Goal: Transaction & Acquisition: Purchase product/service

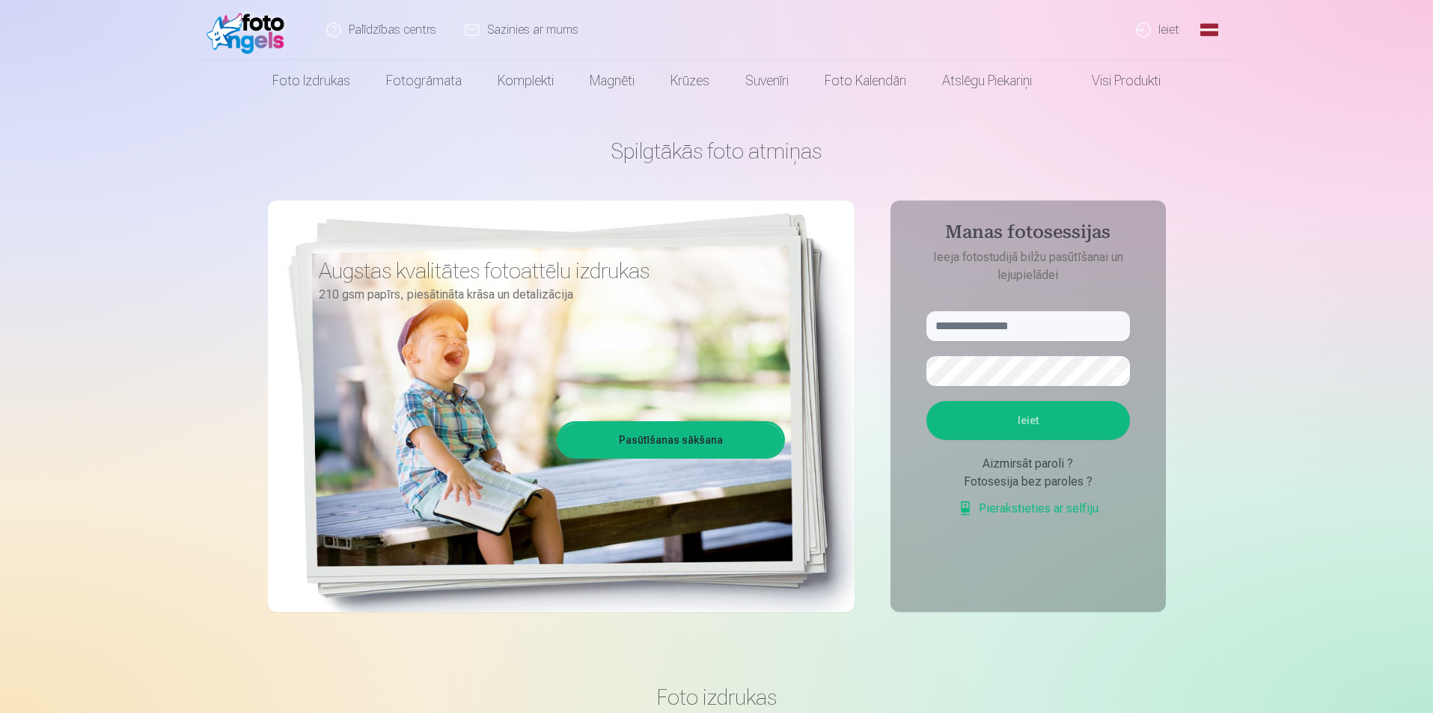
click at [1173, 31] on link "Ieiet" at bounding box center [1158, 30] width 72 height 60
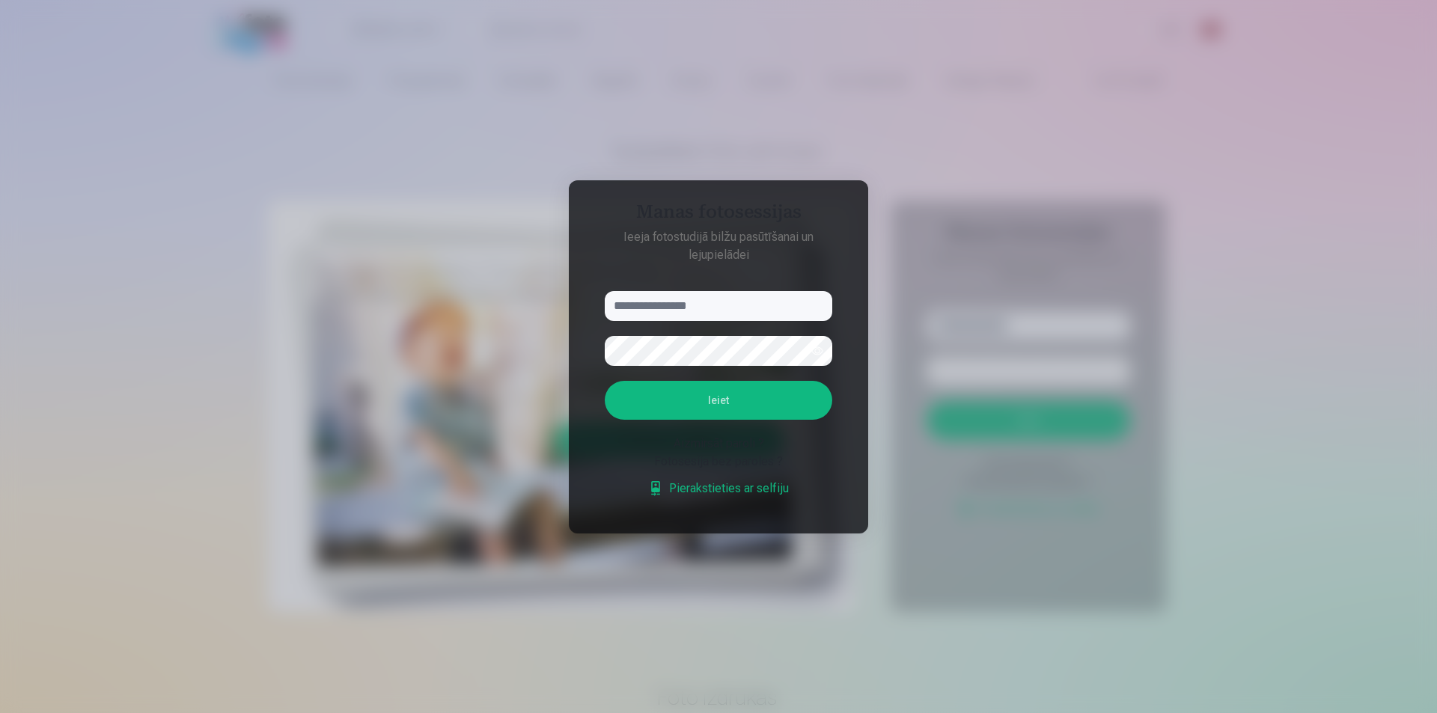
click at [686, 313] on input "text" at bounding box center [718, 306] width 227 height 30
type input "**********"
click at [697, 383] on button "Ieiet" at bounding box center [718, 400] width 227 height 39
click at [709, 420] on button "Ieiet" at bounding box center [718, 400] width 227 height 39
click at [813, 352] on button "button" at bounding box center [817, 351] width 28 height 28
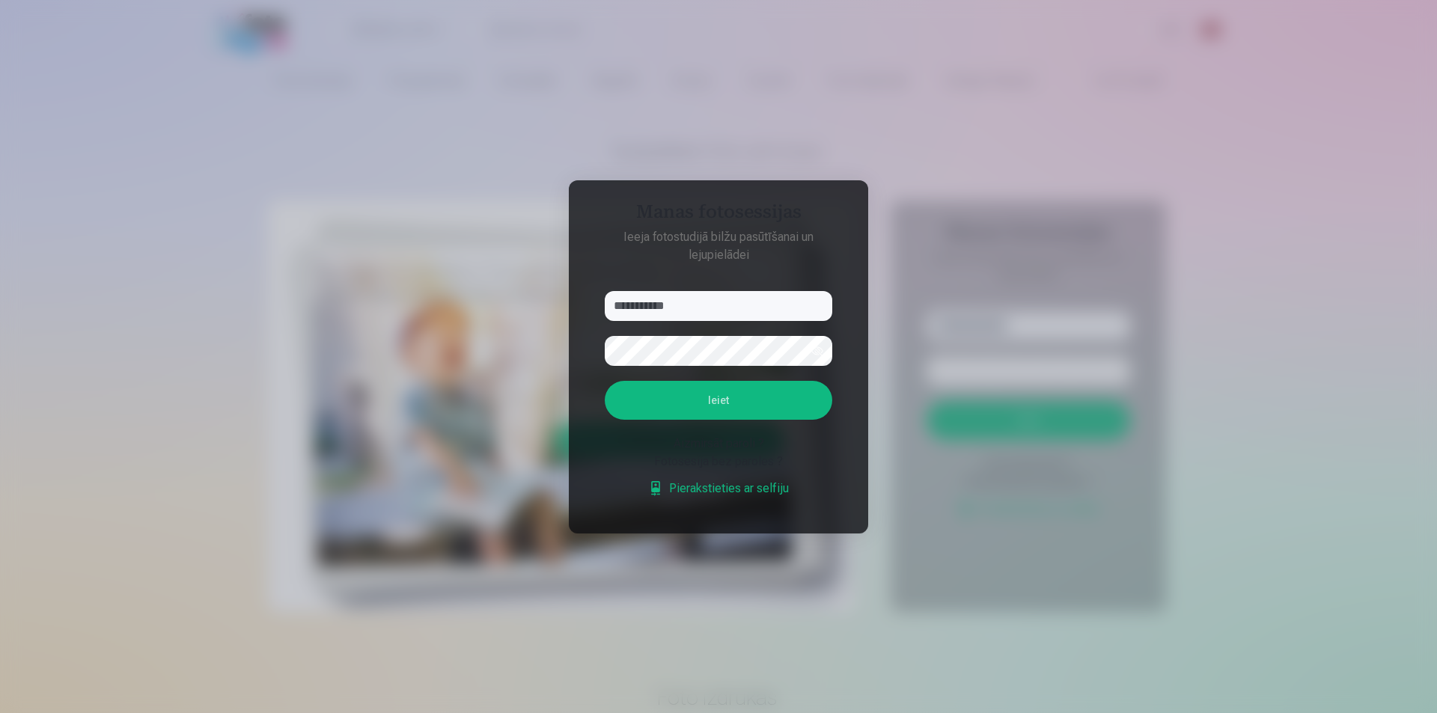
click at [830, 447] on div "Aizmirsāt paroli ?" at bounding box center [718, 444] width 227 height 18
click at [734, 409] on button "Ieiet" at bounding box center [718, 400] width 227 height 39
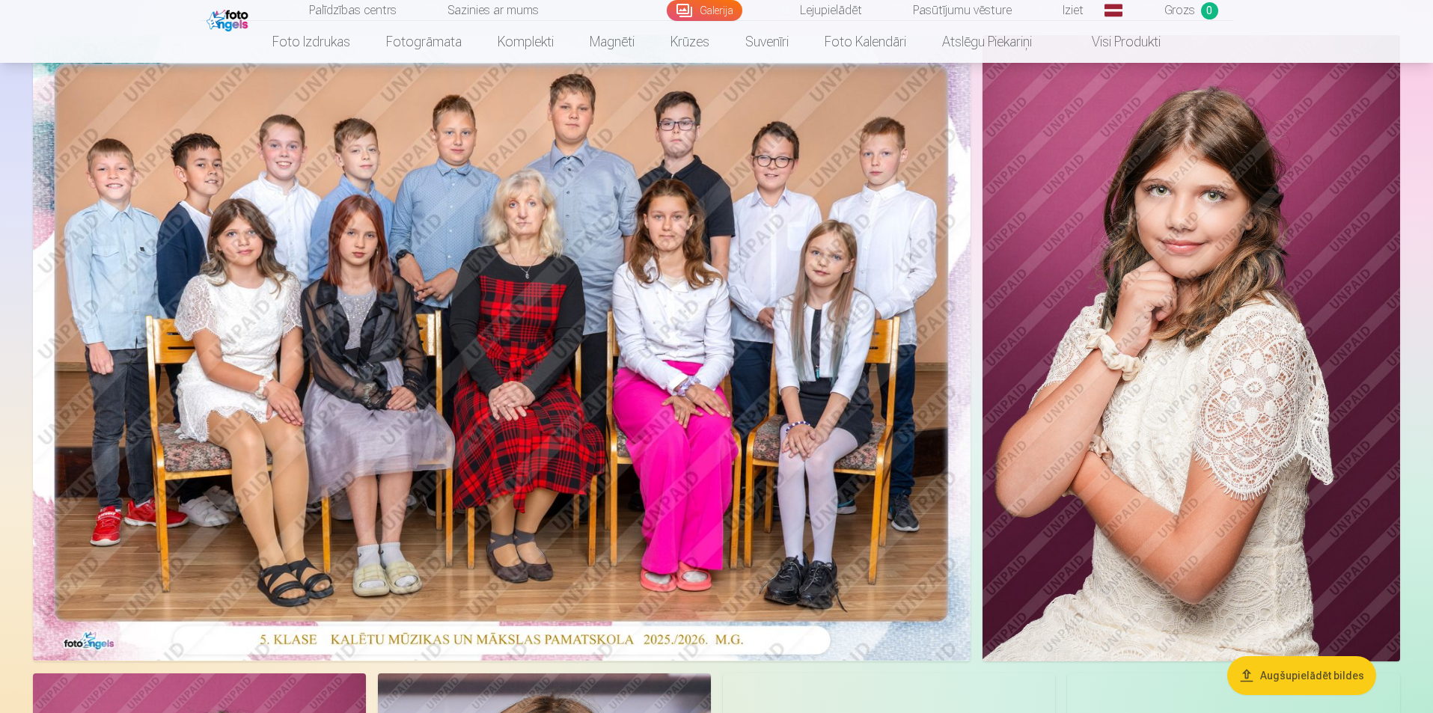
scroll to position [150, 0]
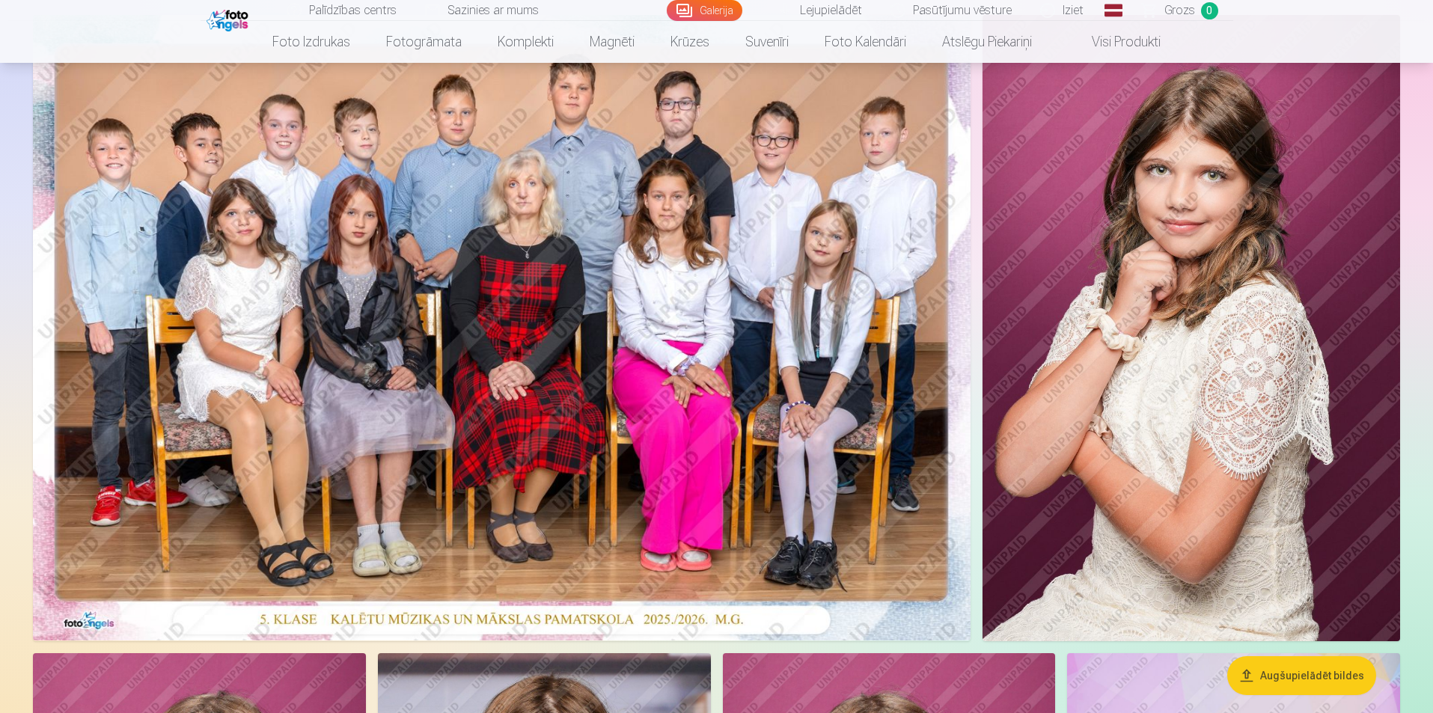
click at [575, 301] on img at bounding box center [502, 328] width 938 height 626
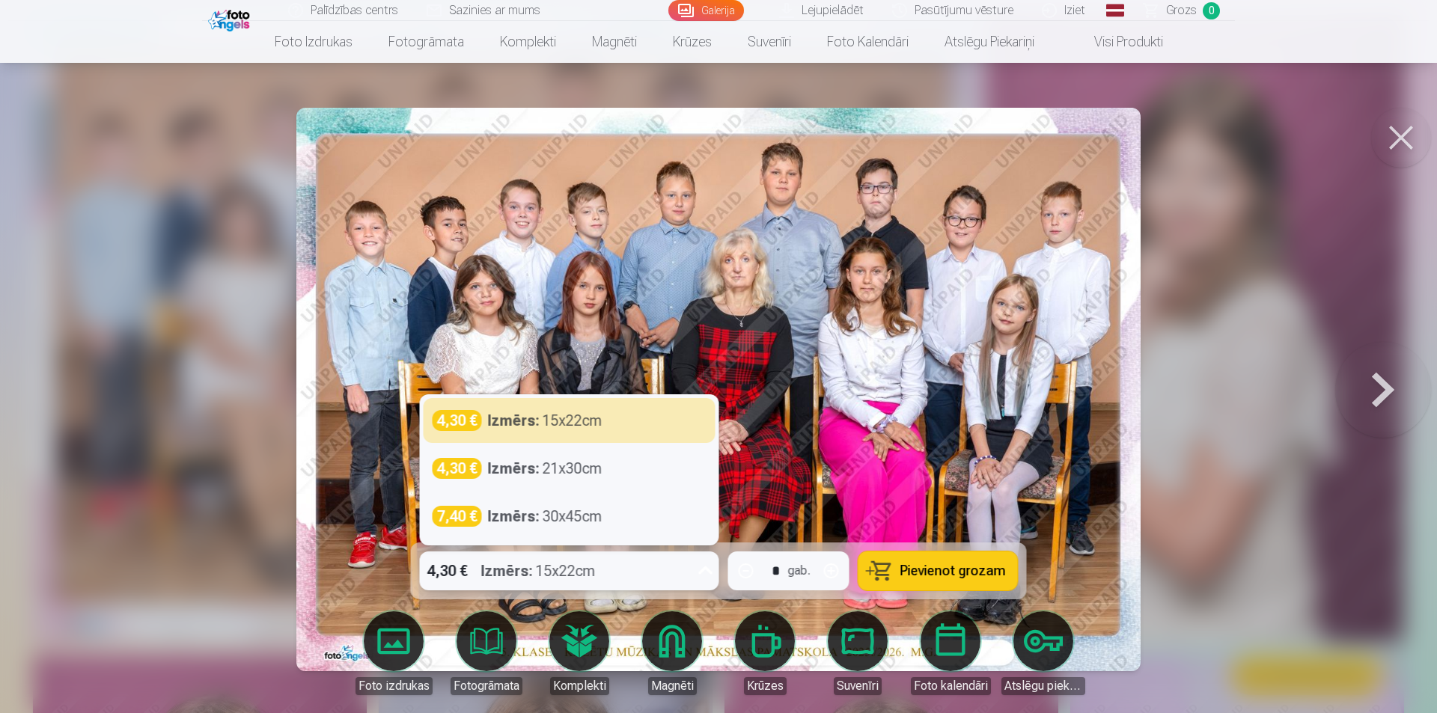
click at [711, 564] on icon at bounding box center [706, 571] width 24 height 24
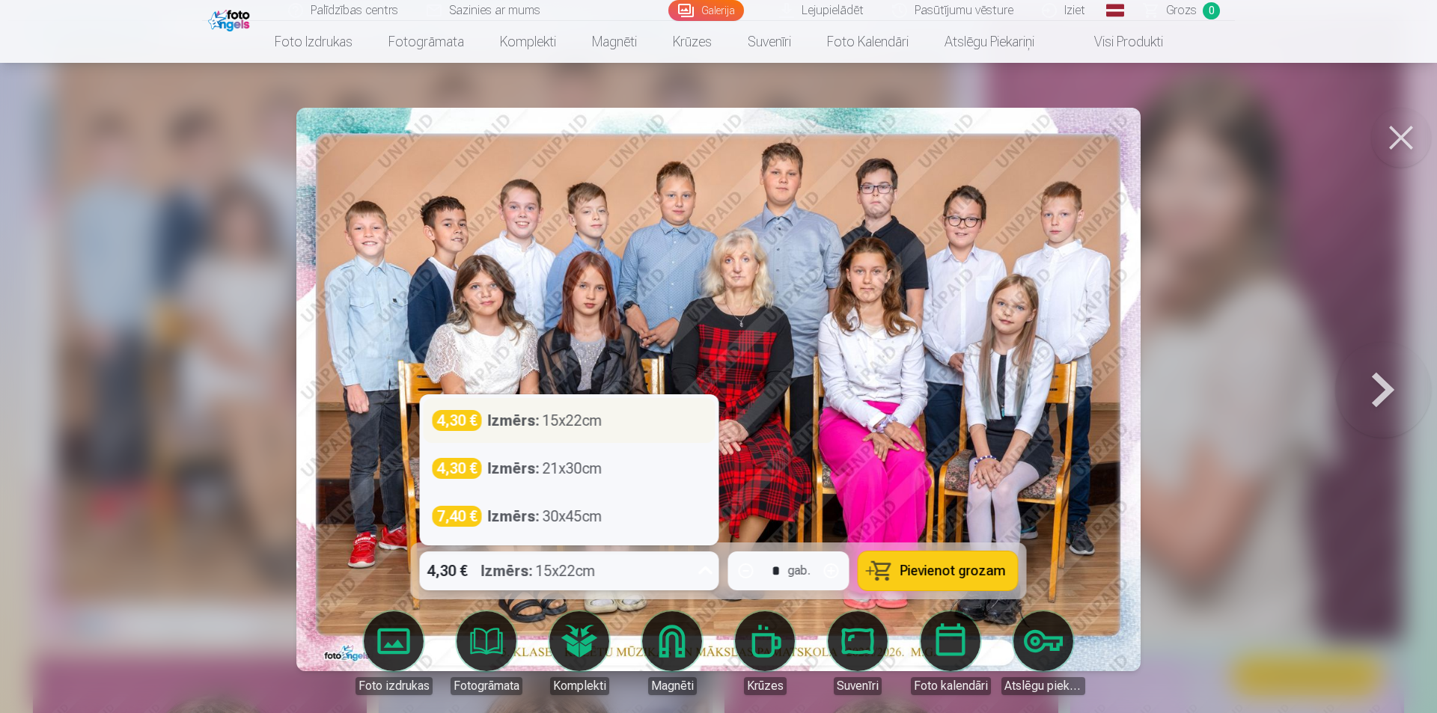
click at [617, 418] on div "4,30 € Izmērs : 15x22cm" at bounding box center [569, 420] width 274 height 21
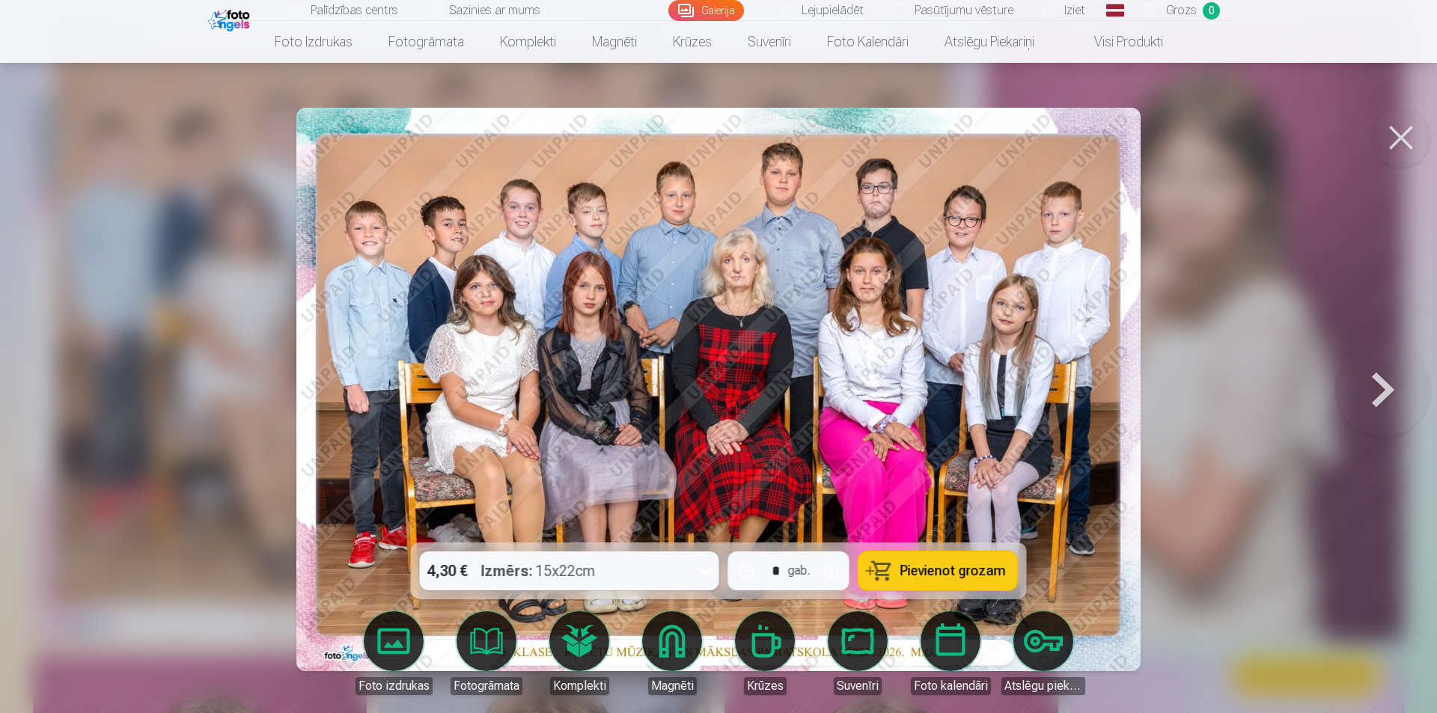
click at [977, 575] on span "Pievienot grozam" at bounding box center [953, 570] width 106 height 13
click at [1392, 128] on button at bounding box center [1401, 138] width 60 height 60
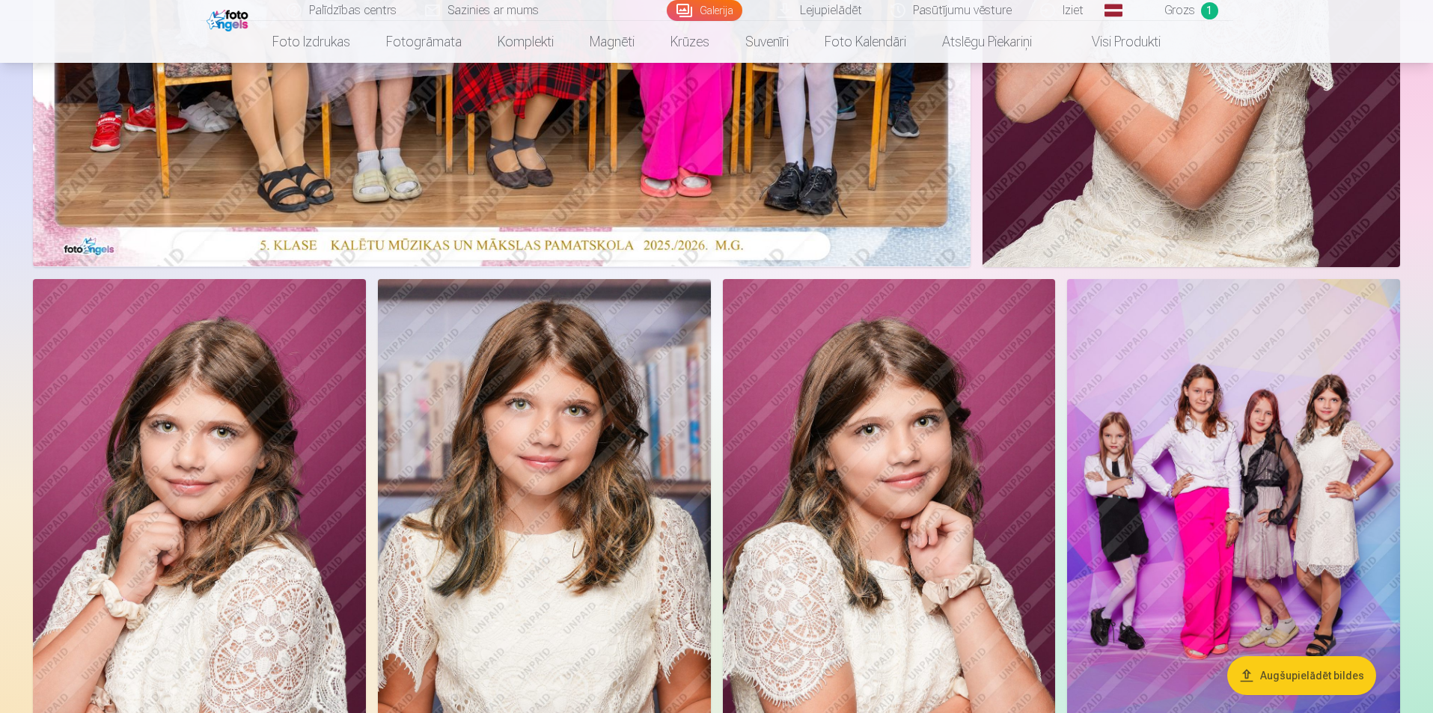
scroll to position [673, 0]
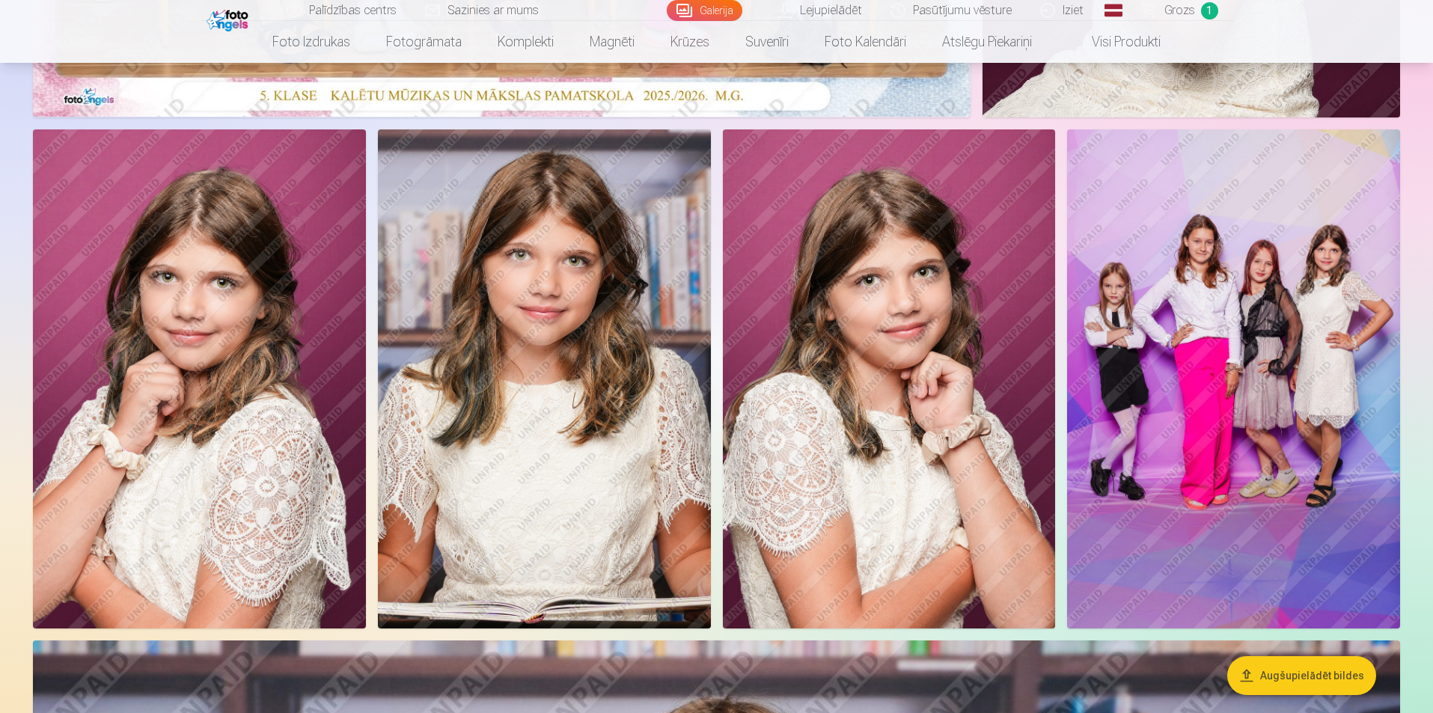
click at [567, 355] on img at bounding box center [544, 378] width 333 height 499
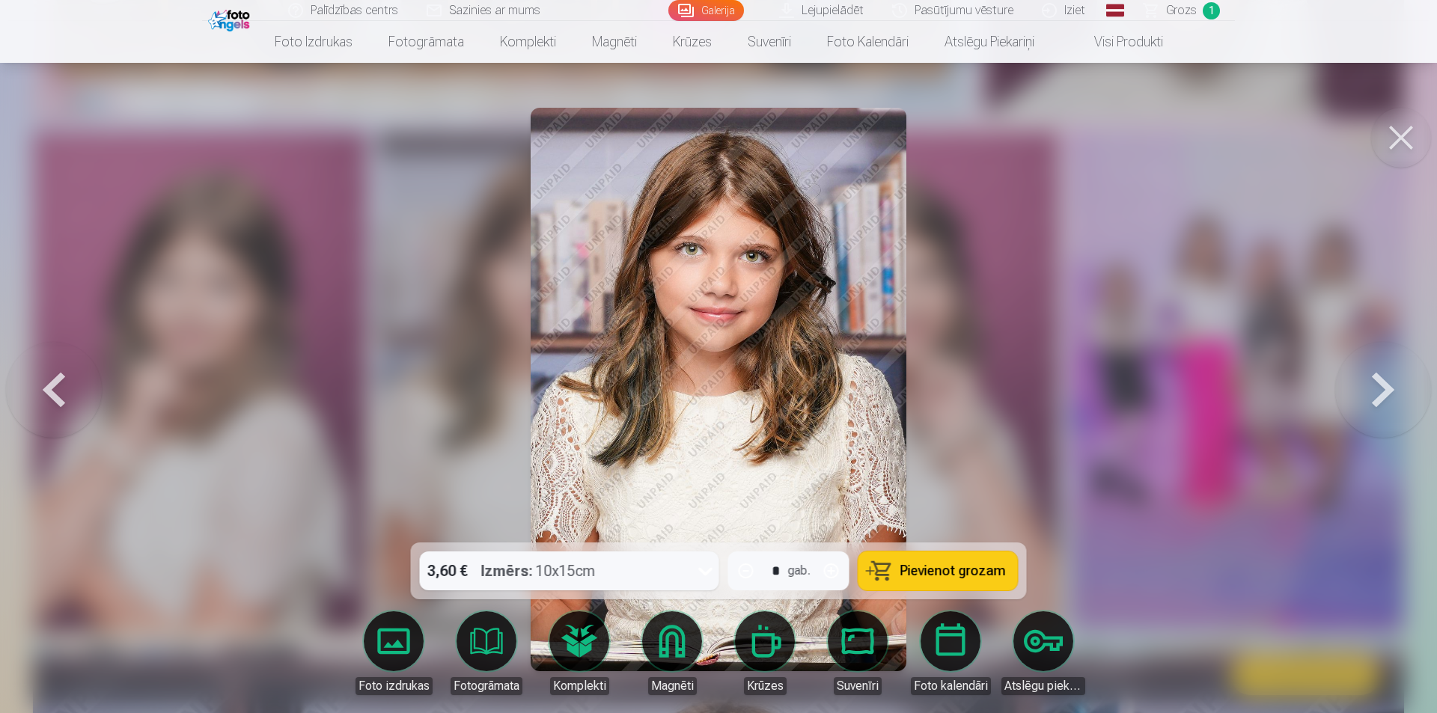
click at [1154, 361] on div at bounding box center [718, 356] width 1437 height 713
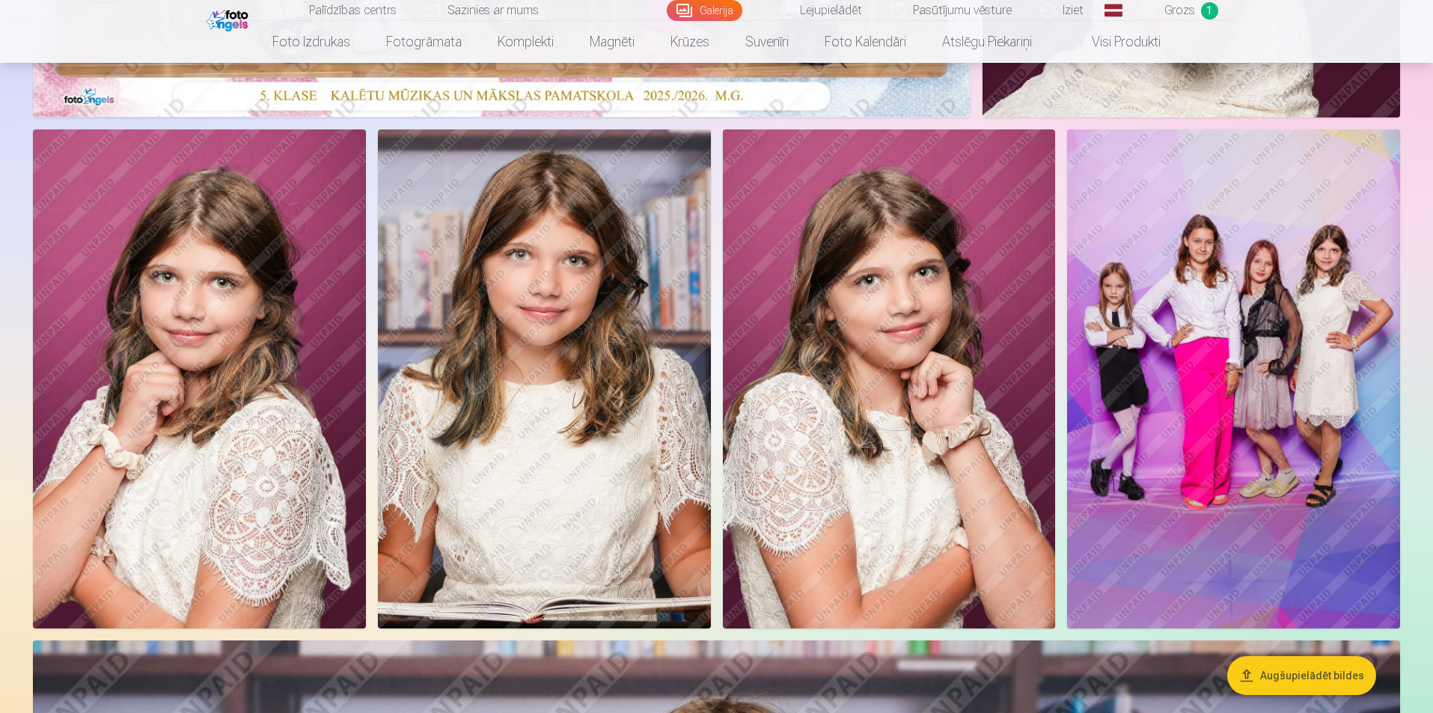
click at [649, 355] on img at bounding box center [544, 378] width 333 height 499
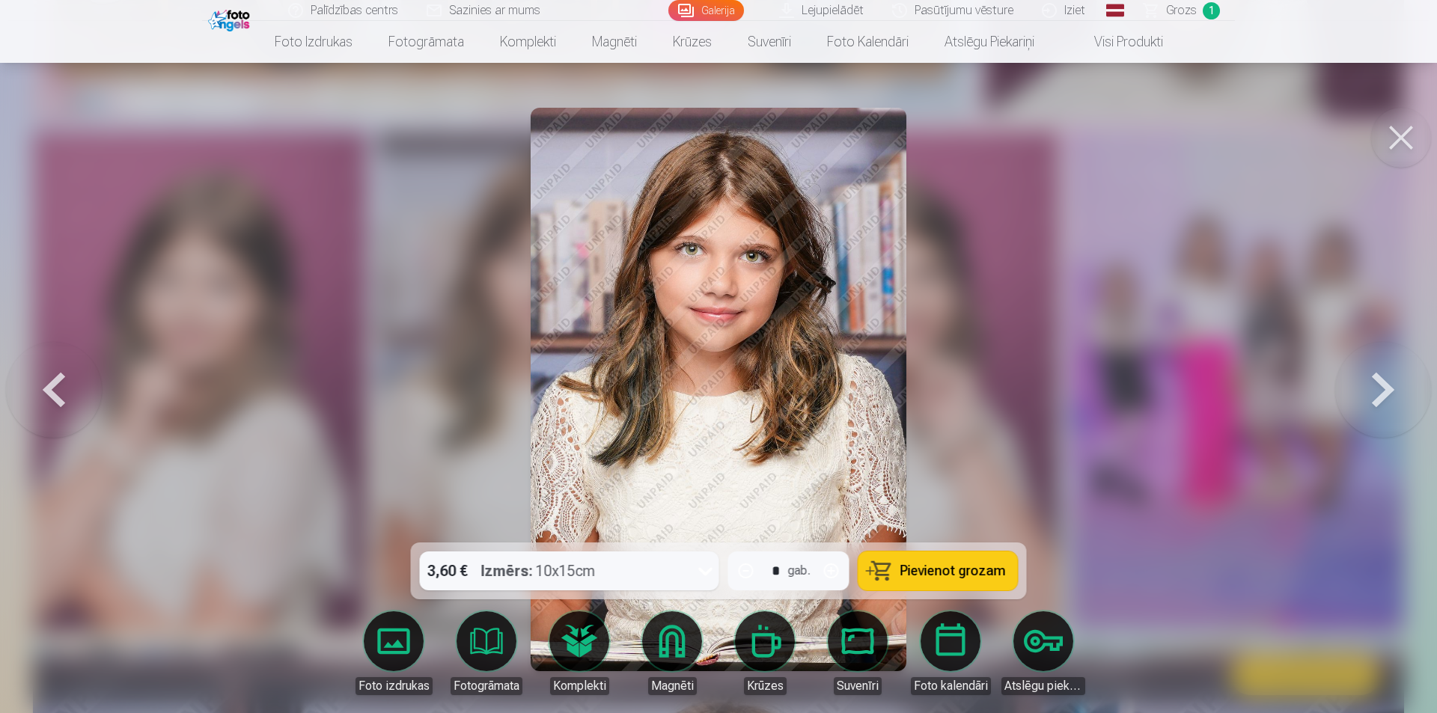
click at [1407, 139] on button at bounding box center [1401, 138] width 60 height 60
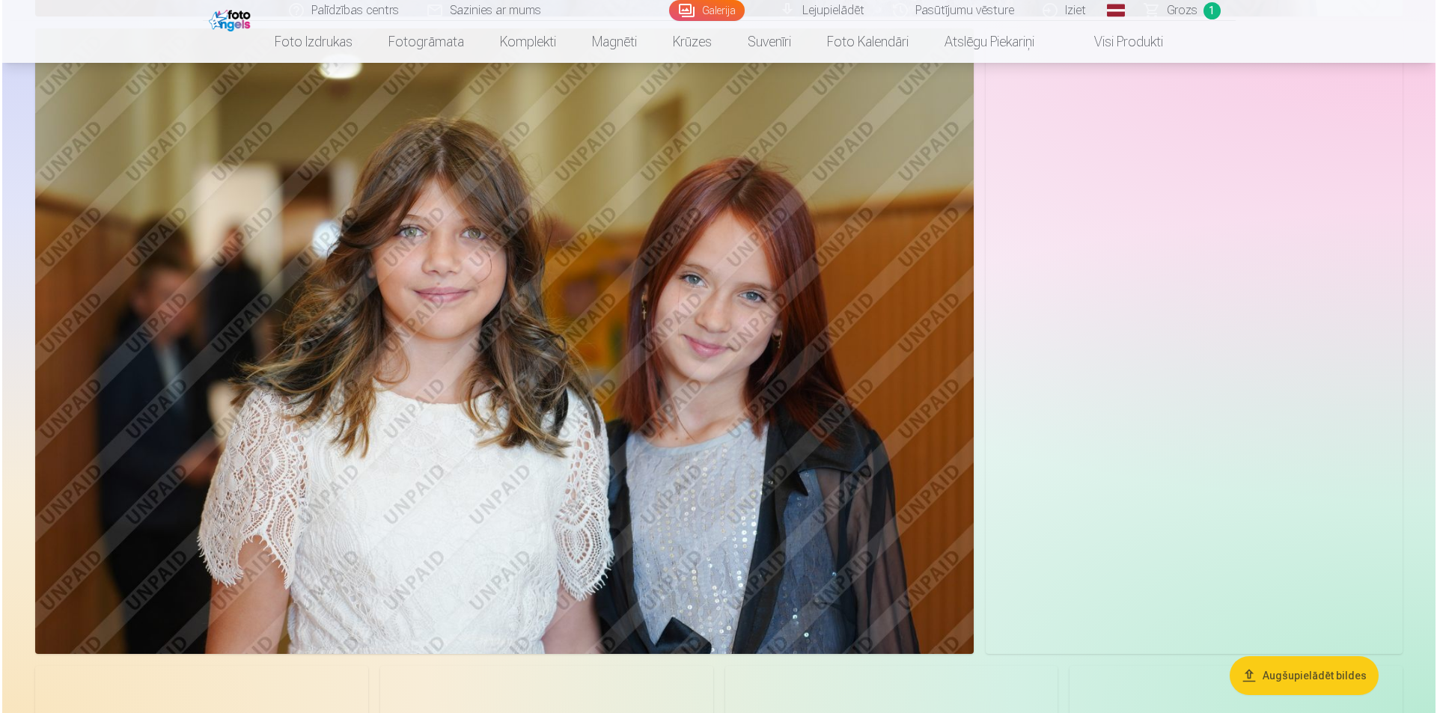
scroll to position [6734, 0]
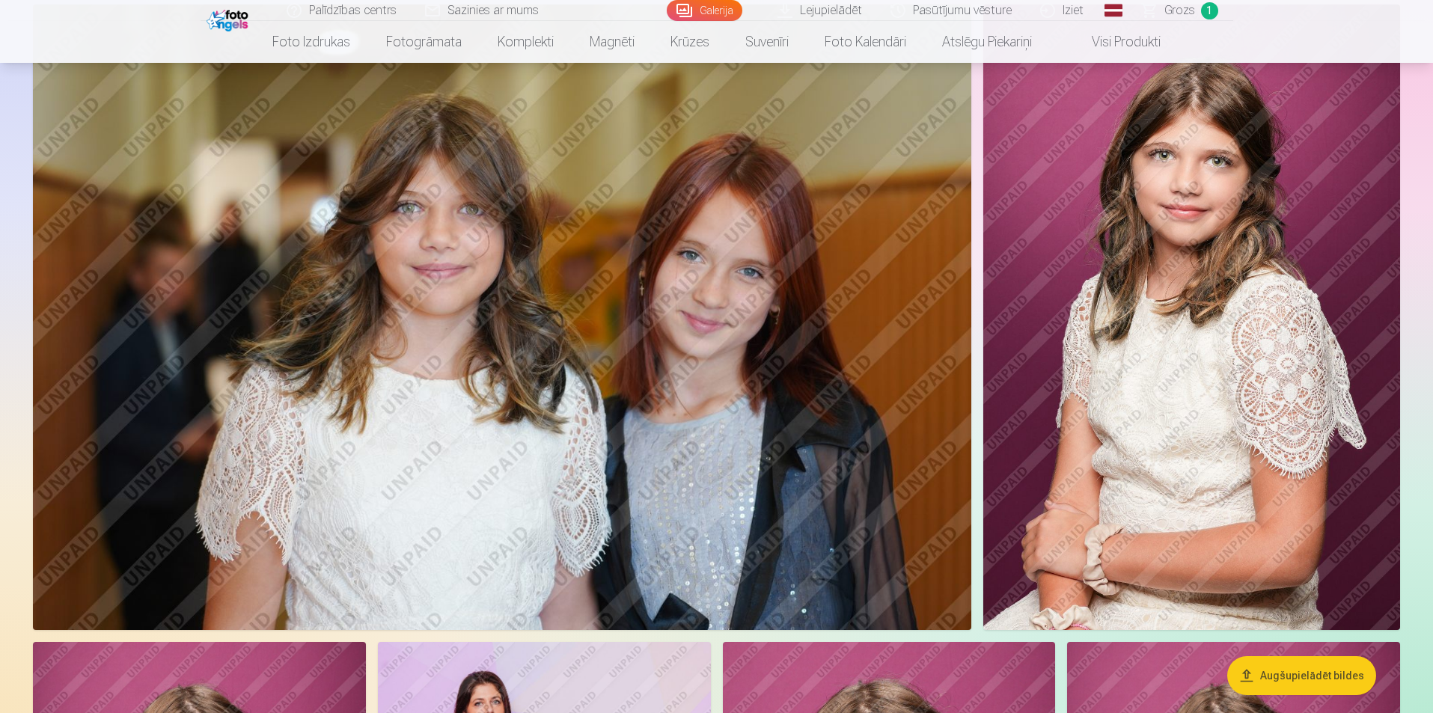
click at [661, 359] on img at bounding box center [502, 317] width 938 height 626
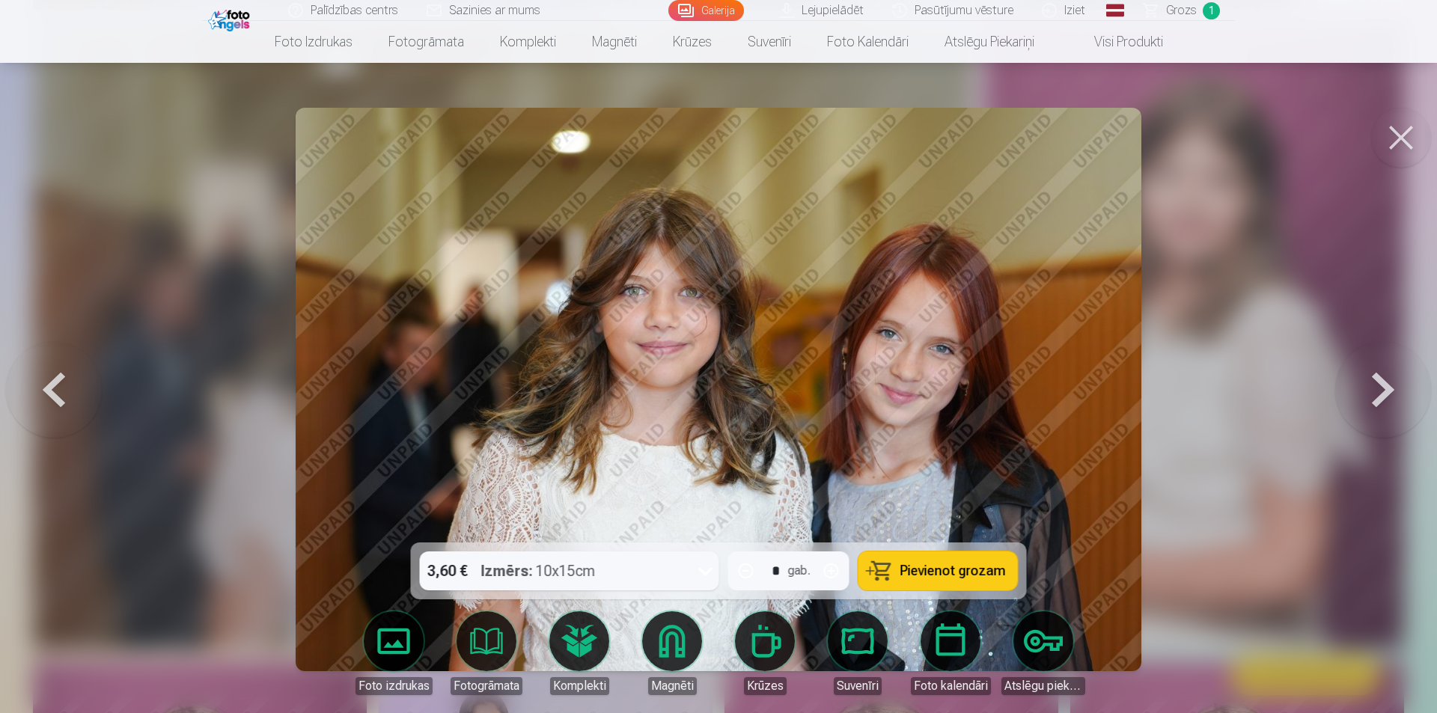
click at [694, 578] on div at bounding box center [705, 570] width 27 height 39
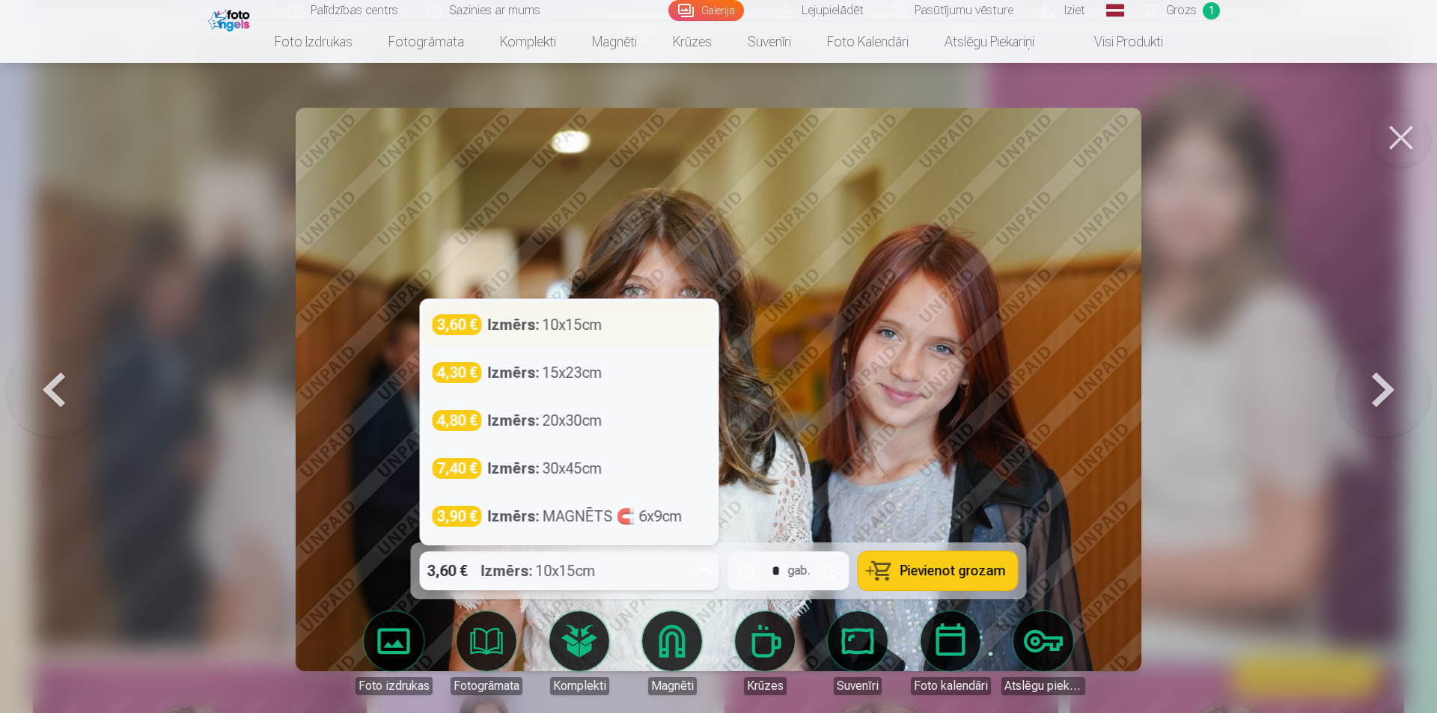
click at [599, 328] on div "Izmērs : 10x15cm" at bounding box center [545, 324] width 114 height 21
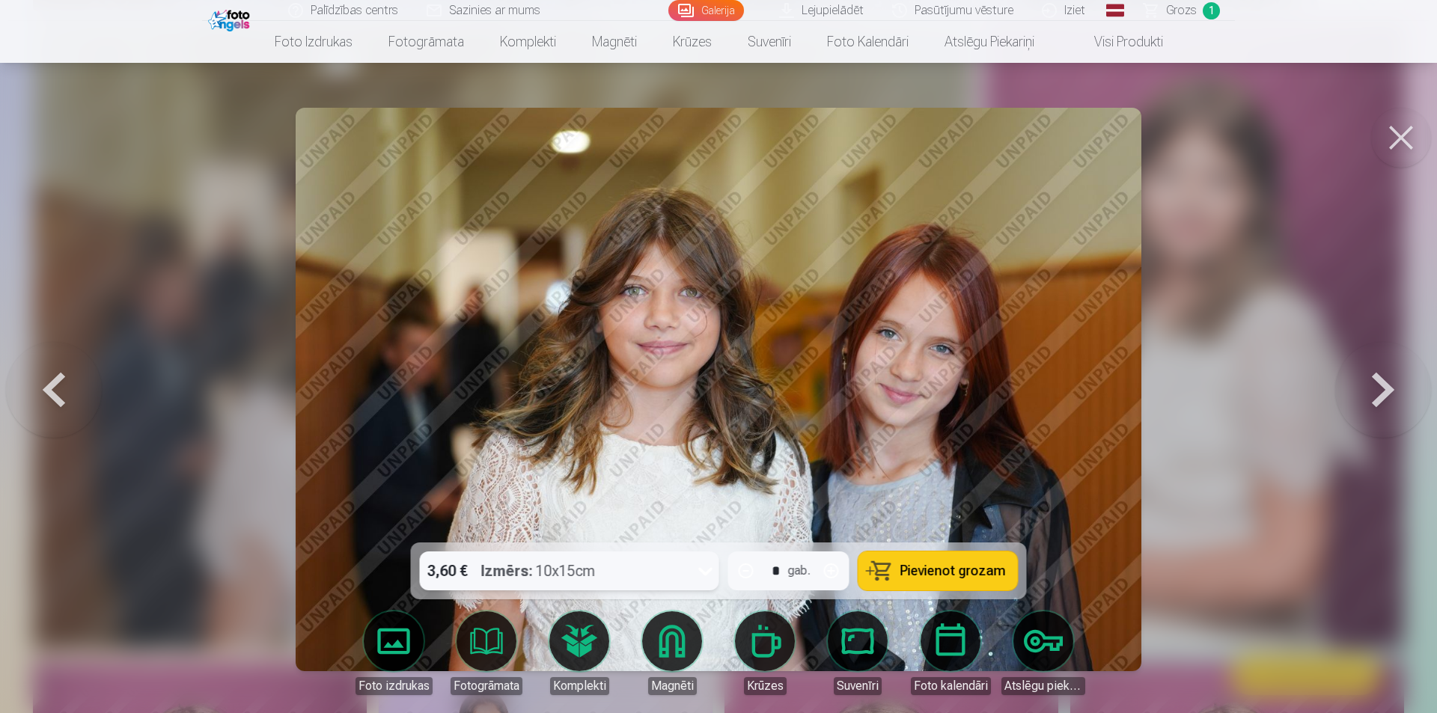
click at [933, 570] on span "Pievienot grozam" at bounding box center [953, 570] width 106 height 13
click at [1390, 134] on button at bounding box center [1401, 138] width 60 height 60
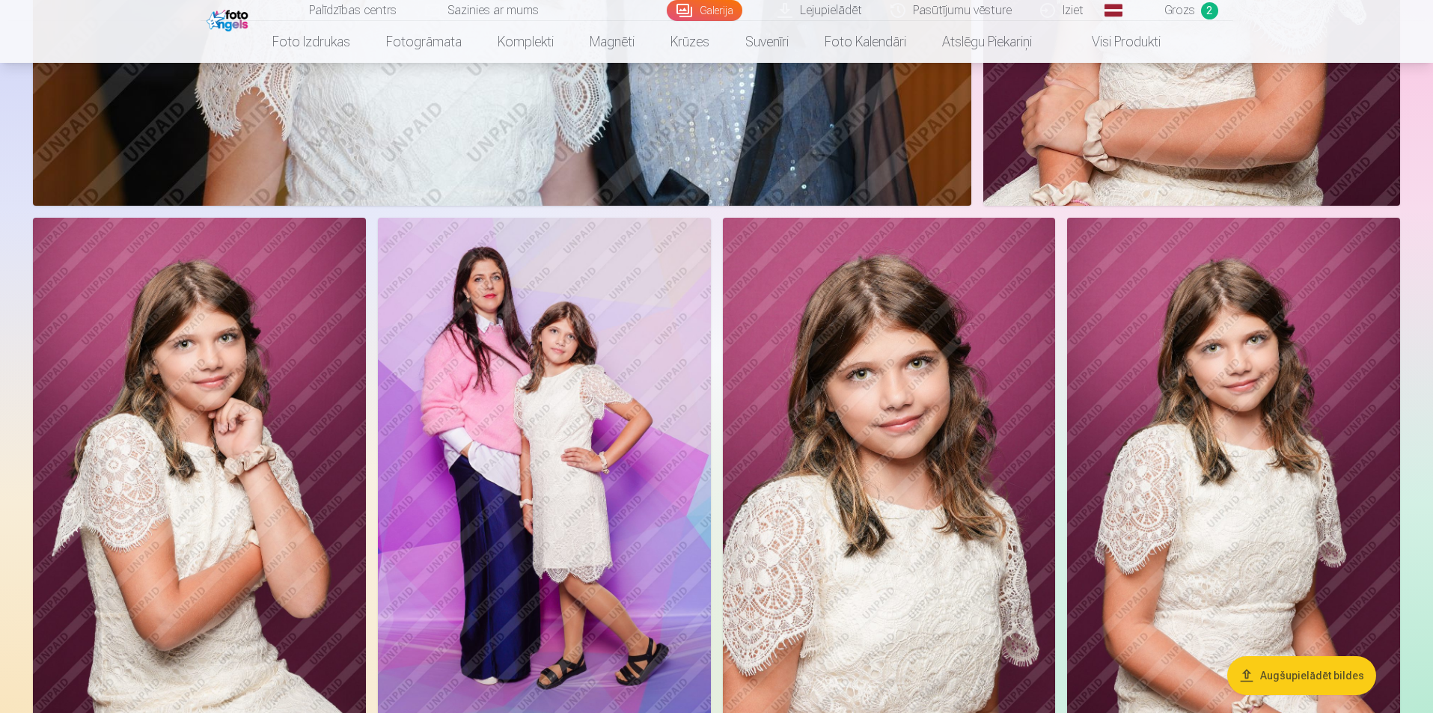
scroll to position [7168, 0]
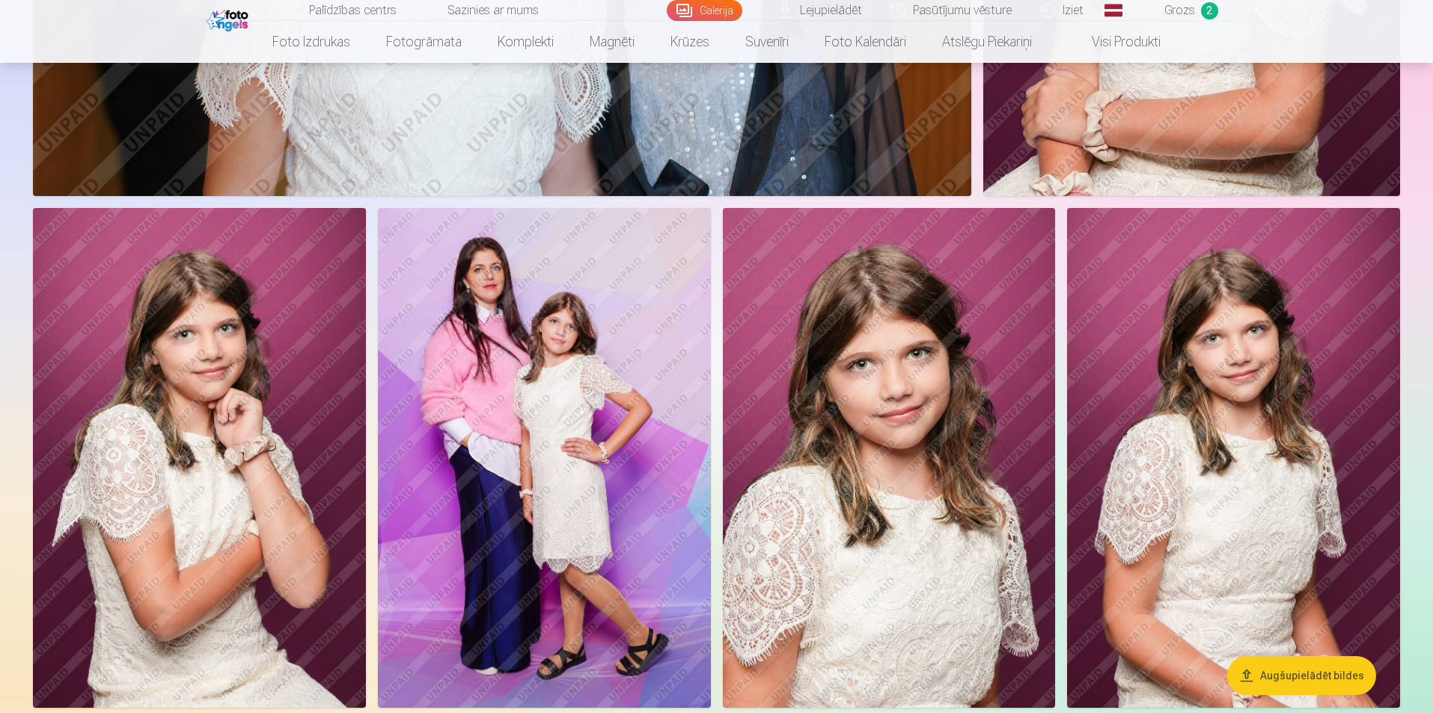
click at [540, 431] on img at bounding box center [544, 457] width 333 height 499
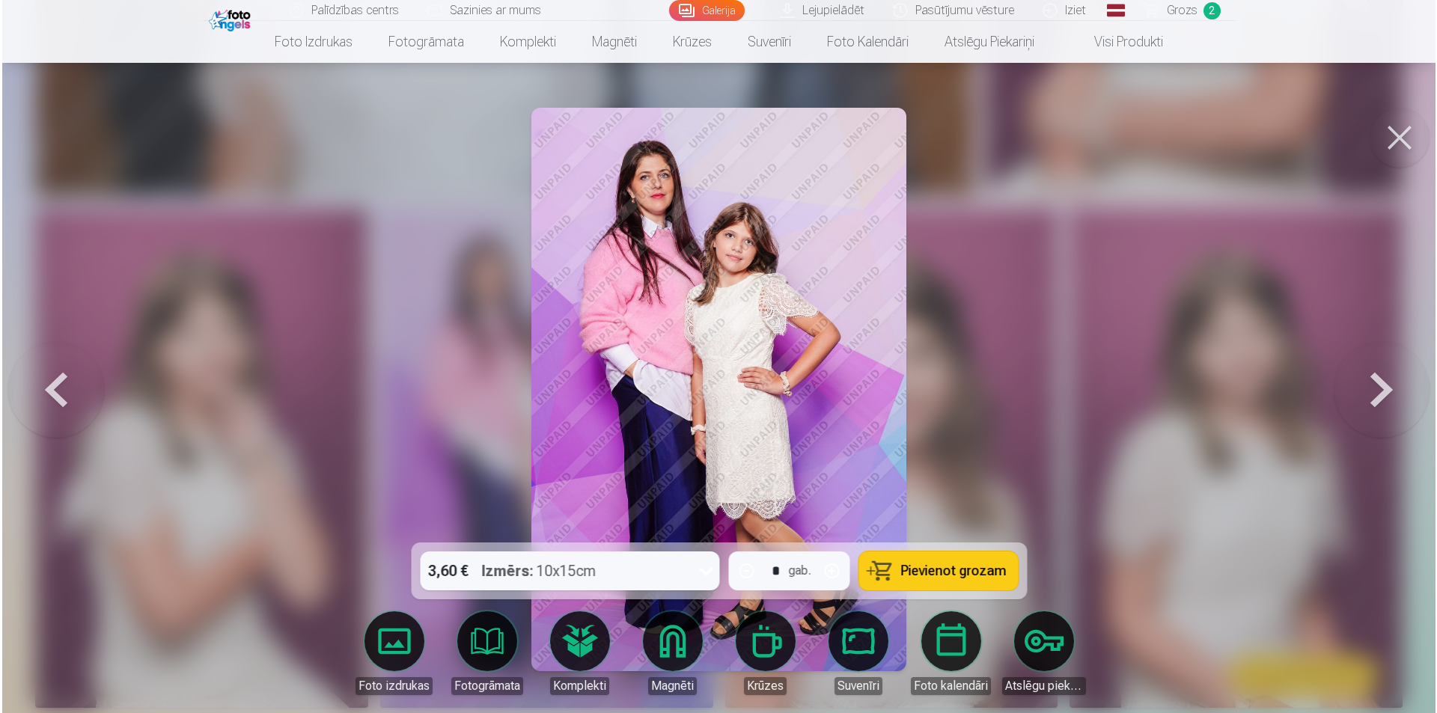
scroll to position [7186, 0]
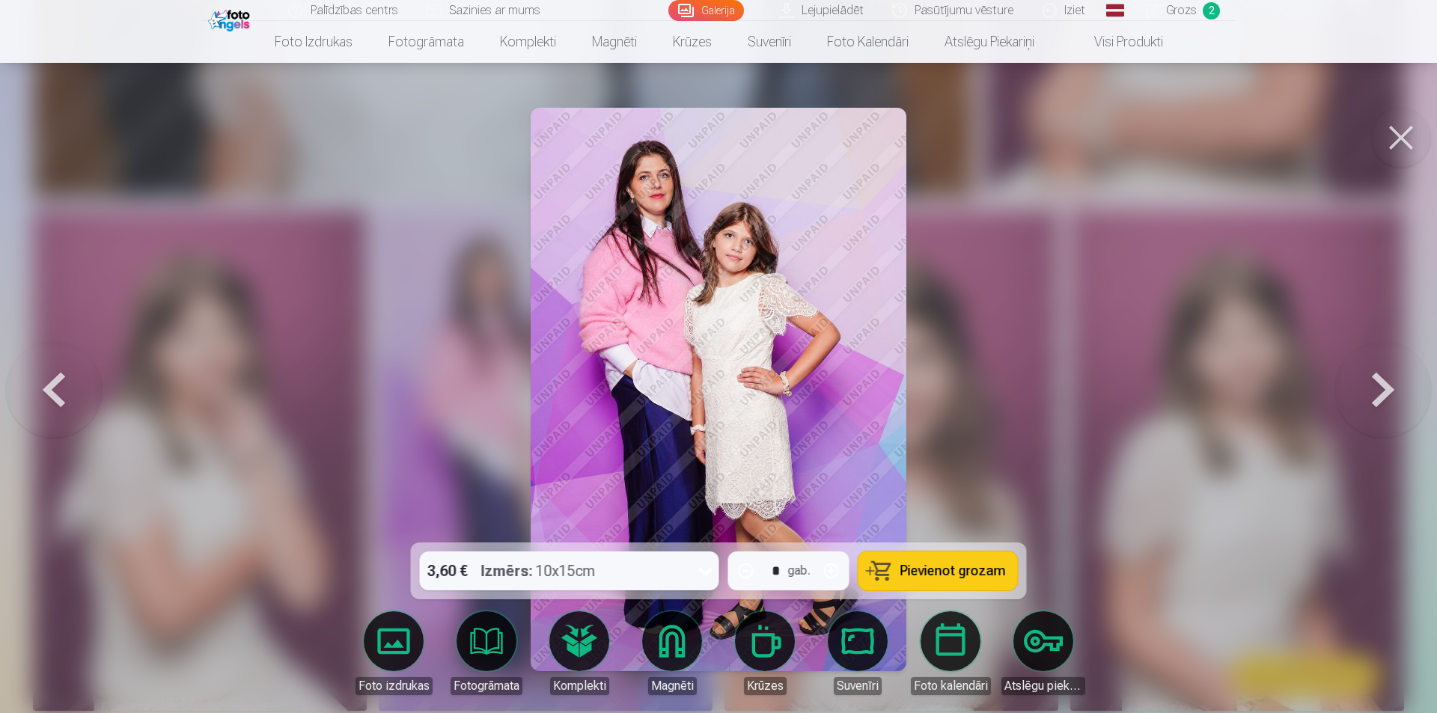
click at [1381, 393] on button at bounding box center [1383, 389] width 96 height 276
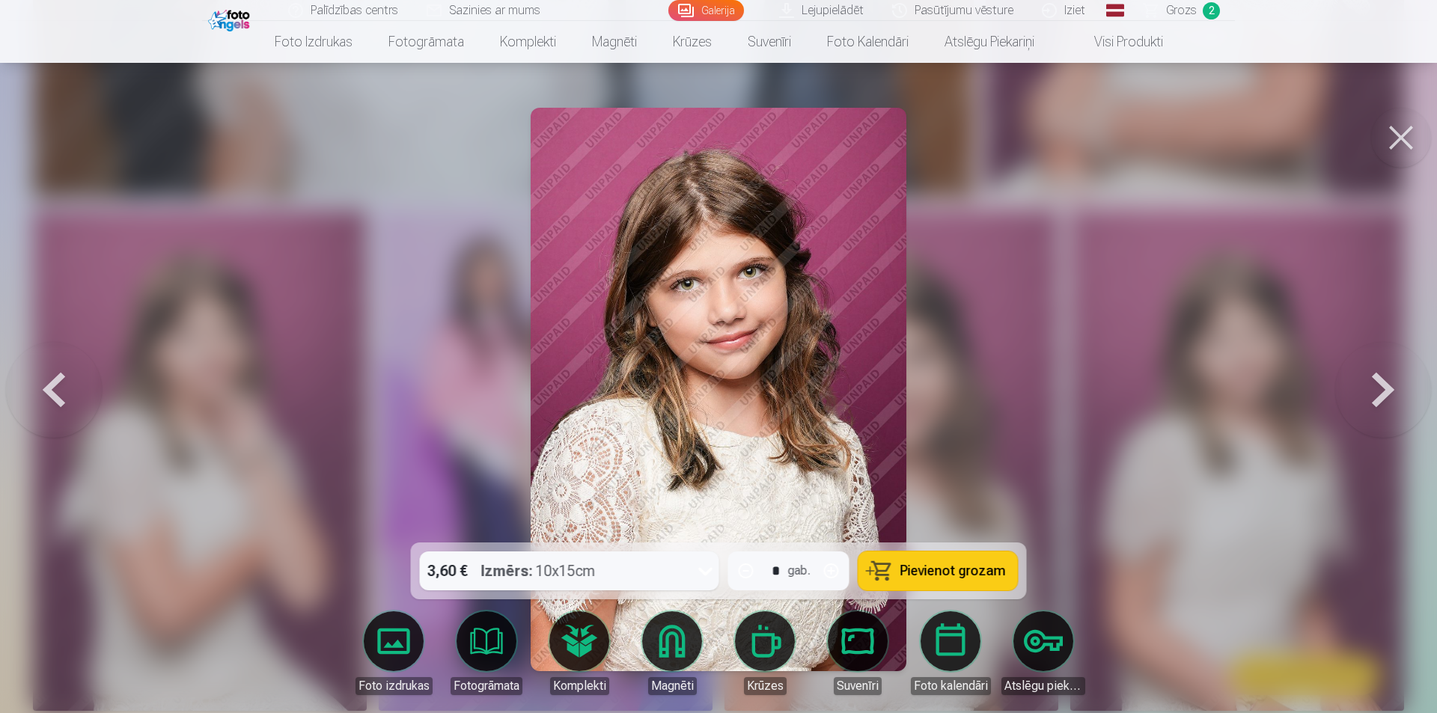
click at [1383, 380] on button at bounding box center [1383, 389] width 96 height 276
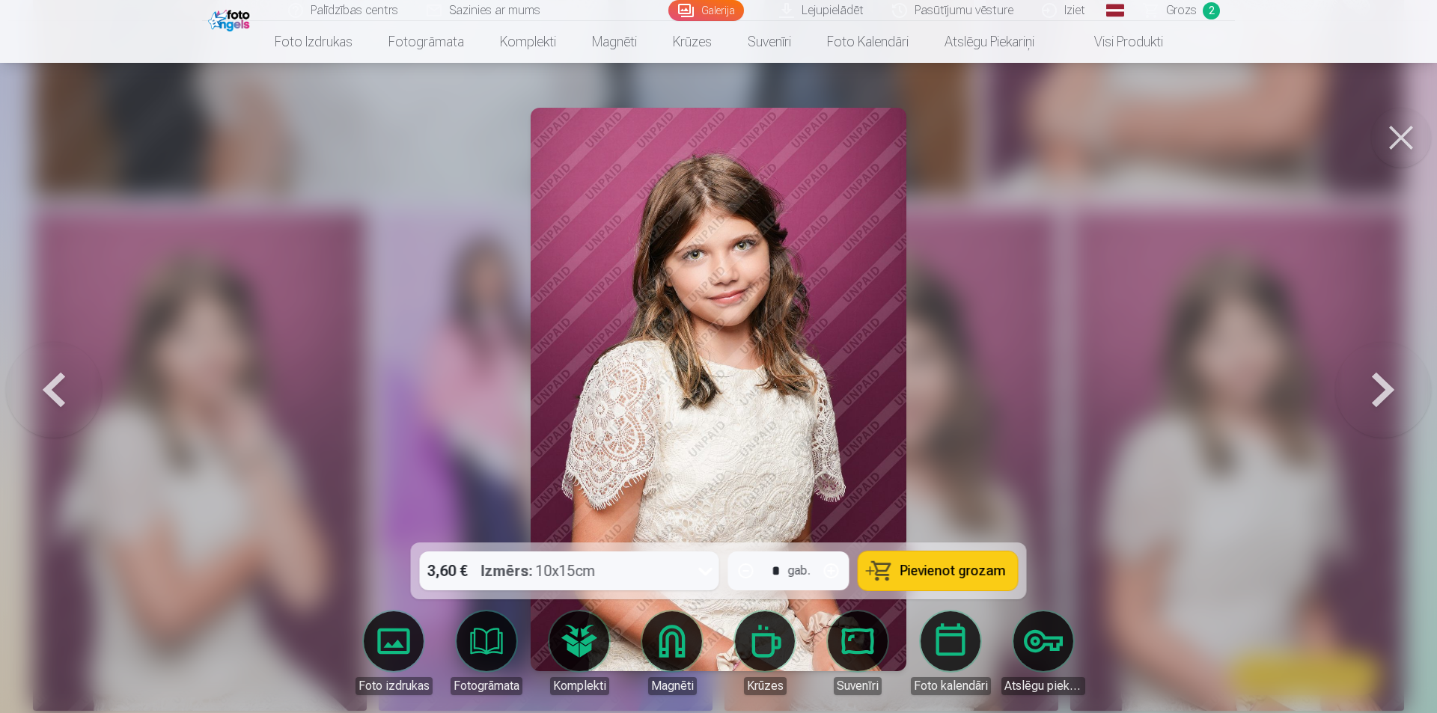
click at [1383, 380] on button at bounding box center [1383, 389] width 96 height 276
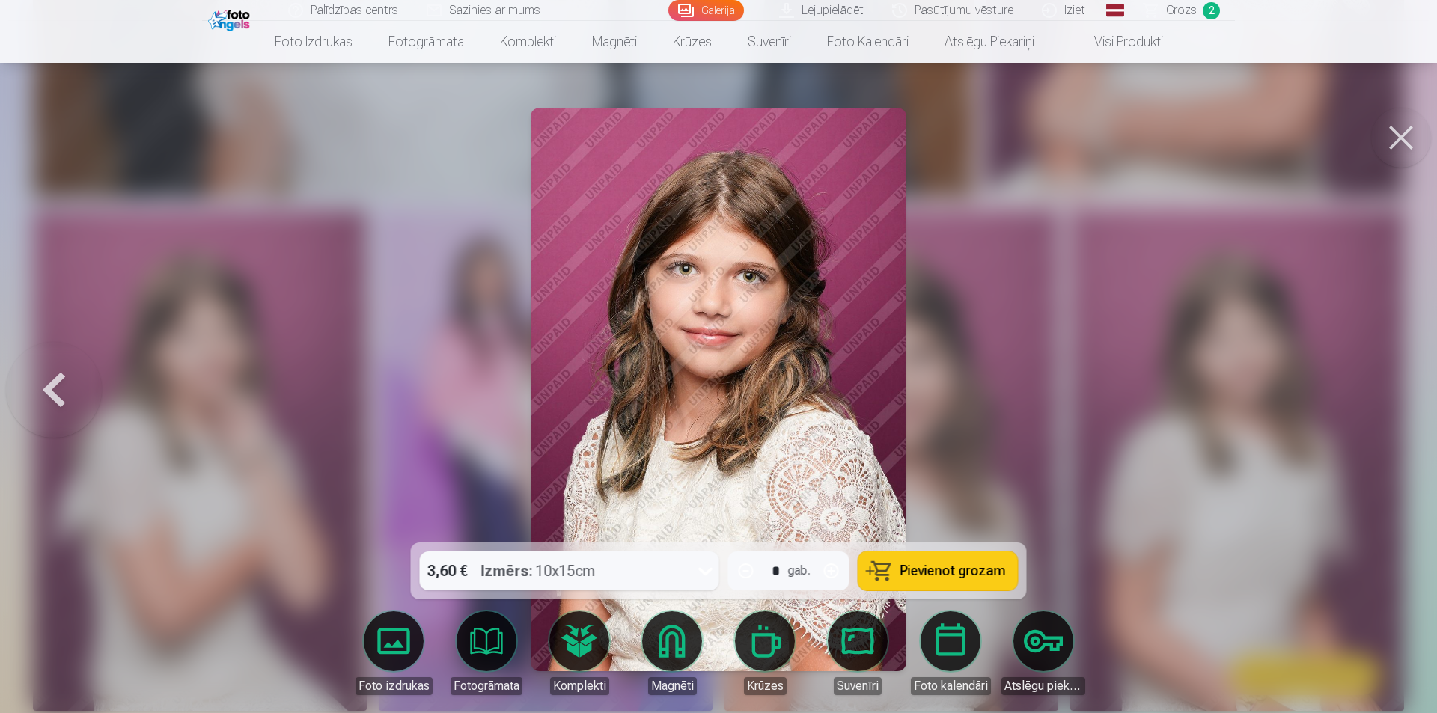
click at [1383, 380] on div at bounding box center [718, 356] width 1437 height 713
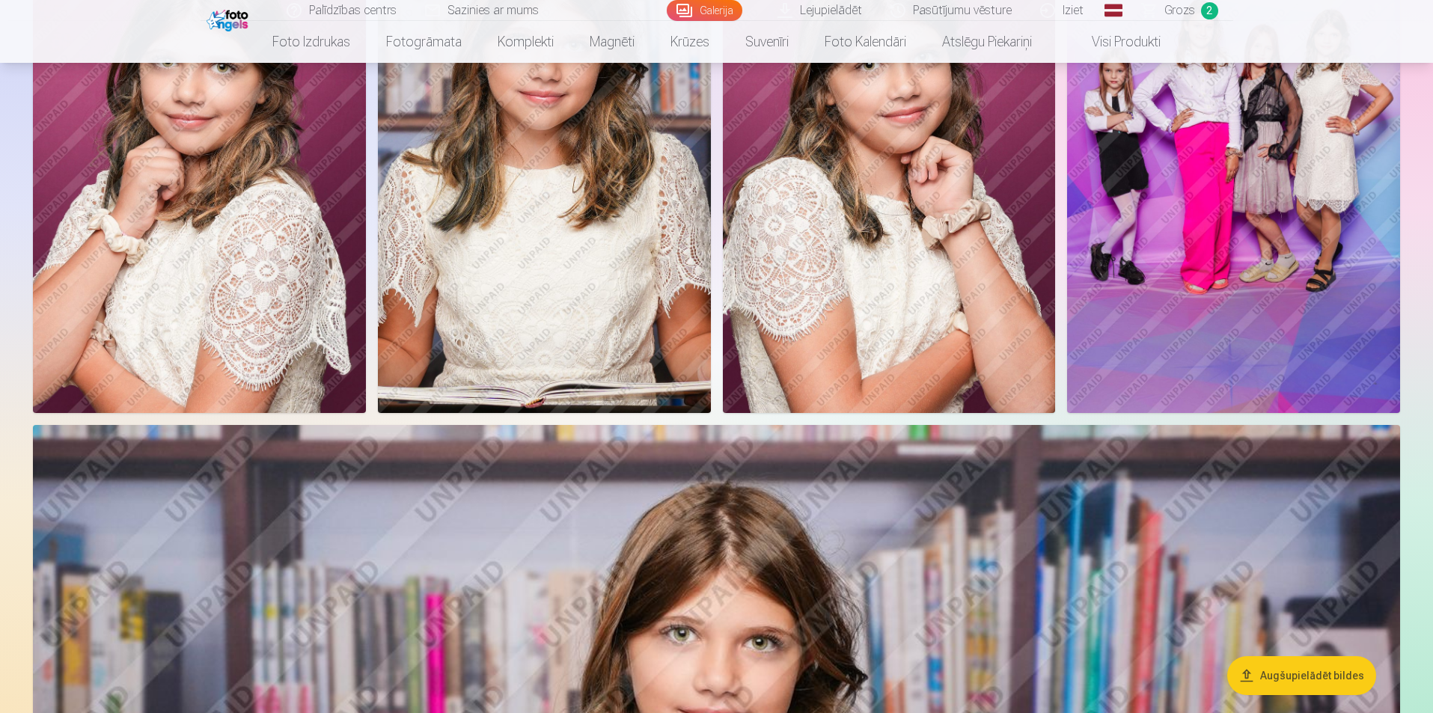
scroll to position [808, 0]
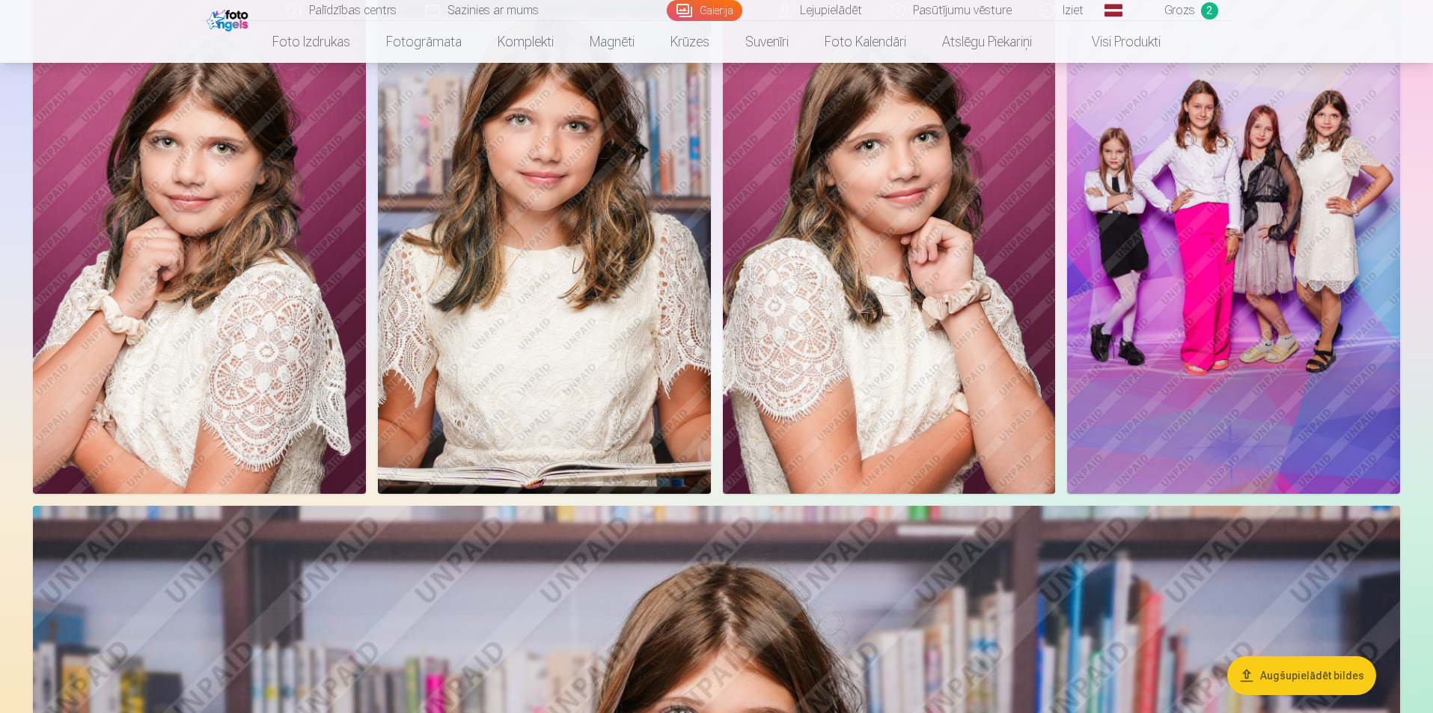
click at [453, 260] on img at bounding box center [544, 244] width 333 height 499
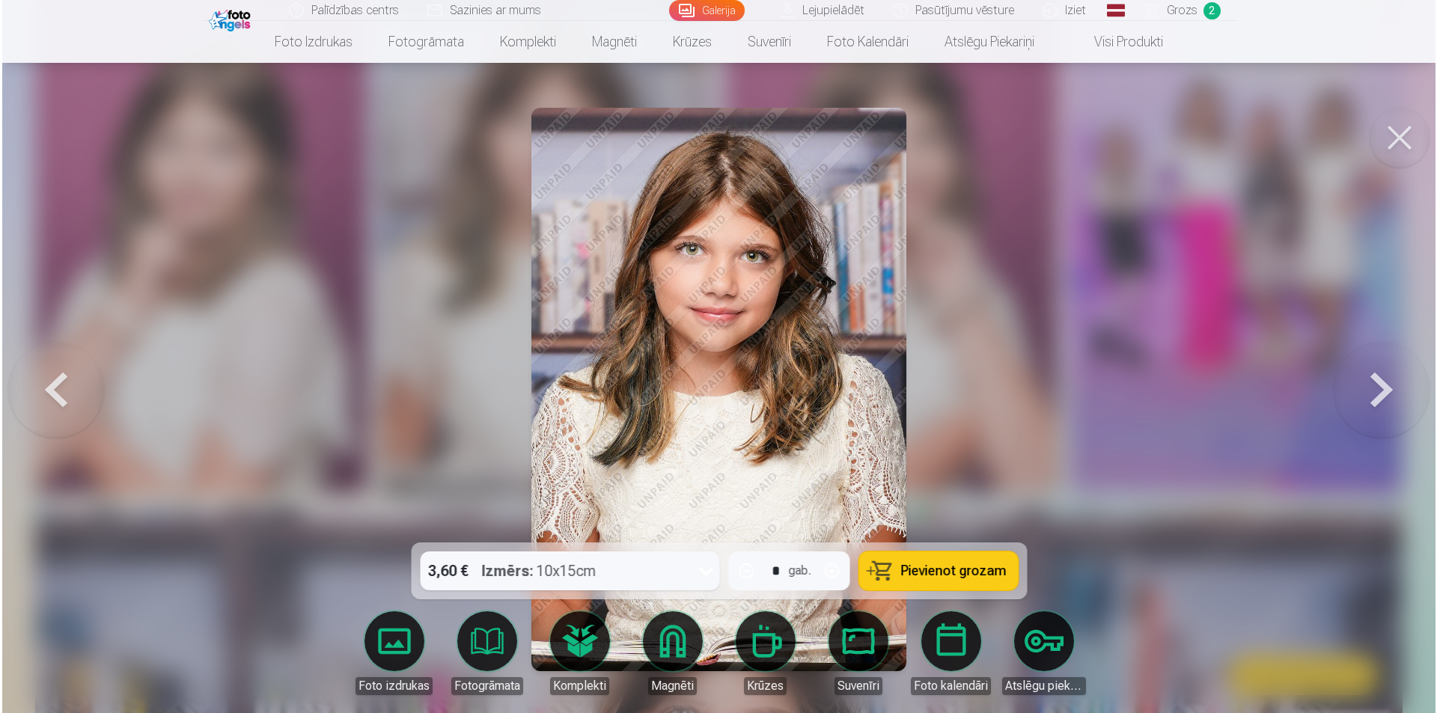
scroll to position [810, 0]
click at [834, 313] on img at bounding box center [719, 389] width 376 height 563
click at [1400, 141] on button at bounding box center [1401, 138] width 60 height 60
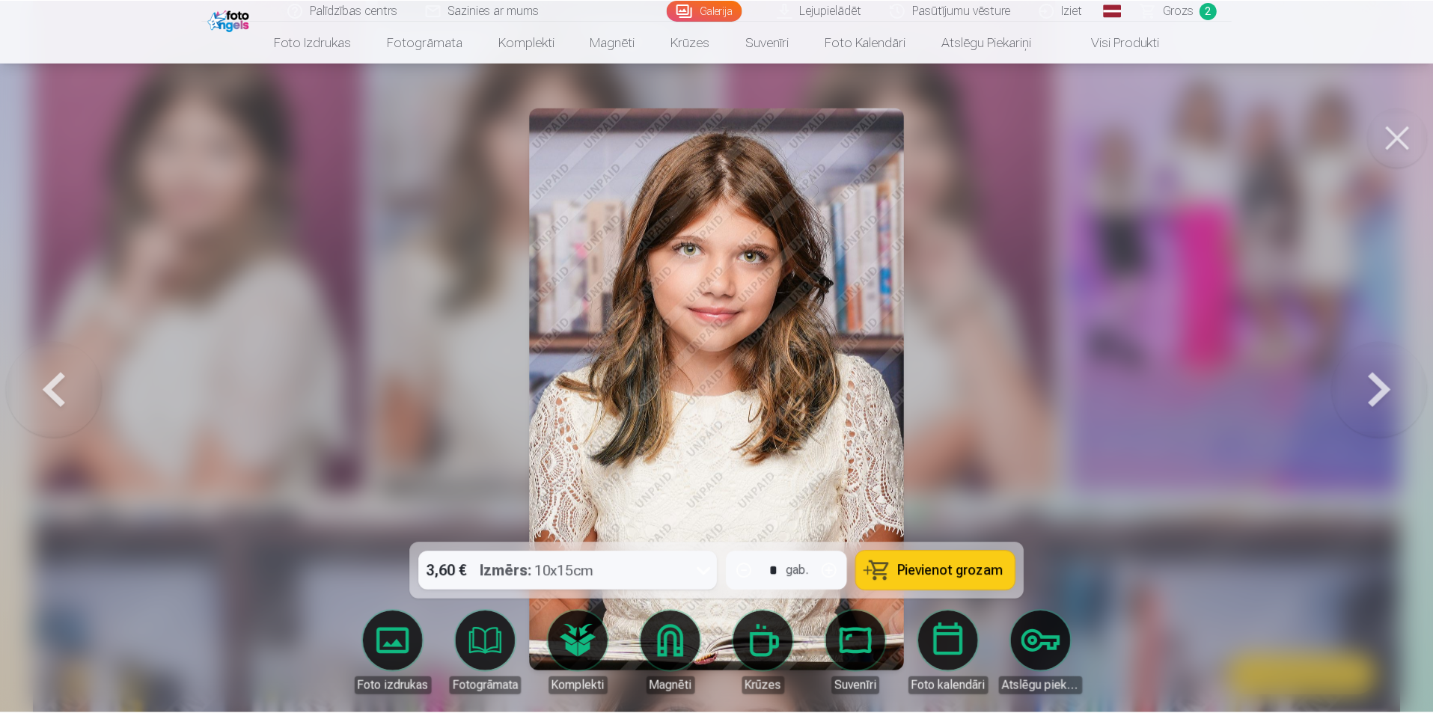
scroll to position [808, 0]
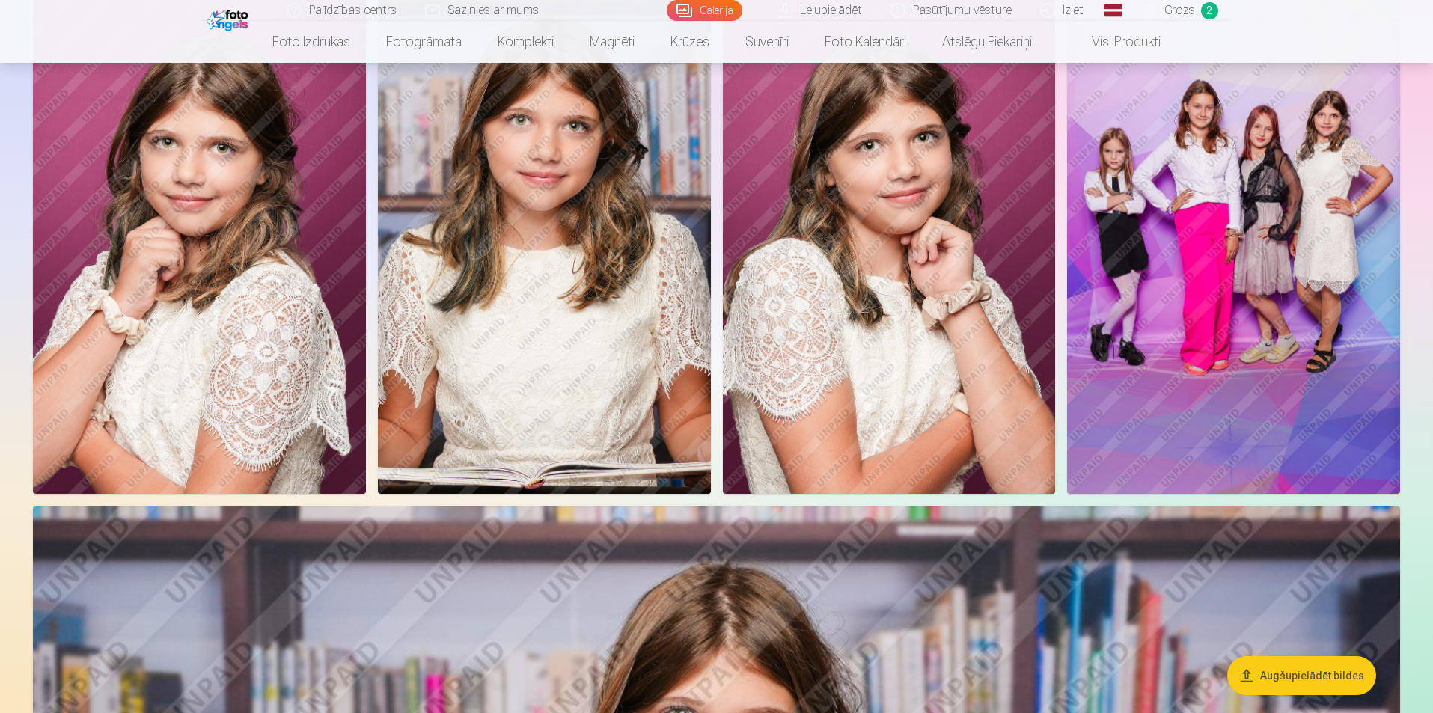
click at [786, 314] on img at bounding box center [889, 244] width 333 height 499
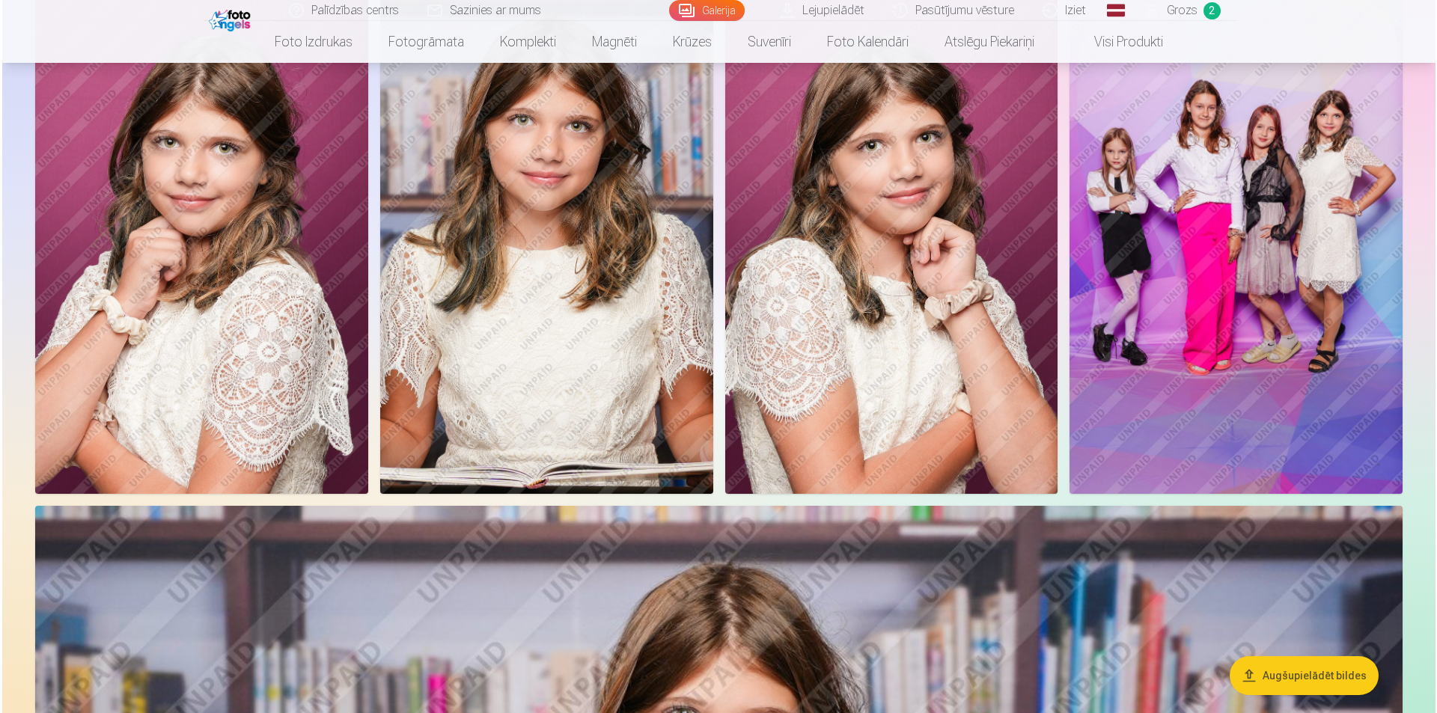
scroll to position [810, 0]
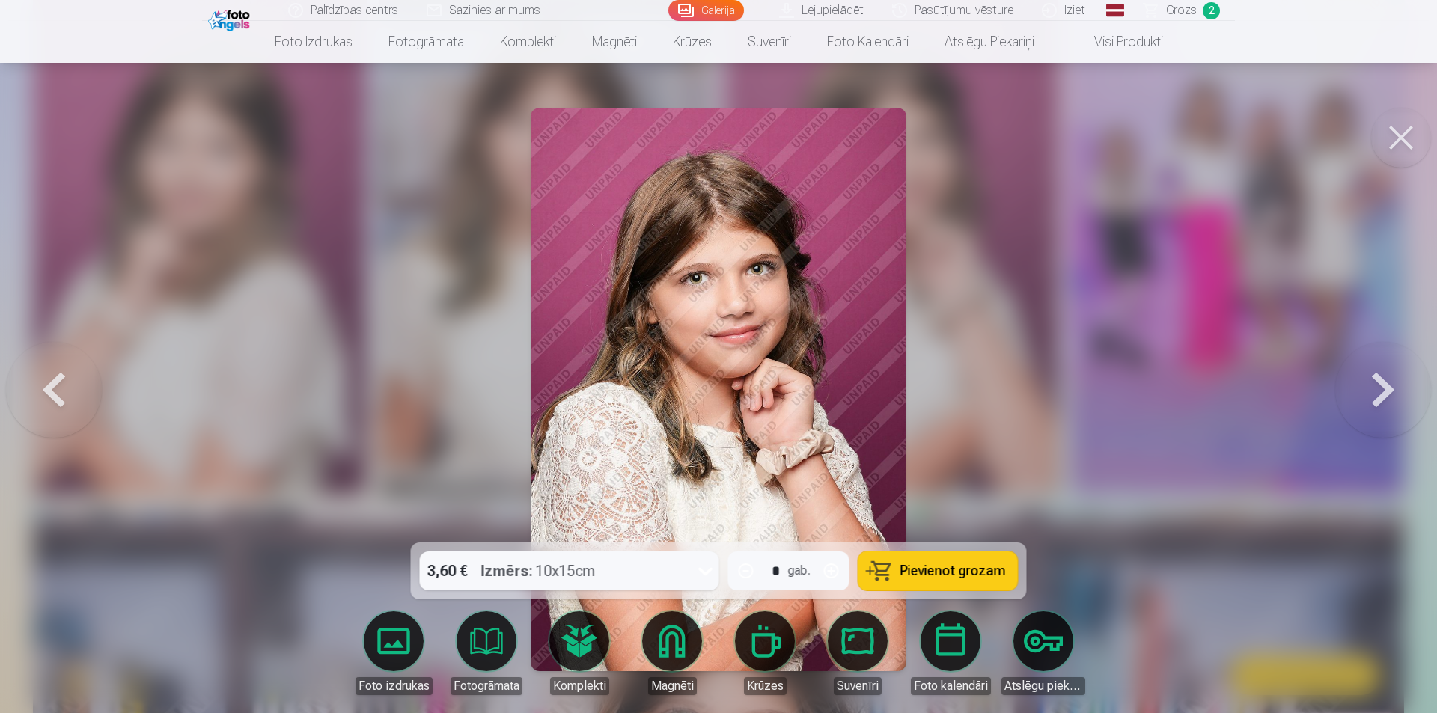
click at [1398, 127] on button at bounding box center [1401, 138] width 60 height 60
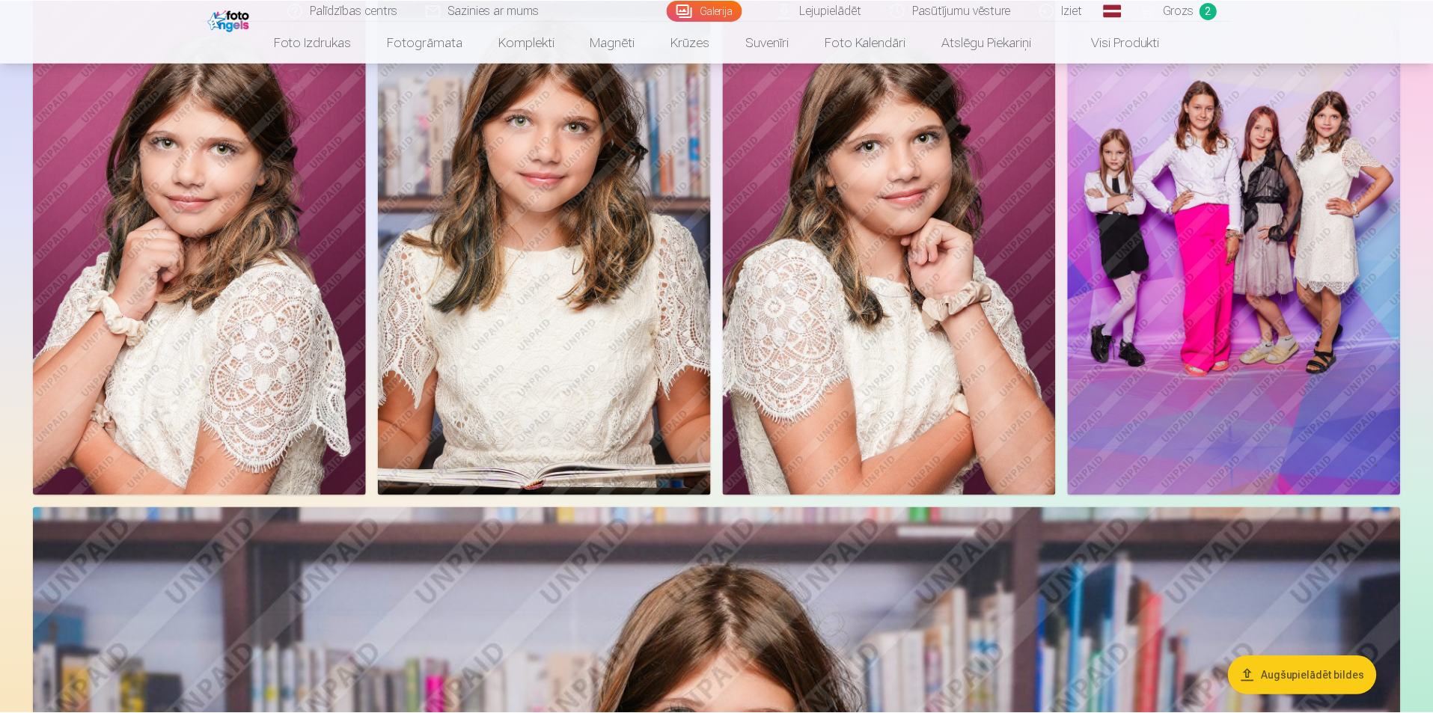
scroll to position [808, 0]
click at [594, 287] on img at bounding box center [544, 244] width 333 height 499
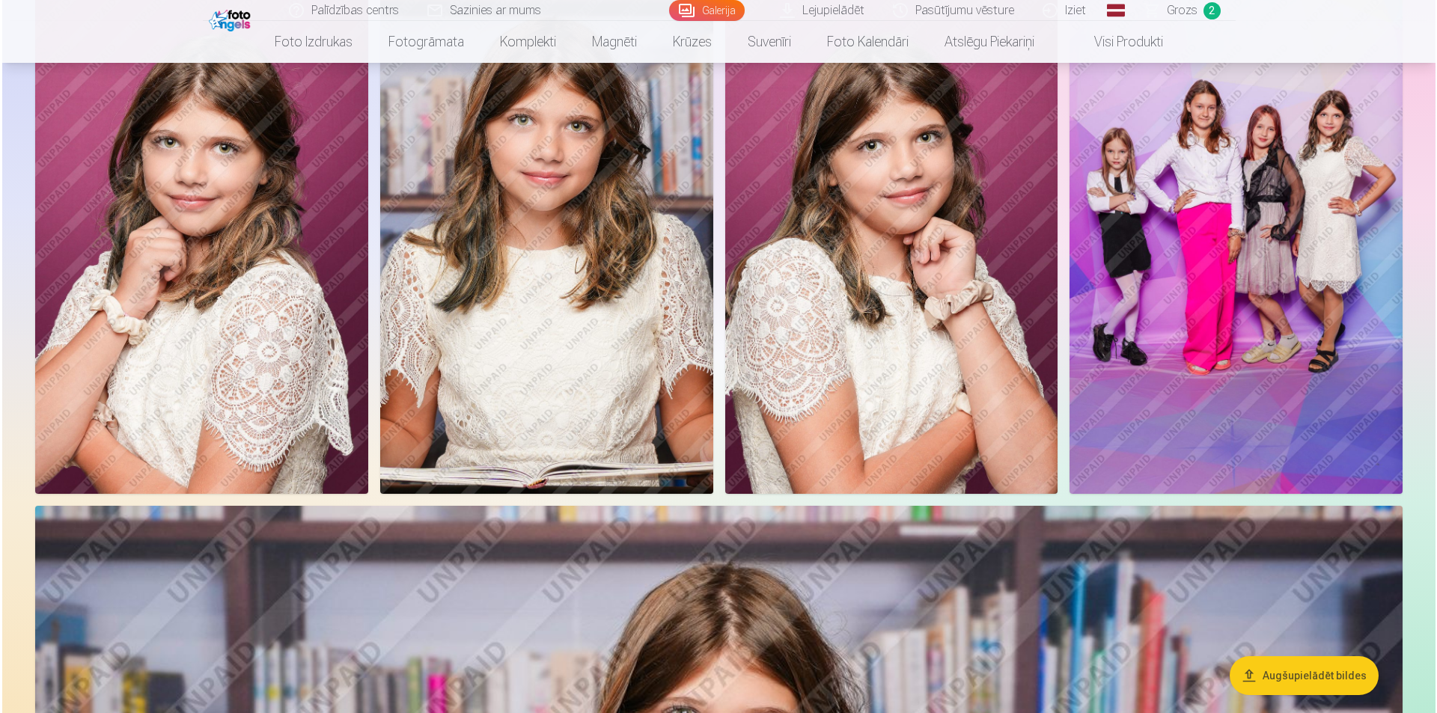
scroll to position [810, 0]
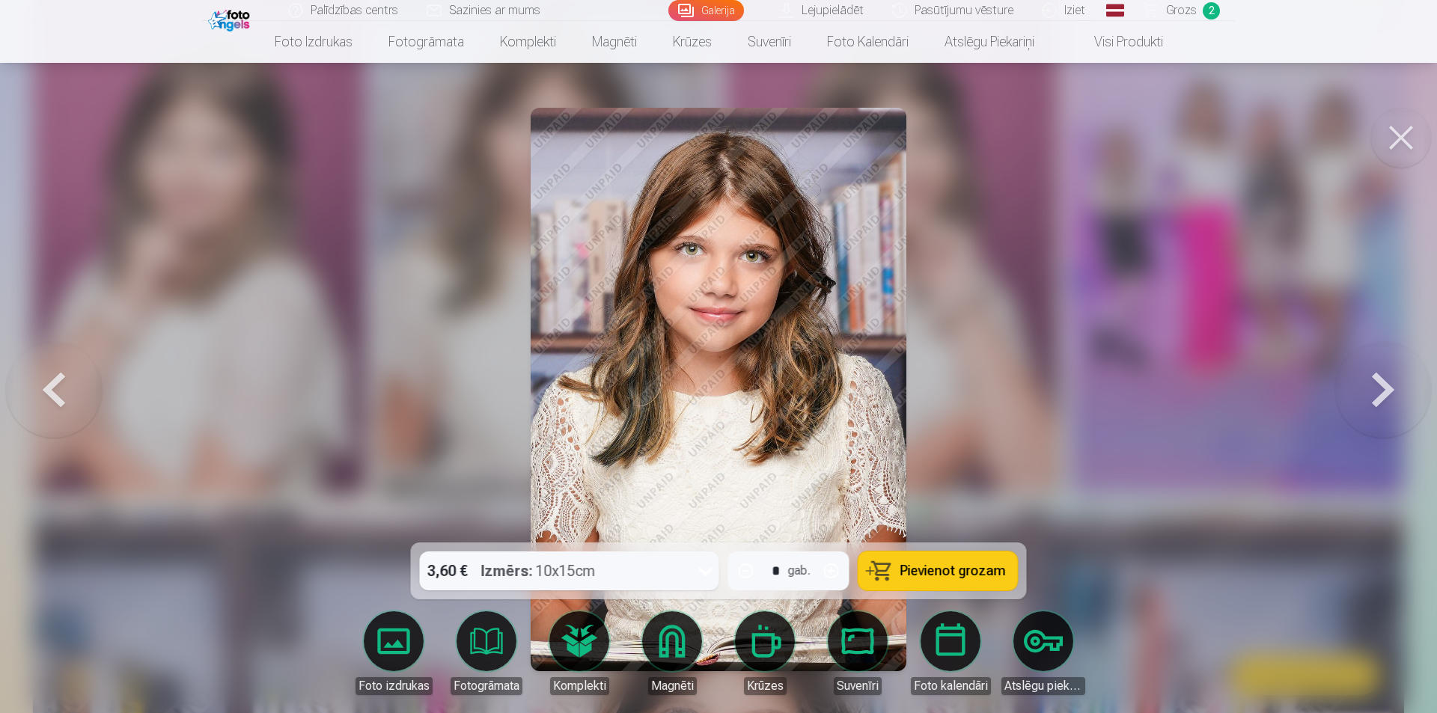
click at [1401, 134] on button at bounding box center [1401, 138] width 60 height 60
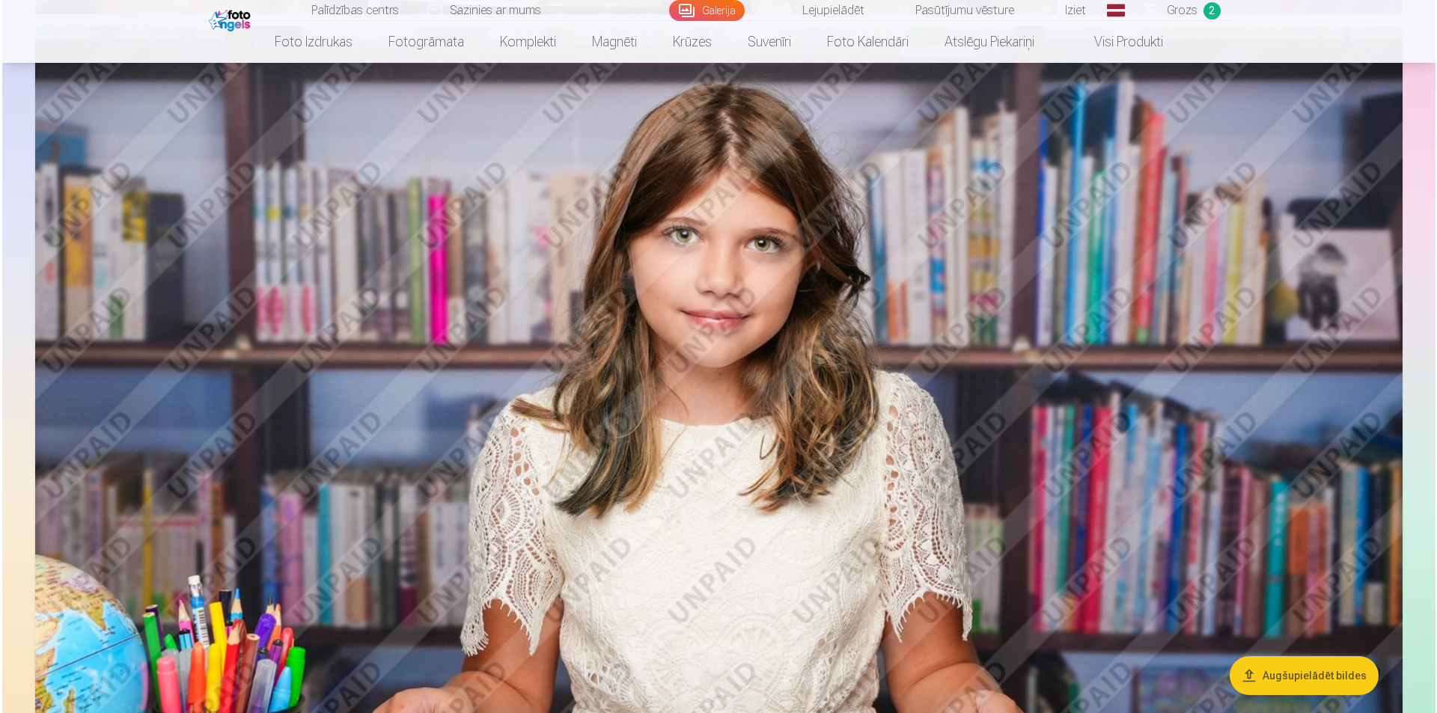
scroll to position [1332, 0]
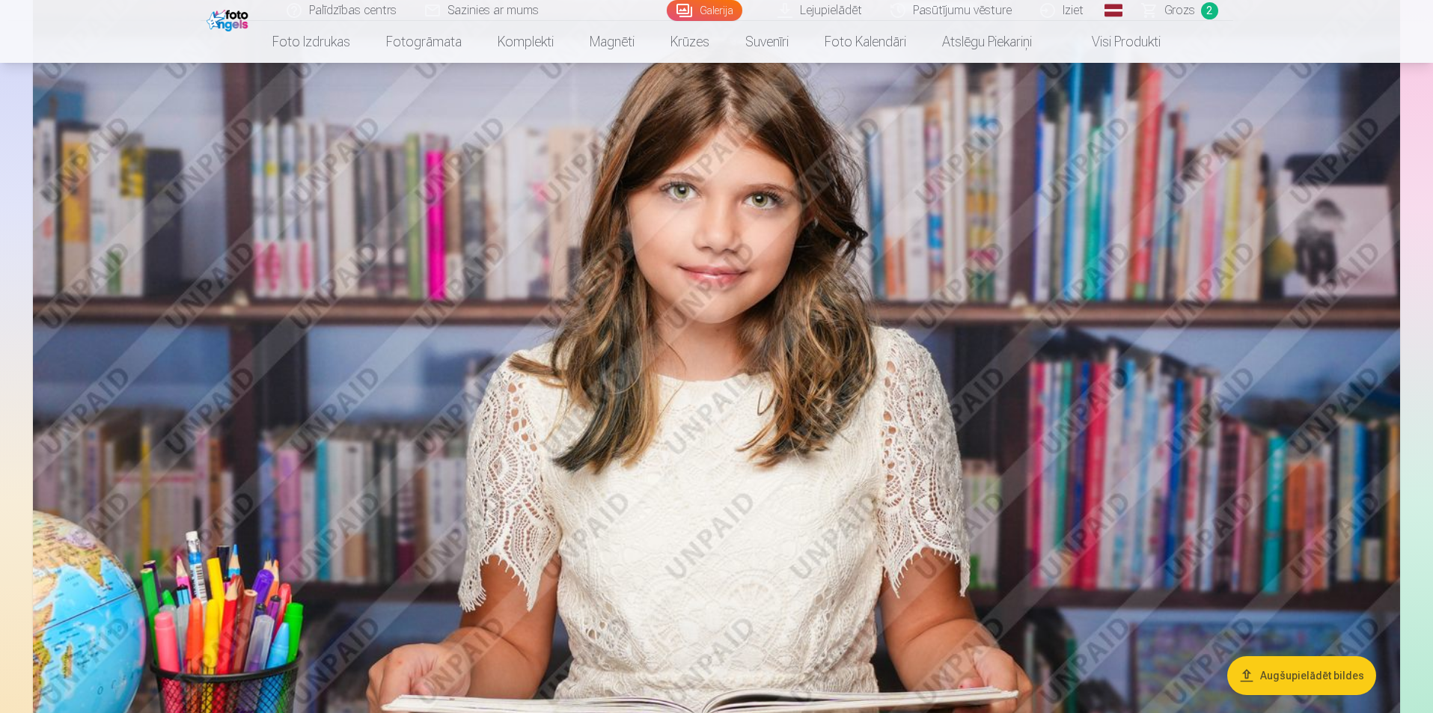
click at [880, 372] on img at bounding box center [716, 437] width 1367 height 911
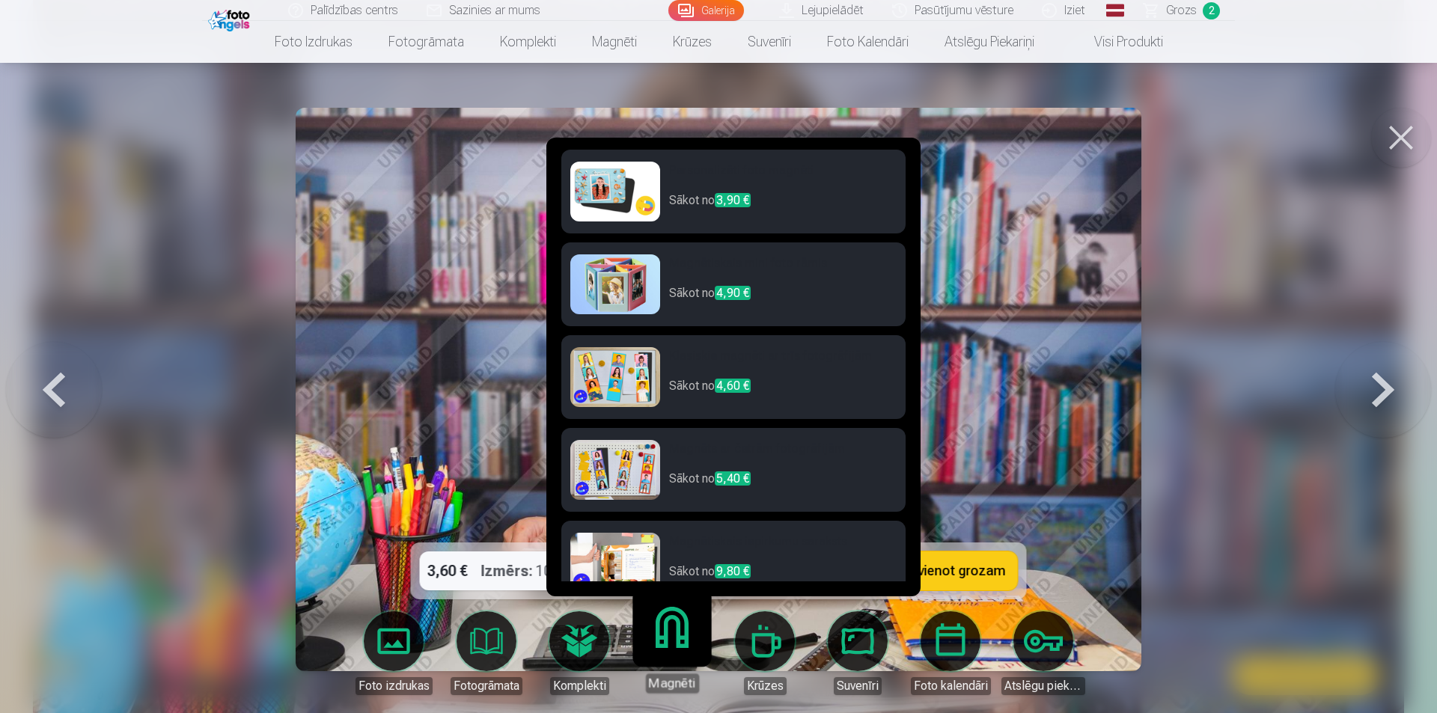
click at [664, 641] on link "Magnēti" at bounding box center [672, 647] width 92 height 92
click at [697, 198] on p "Sākot no 3,90 €" at bounding box center [782, 207] width 227 height 30
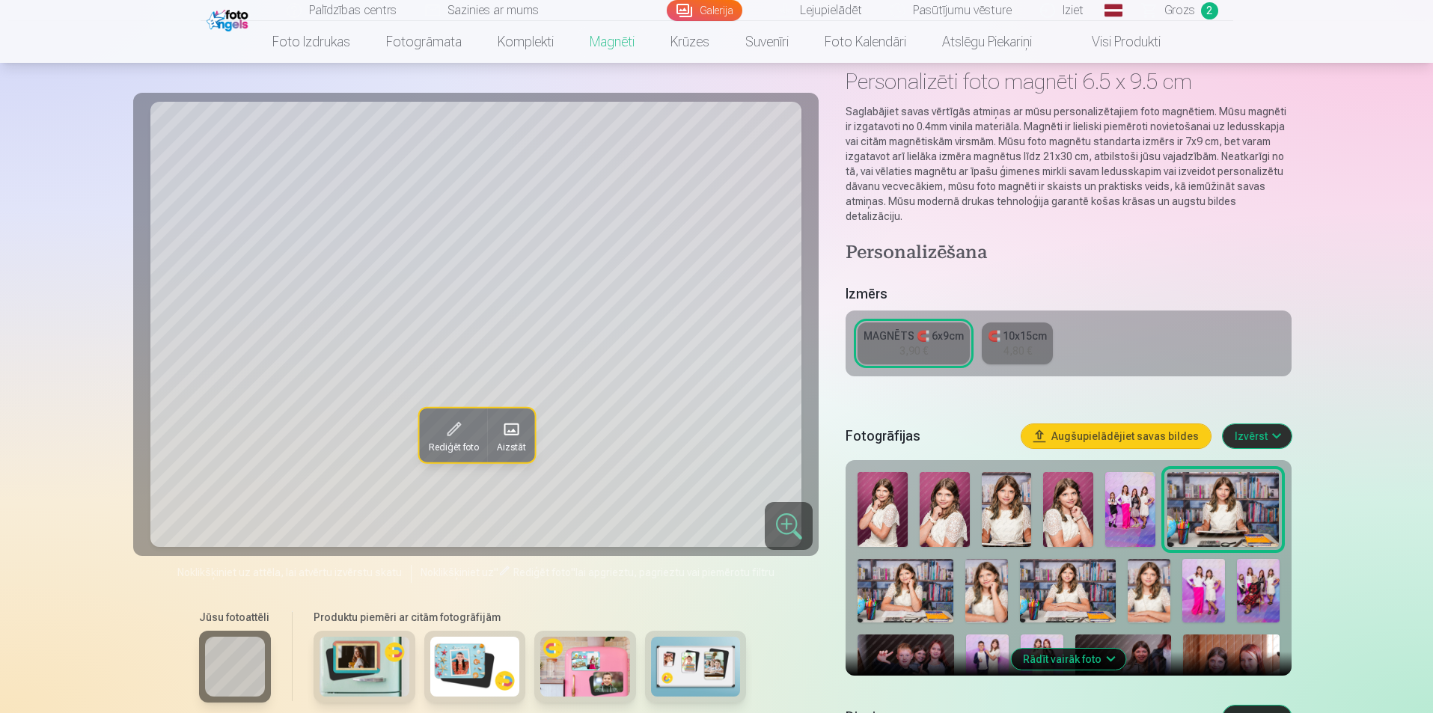
scroll to position [75, 0]
click at [1190, 510] on img at bounding box center [1223, 510] width 112 height 75
click at [1015, 507] on img at bounding box center [1007, 510] width 50 height 75
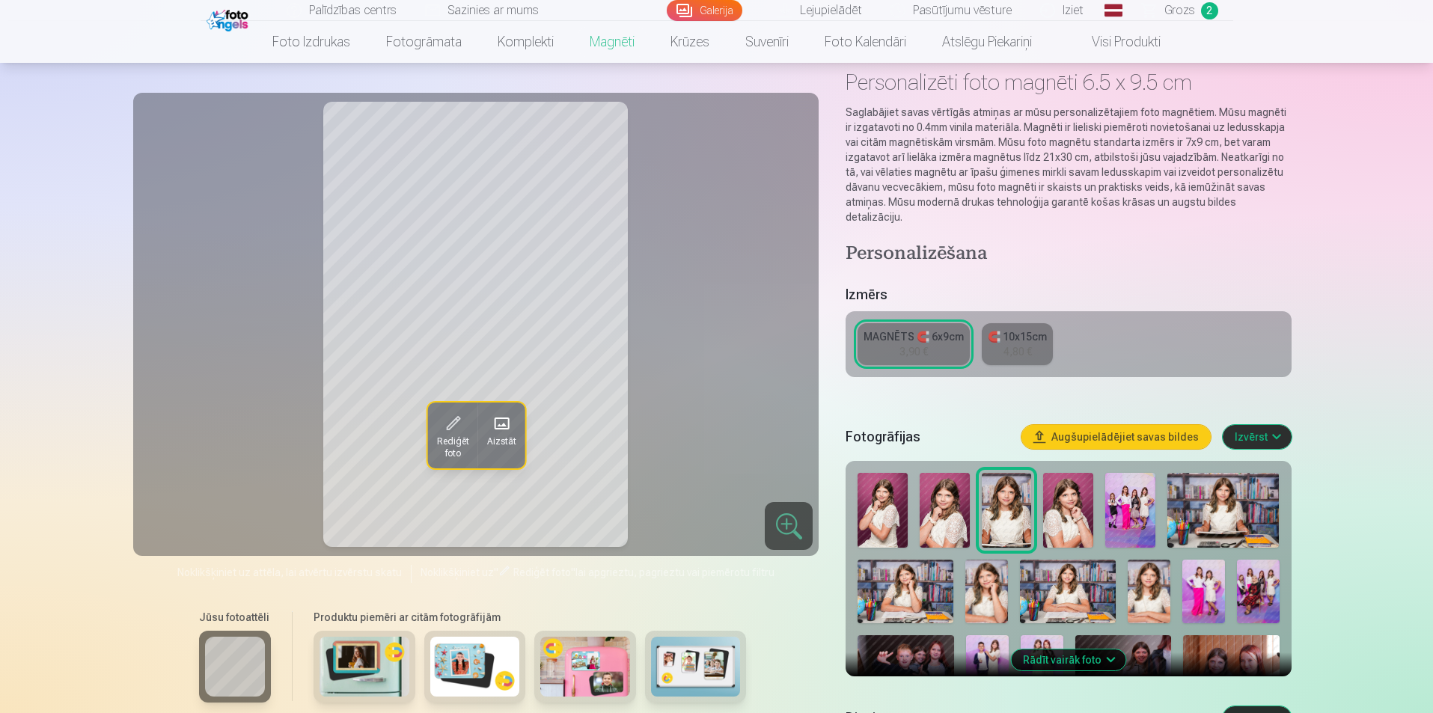
click at [1045, 566] on img at bounding box center [1068, 592] width 96 height 64
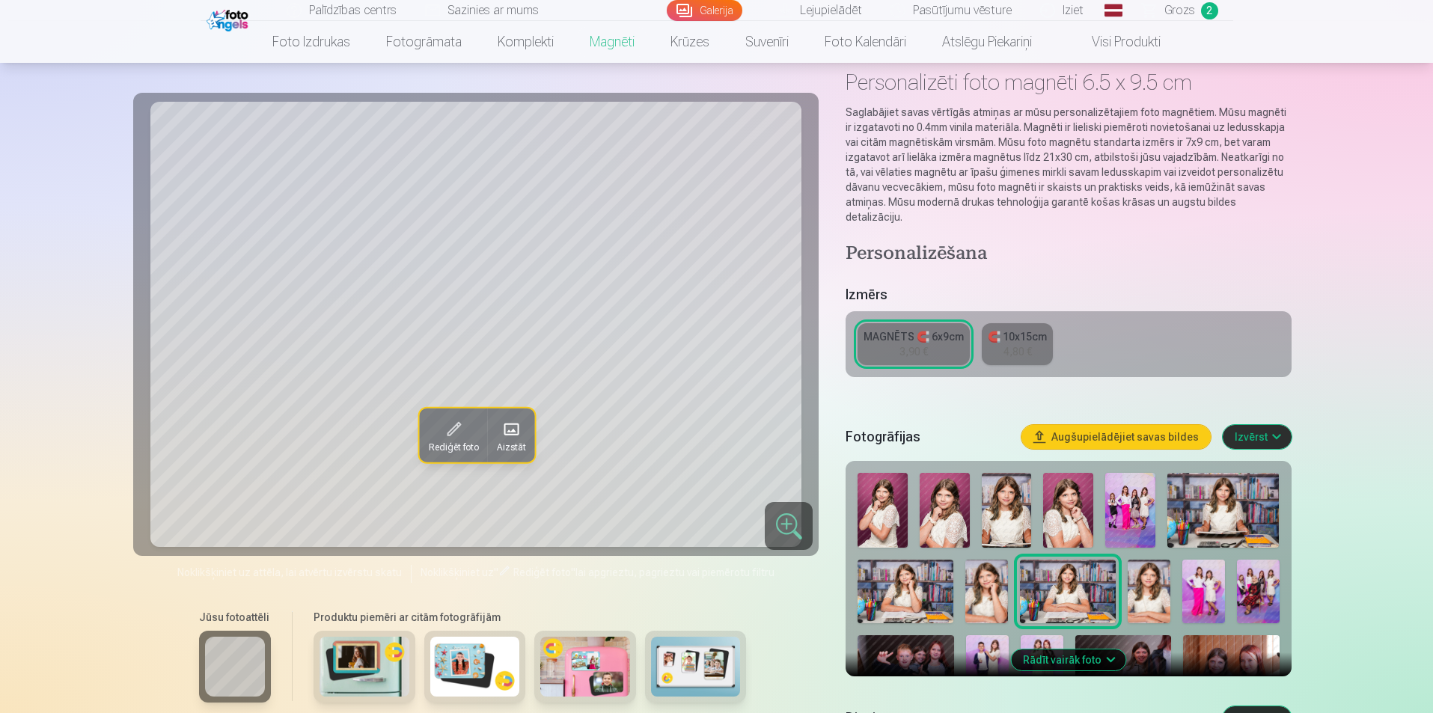
click at [939, 587] on img at bounding box center [905, 592] width 96 height 64
click at [1158, 583] on img at bounding box center [1149, 592] width 43 height 64
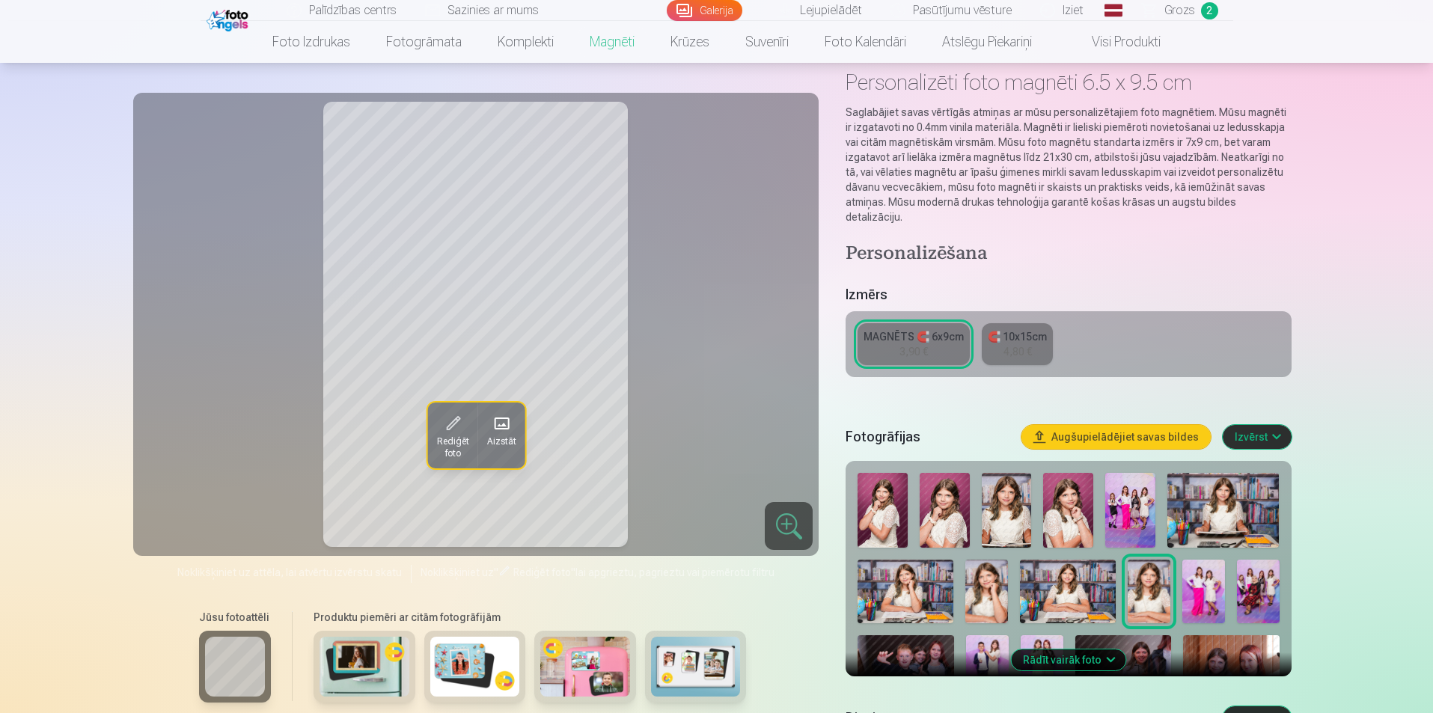
click at [1029, 515] on img at bounding box center [1007, 510] width 50 height 75
click at [953, 513] on img at bounding box center [945, 510] width 50 height 75
click at [1128, 504] on img at bounding box center [1130, 510] width 50 height 75
click at [1217, 498] on img at bounding box center [1223, 510] width 112 height 75
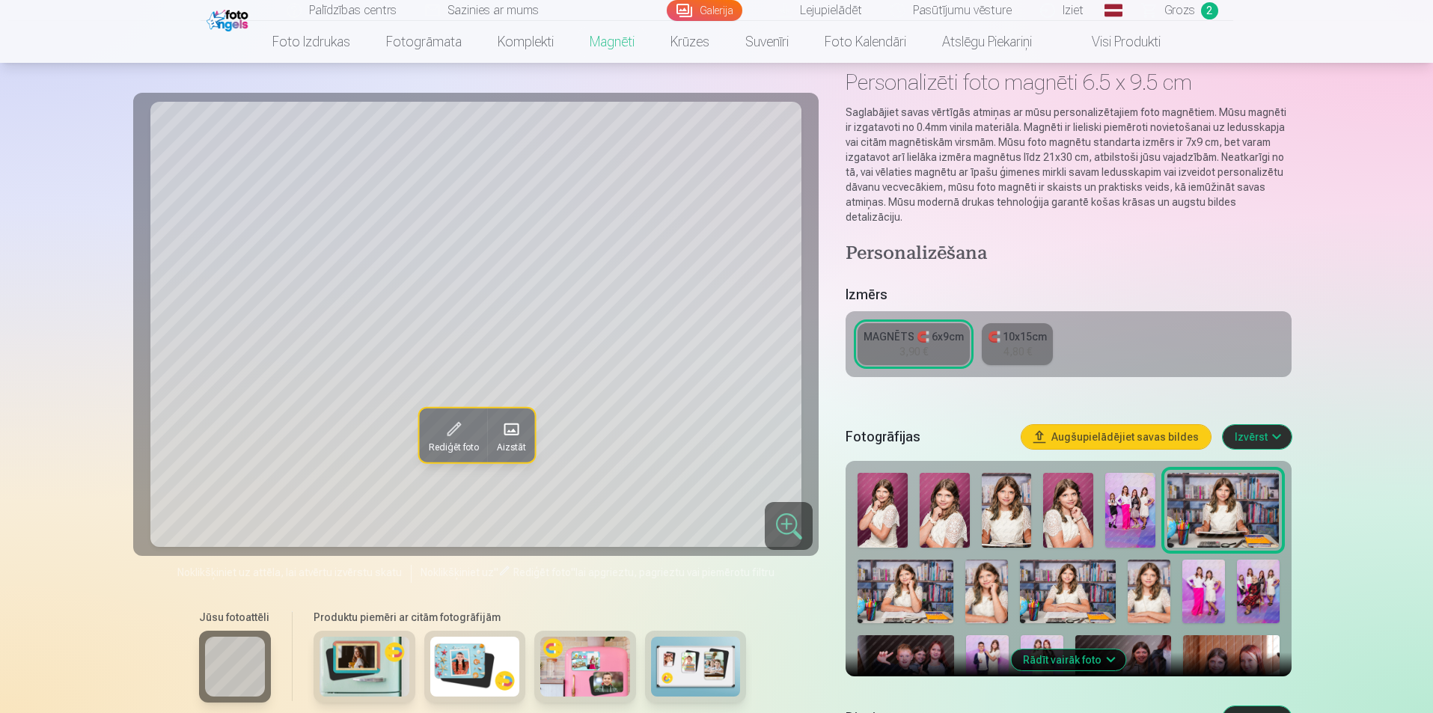
click at [1112, 504] on img at bounding box center [1130, 510] width 50 height 75
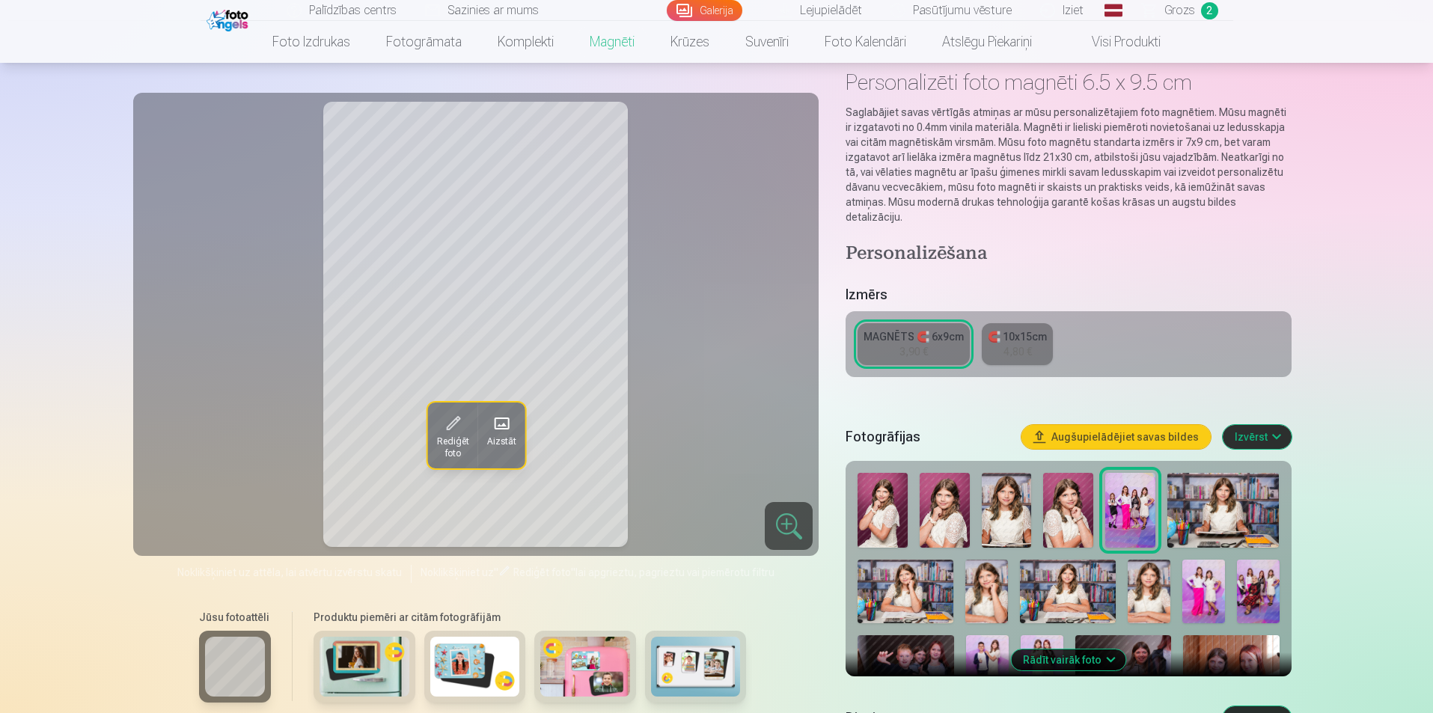
click at [959, 503] on img at bounding box center [945, 510] width 50 height 75
click at [979, 500] on div at bounding box center [1068, 622] width 433 height 311
click at [994, 490] on img at bounding box center [1007, 510] width 50 height 75
click at [1238, 504] on img at bounding box center [1223, 510] width 112 height 75
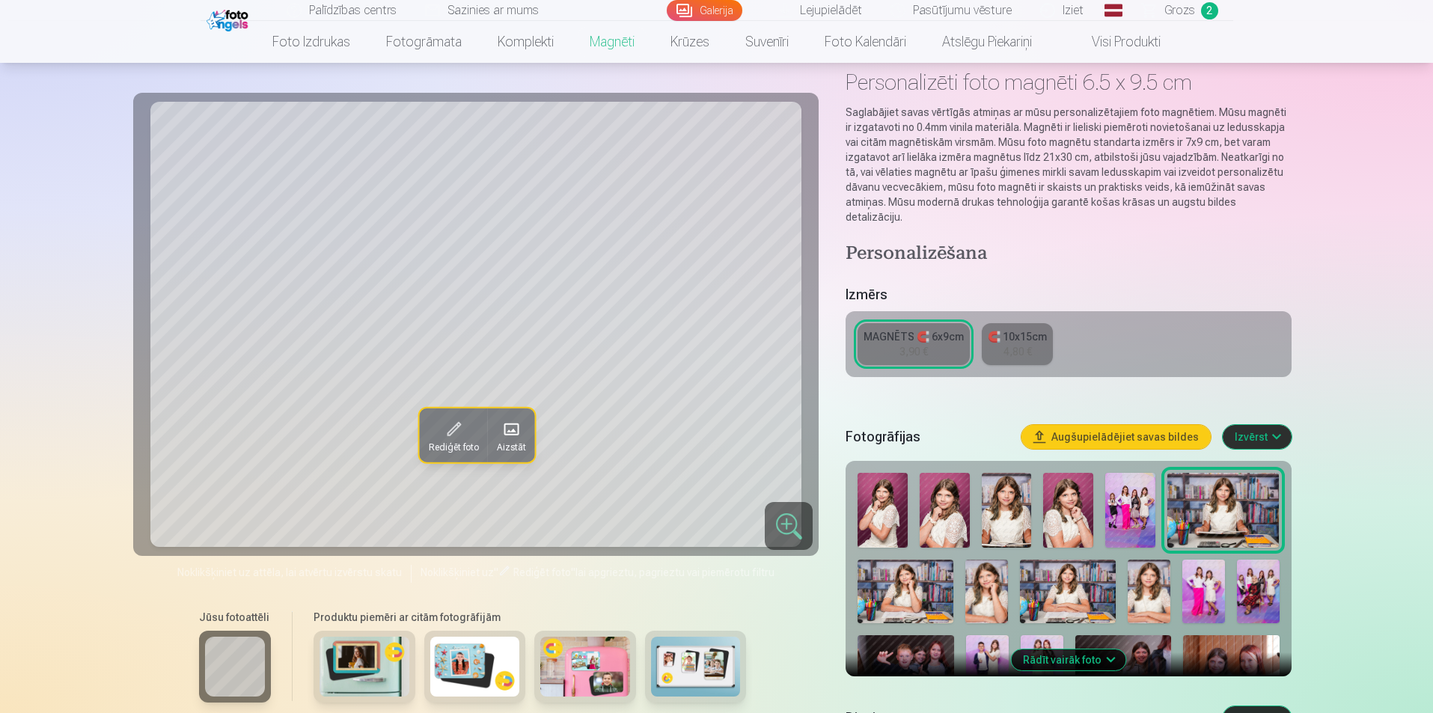
click at [1000, 521] on img at bounding box center [1007, 510] width 50 height 75
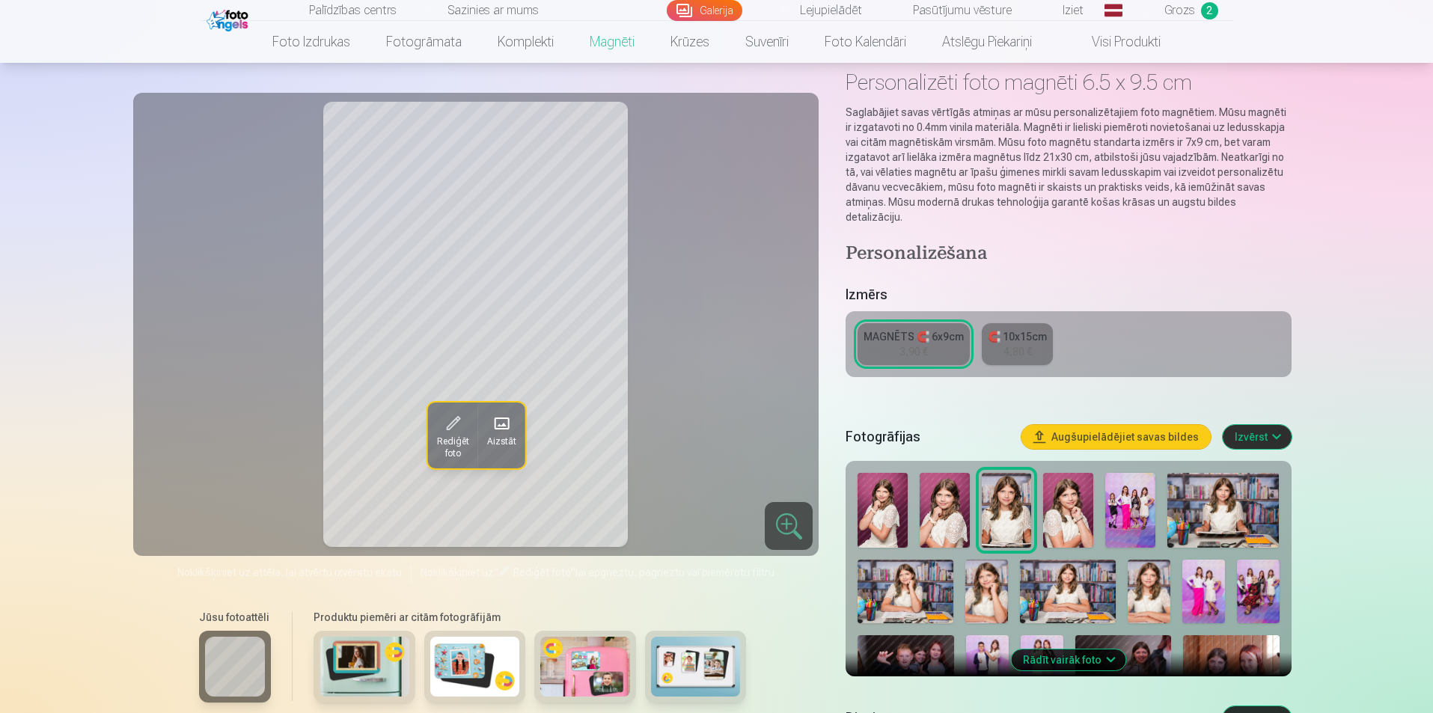
click at [921, 344] on div "3,90 €" at bounding box center [913, 351] width 28 height 15
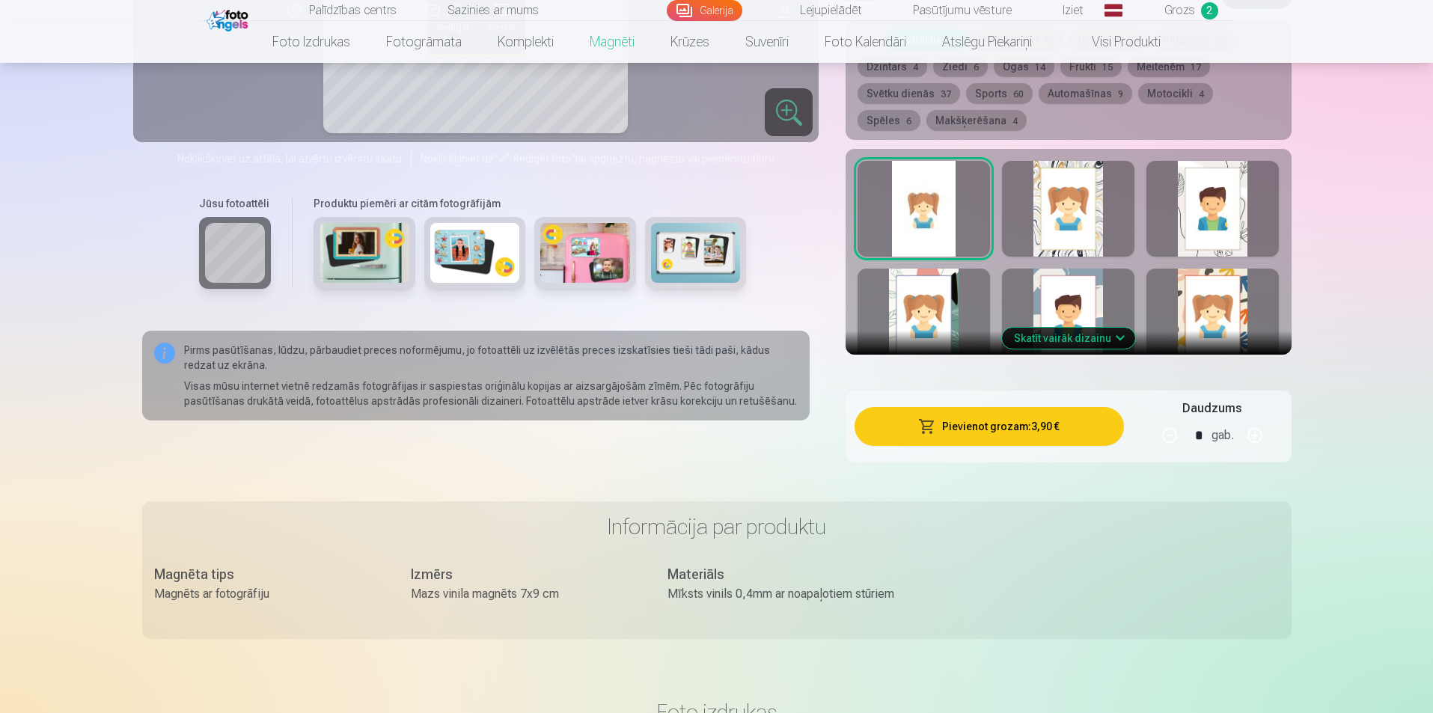
scroll to position [673, 0]
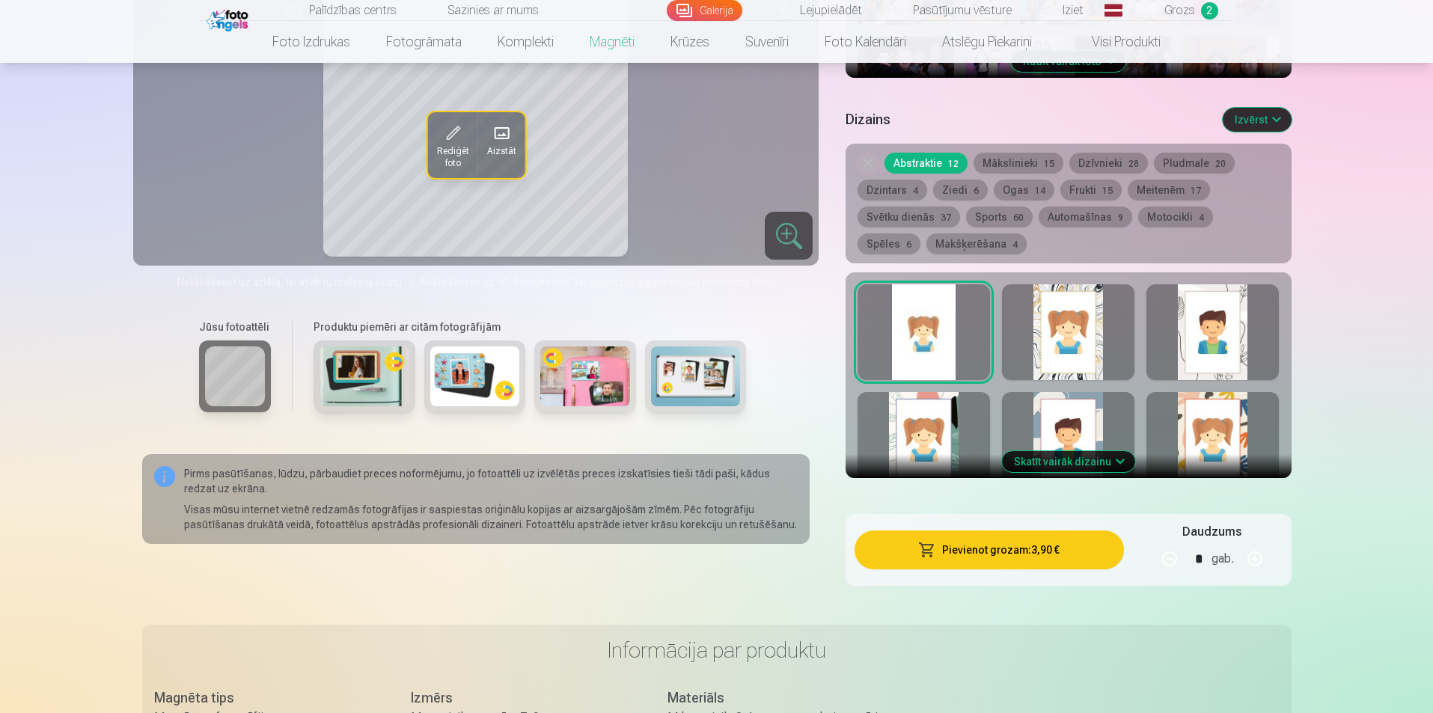
click at [1080, 325] on div at bounding box center [1068, 332] width 132 height 96
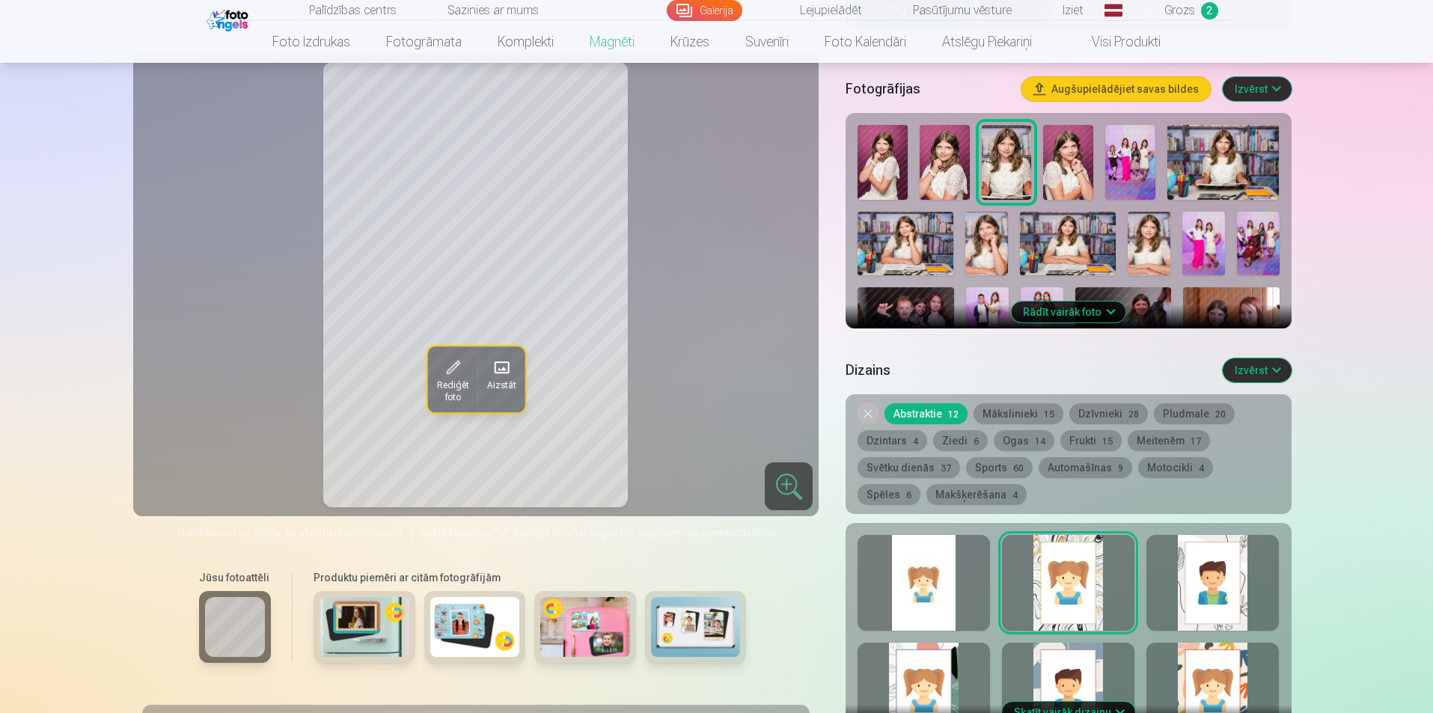
scroll to position [449, 0]
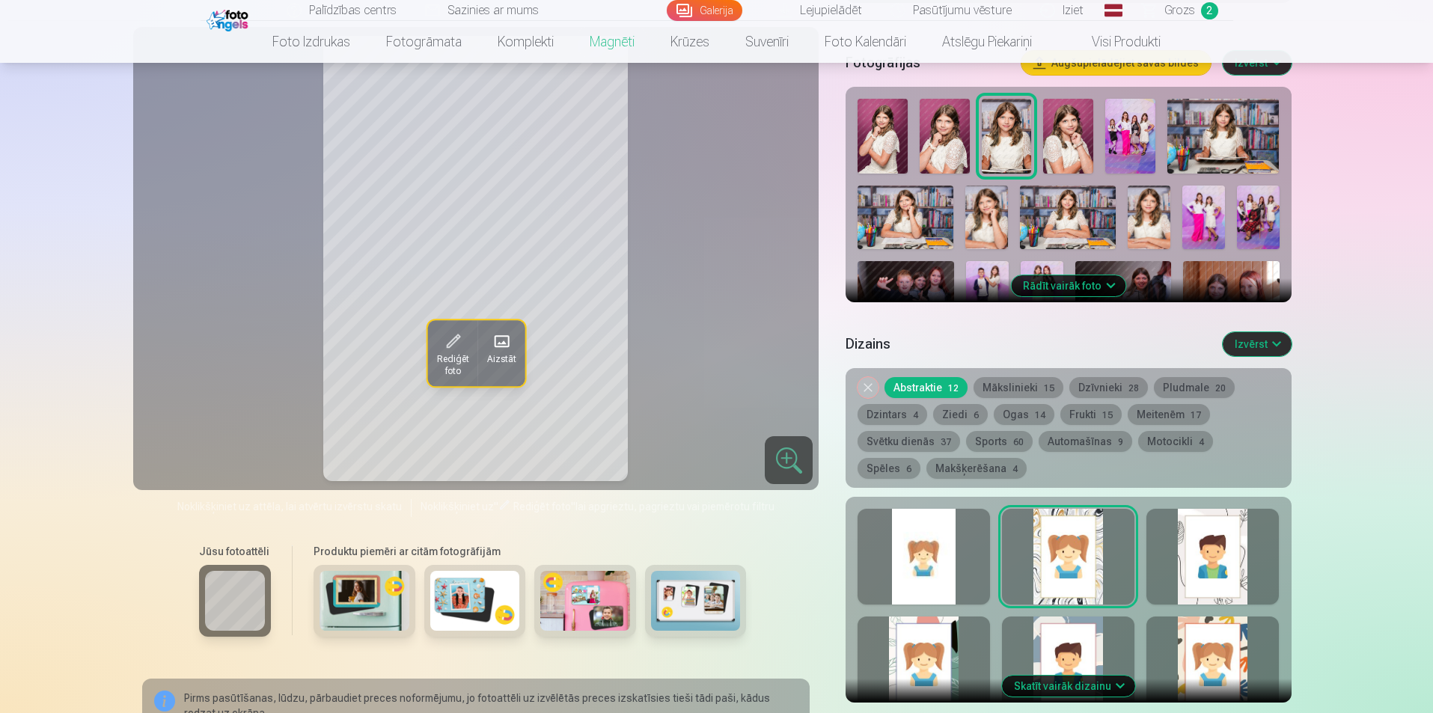
click at [1184, 522] on div at bounding box center [1212, 557] width 132 height 96
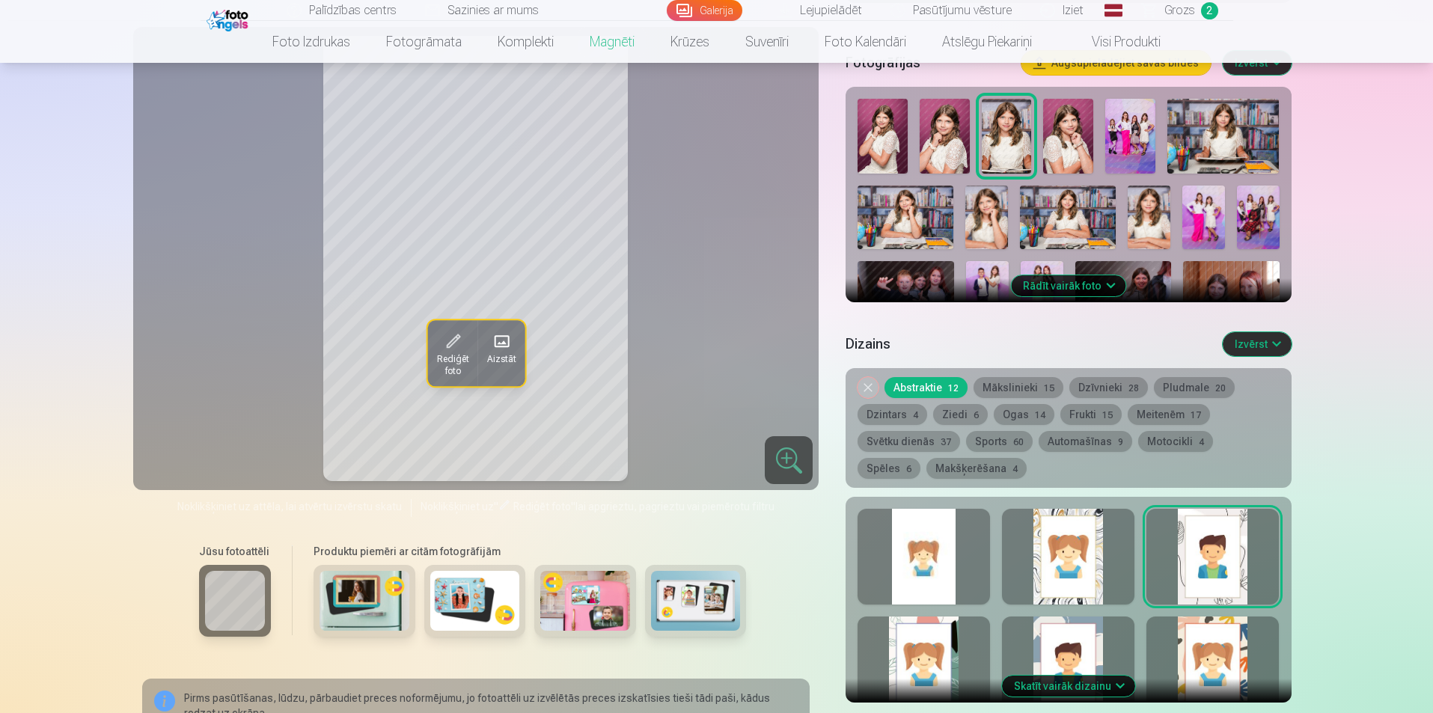
click at [1196, 636] on div at bounding box center [1212, 665] width 132 height 96
click at [1077, 638] on div at bounding box center [1068, 665] width 132 height 96
click at [940, 644] on div at bounding box center [923, 665] width 132 height 96
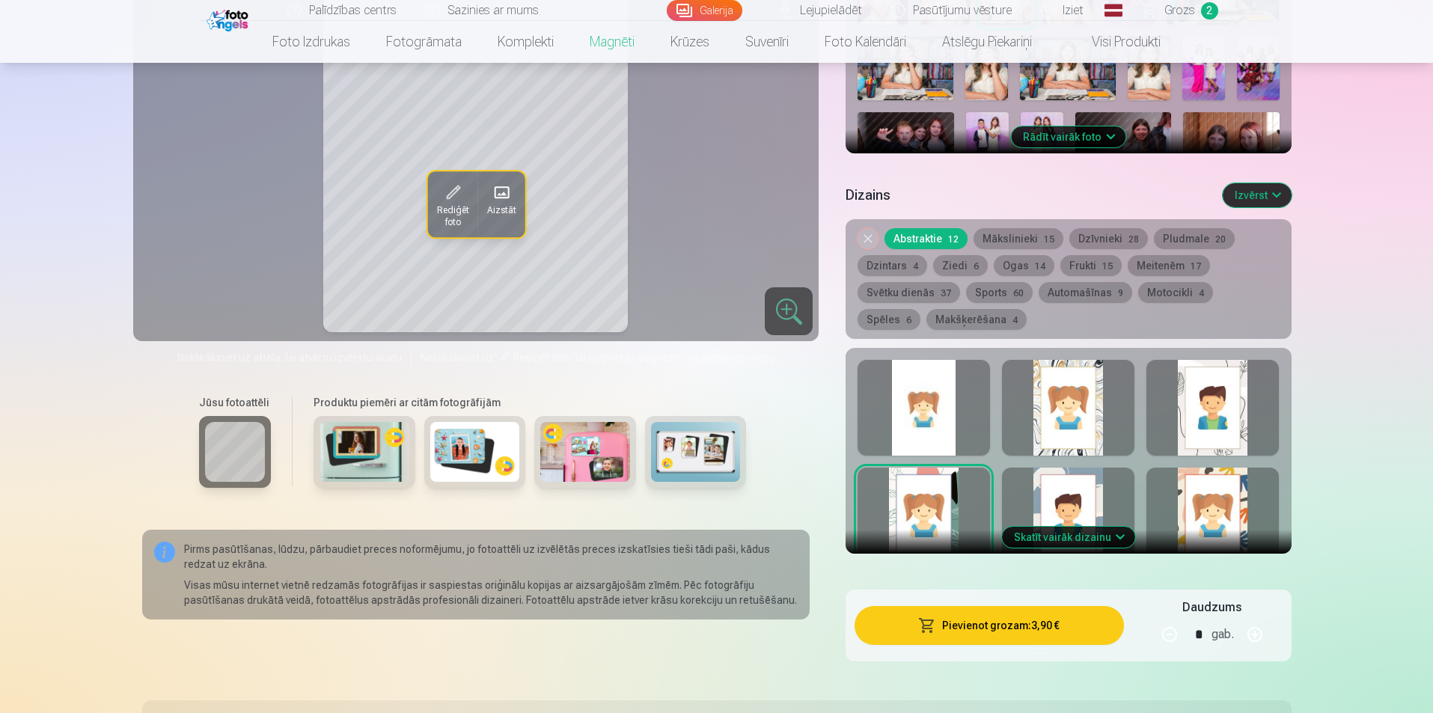
scroll to position [599, 0]
click at [1073, 526] on button "Skatīt vairāk dizainu" at bounding box center [1068, 536] width 133 height 21
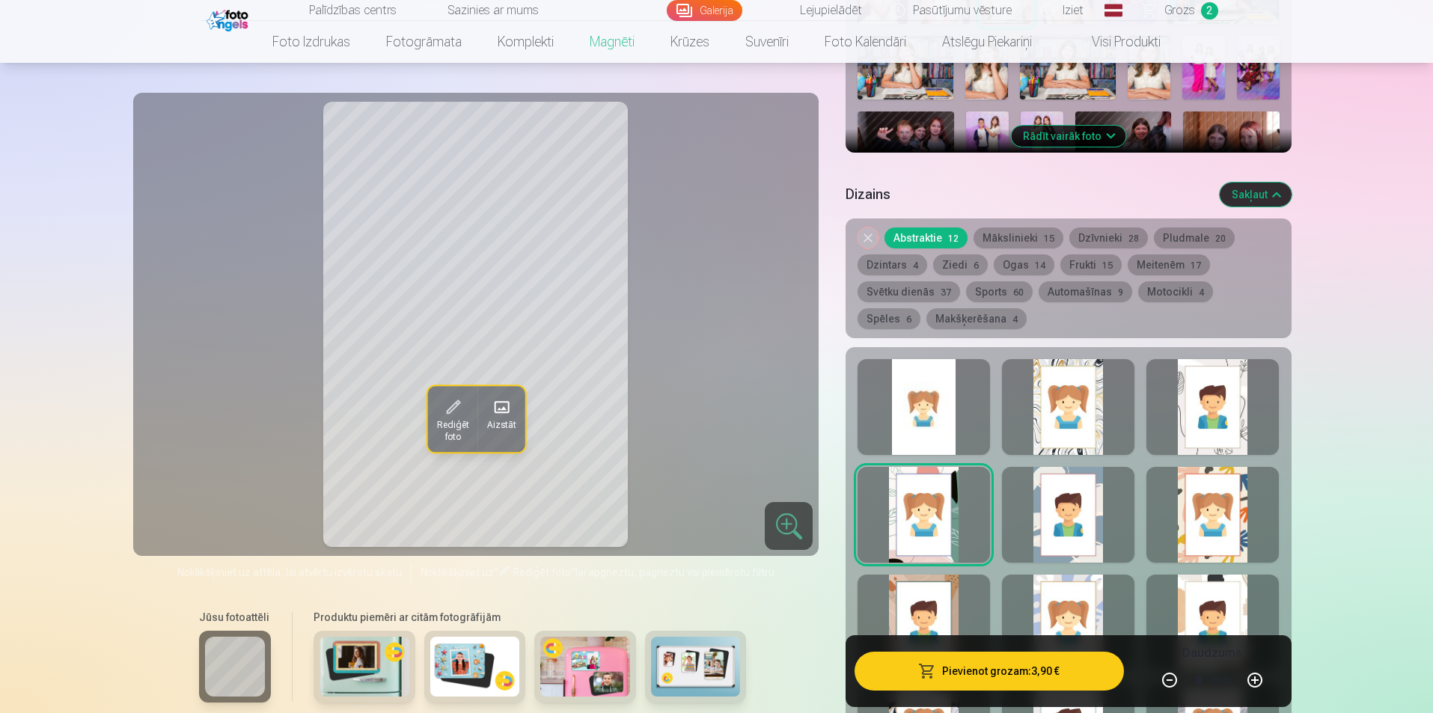
click at [937, 608] on div at bounding box center [923, 623] width 132 height 96
click at [1044, 593] on div at bounding box center [1068, 623] width 132 height 96
click at [1210, 599] on div at bounding box center [1212, 623] width 132 height 96
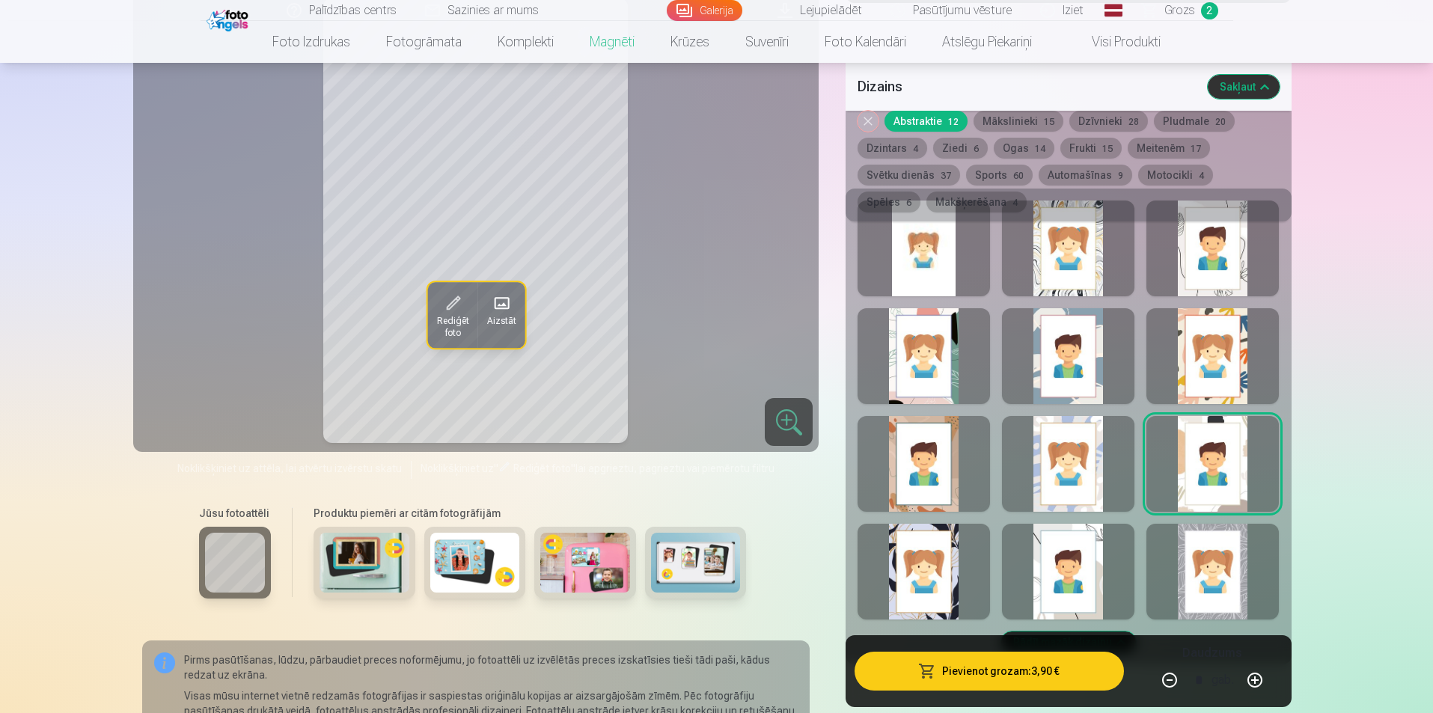
scroll to position [823, 0]
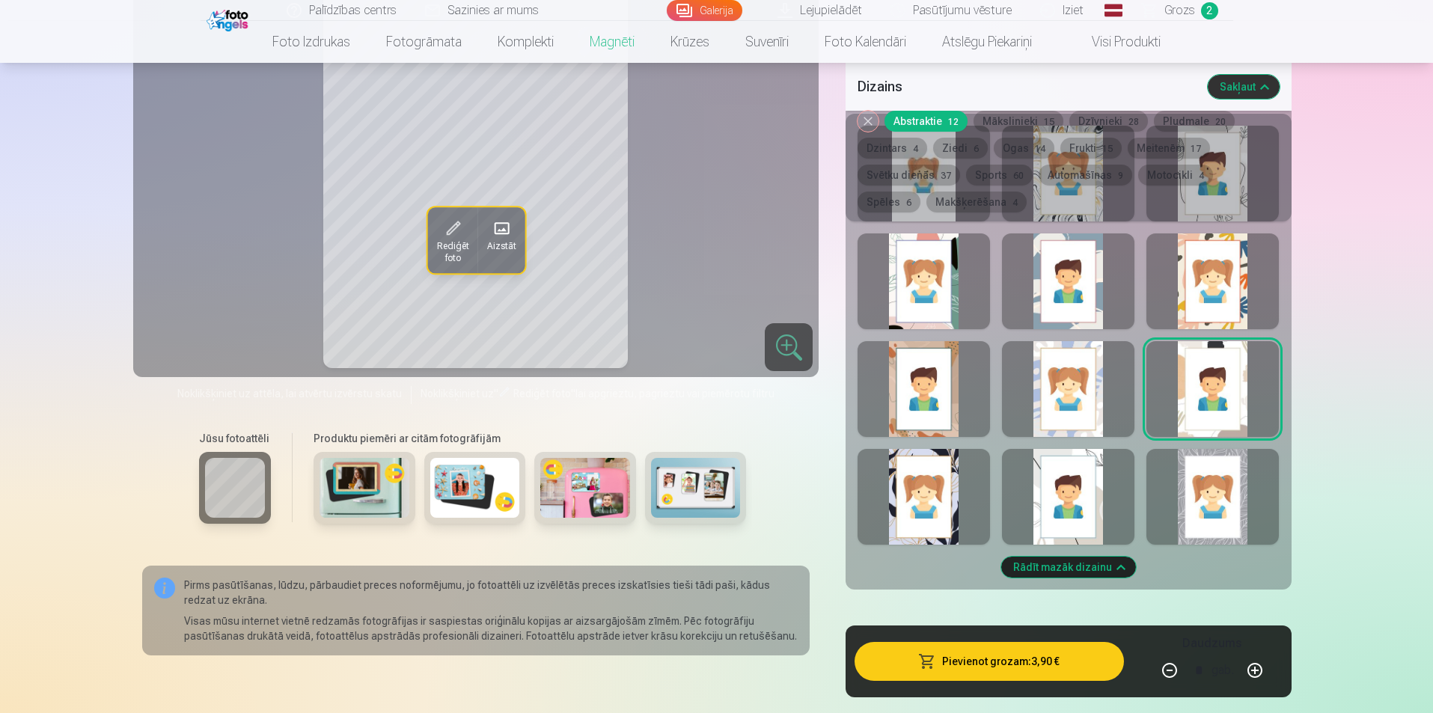
click at [949, 495] on div at bounding box center [923, 497] width 132 height 96
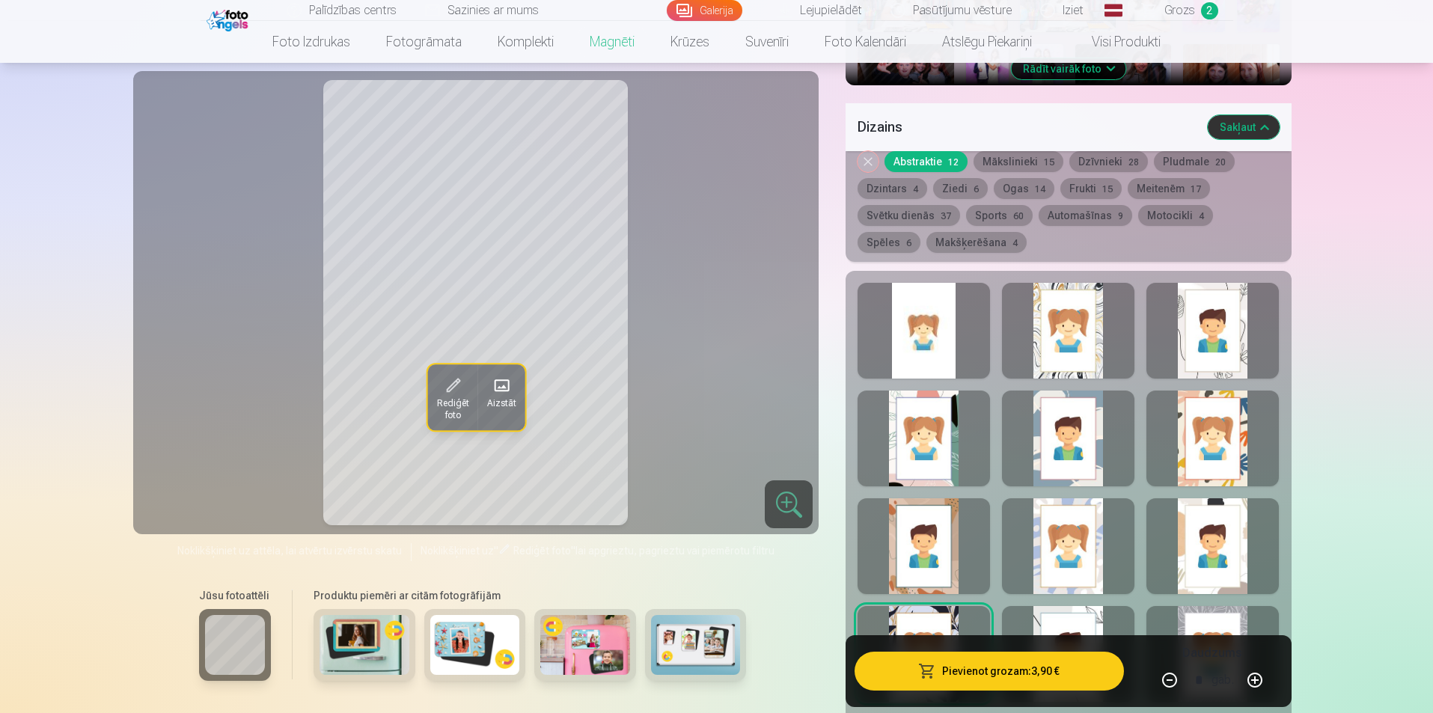
scroll to position [748, 0]
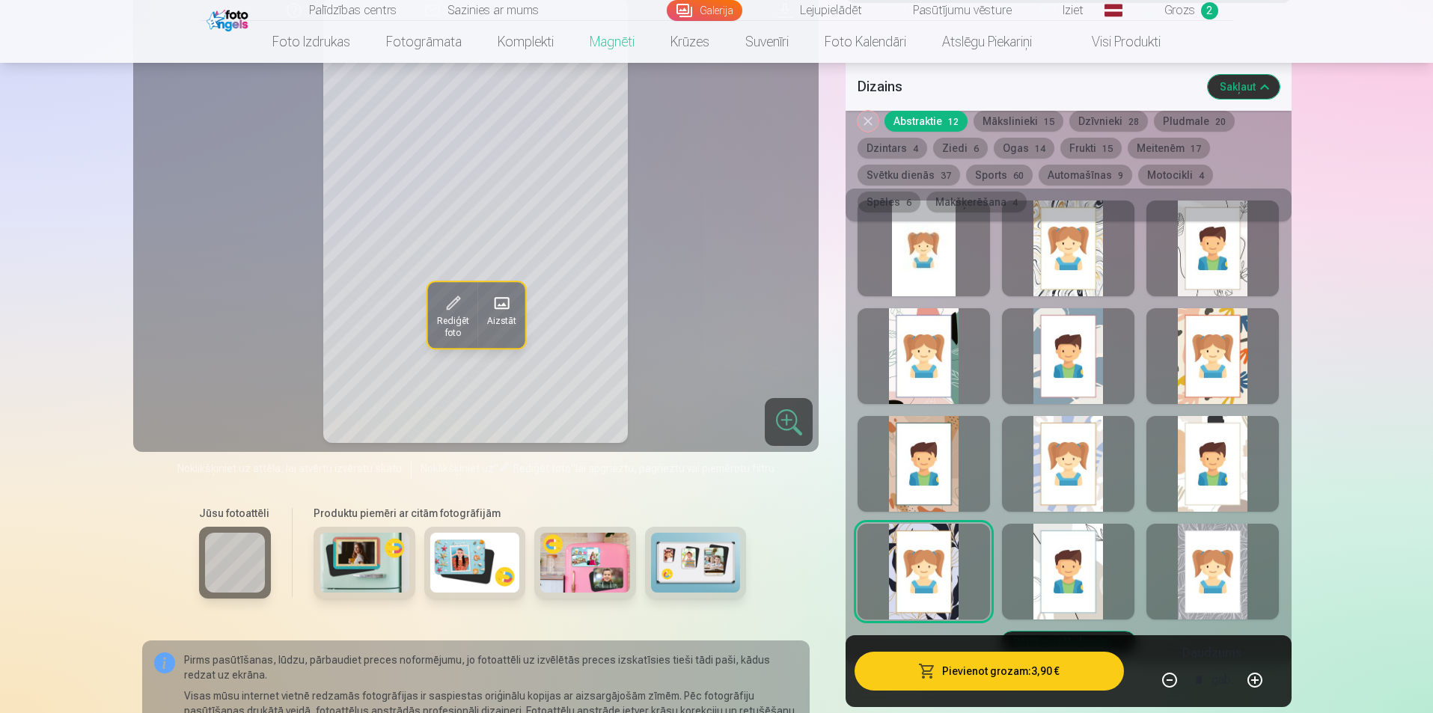
click at [1077, 533] on div at bounding box center [1068, 572] width 132 height 96
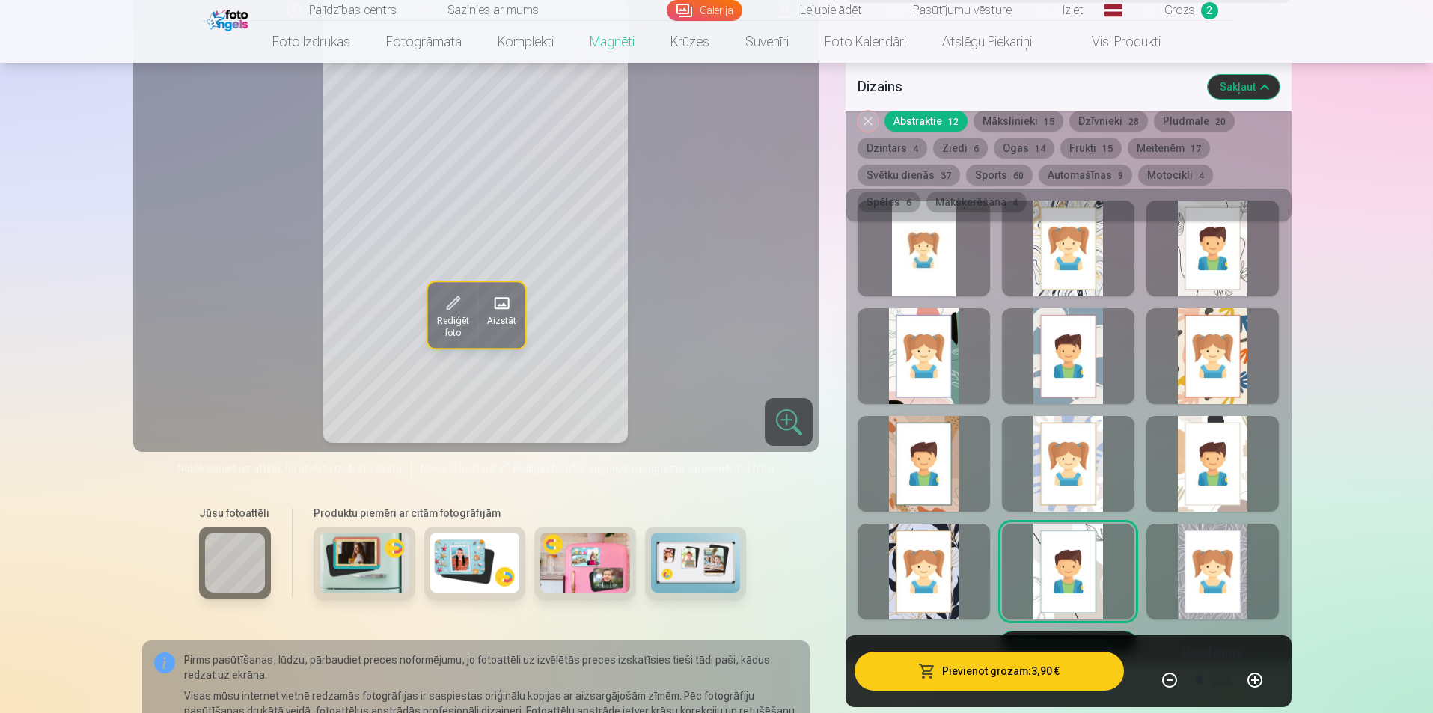
click at [1203, 539] on div at bounding box center [1212, 572] width 132 height 96
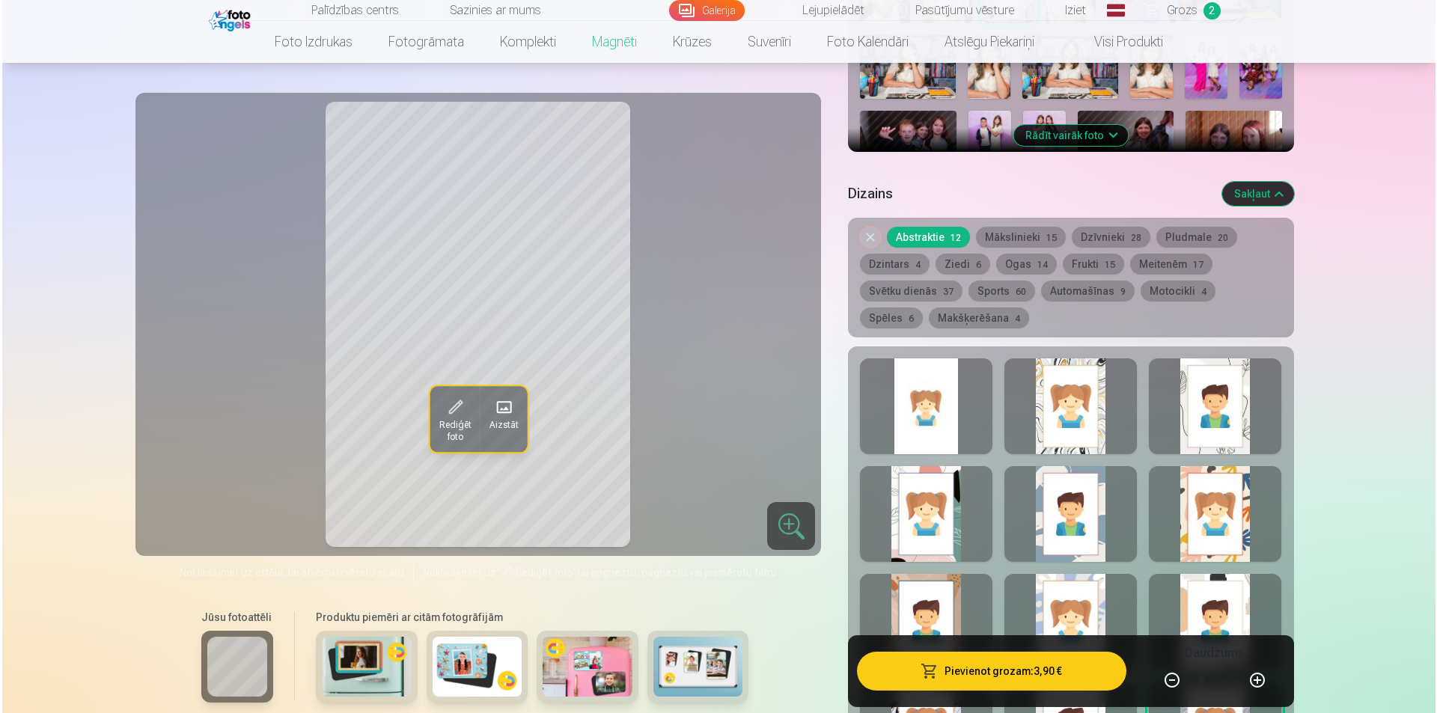
scroll to position [599, 0]
click at [944, 406] on div at bounding box center [923, 407] width 132 height 96
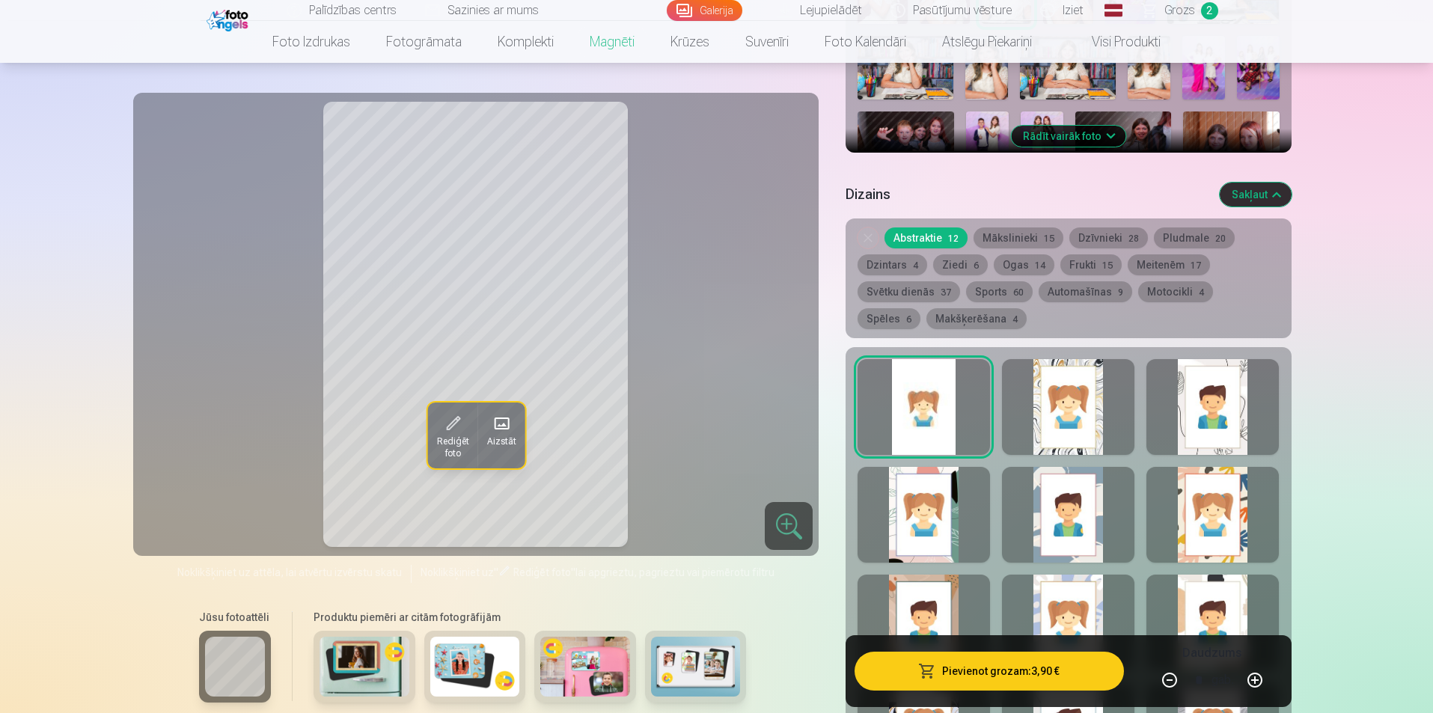
click at [1061, 405] on div at bounding box center [1068, 407] width 132 height 96
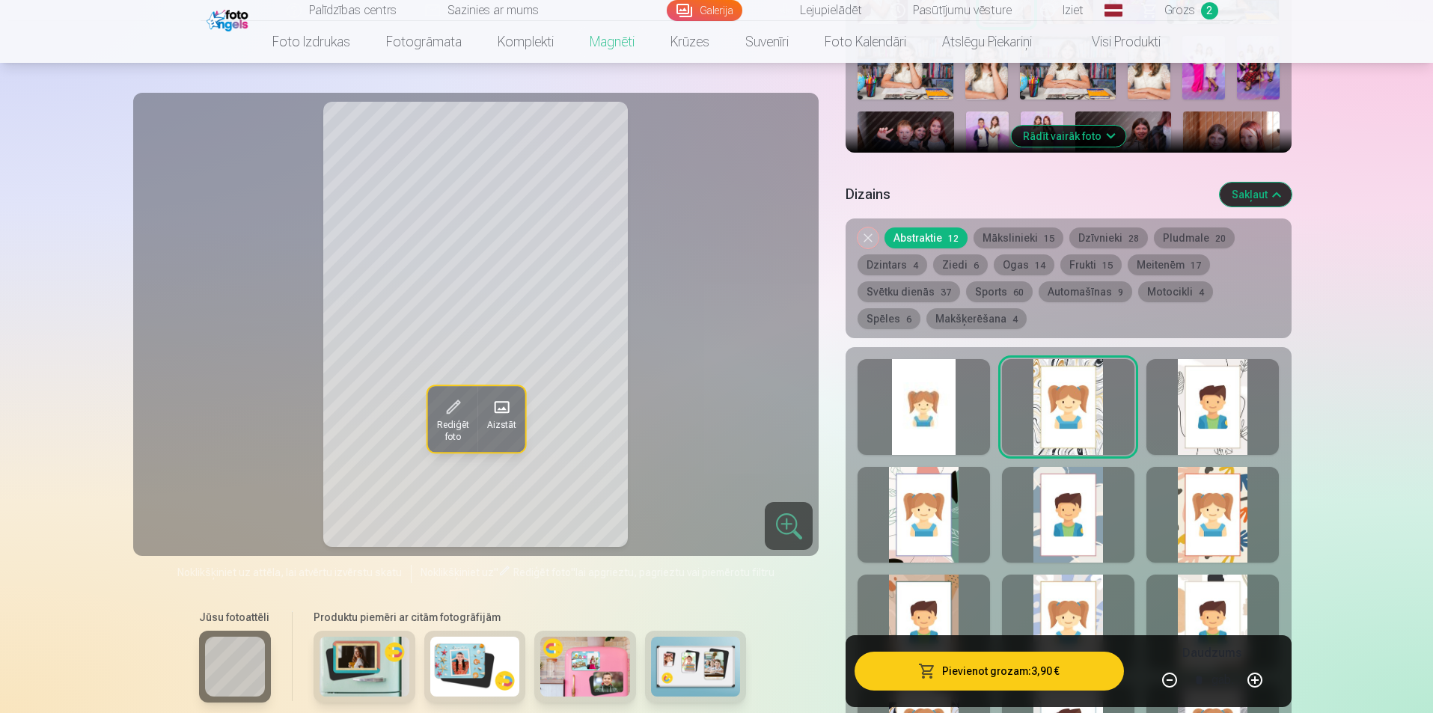
click at [951, 410] on div at bounding box center [923, 407] width 132 height 96
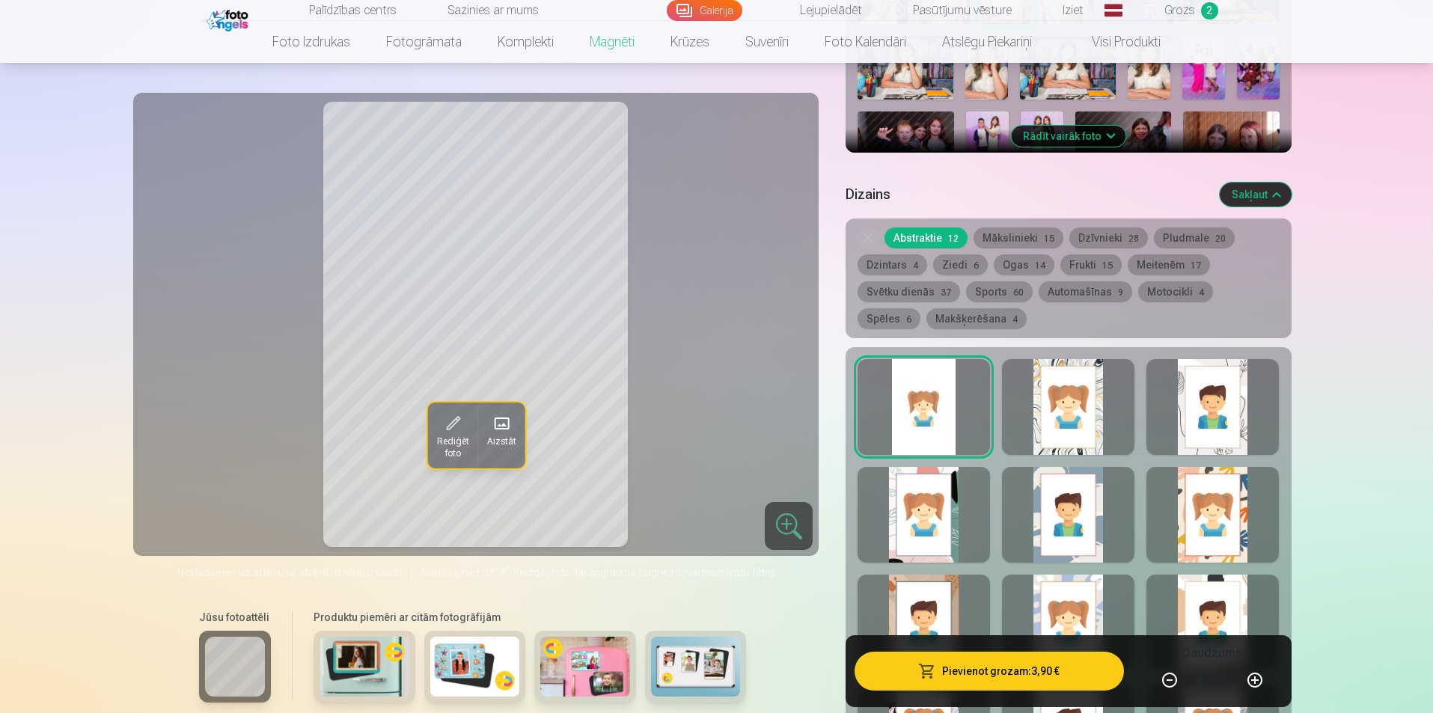
click at [1017, 670] on button "Pievienot grozam : 3,90 €" at bounding box center [988, 671] width 269 height 39
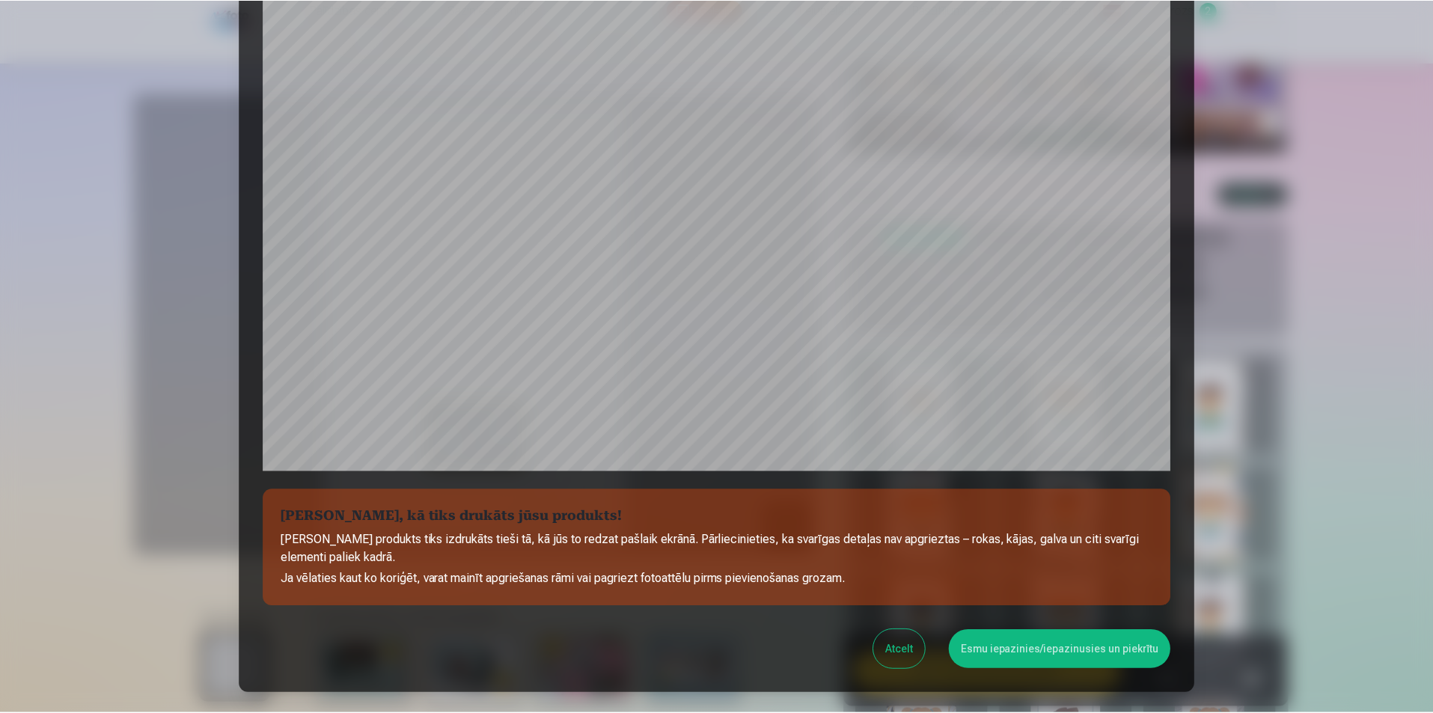
scroll to position [290, 0]
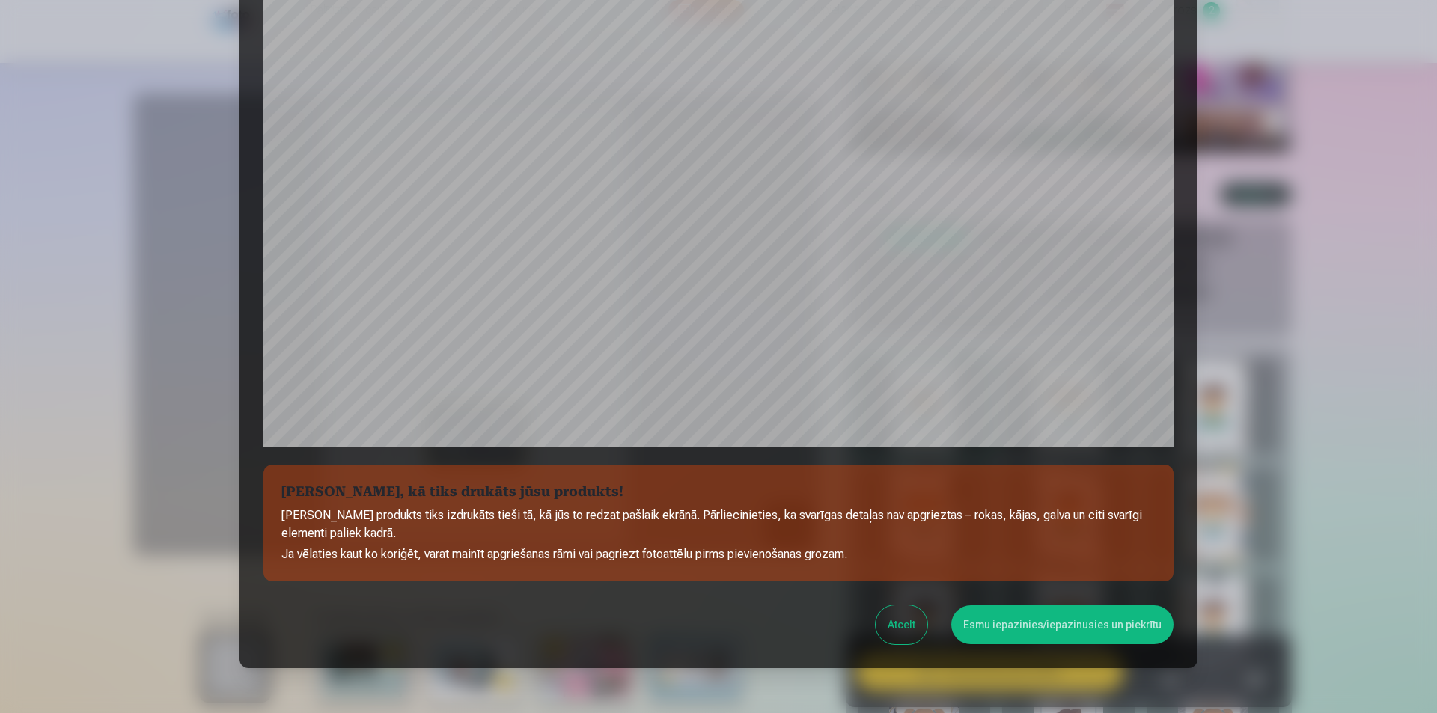
click at [1057, 632] on button "Esmu iepazinies/iepazinusies un piekrītu" at bounding box center [1062, 624] width 222 height 39
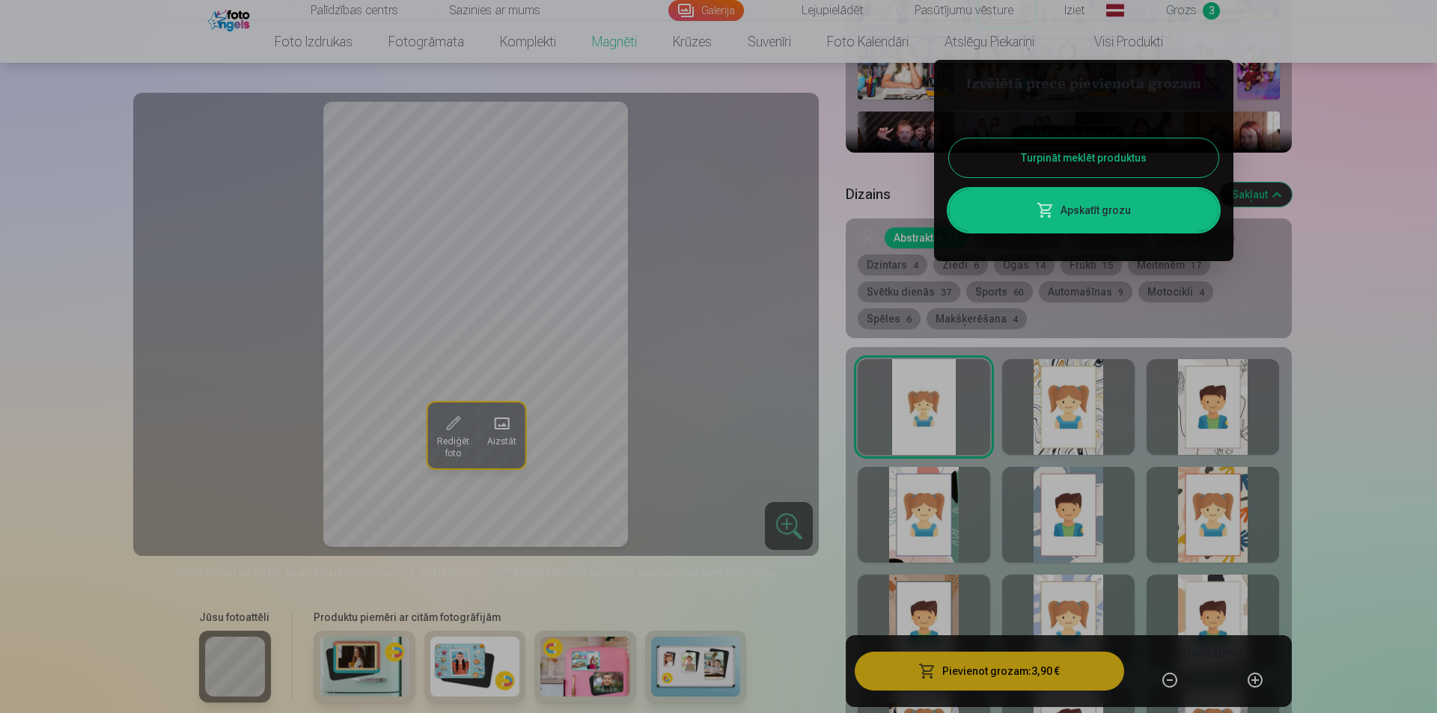
click at [761, 339] on div at bounding box center [718, 356] width 1437 height 713
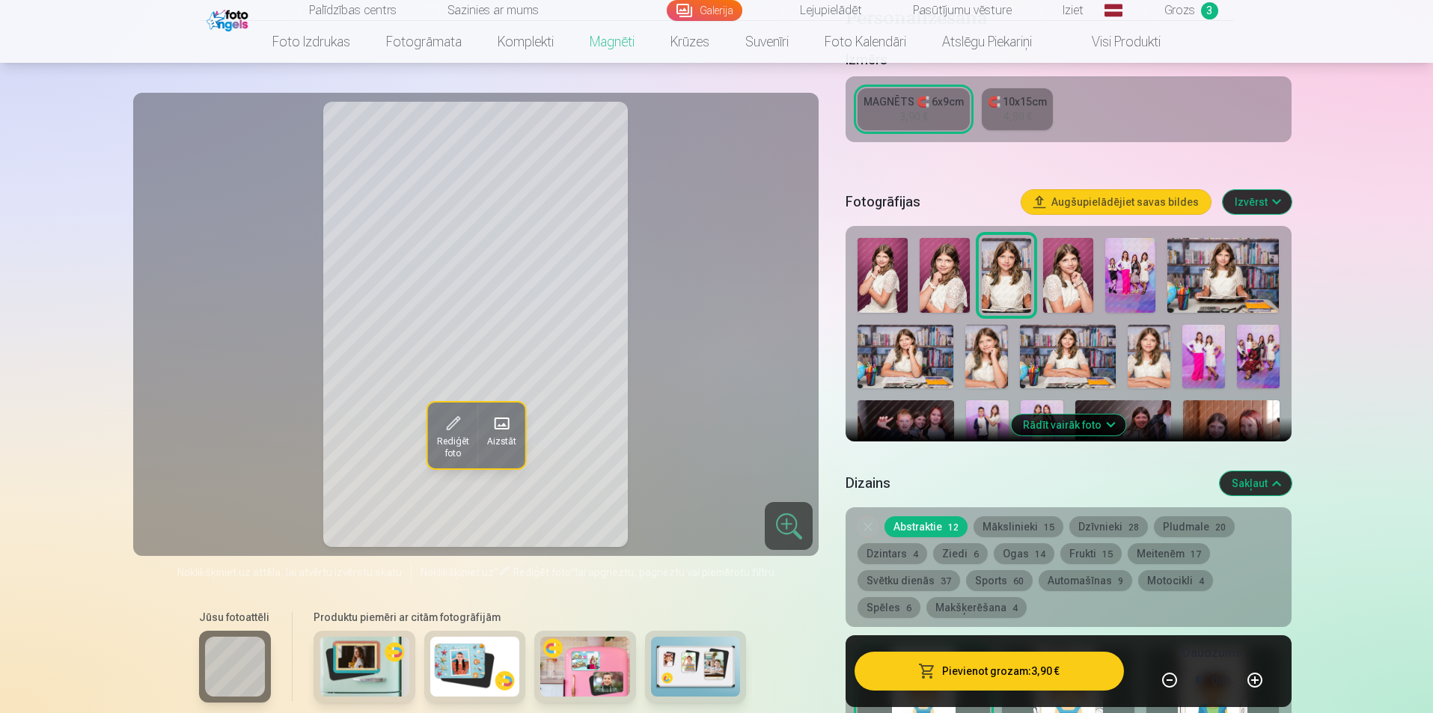
scroll to position [299, 0]
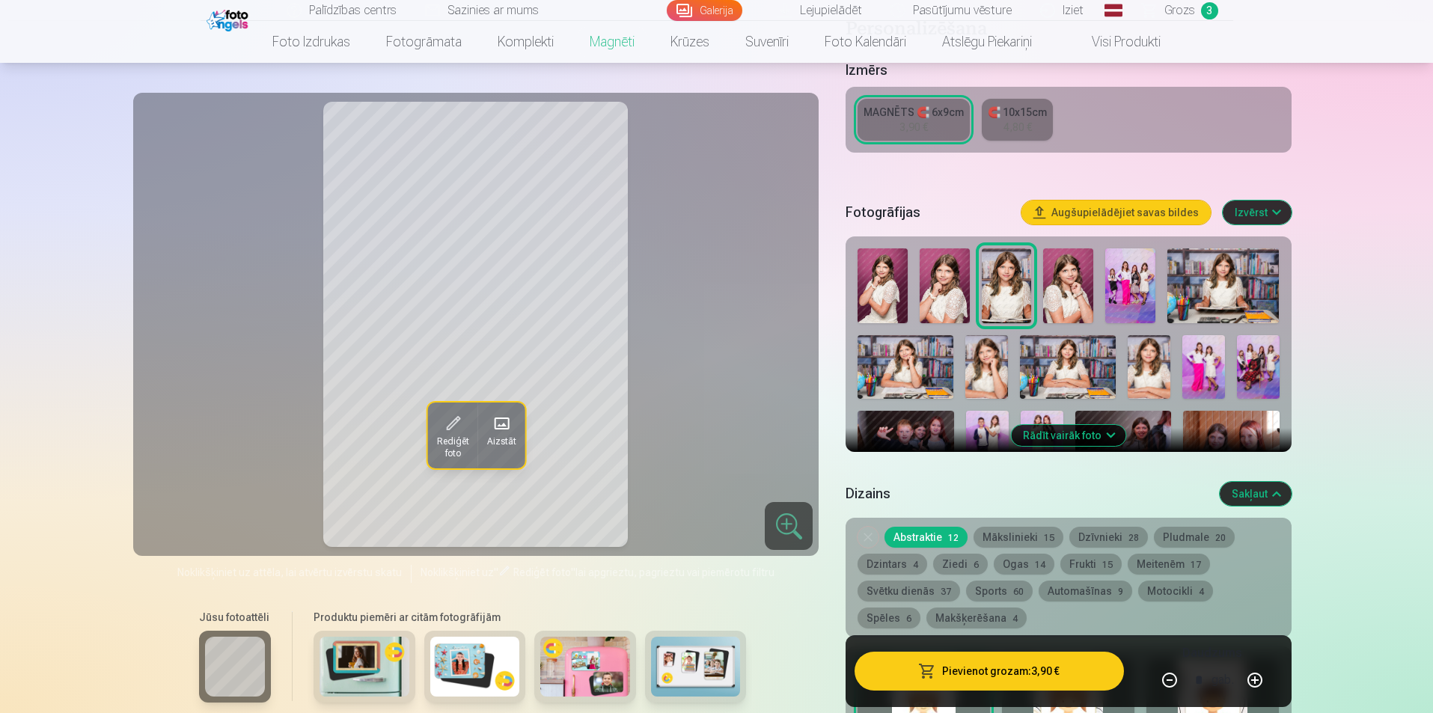
click at [1062, 340] on img at bounding box center [1068, 367] width 96 height 64
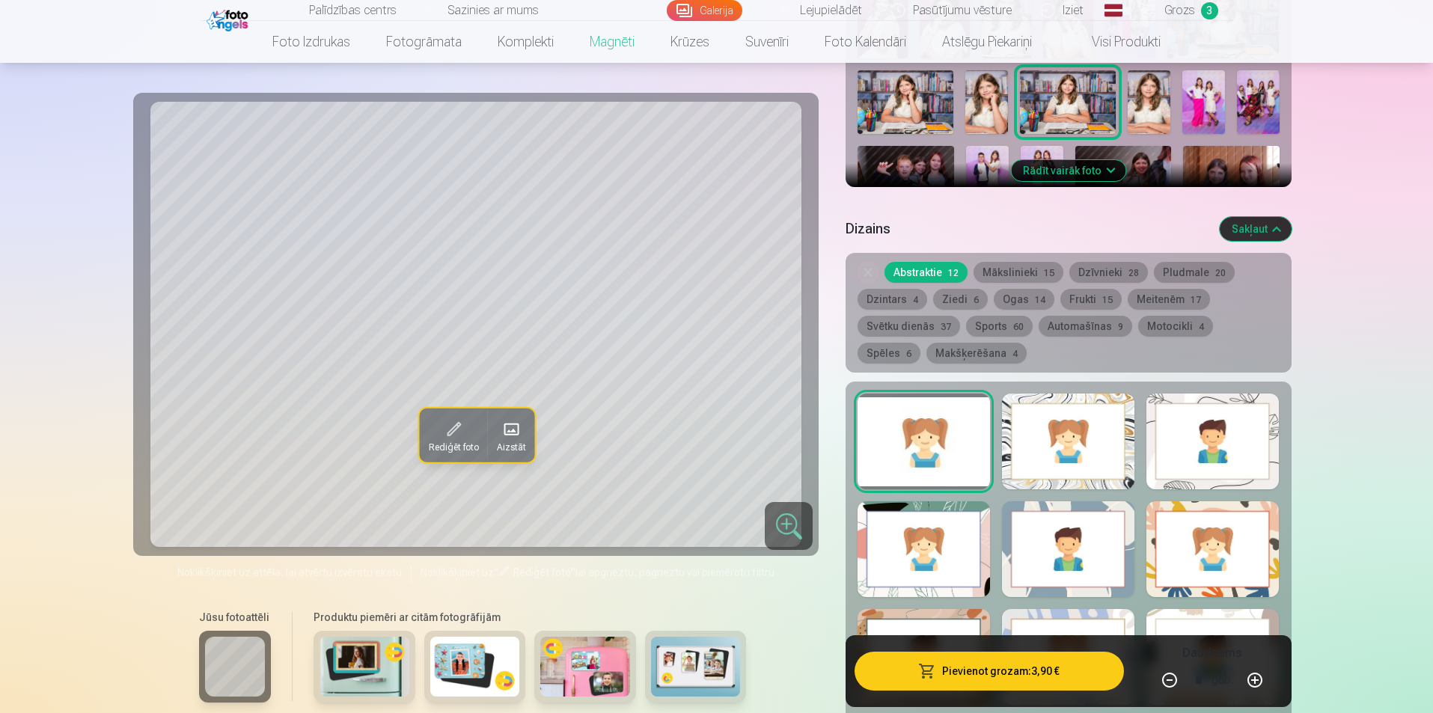
scroll to position [599, 0]
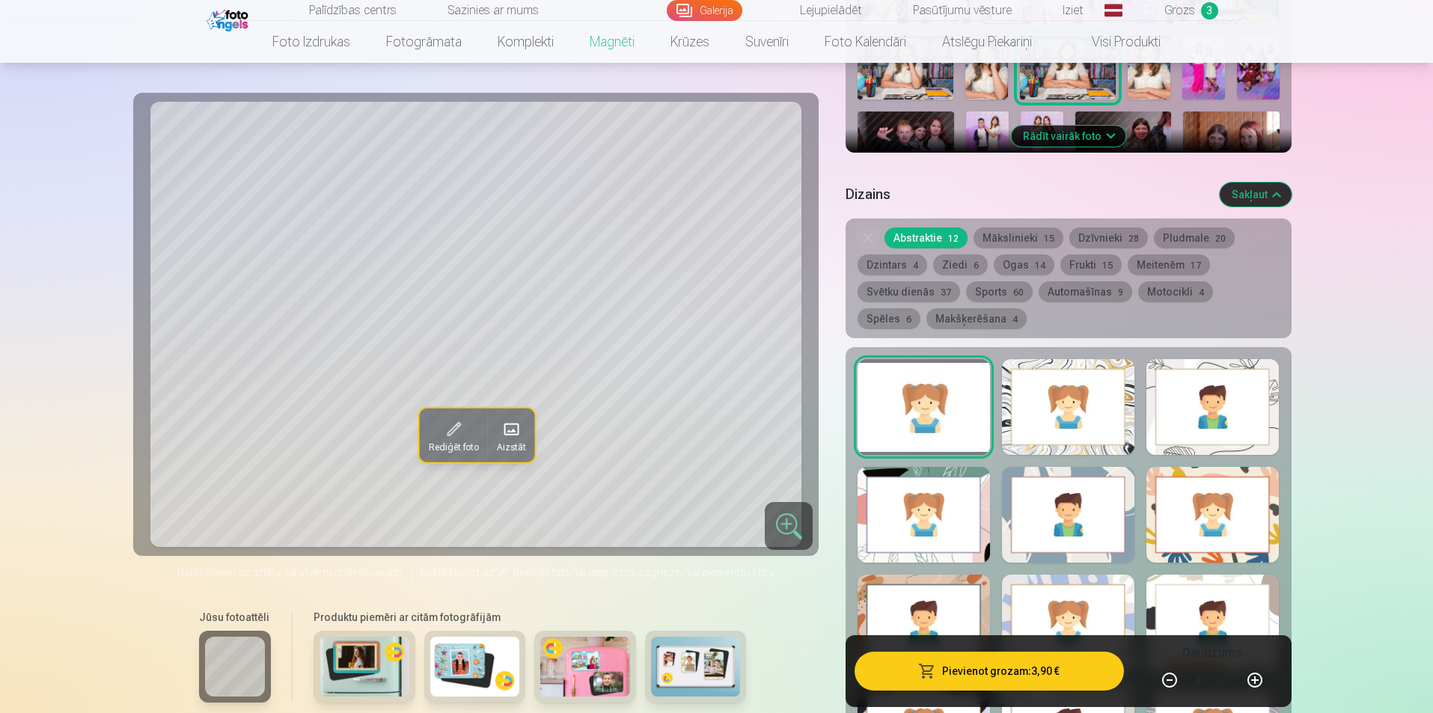
click at [1047, 126] on button "Rādīt vairāk foto" at bounding box center [1068, 136] width 114 height 21
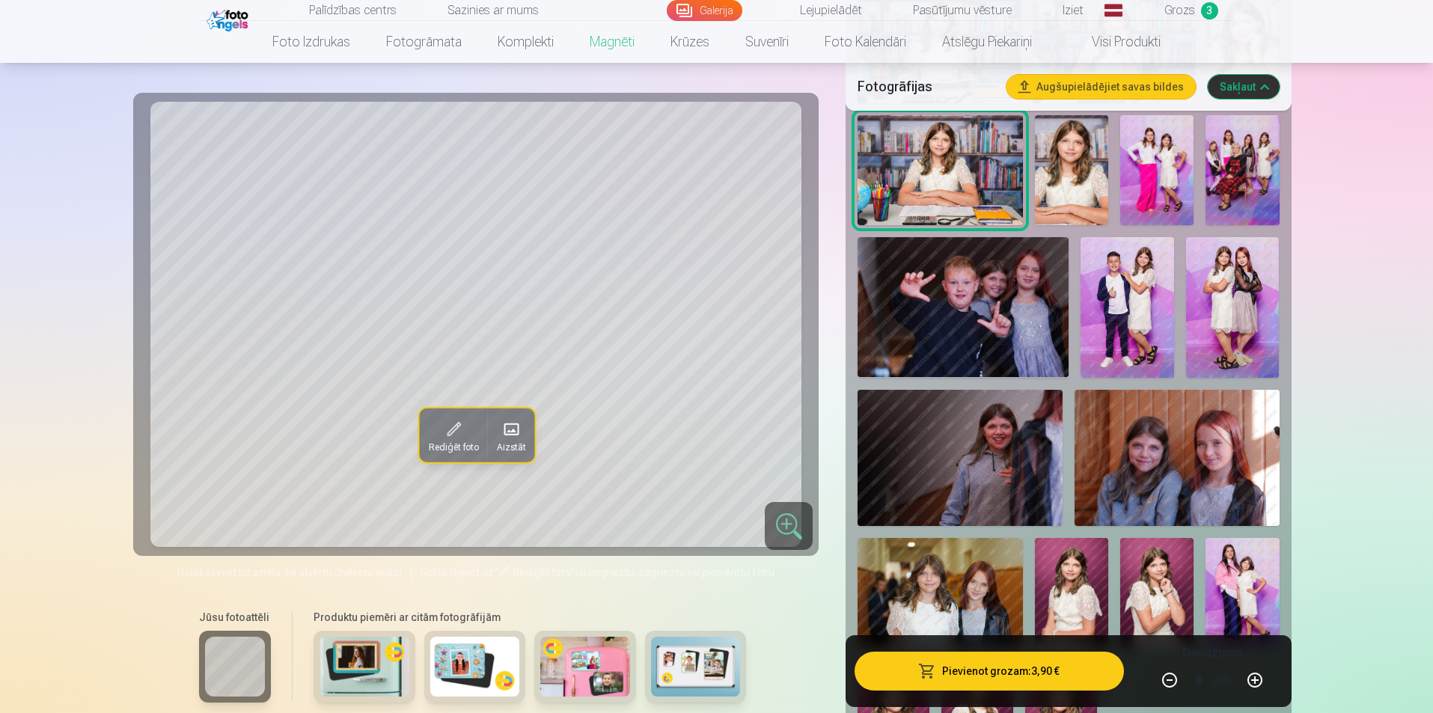
scroll to position [823, 0]
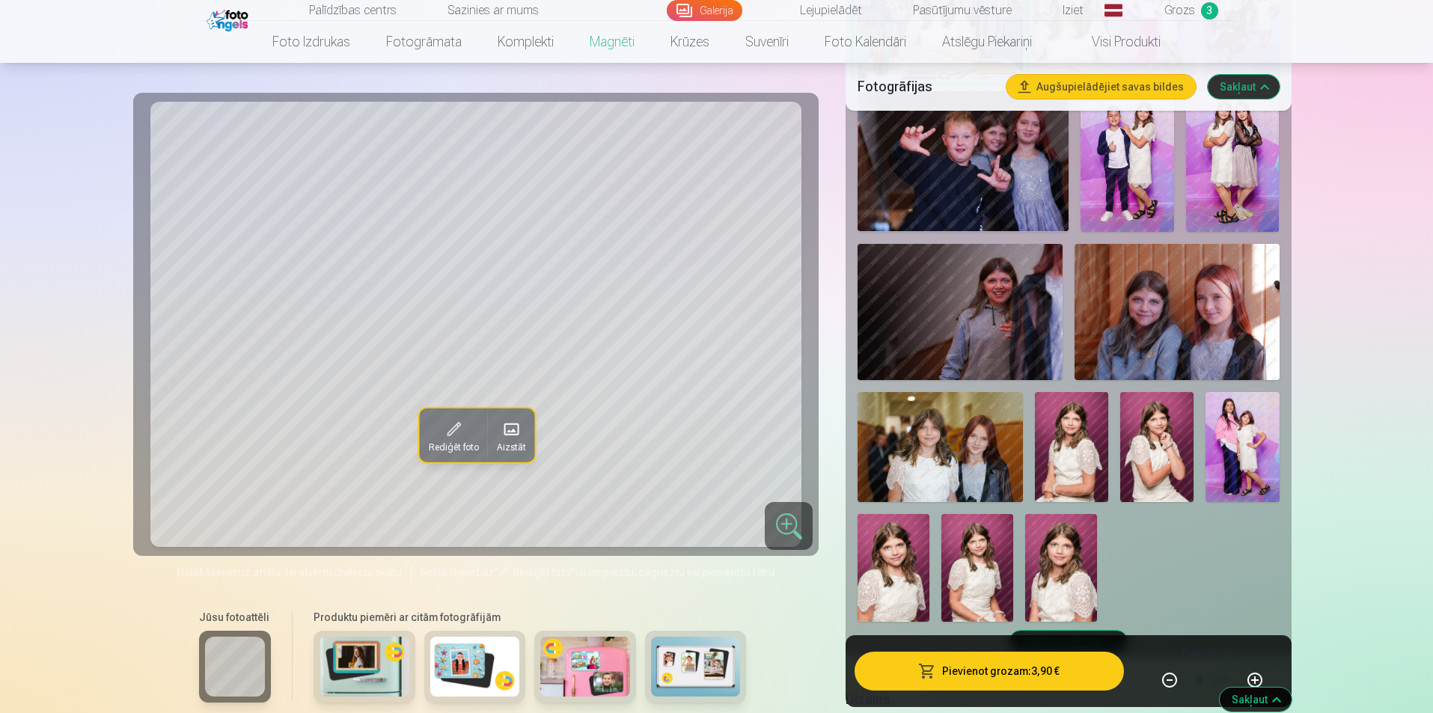
click at [1080, 453] on img at bounding box center [1071, 447] width 73 height 110
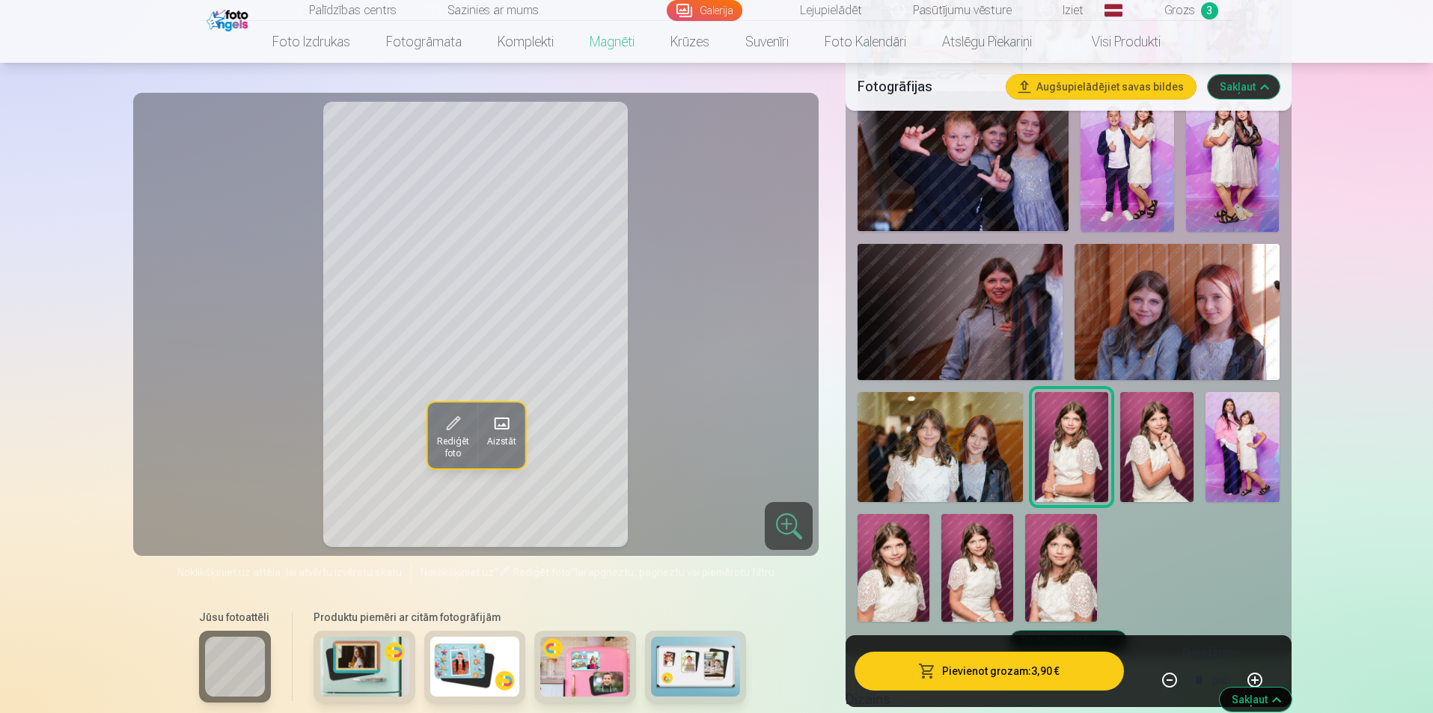
click at [1177, 449] on img at bounding box center [1156, 447] width 73 height 110
click at [1084, 534] on img at bounding box center [1061, 568] width 72 height 108
click at [970, 540] on img at bounding box center [977, 568] width 72 height 108
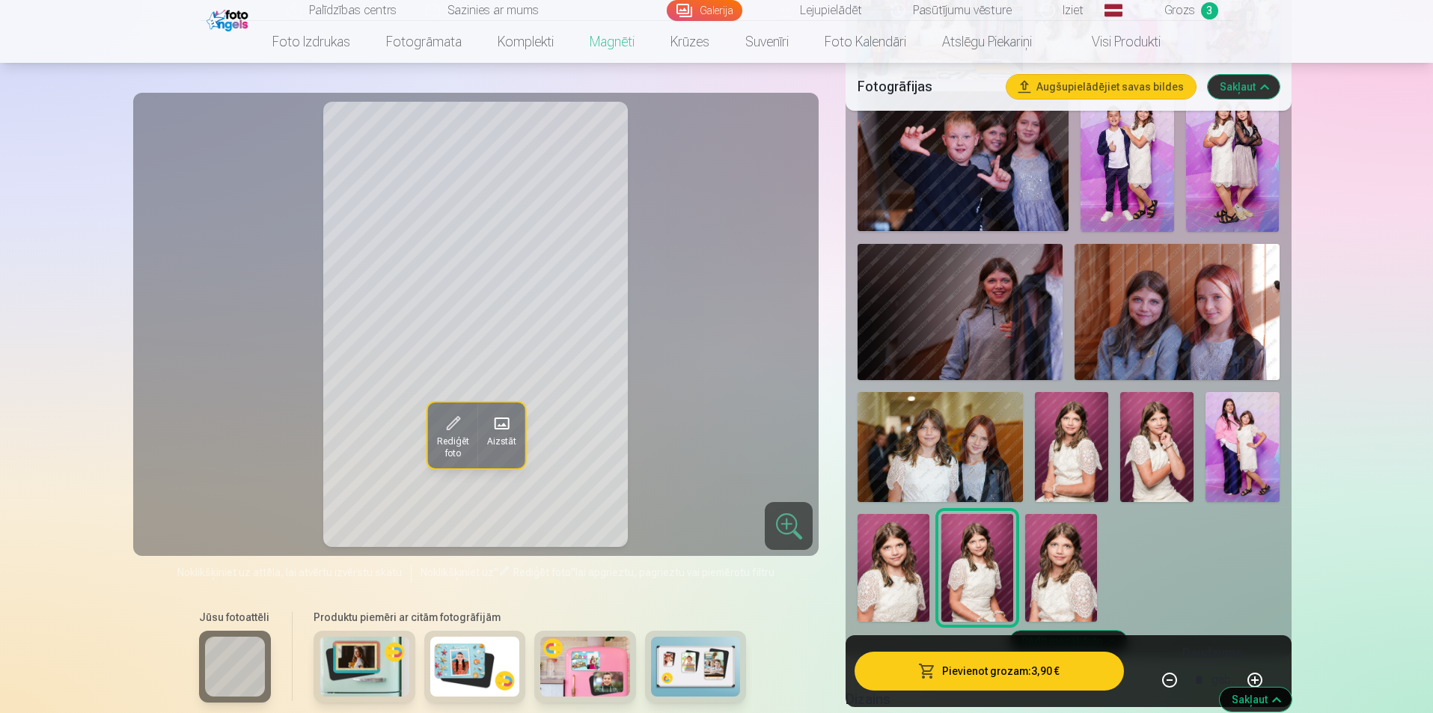
click at [883, 581] on img at bounding box center [893, 568] width 72 height 108
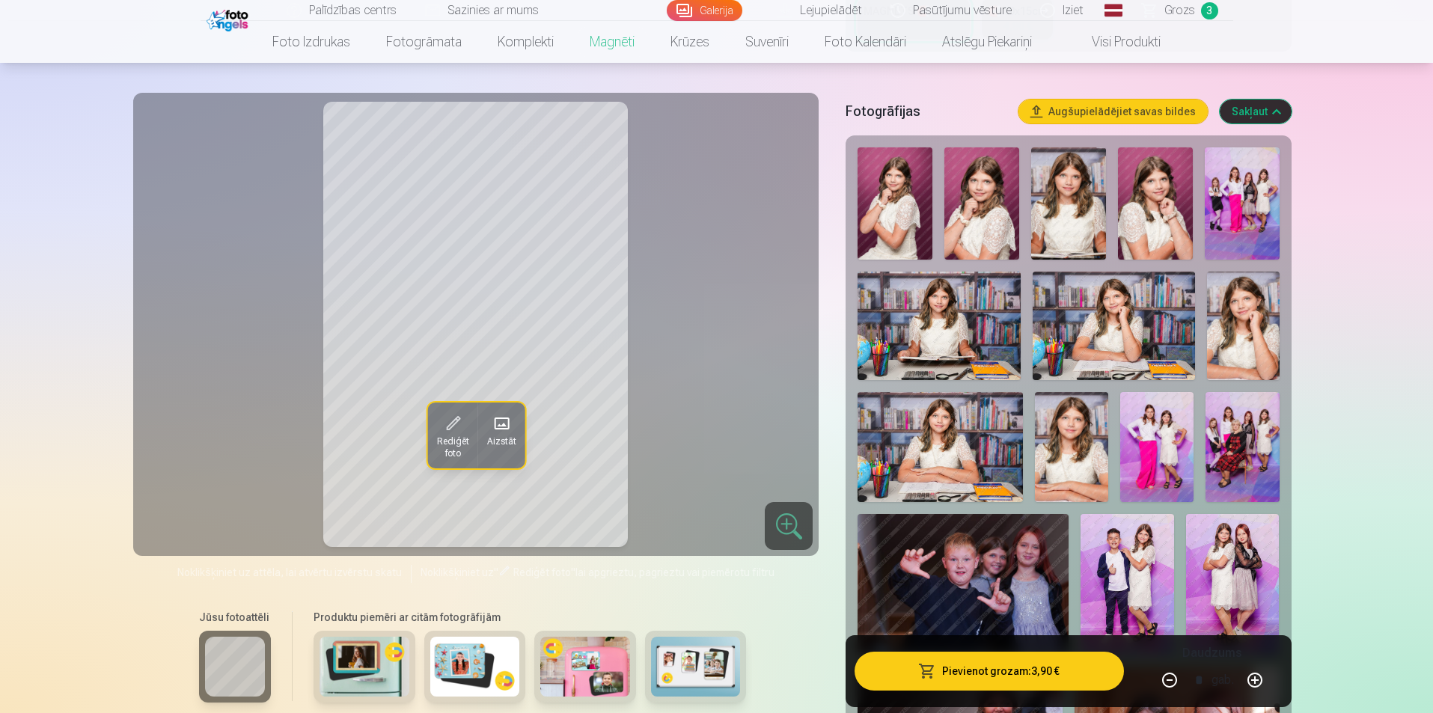
scroll to position [374, 0]
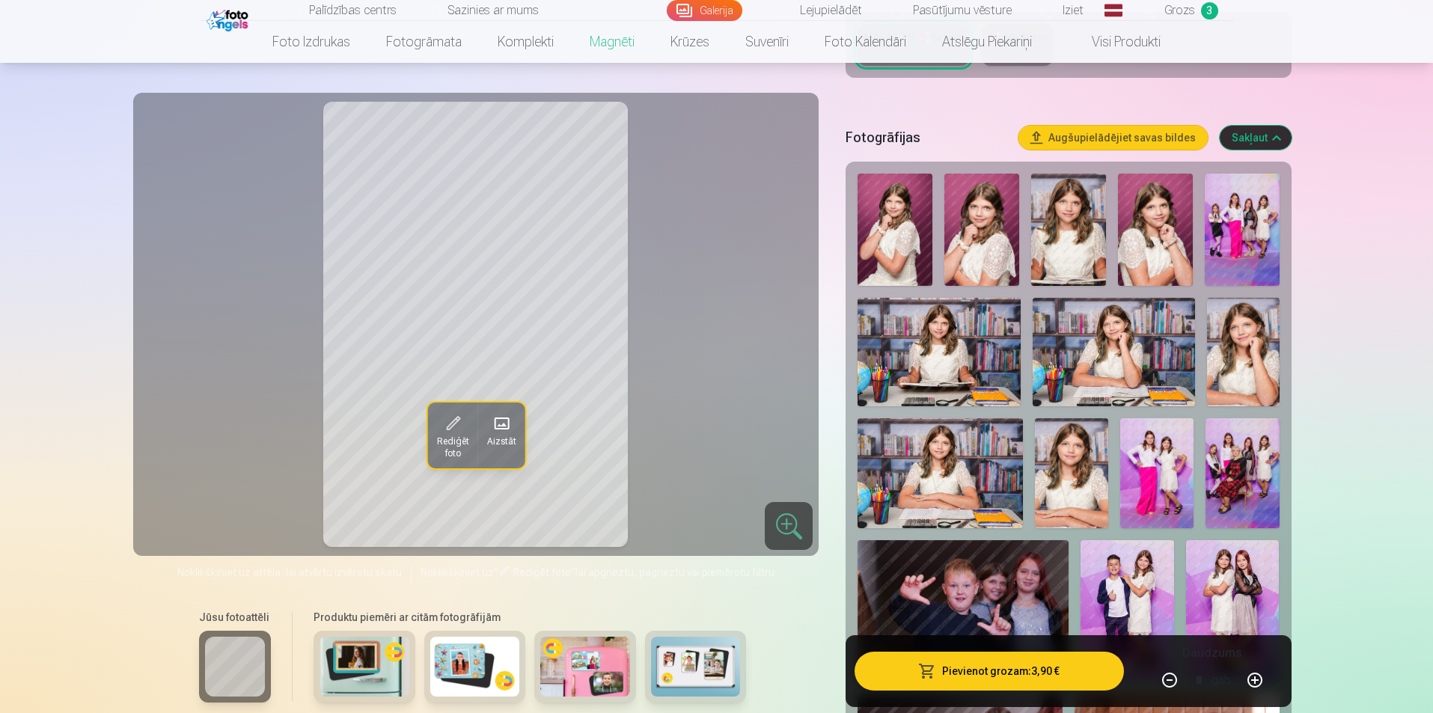
click at [949, 473] on img at bounding box center [939, 473] width 165 height 110
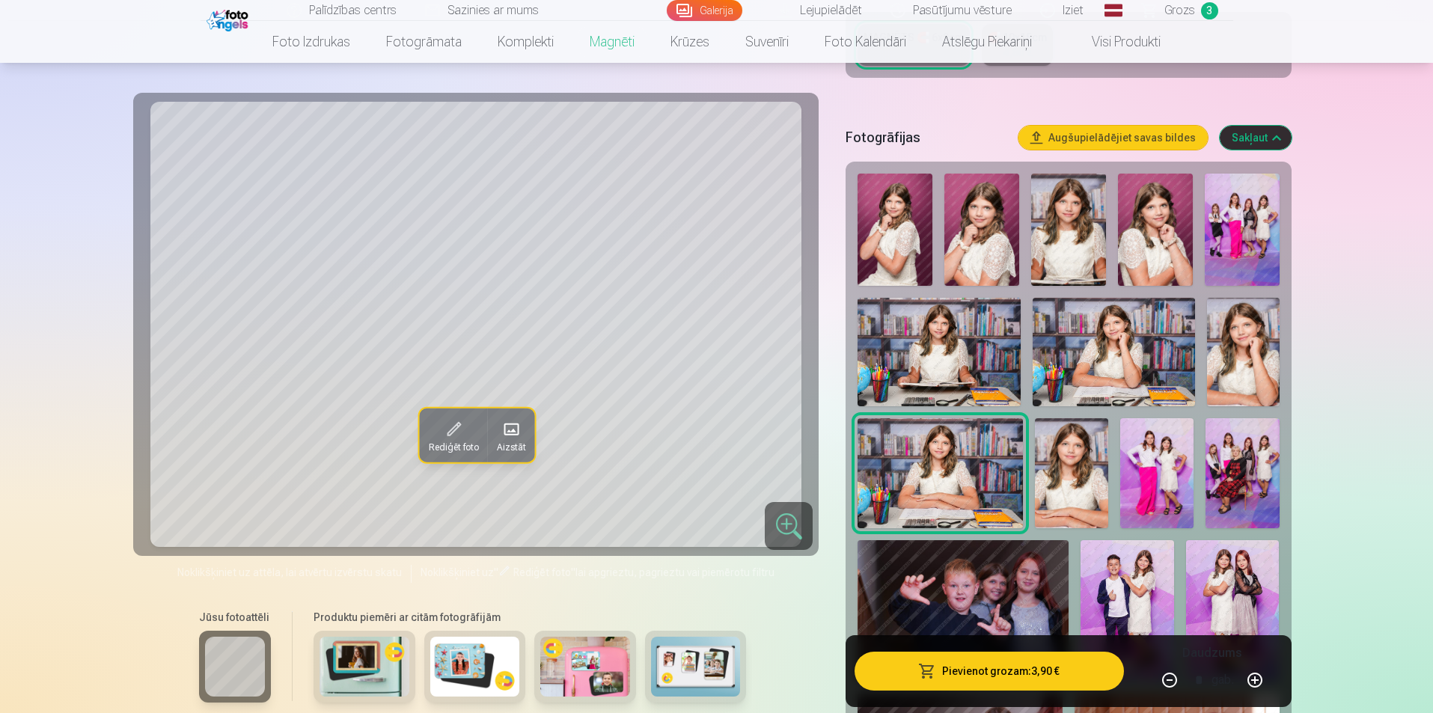
click at [1241, 346] on img at bounding box center [1243, 352] width 73 height 108
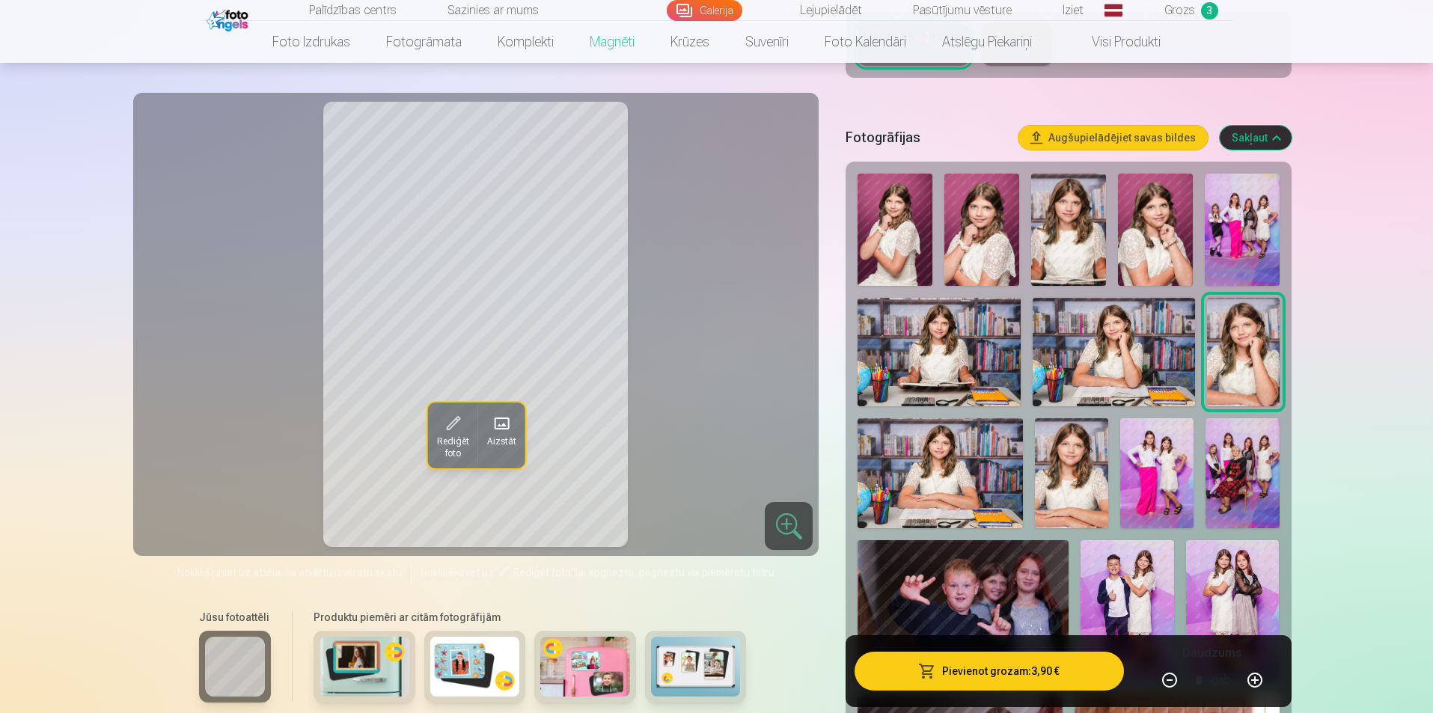
click at [1155, 249] on img at bounding box center [1155, 230] width 75 height 112
click at [975, 341] on img at bounding box center [938, 352] width 162 height 108
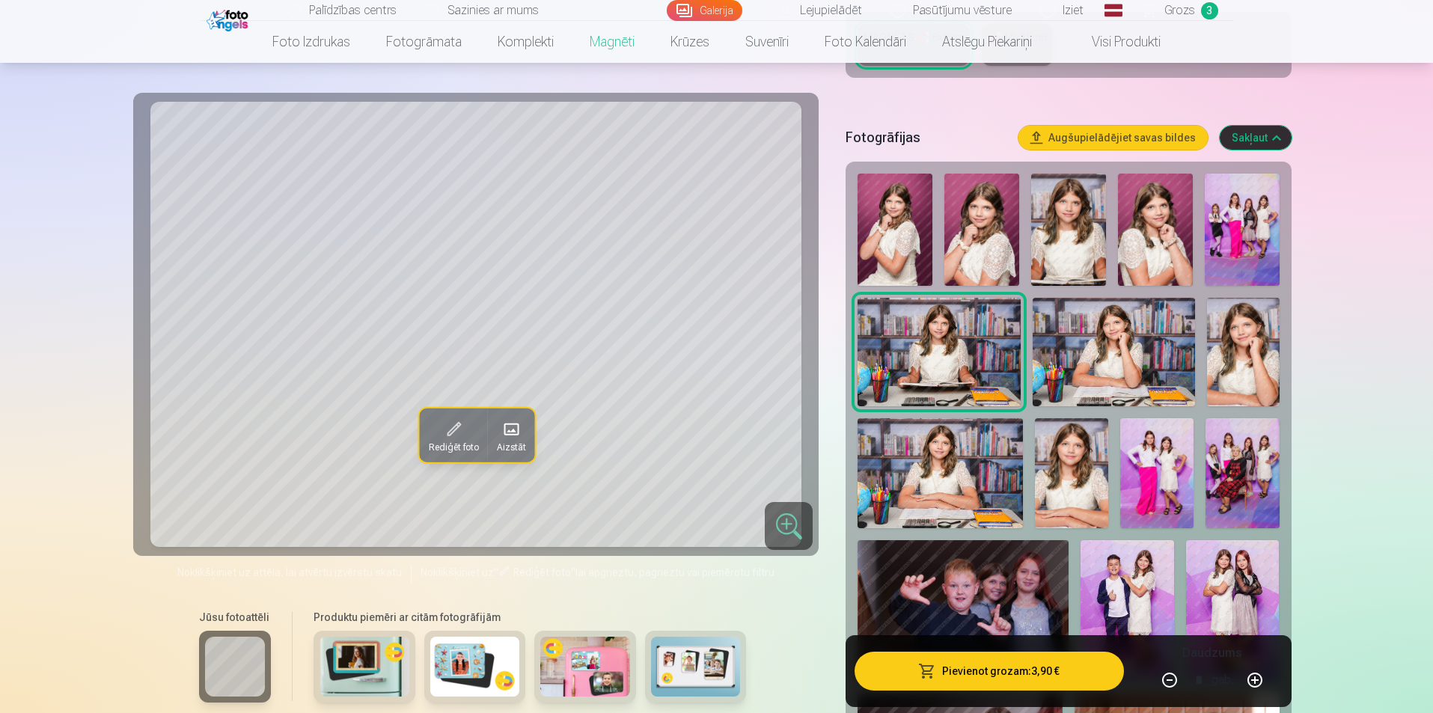
click at [1015, 245] on img at bounding box center [981, 230] width 75 height 112
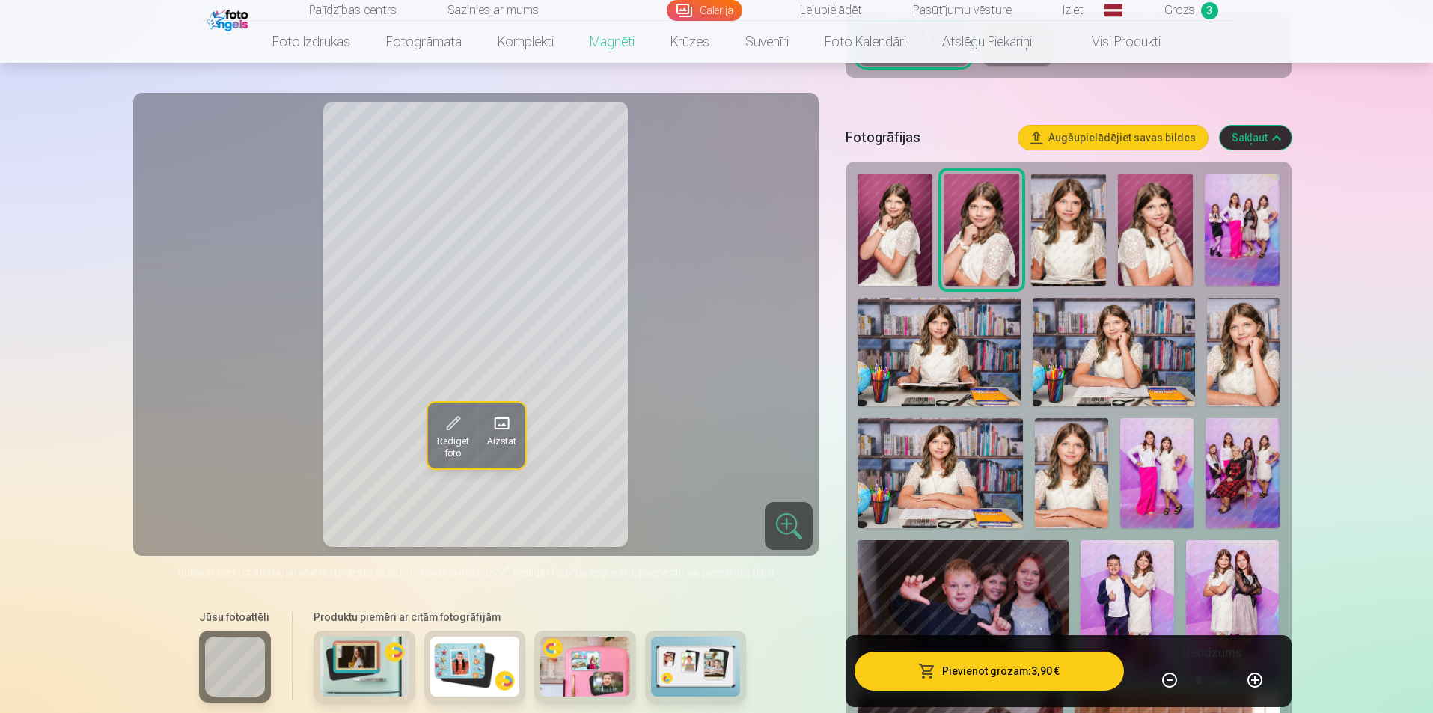
click at [1113, 232] on div at bounding box center [1068, 622] width 433 height 909
click at [1229, 235] on img at bounding box center [1242, 230] width 75 height 112
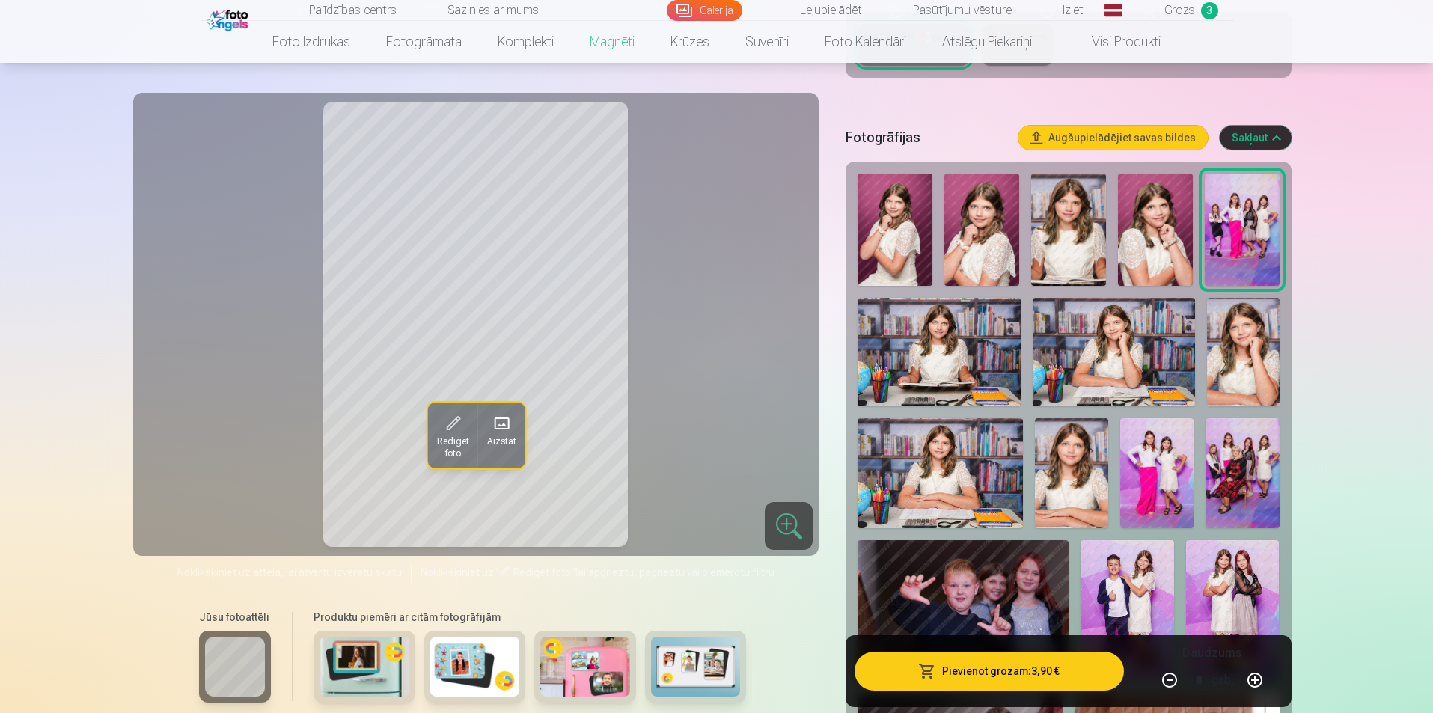
click at [956, 371] on img at bounding box center [938, 352] width 162 height 108
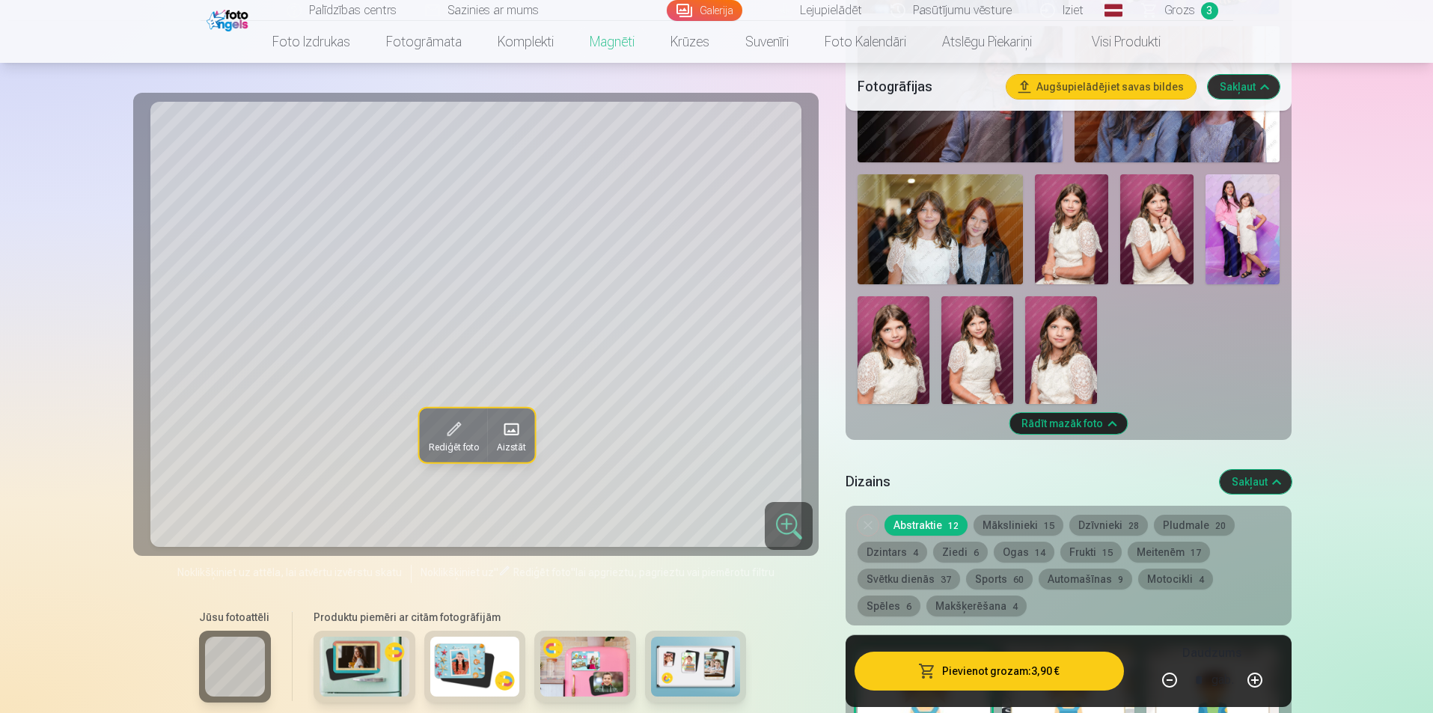
scroll to position [1122, 0]
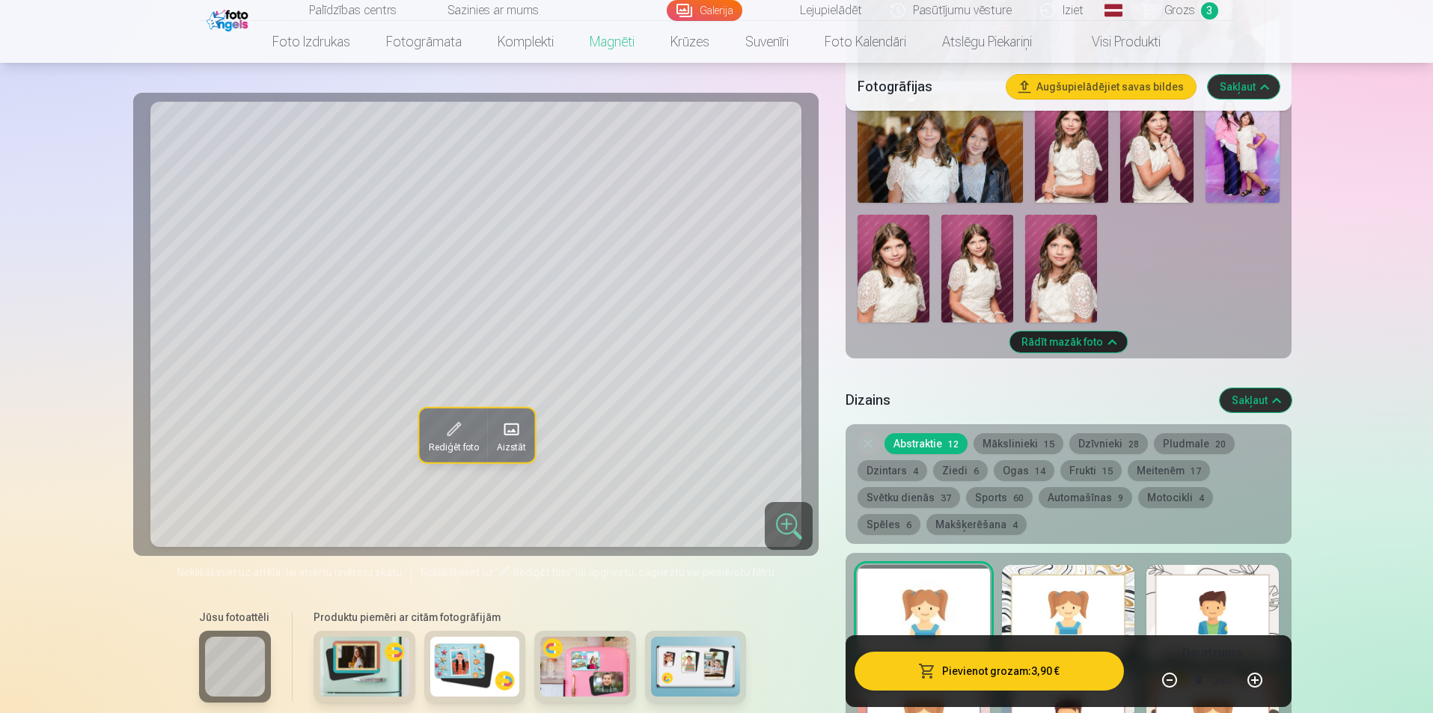
click at [783, 667] on div "Jūsu fotoattēli Produktu piemēri ar citām fotogrāfijām" at bounding box center [476, 664] width 668 height 126
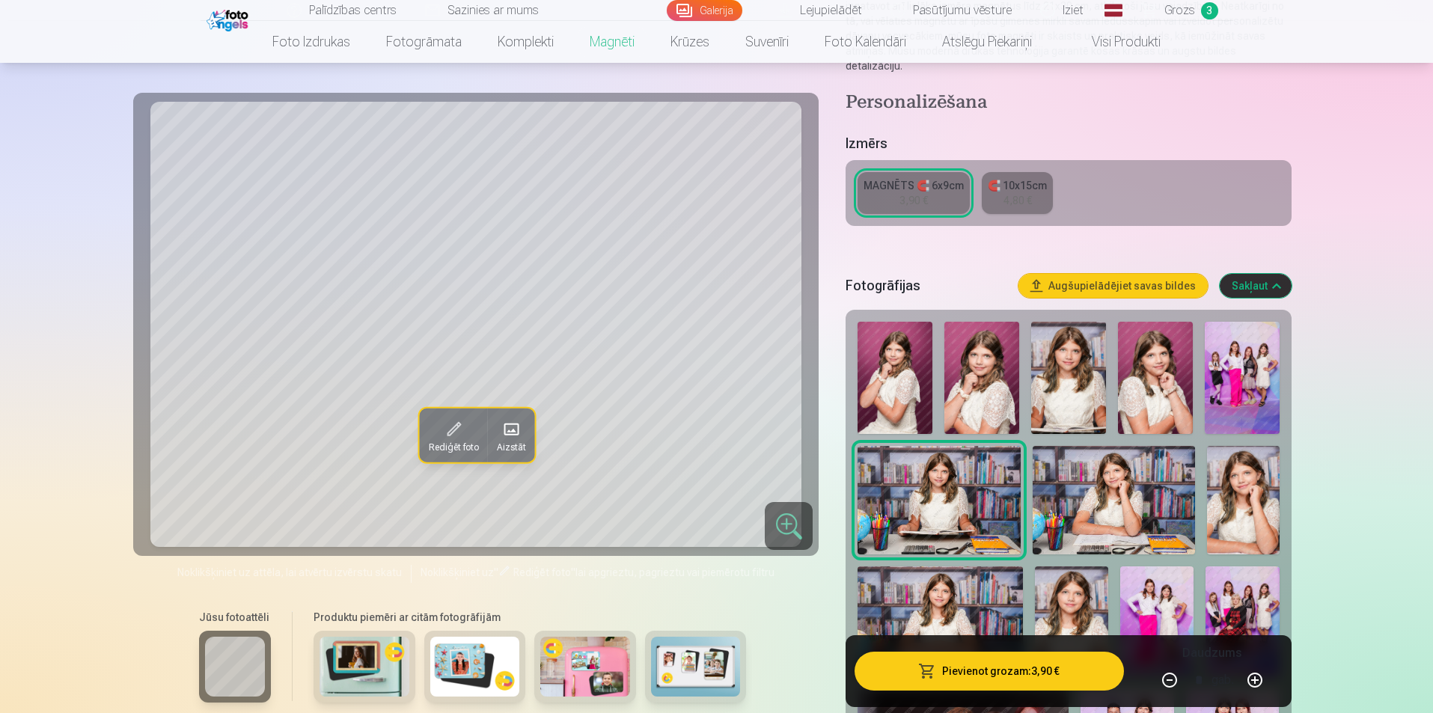
scroll to position [224, 0]
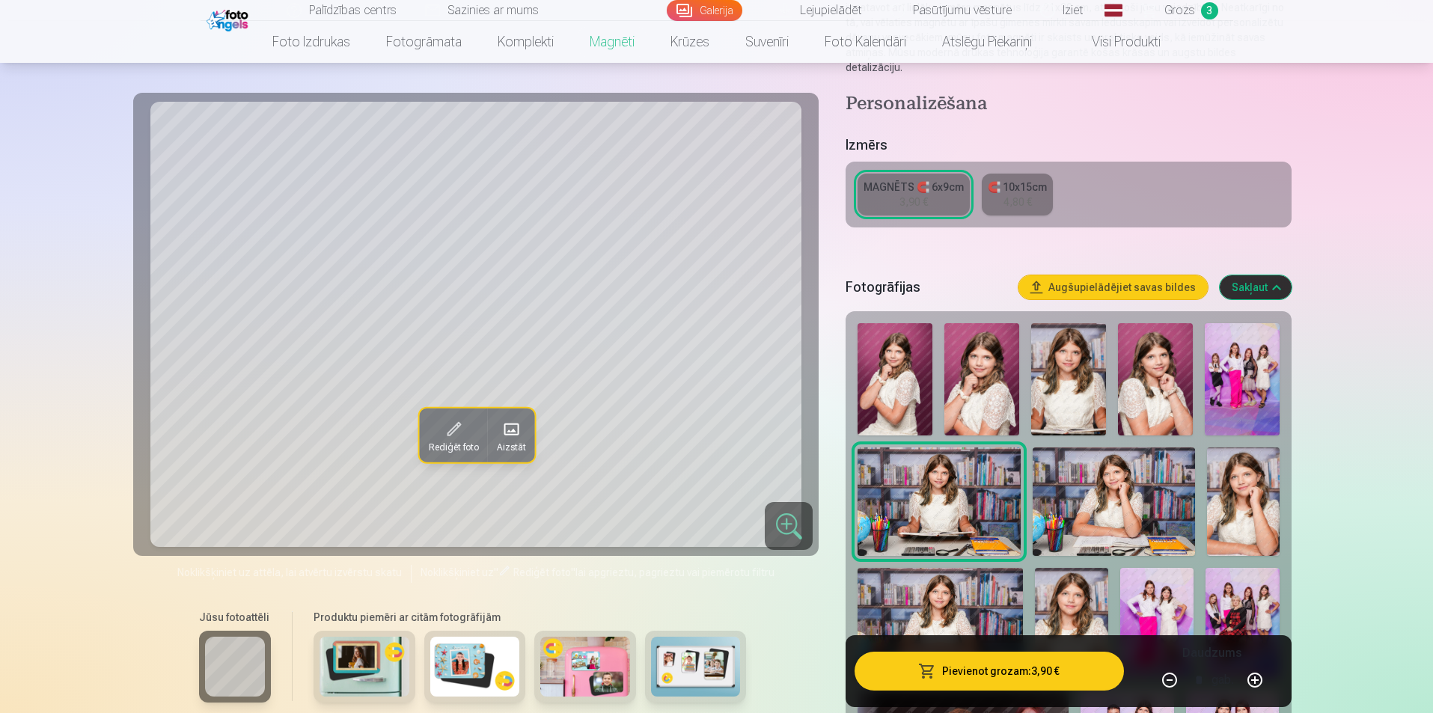
click at [473, 667] on img at bounding box center [475, 667] width 90 height 60
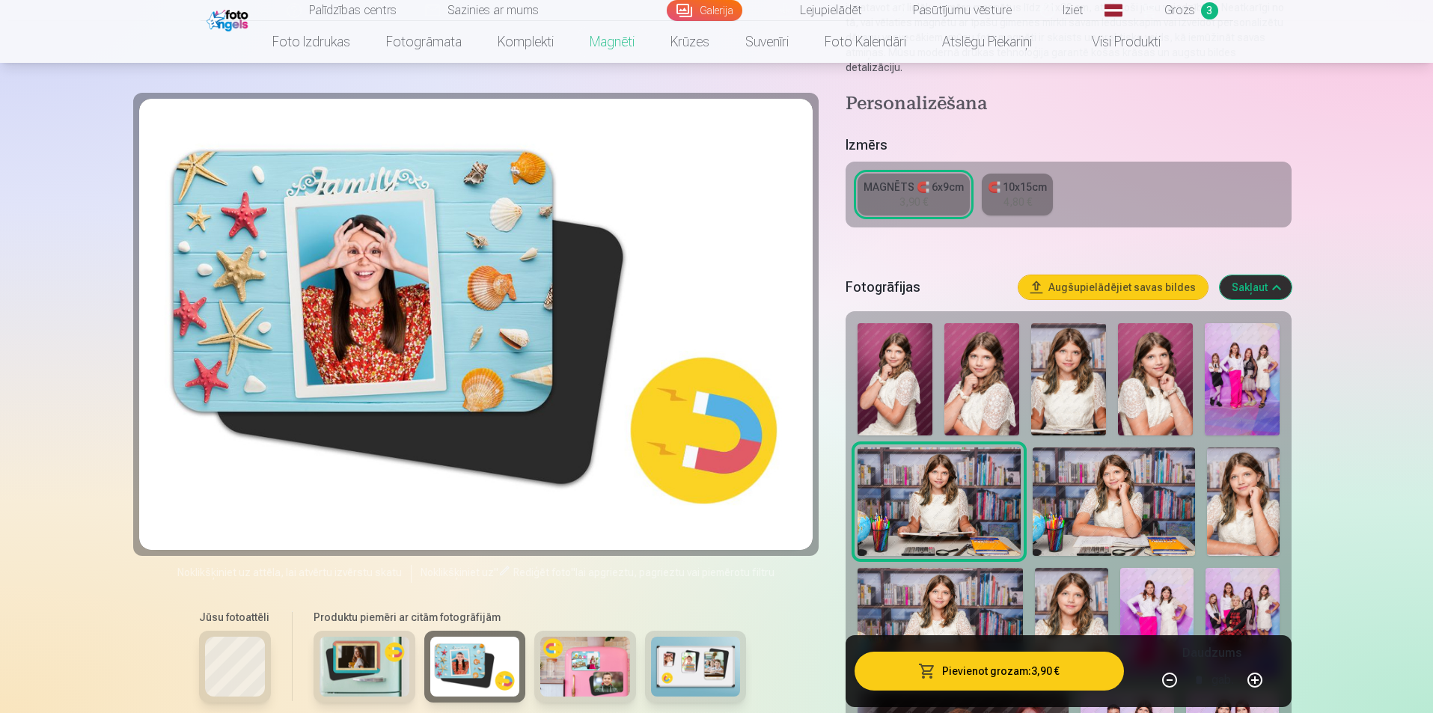
click at [575, 673] on img at bounding box center [585, 667] width 90 height 60
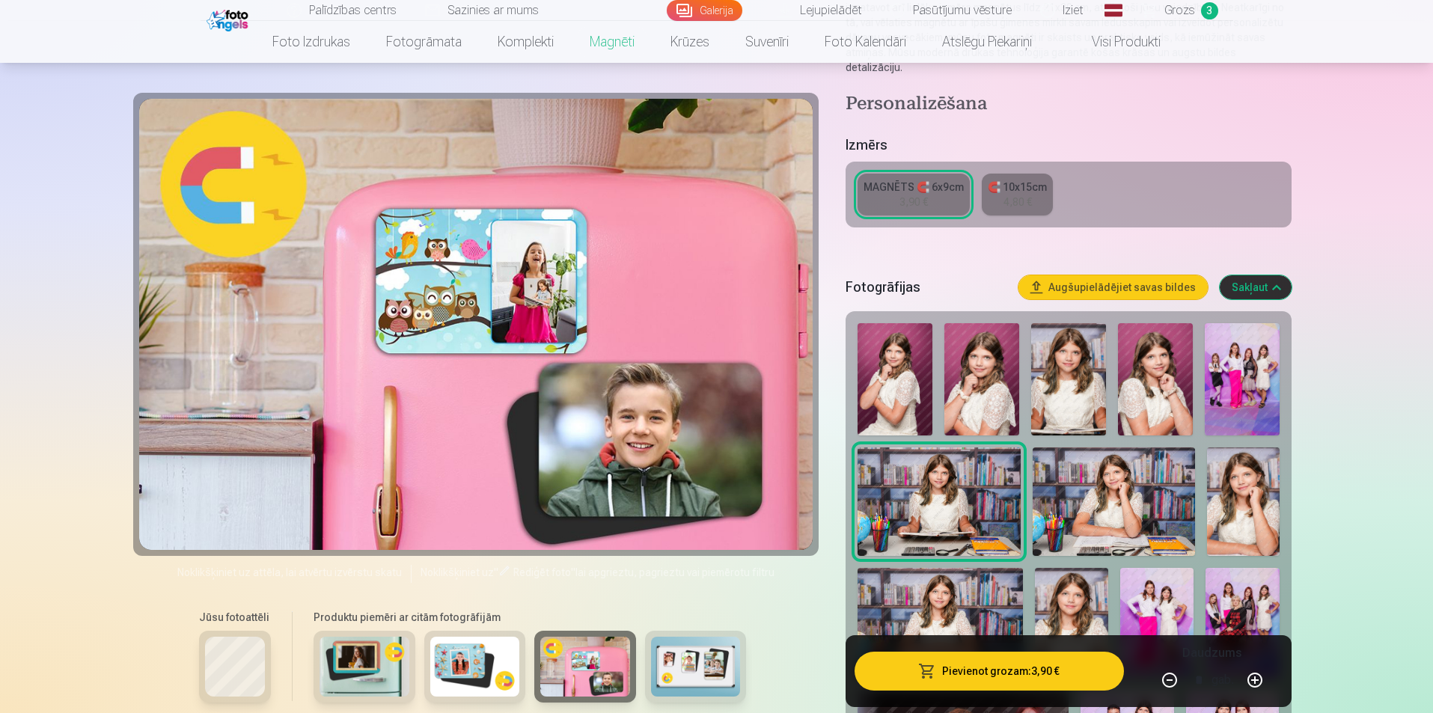
click at [709, 685] on img at bounding box center [696, 667] width 90 height 60
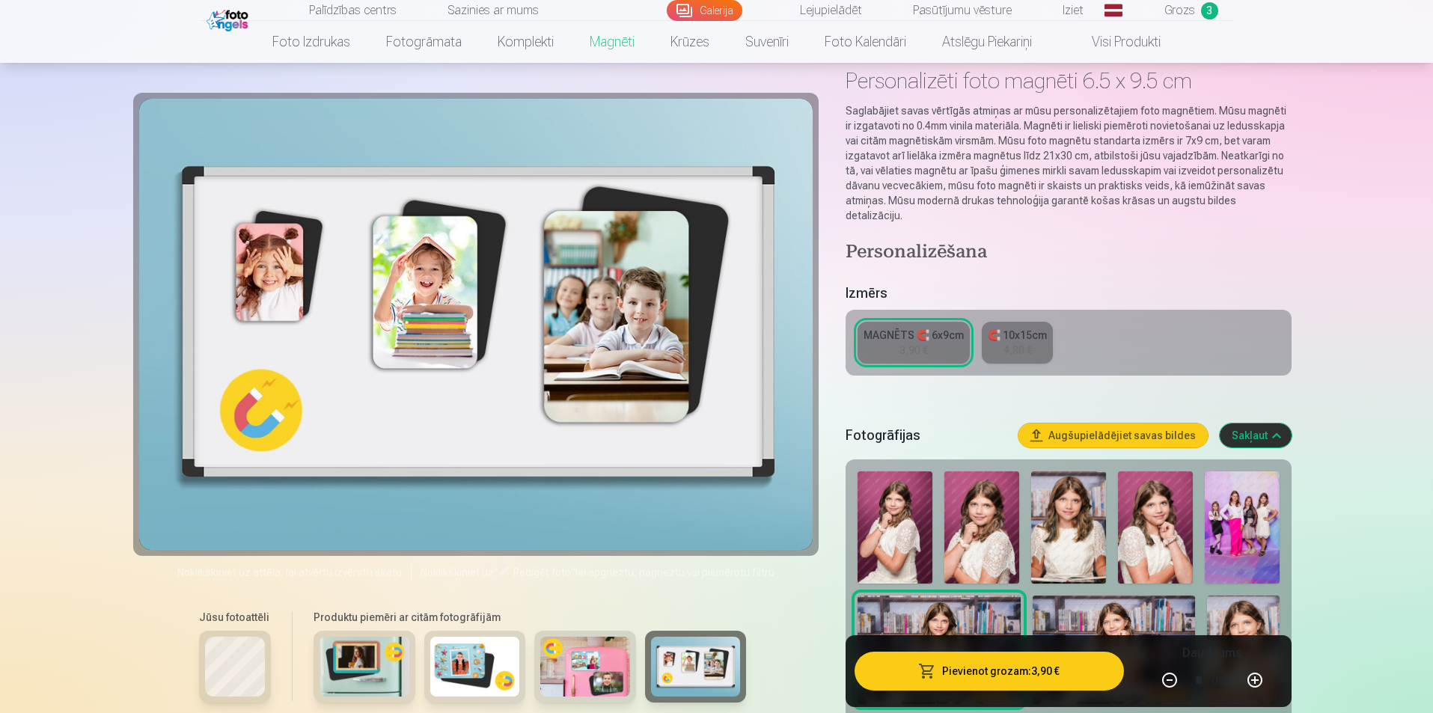
scroll to position [75, 0]
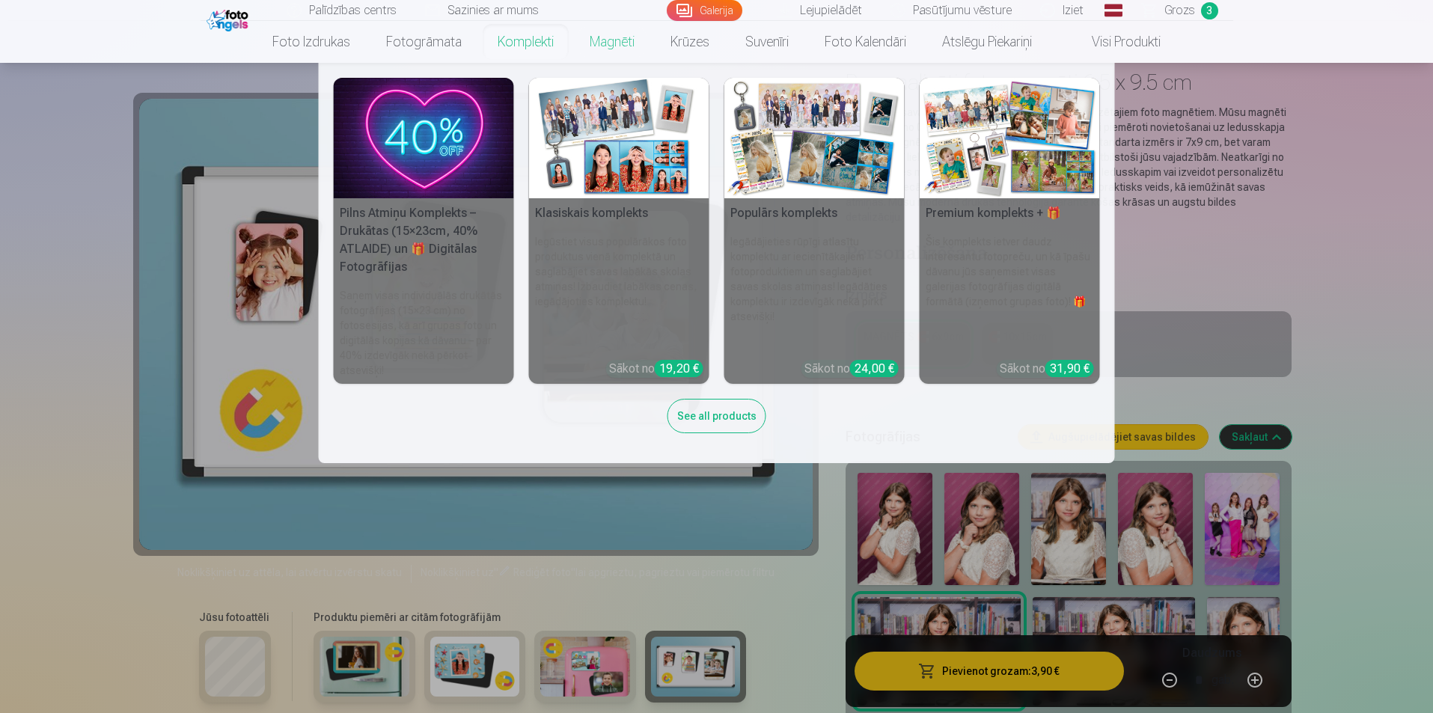
click at [534, 40] on link "Komplekti" at bounding box center [526, 42] width 92 height 42
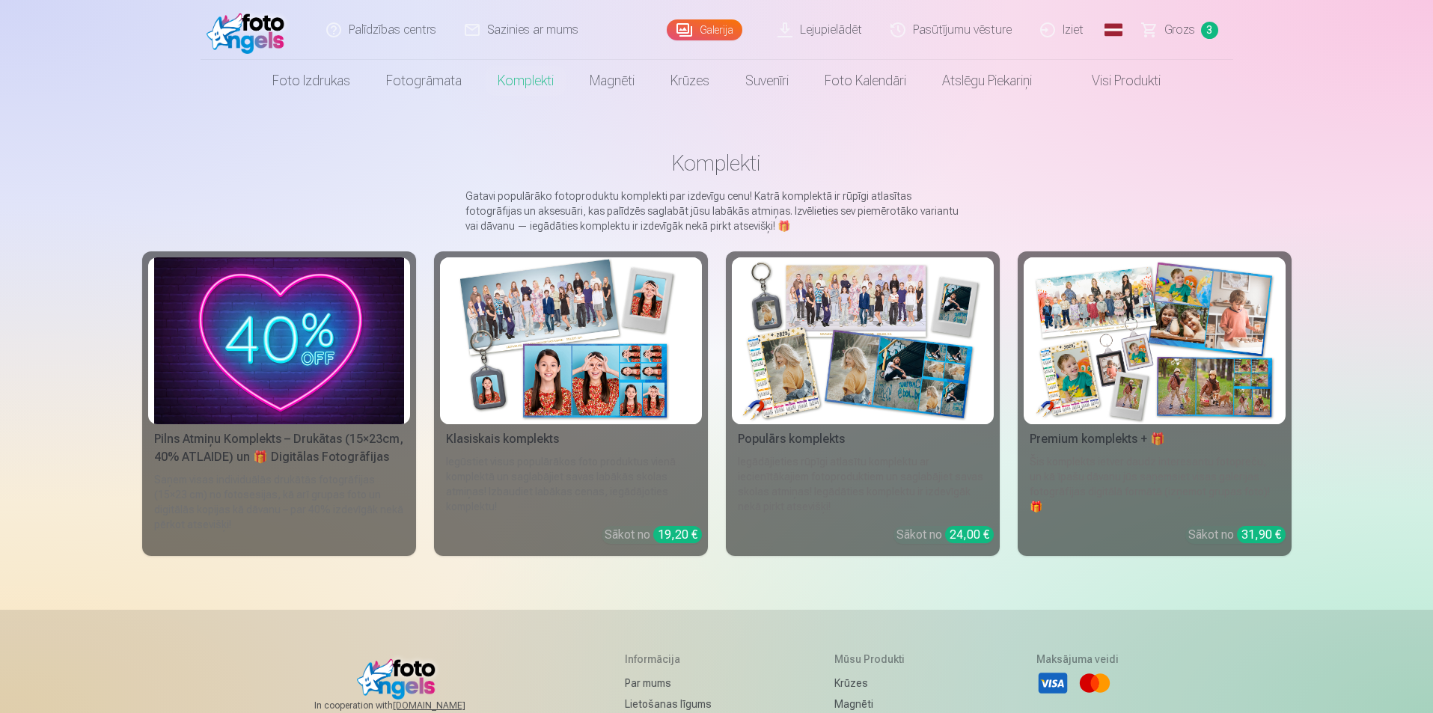
click at [505, 462] on div "Iegūstiet visus populārākos foto produktus vienā komplektā un saglabājiet savas…" at bounding box center [571, 484] width 262 height 60
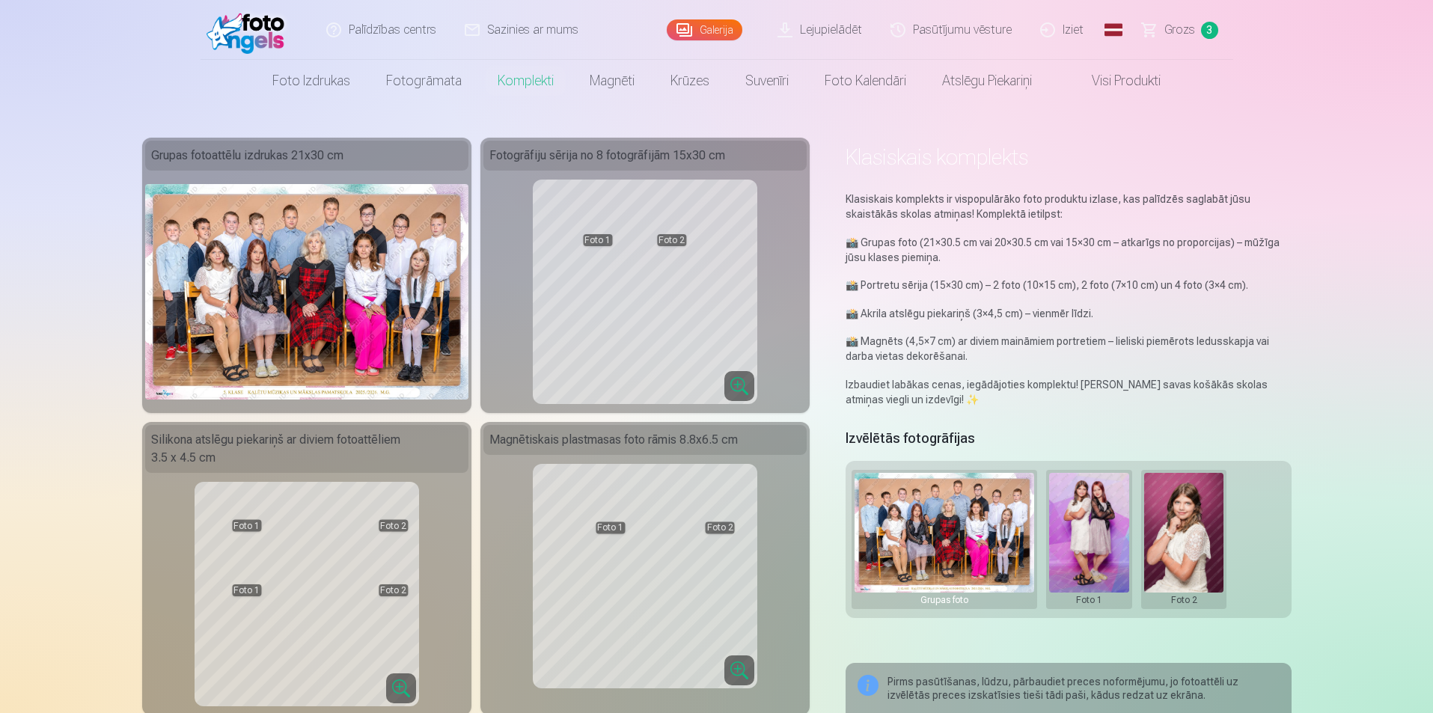
click at [702, 85] on link "Krūzes" at bounding box center [689, 81] width 75 height 42
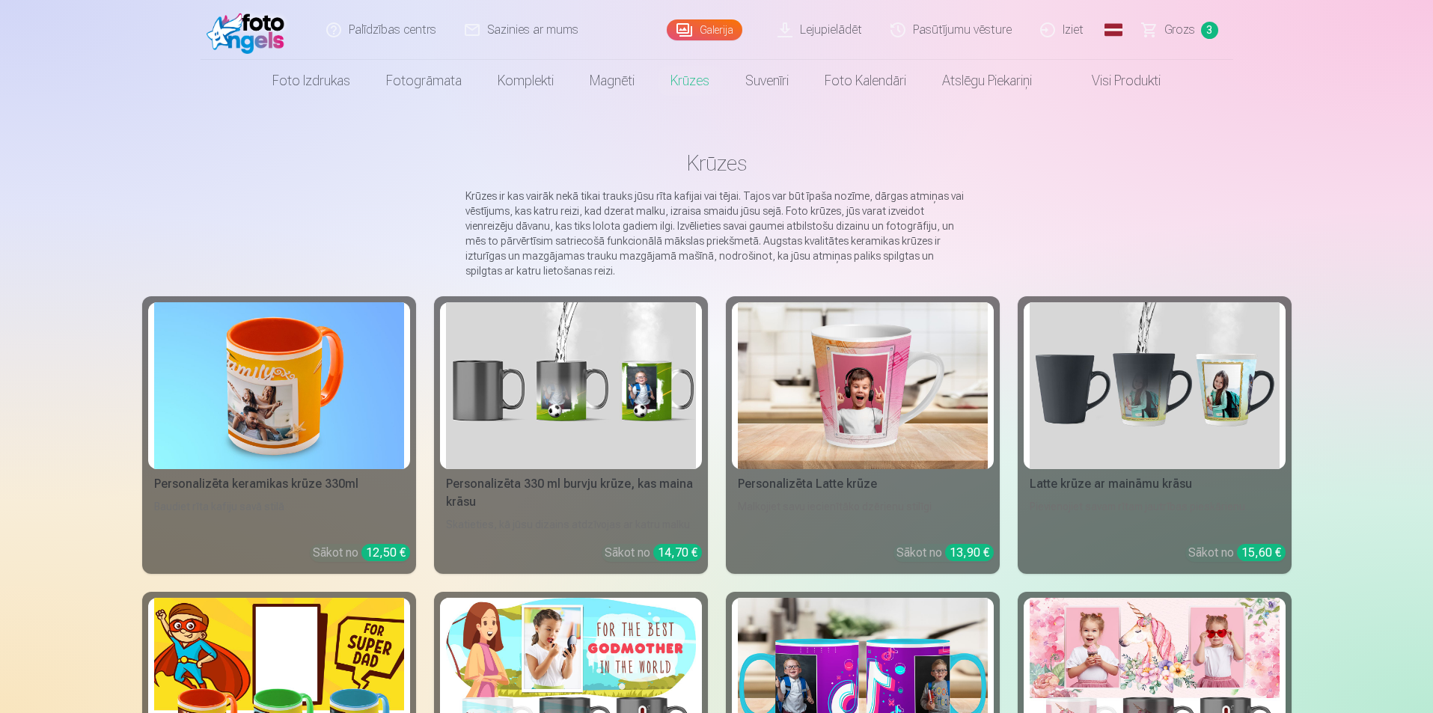
click at [292, 382] on img at bounding box center [279, 385] width 250 height 167
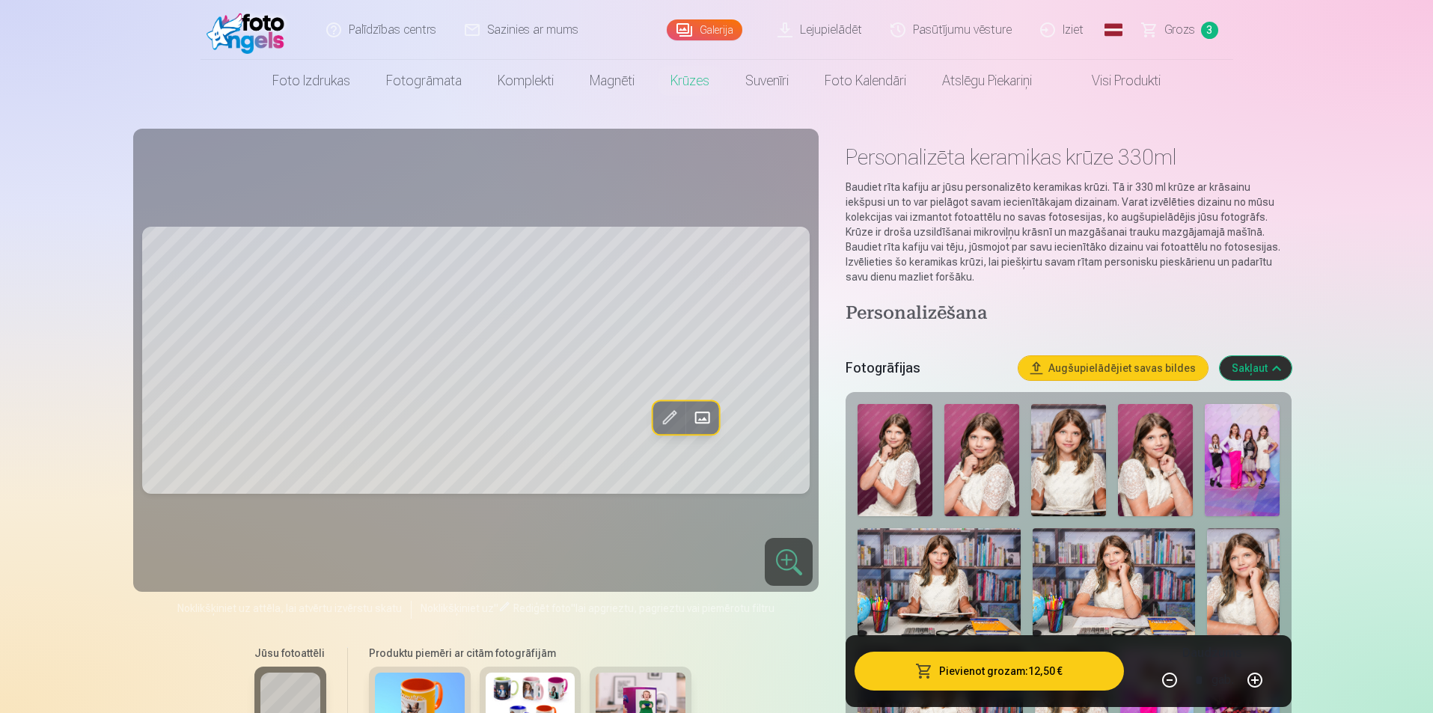
click at [1095, 581] on img at bounding box center [1114, 582] width 162 height 108
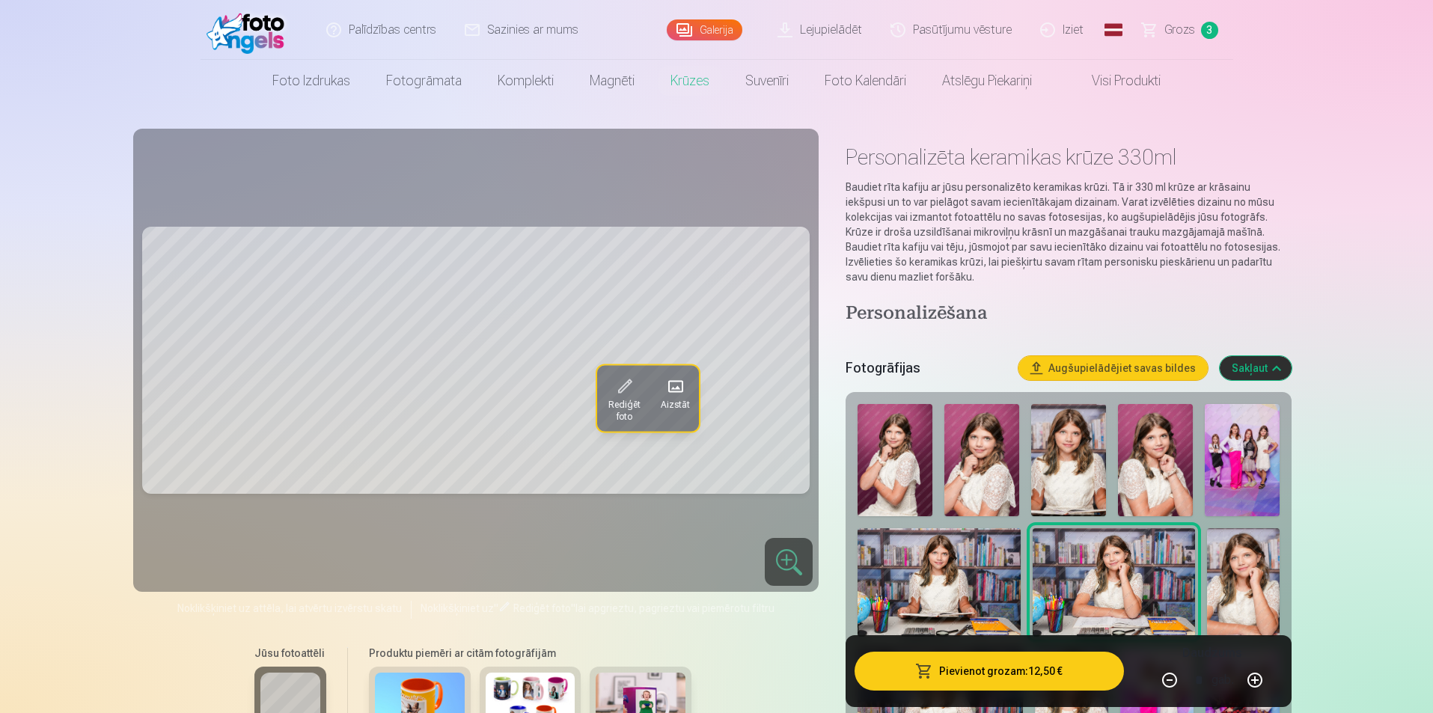
click at [631, 408] on span "Rediģēt foto" at bounding box center [623, 411] width 37 height 24
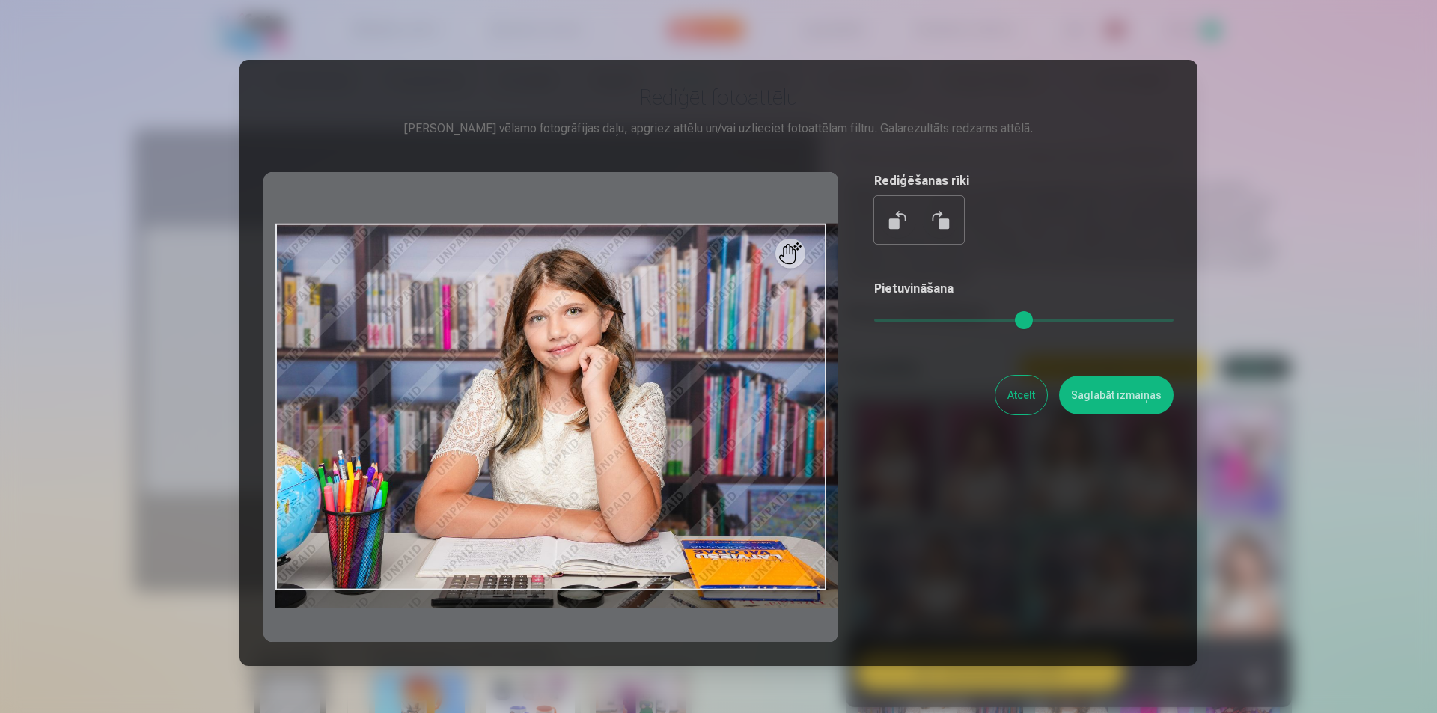
type input "*"
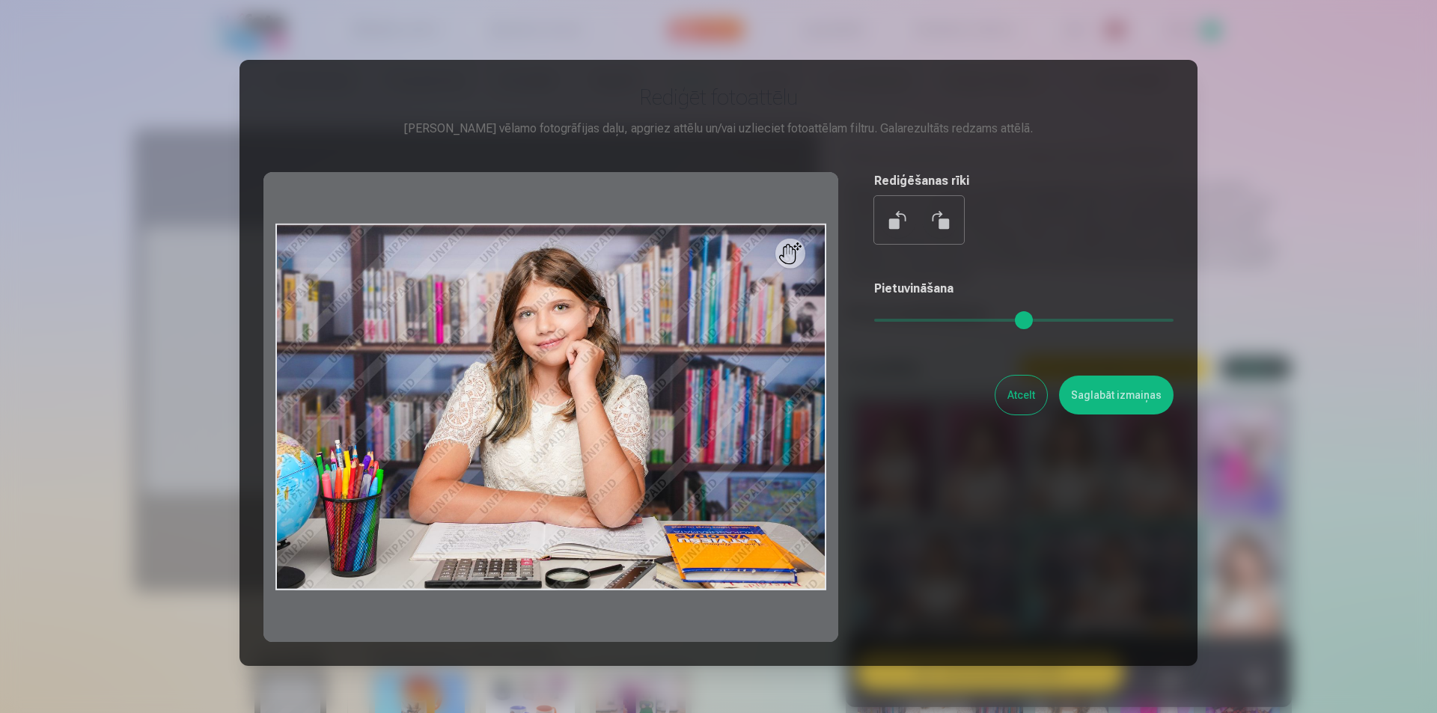
drag, startPoint x: 886, startPoint y: 319, endPoint x: 876, endPoint y: 326, distance: 12.3
click at [876, 322] on input "range" at bounding box center [1023, 320] width 299 height 3
click at [1100, 401] on button "Saglabāt izmaiņas" at bounding box center [1116, 395] width 114 height 39
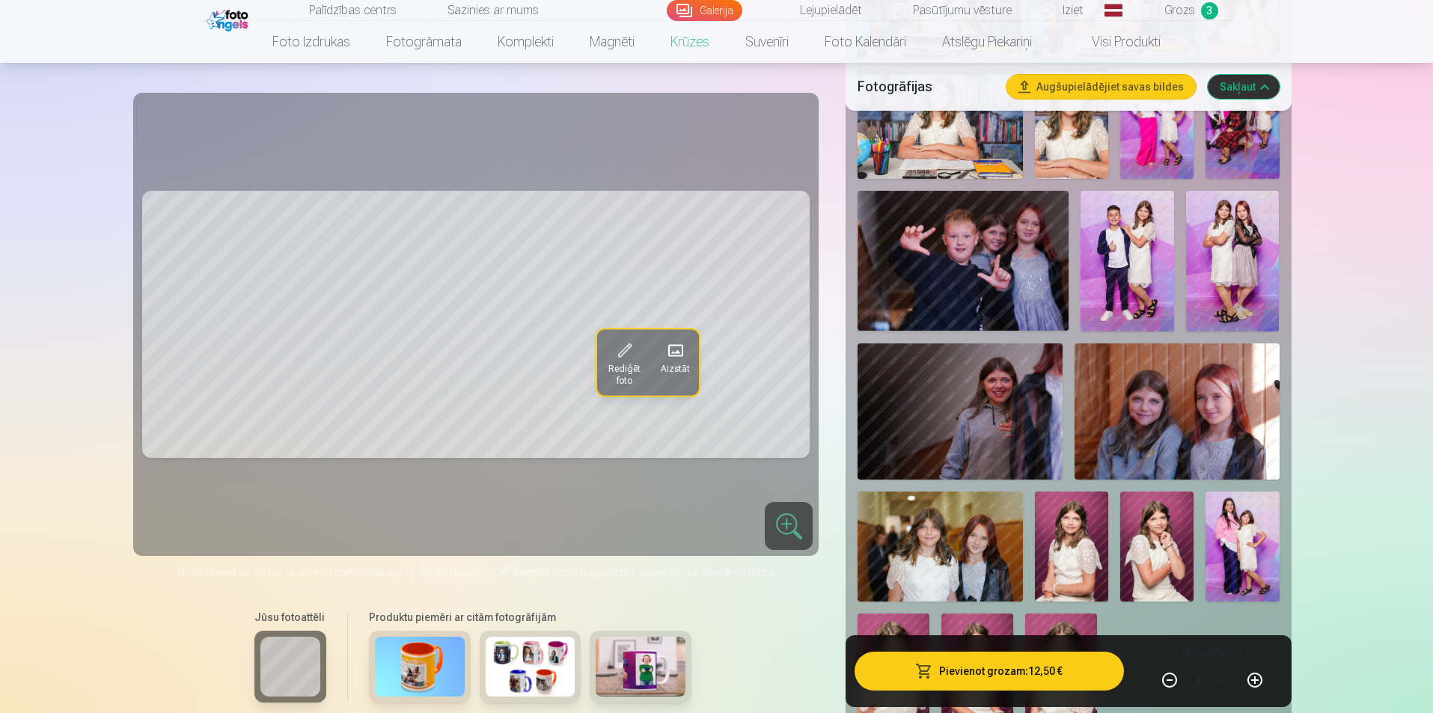
scroll to position [748, 0]
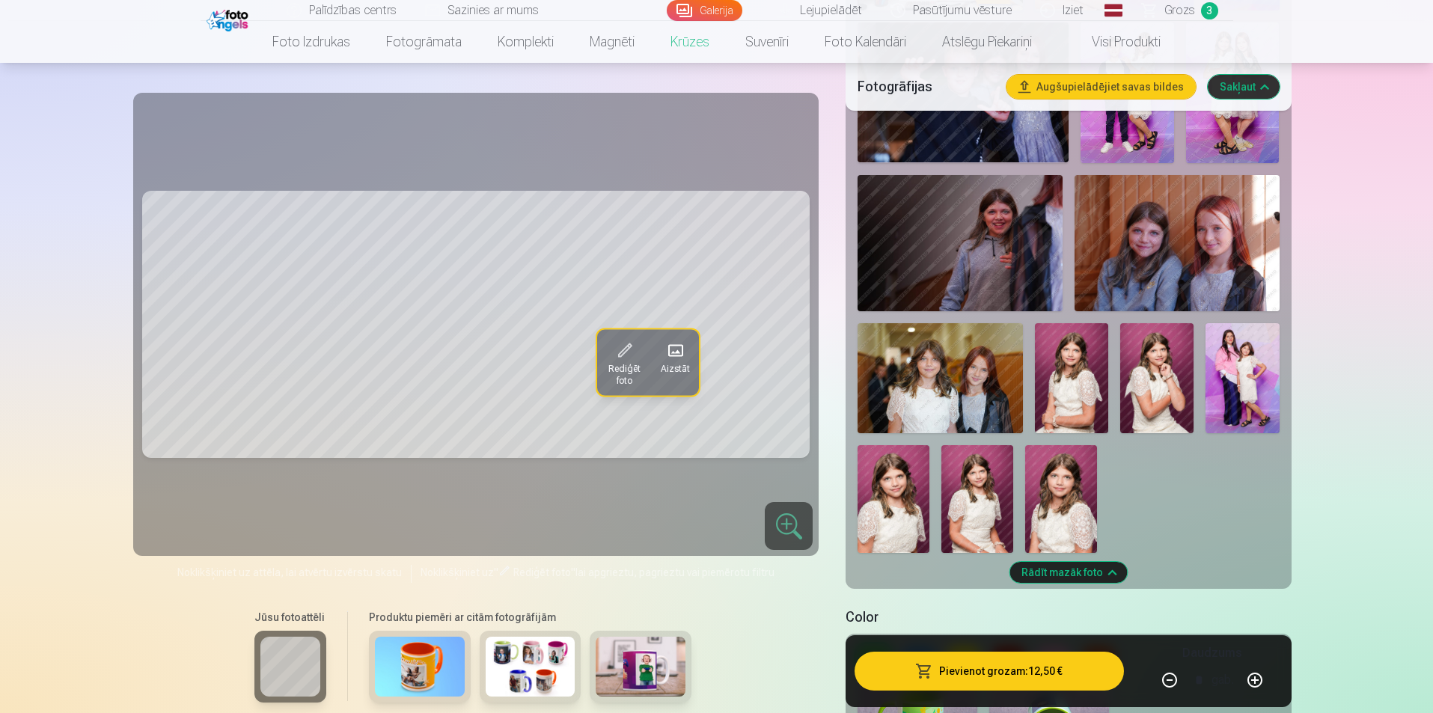
click at [542, 661] on img at bounding box center [531, 667] width 90 height 60
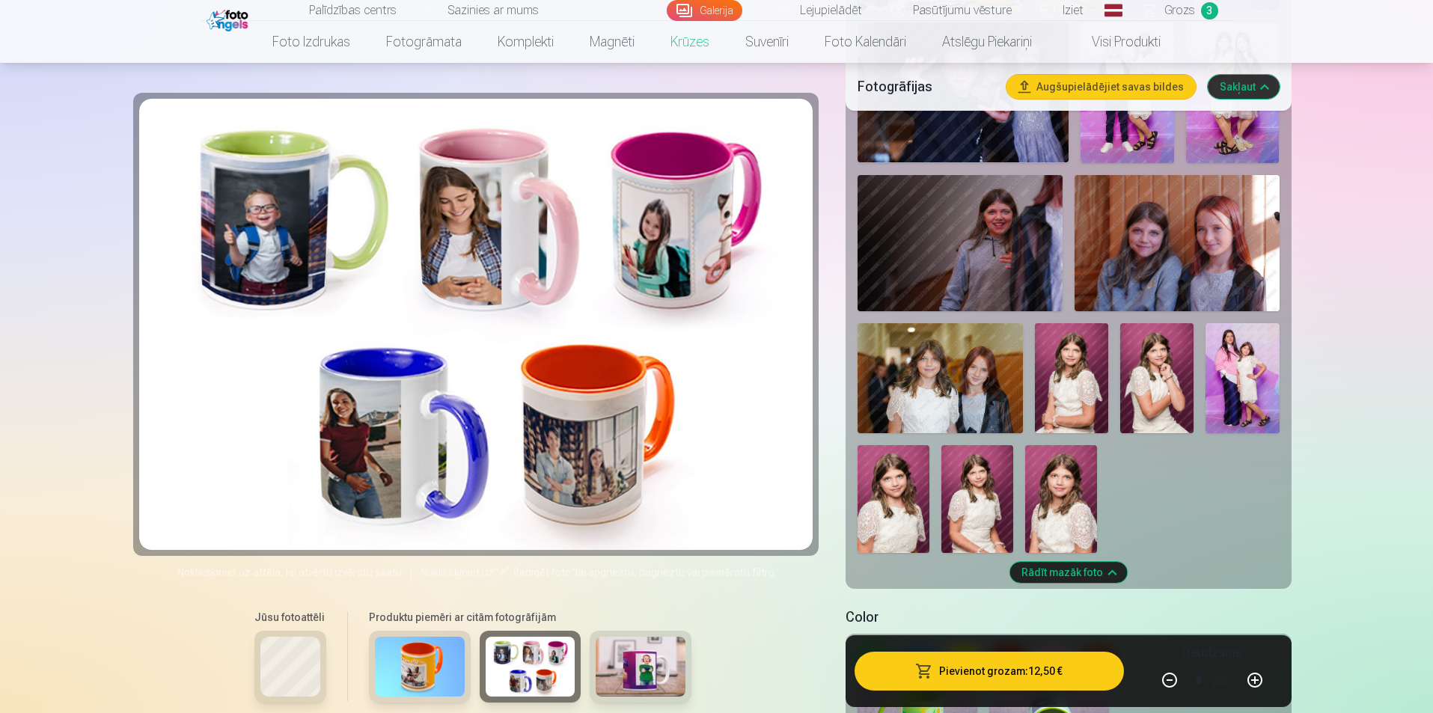
click at [625, 661] on img at bounding box center [641, 667] width 90 height 60
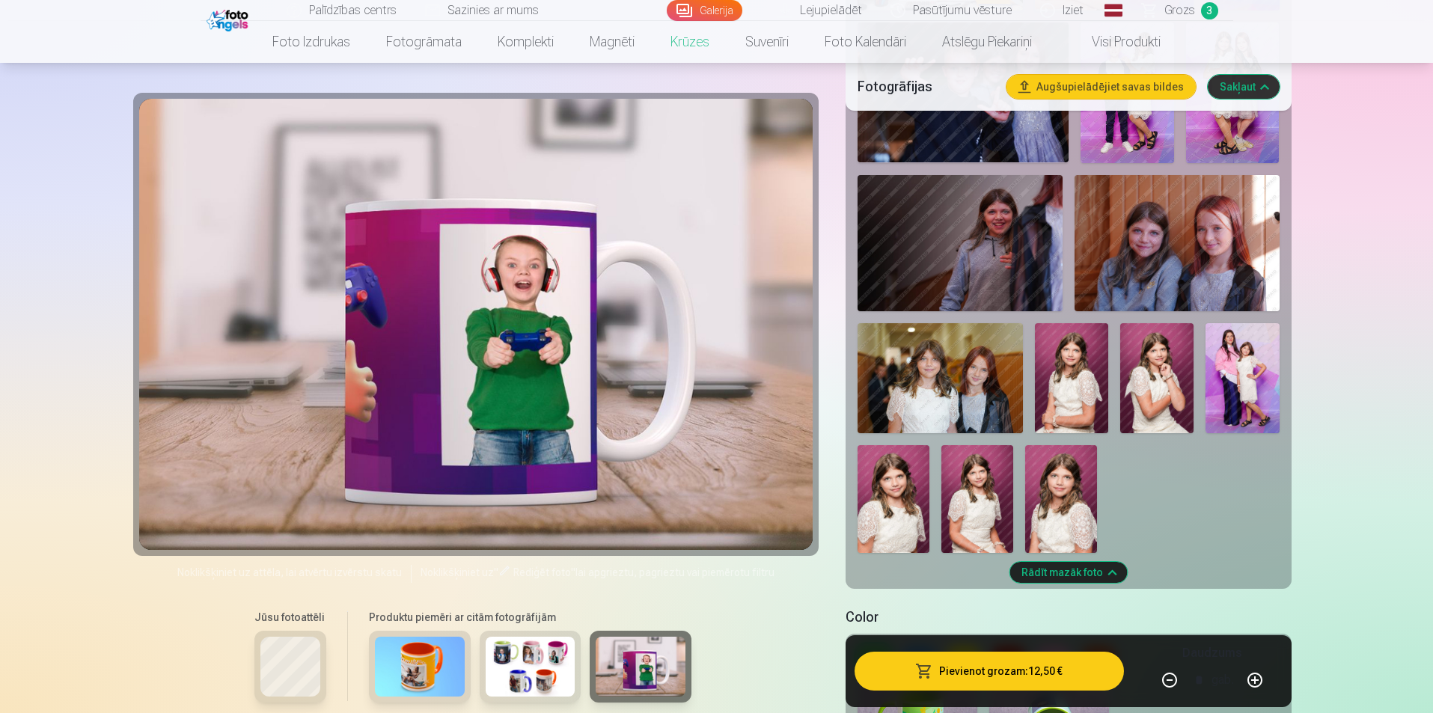
click at [414, 670] on img at bounding box center [420, 667] width 90 height 60
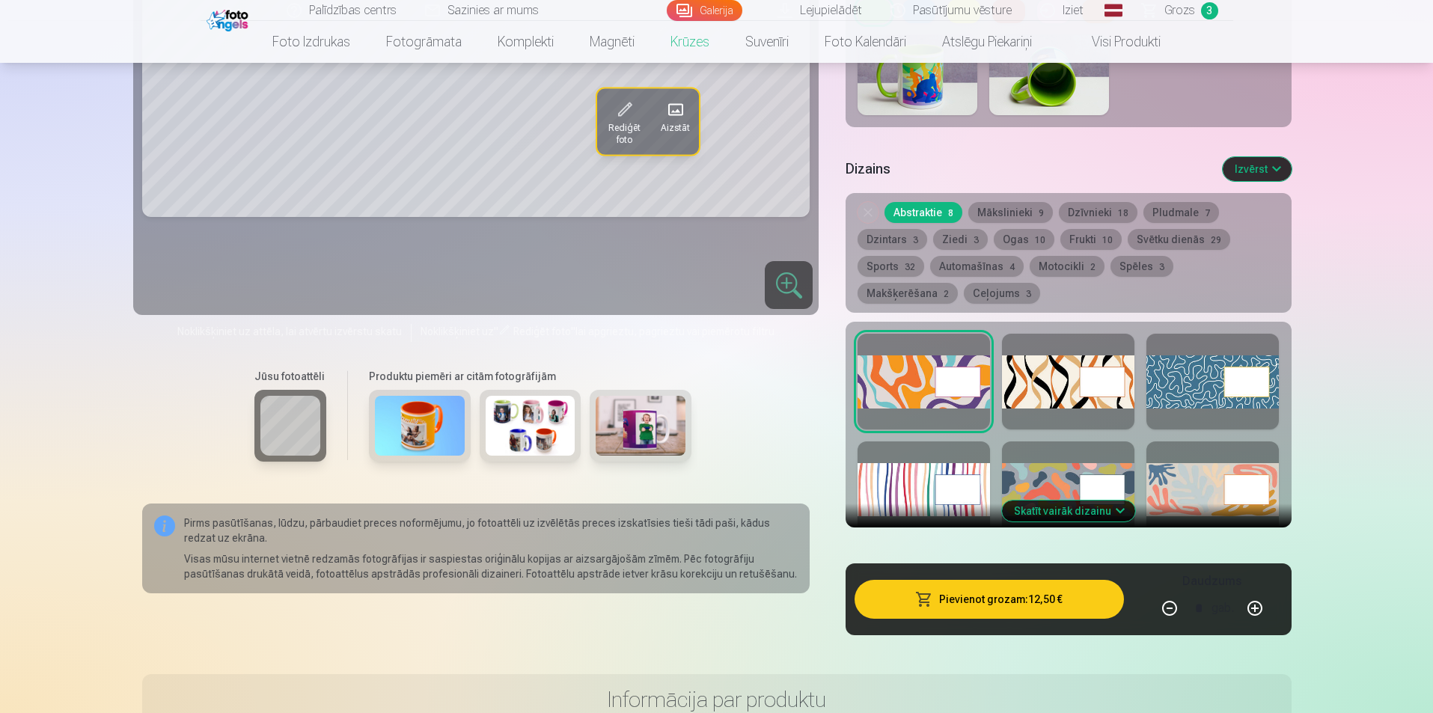
scroll to position [1347, 0]
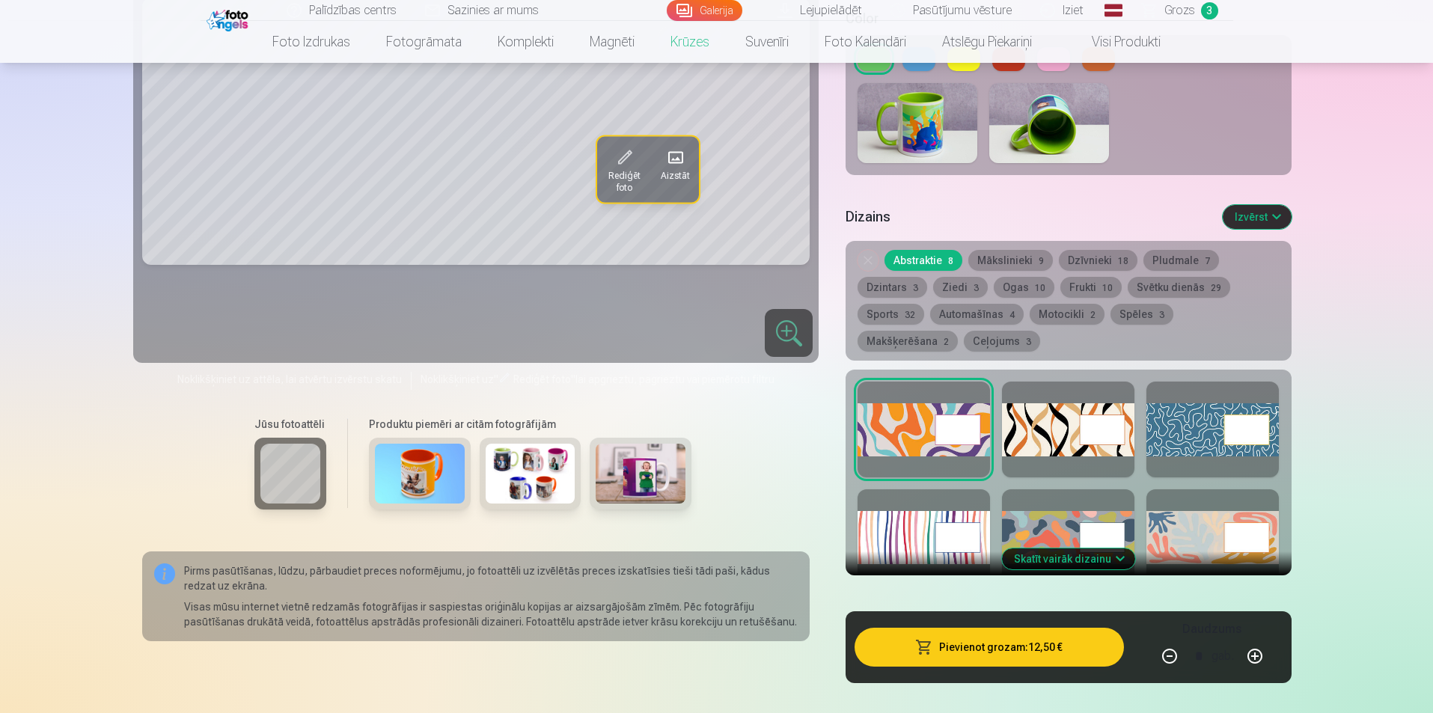
click at [1074, 418] on div at bounding box center [1068, 430] width 132 height 96
click at [1190, 414] on div at bounding box center [1212, 430] width 132 height 96
click at [908, 522] on div at bounding box center [923, 537] width 132 height 96
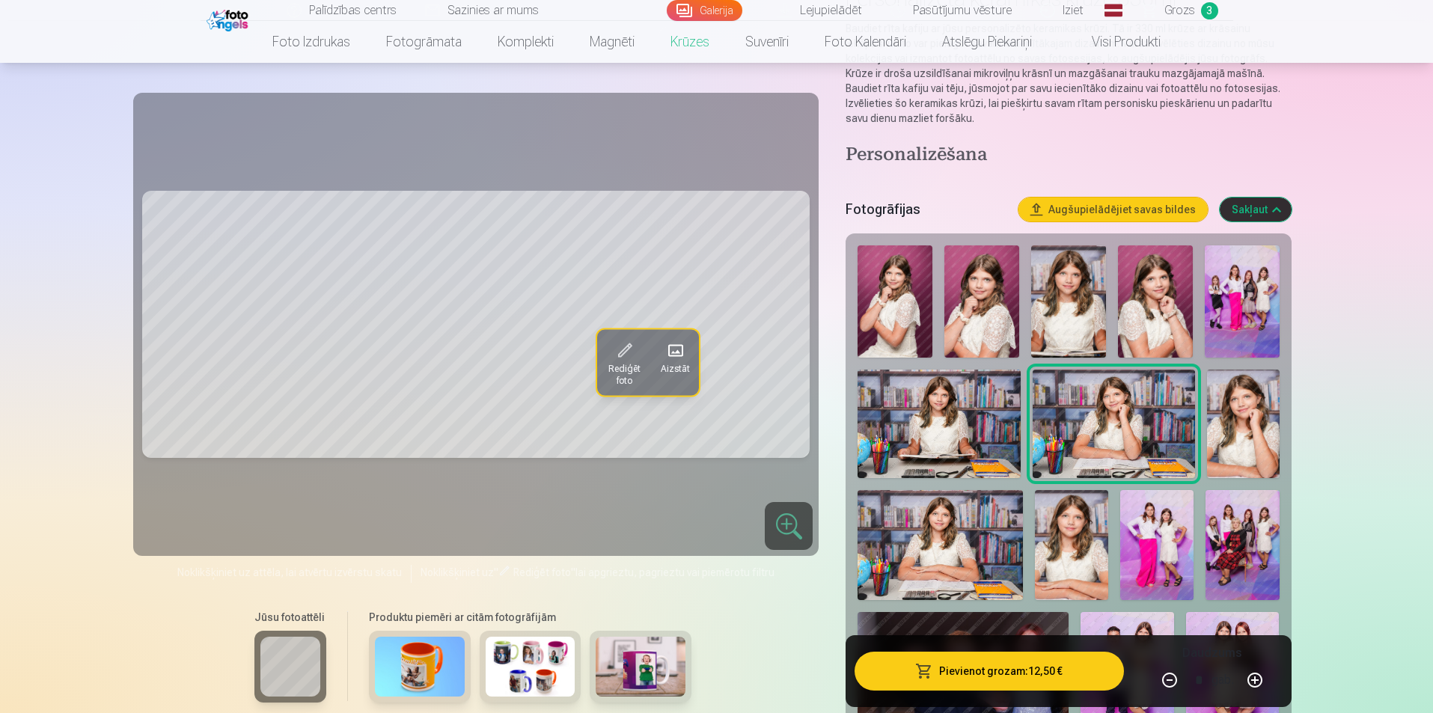
scroll to position [150, 0]
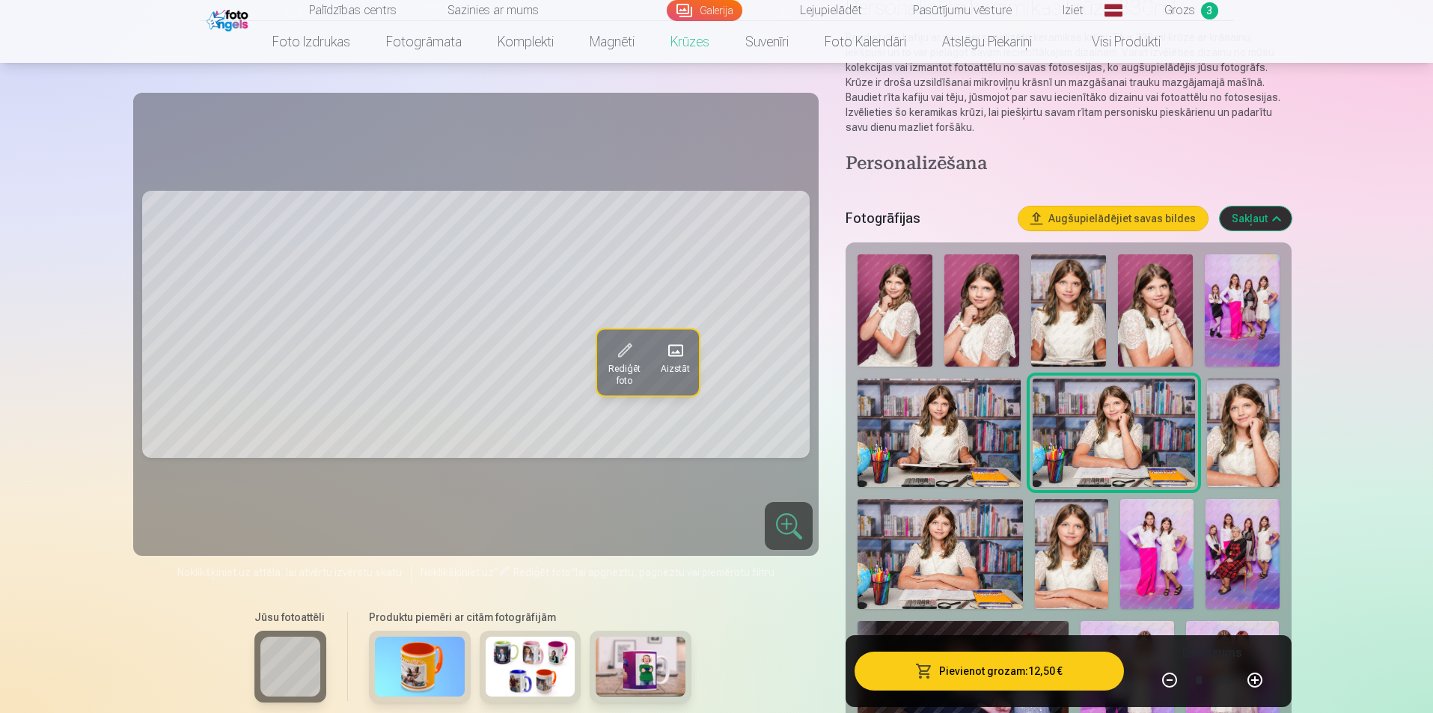
click at [1063, 311] on img at bounding box center [1068, 310] width 75 height 112
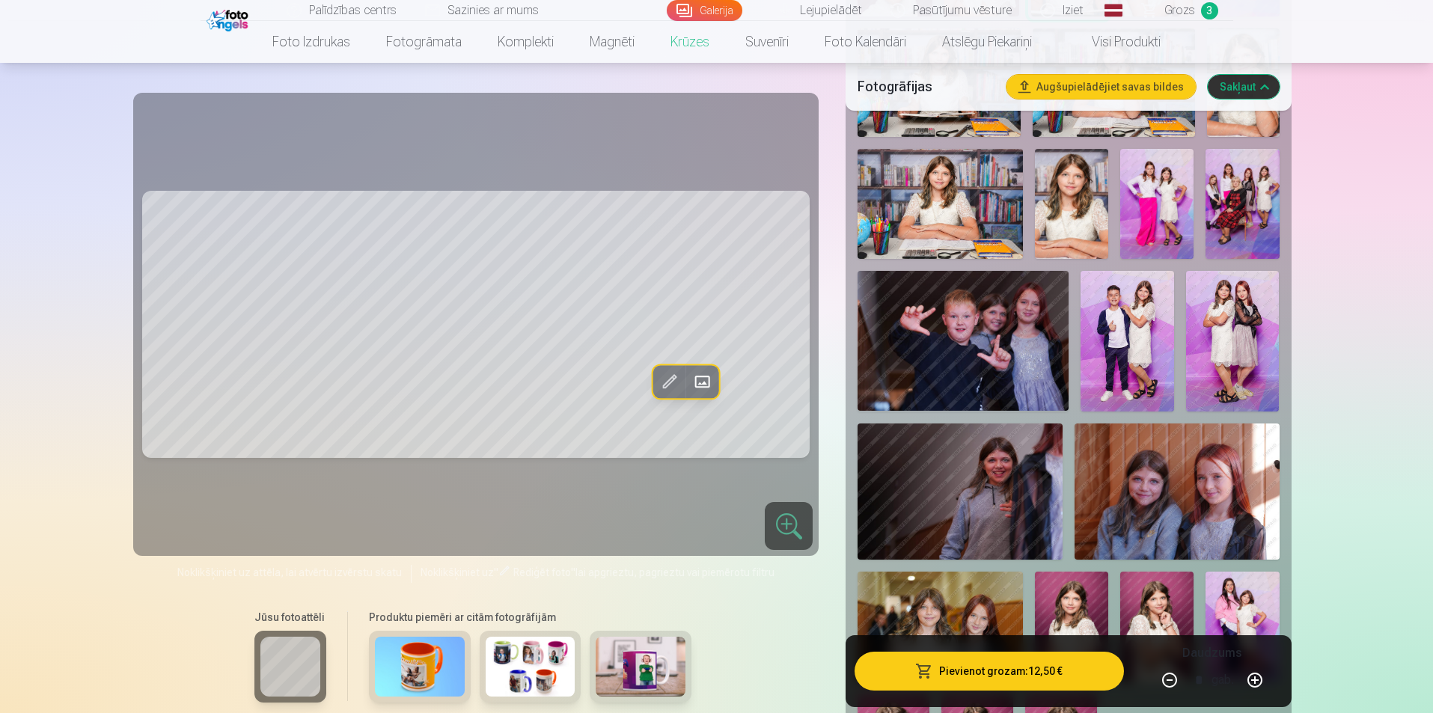
scroll to position [599, 0]
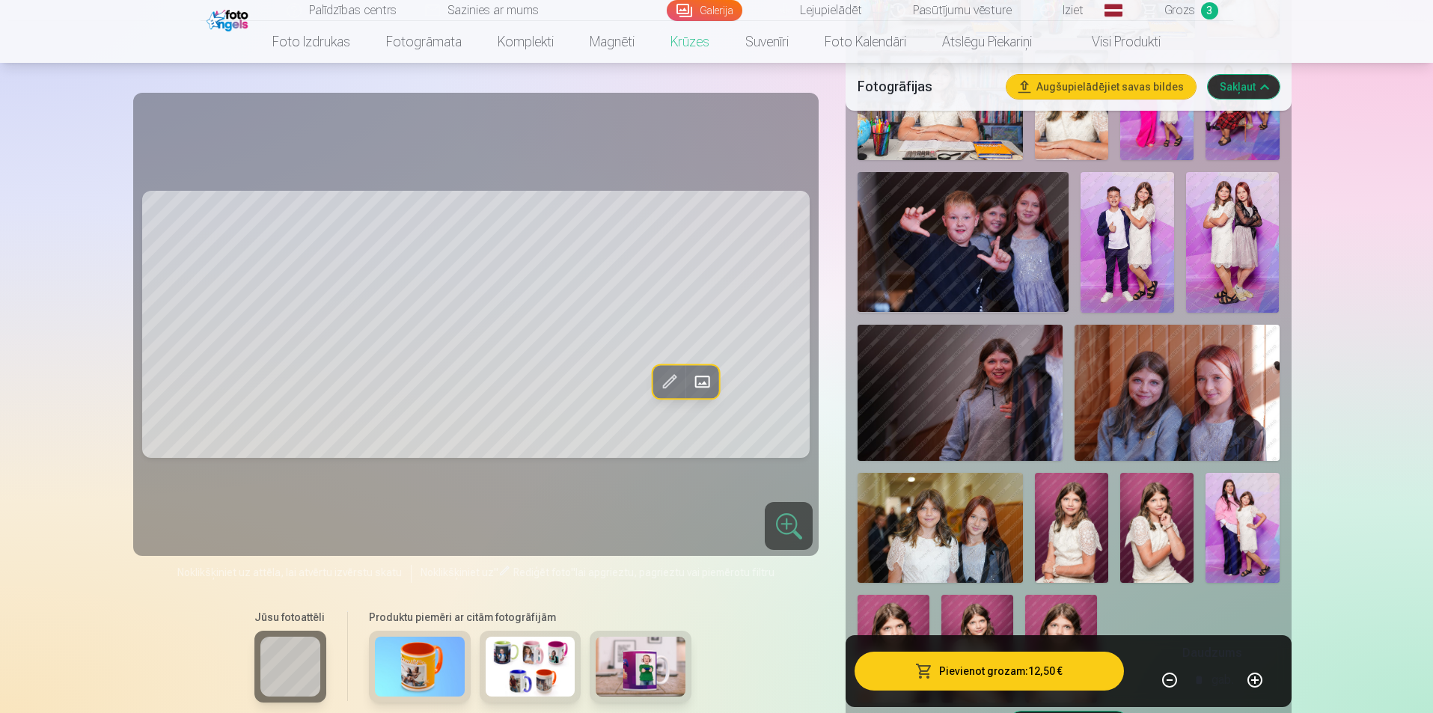
click at [1083, 501] on img at bounding box center [1071, 528] width 73 height 110
click at [1158, 502] on img at bounding box center [1156, 528] width 73 height 110
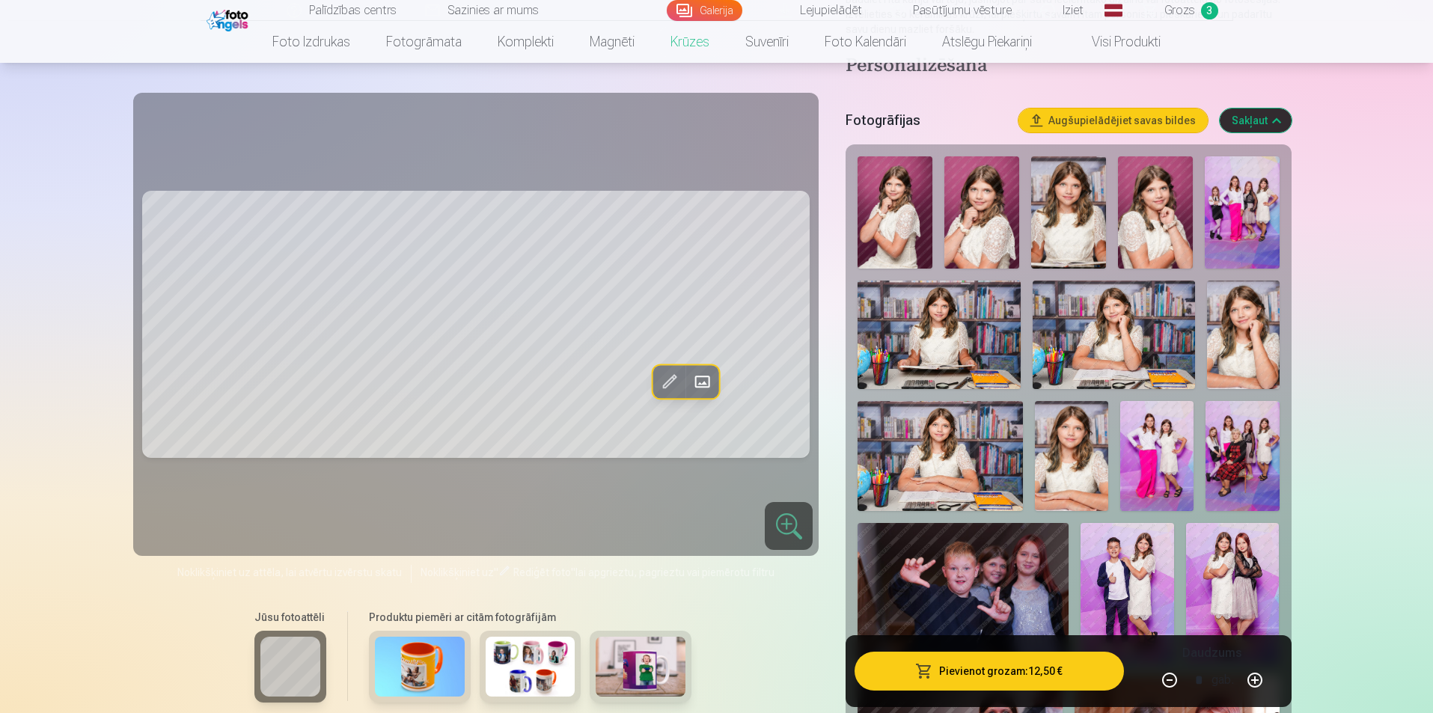
scroll to position [150, 0]
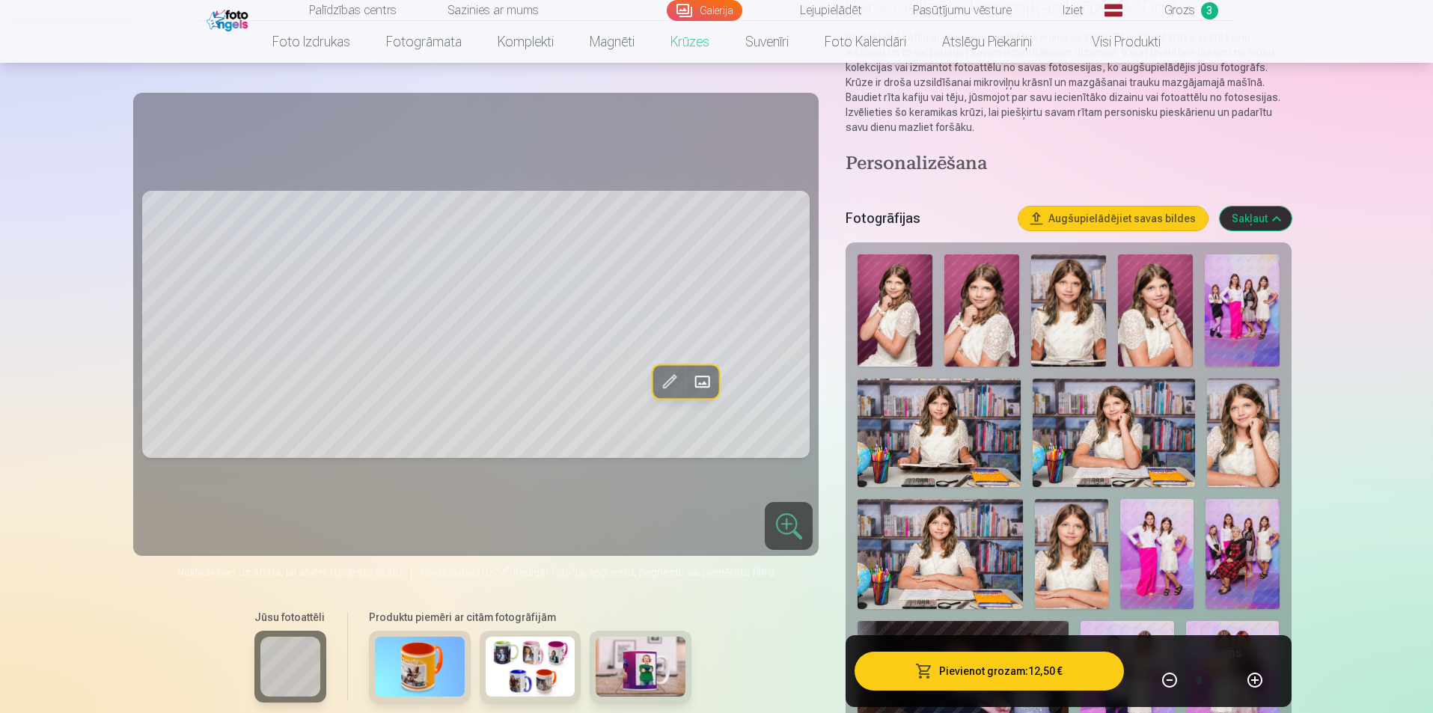
click at [1084, 300] on img at bounding box center [1068, 310] width 75 height 112
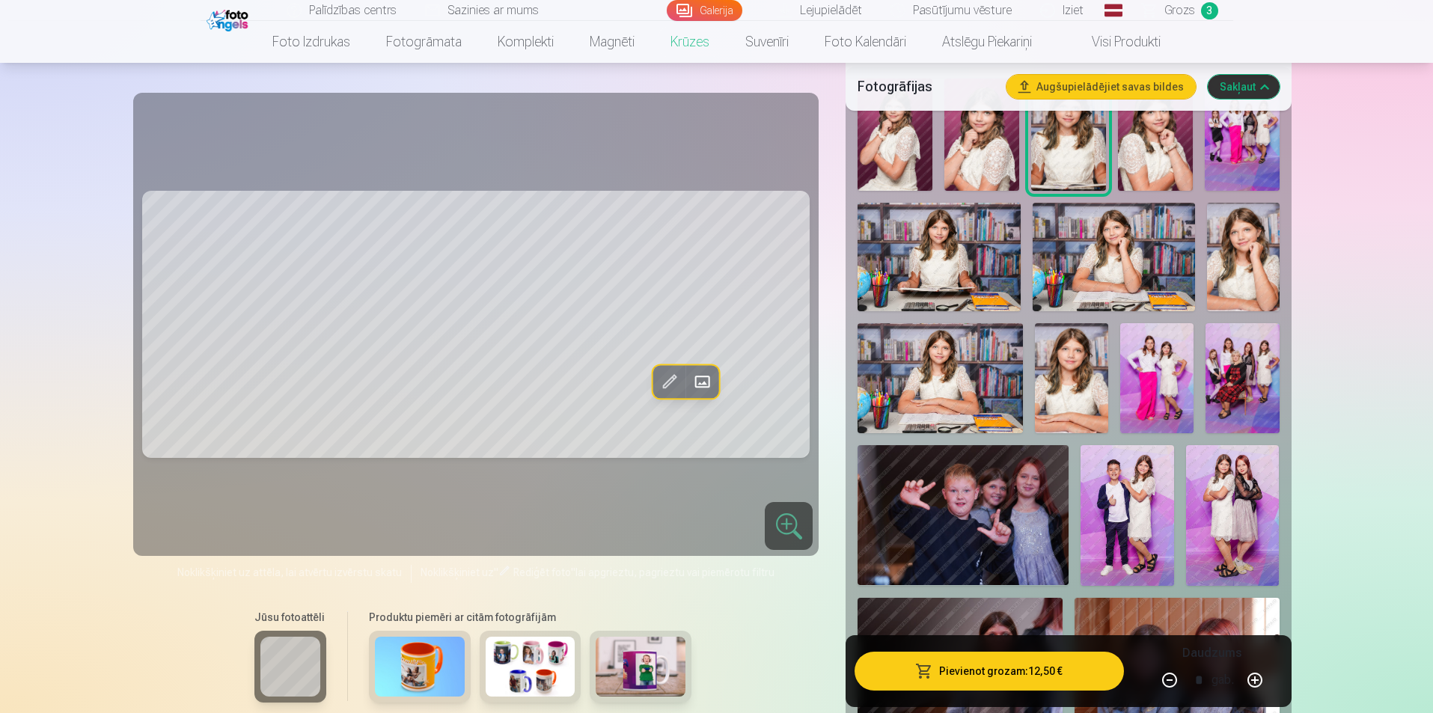
scroll to position [299, 0]
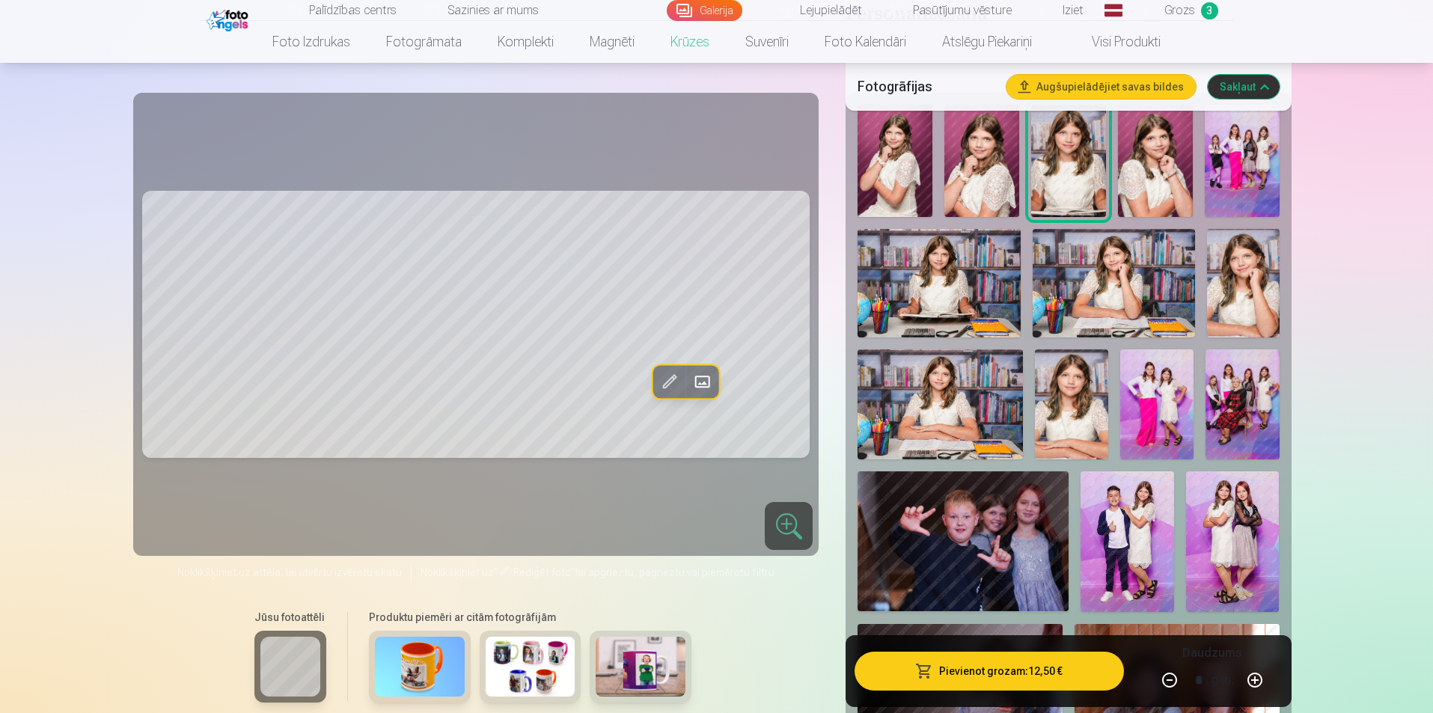
click at [990, 503] on img at bounding box center [962, 541] width 210 height 140
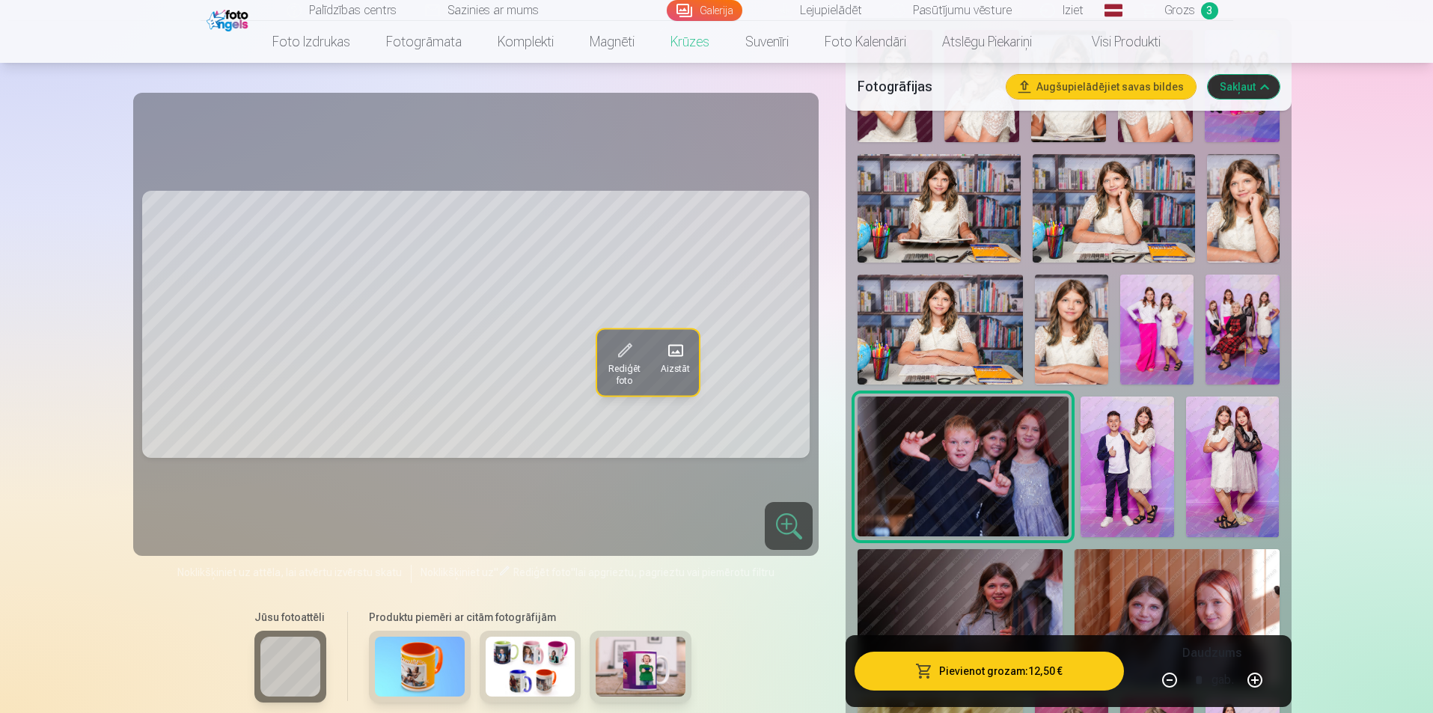
scroll to position [449, 0]
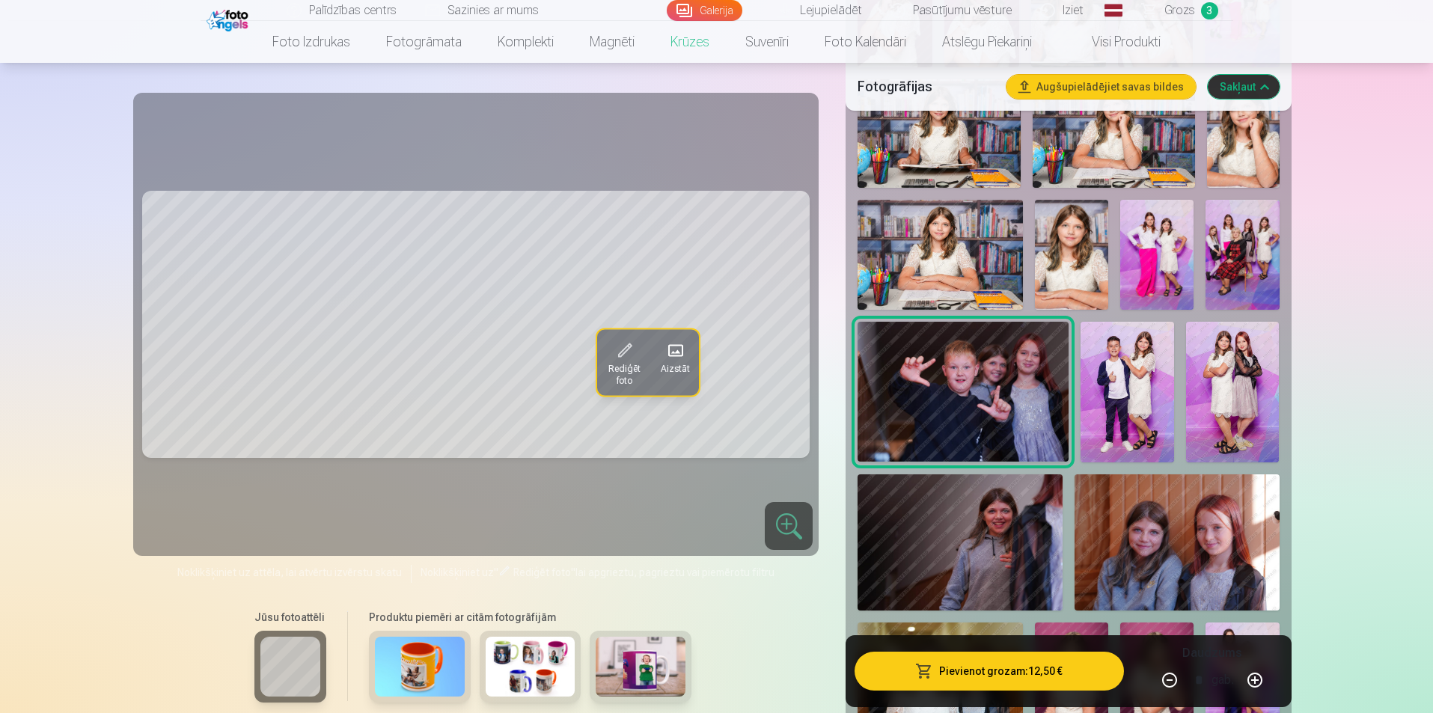
click at [959, 485] on img at bounding box center [959, 542] width 205 height 136
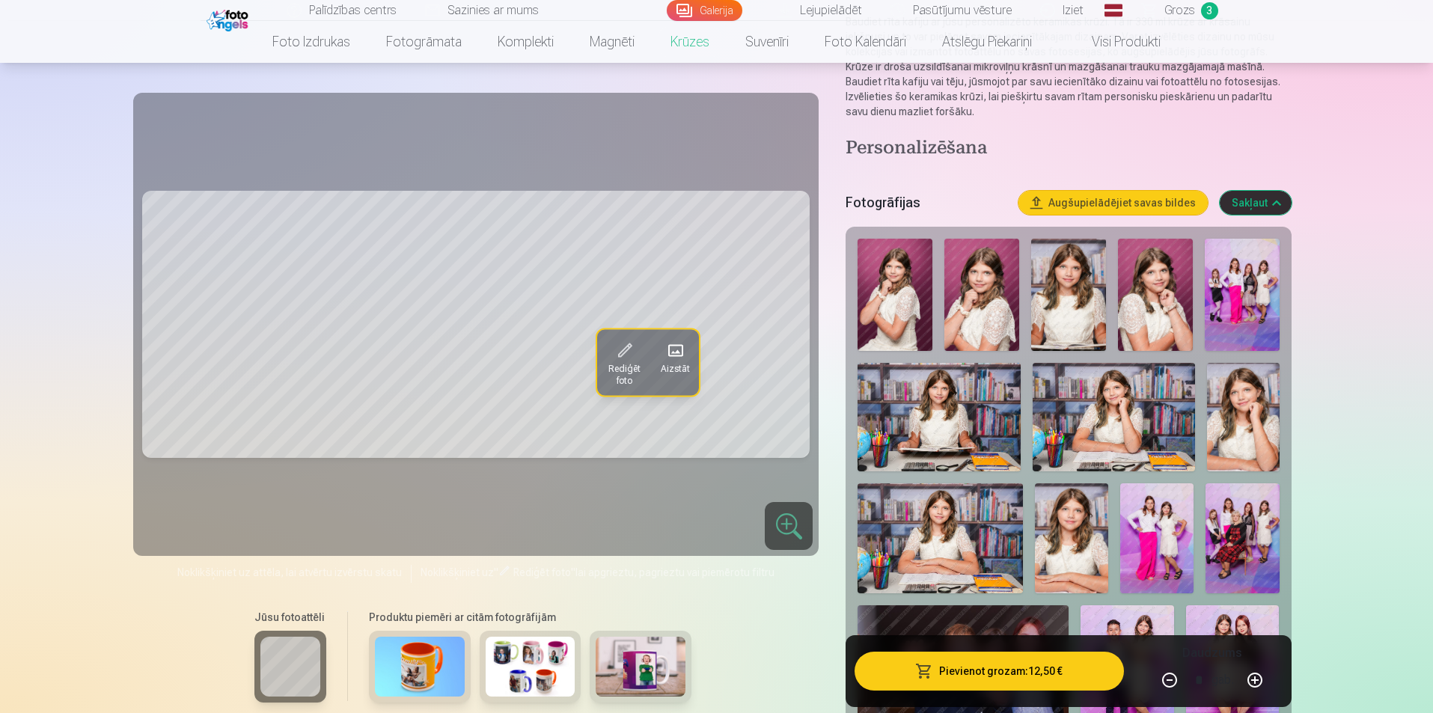
scroll to position [150, 0]
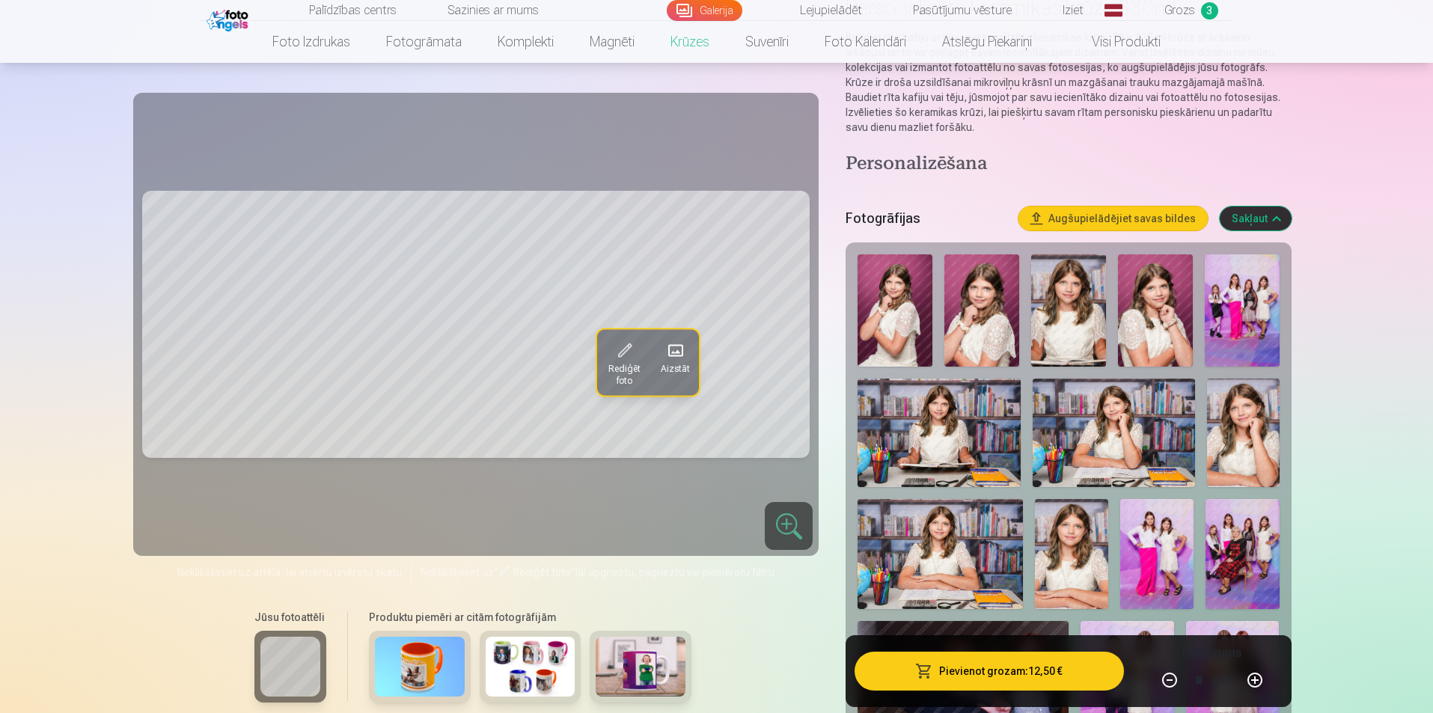
click at [950, 412] on img at bounding box center [938, 433] width 162 height 108
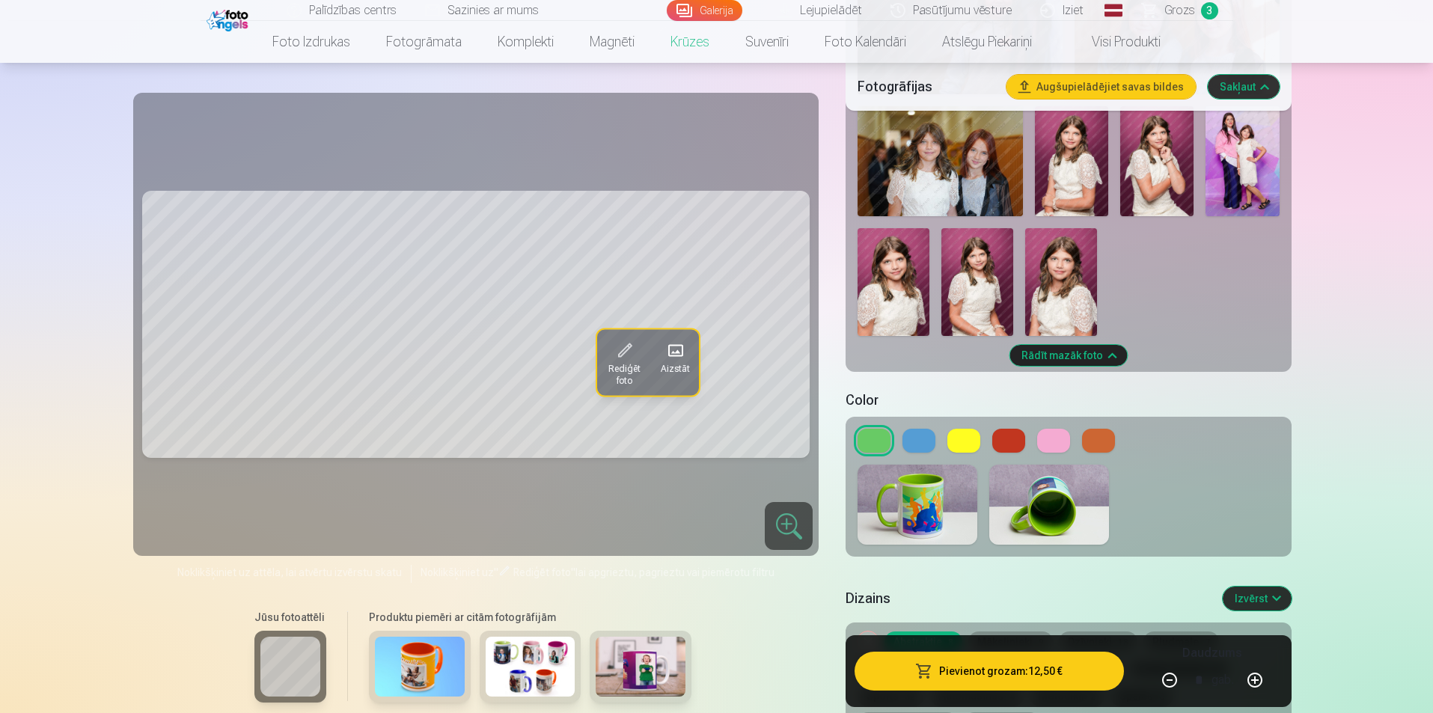
scroll to position [1048, 0]
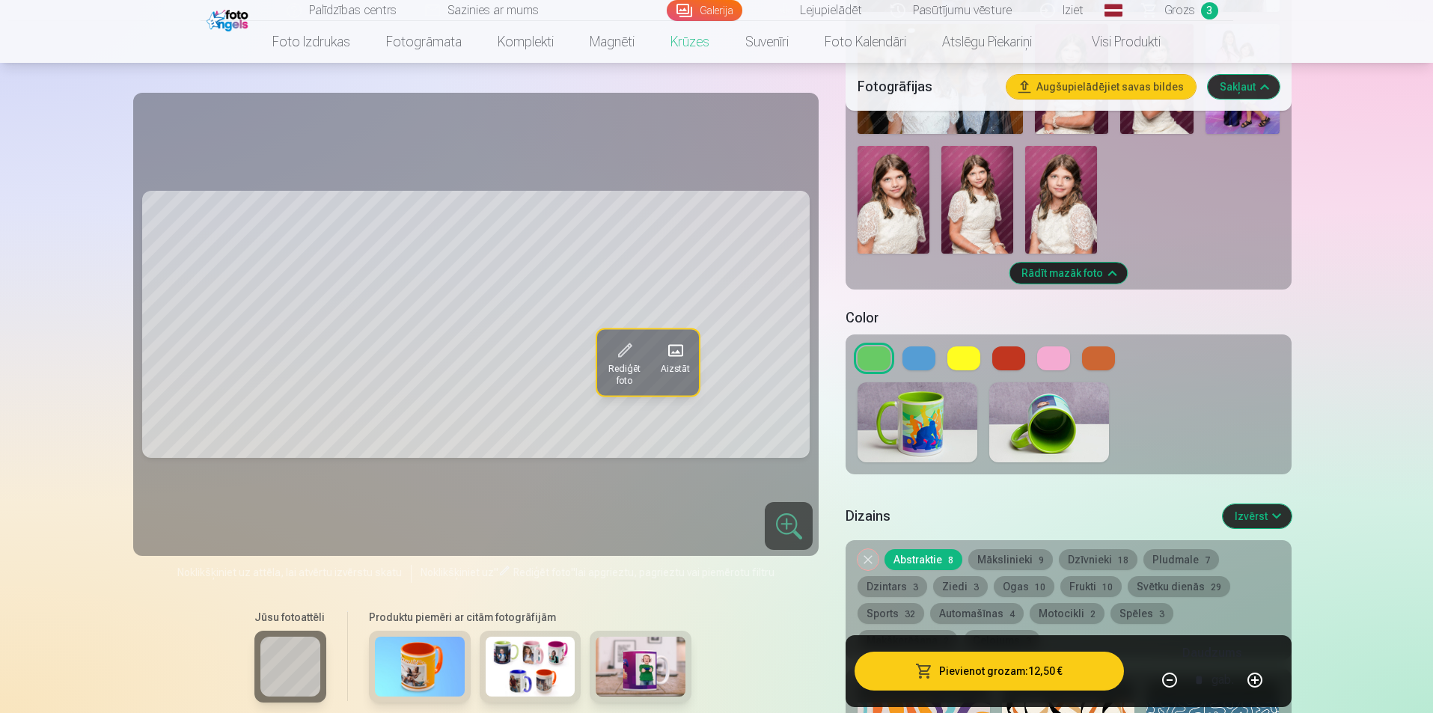
click at [921, 349] on button at bounding box center [918, 358] width 33 height 24
click at [955, 348] on button at bounding box center [963, 358] width 33 height 24
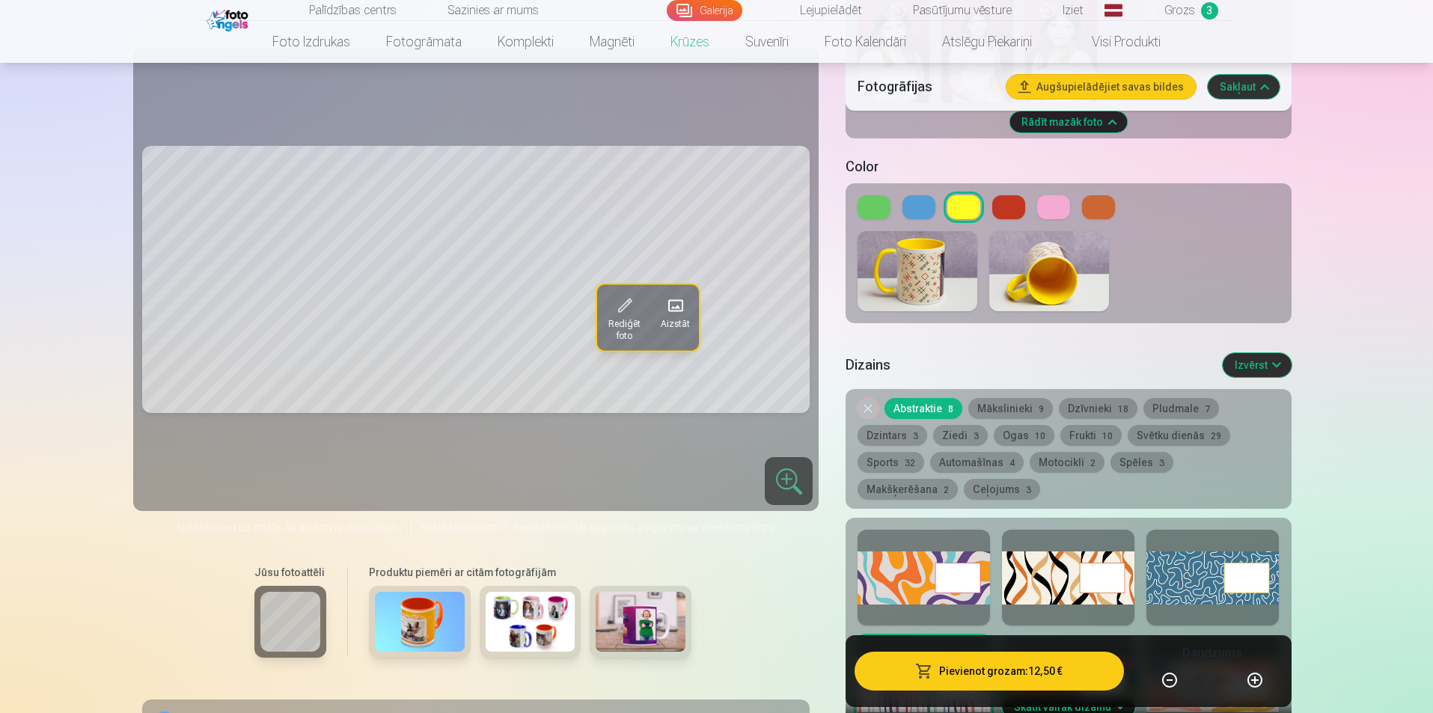
scroll to position [1197, 0]
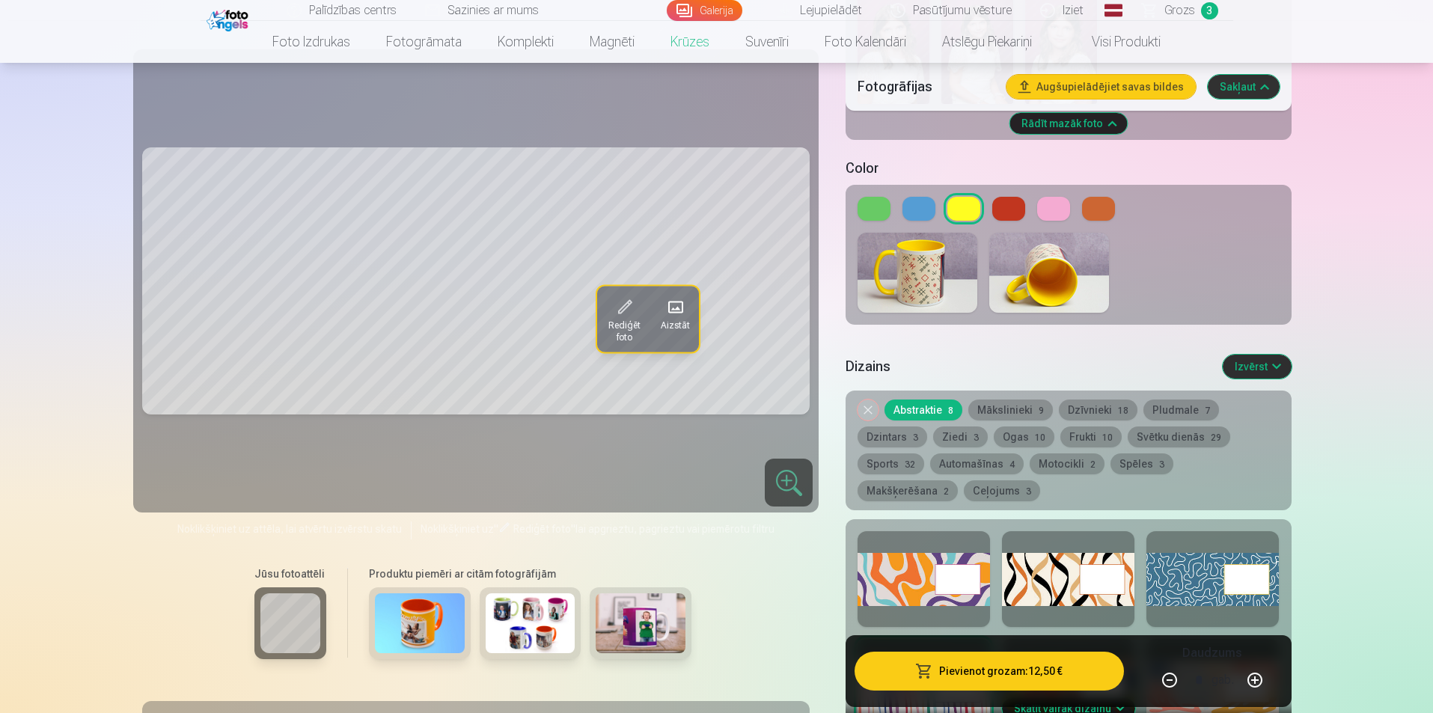
click at [1176, 572] on div at bounding box center [1212, 579] width 132 height 96
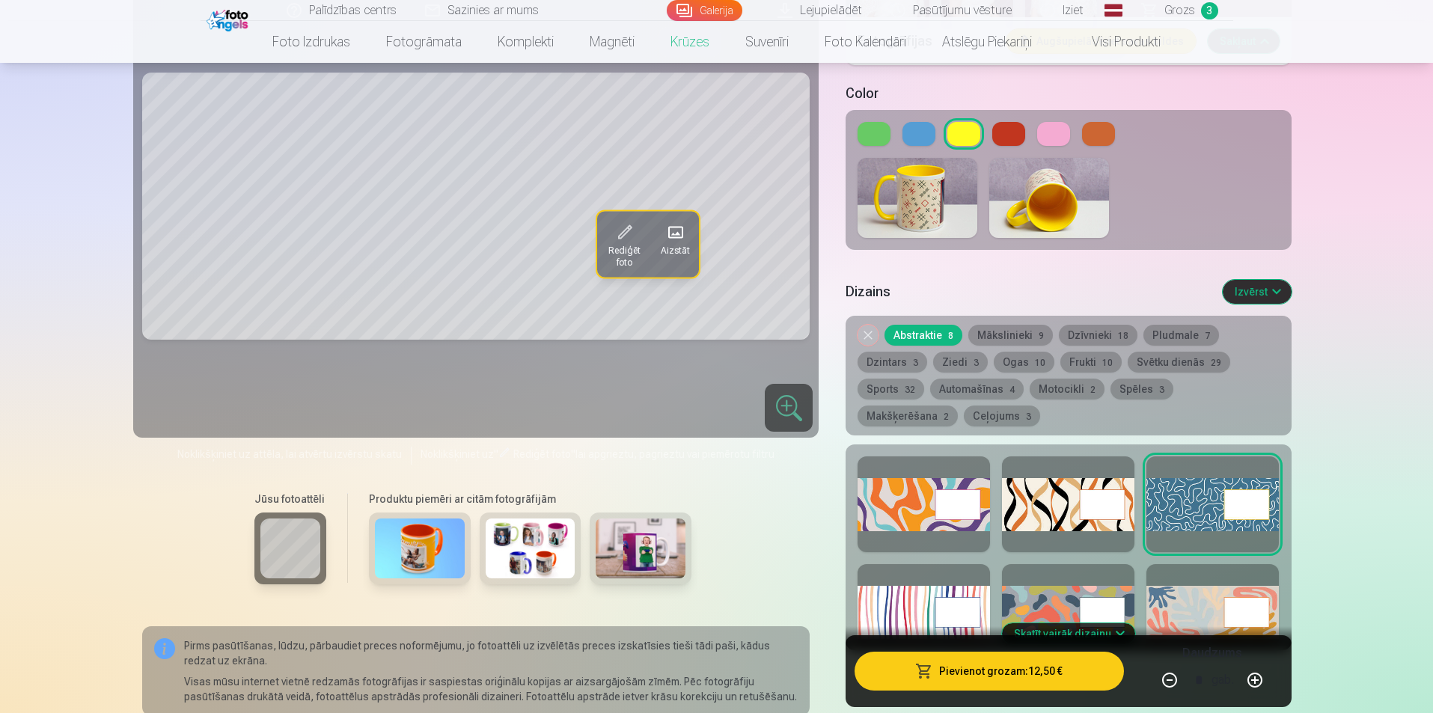
click at [941, 593] on div at bounding box center [923, 612] width 132 height 96
click at [1036, 587] on div at bounding box center [1068, 612] width 132 height 96
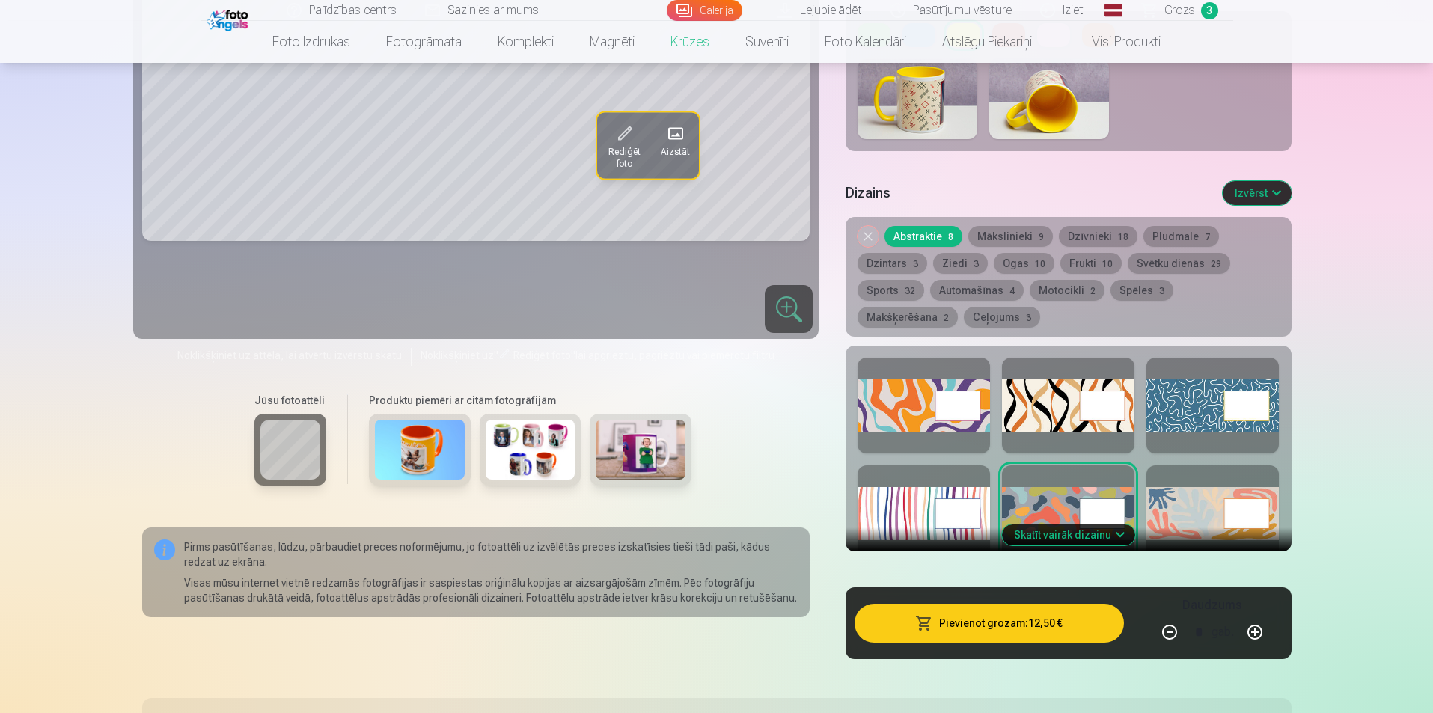
scroll to position [1422, 0]
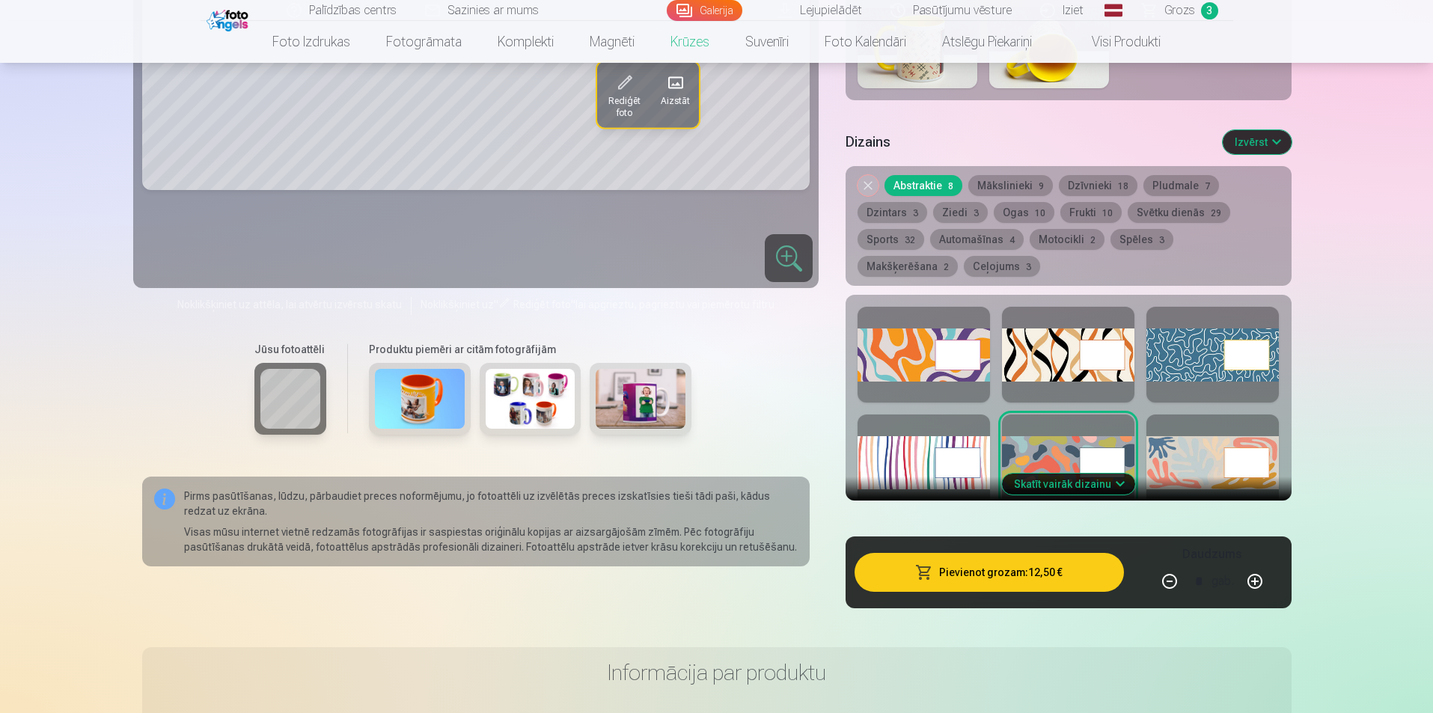
click at [1184, 444] on div at bounding box center [1212, 463] width 132 height 96
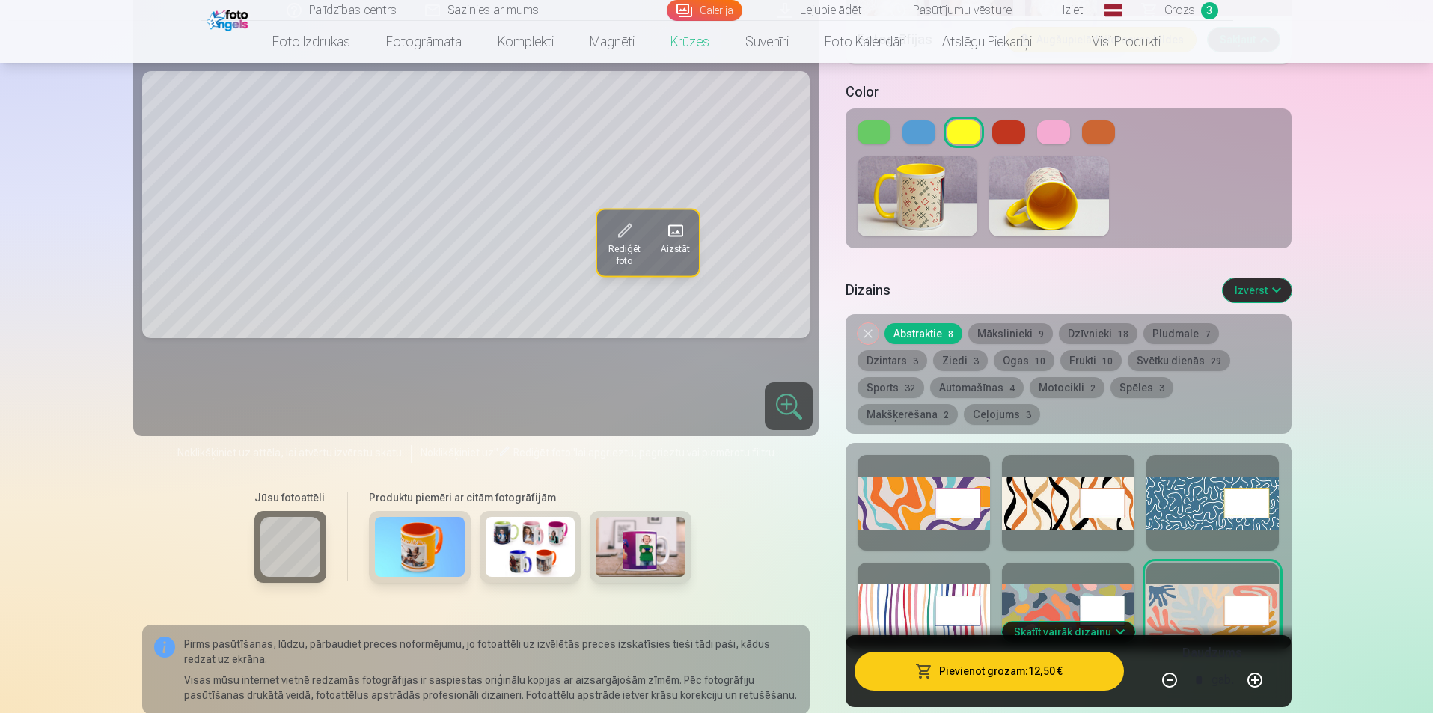
scroll to position [1347, 0]
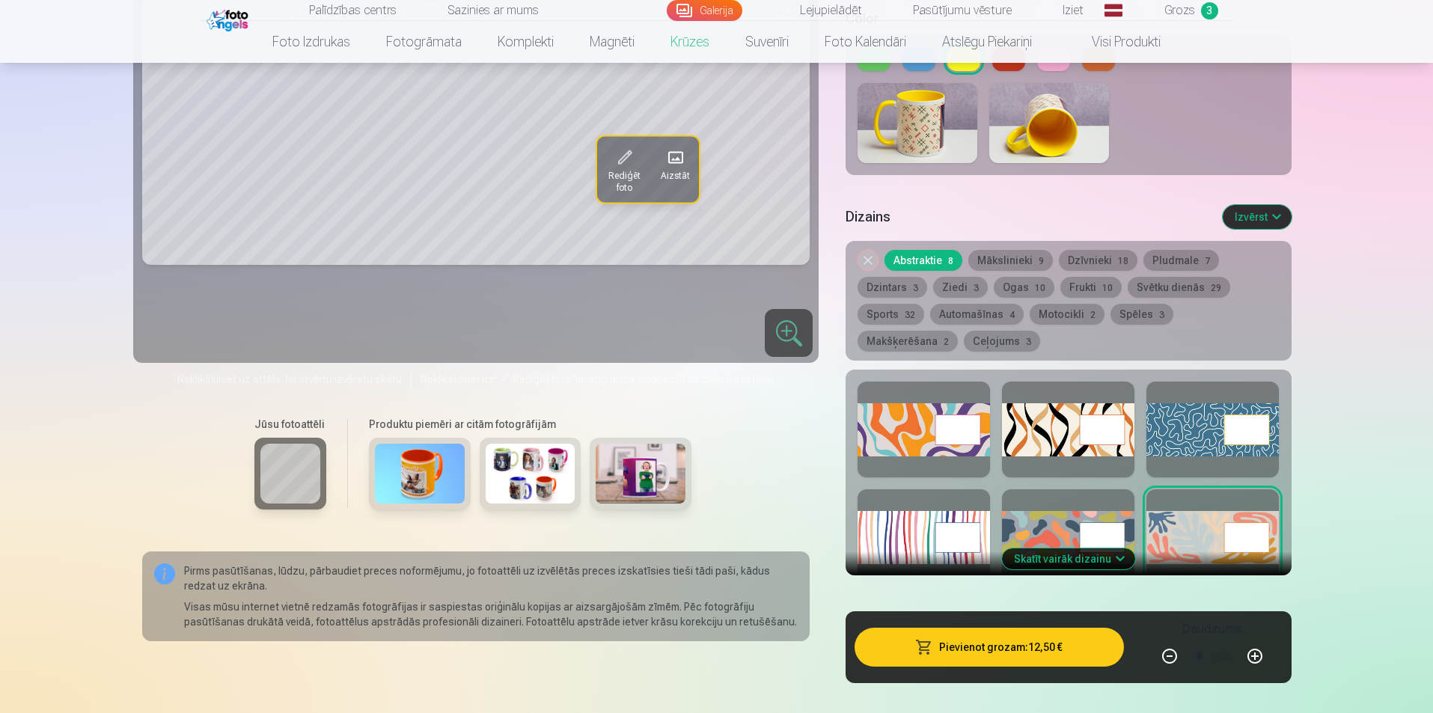
click at [1098, 548] on button "Skatīt vairāk dizainu" at bounding box center [1068, 558] width 133 height 21
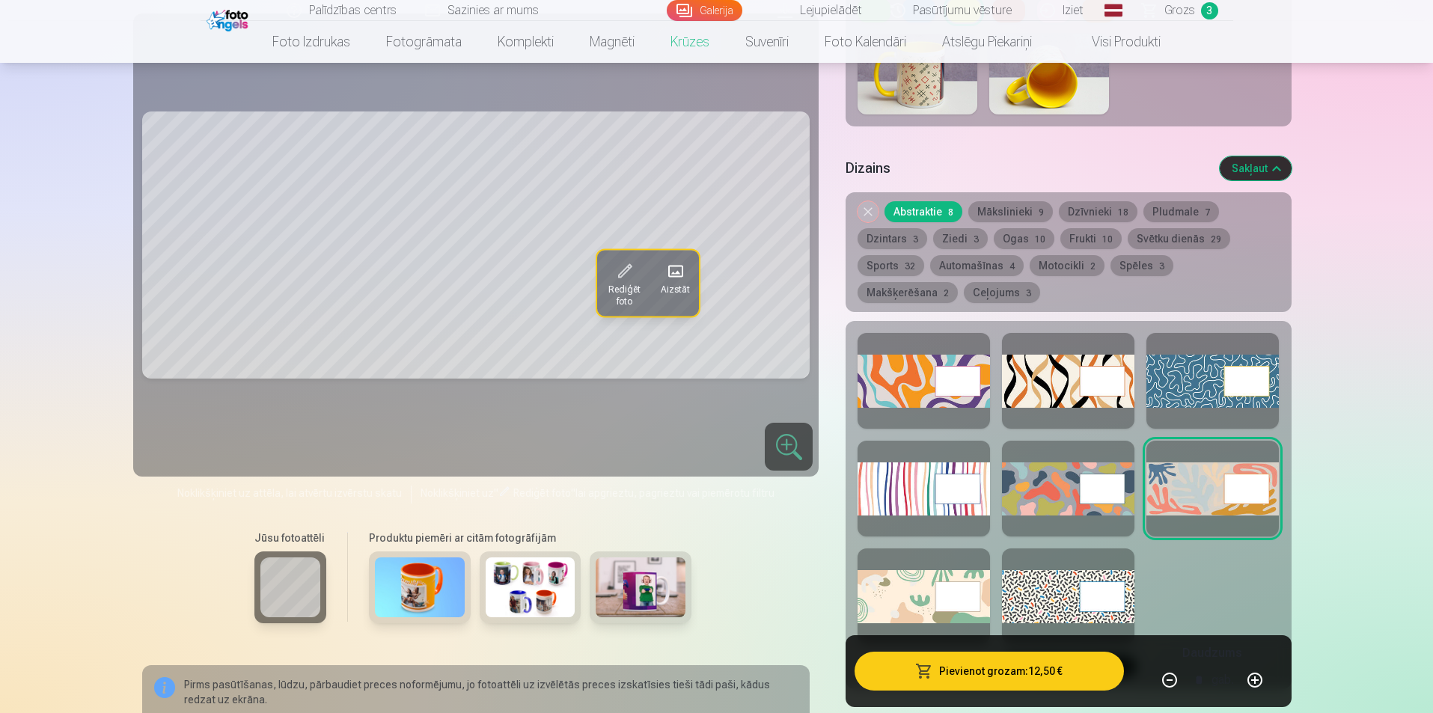
scroll to position [1422, 0]
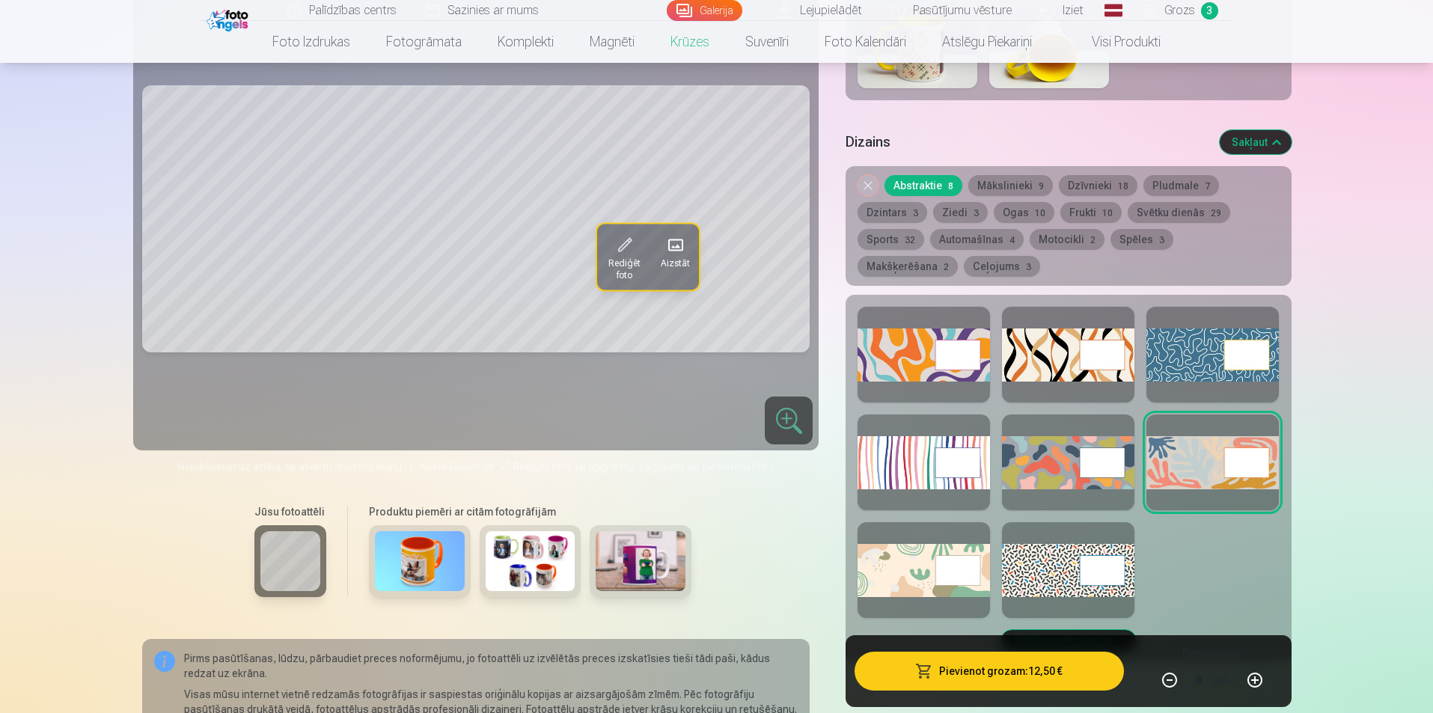
click at [1066, 551] on div at bounding box center [1068, 570] width 132 height 96
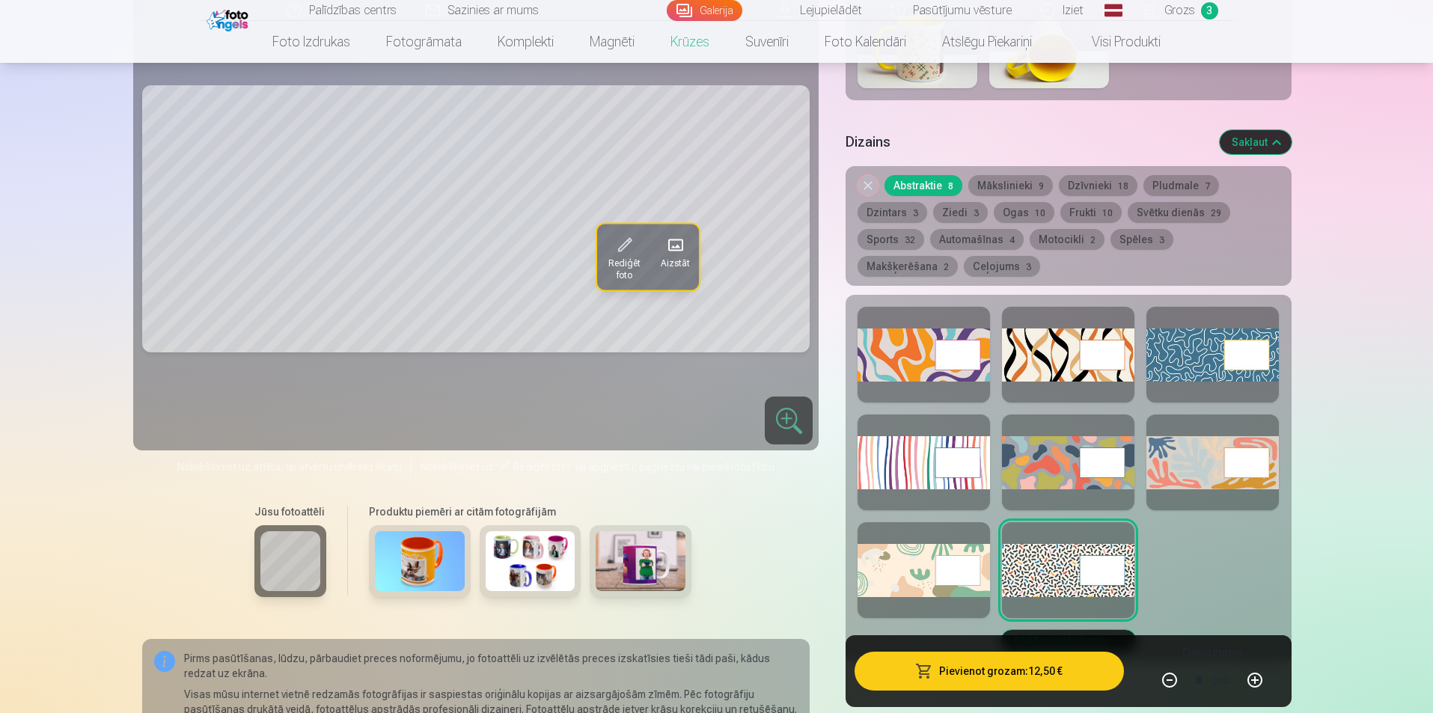
click at [915, 562] on div at bounding box center [923, 570] width 132 height 96
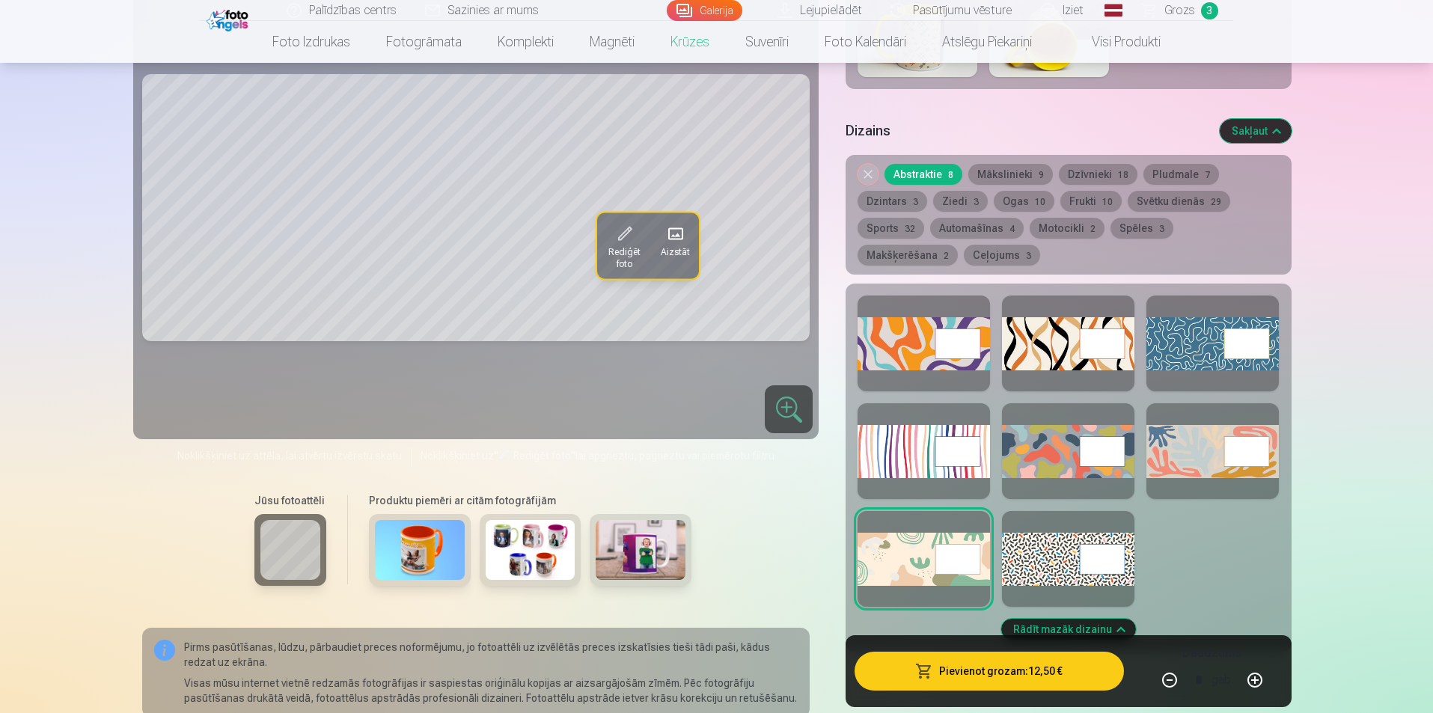
scroll to position [1347, 0]
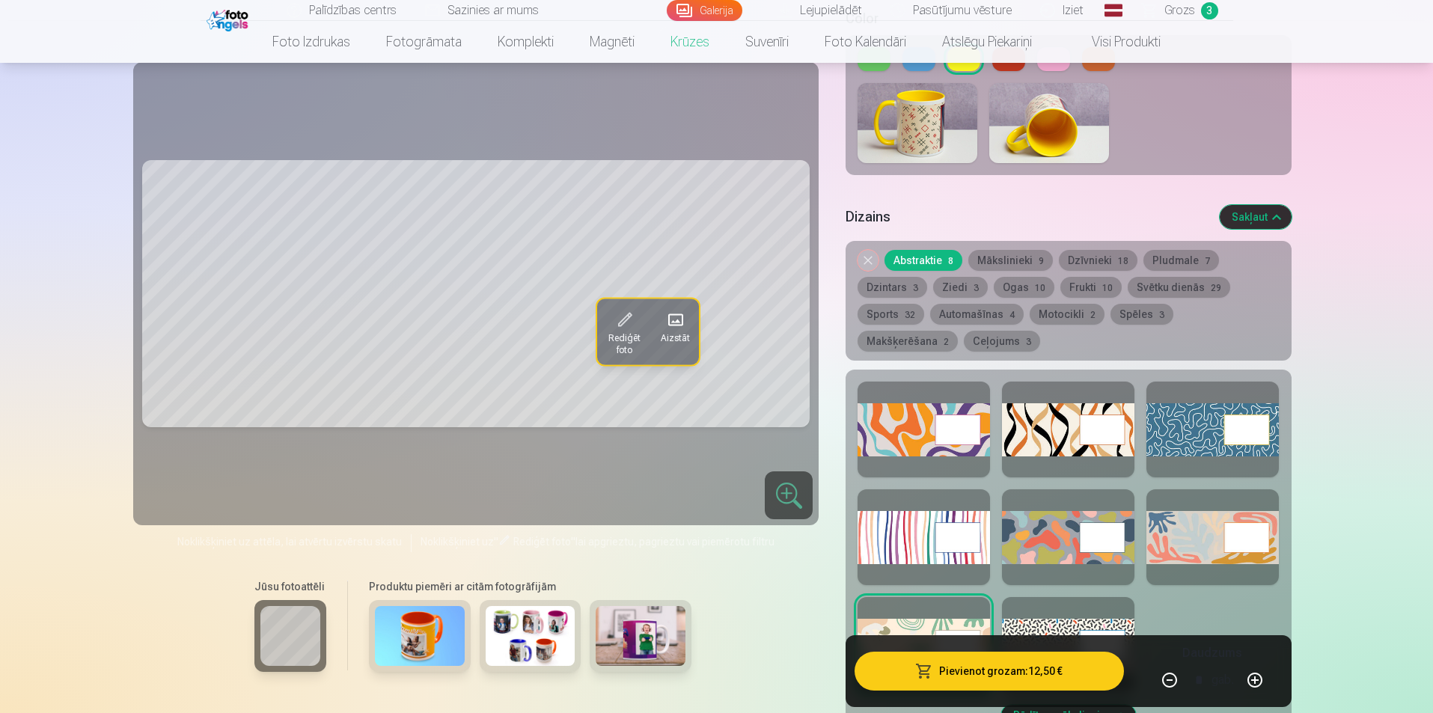
click at [923, 410] on div at bounding box center [923, 430] width 132 height 96
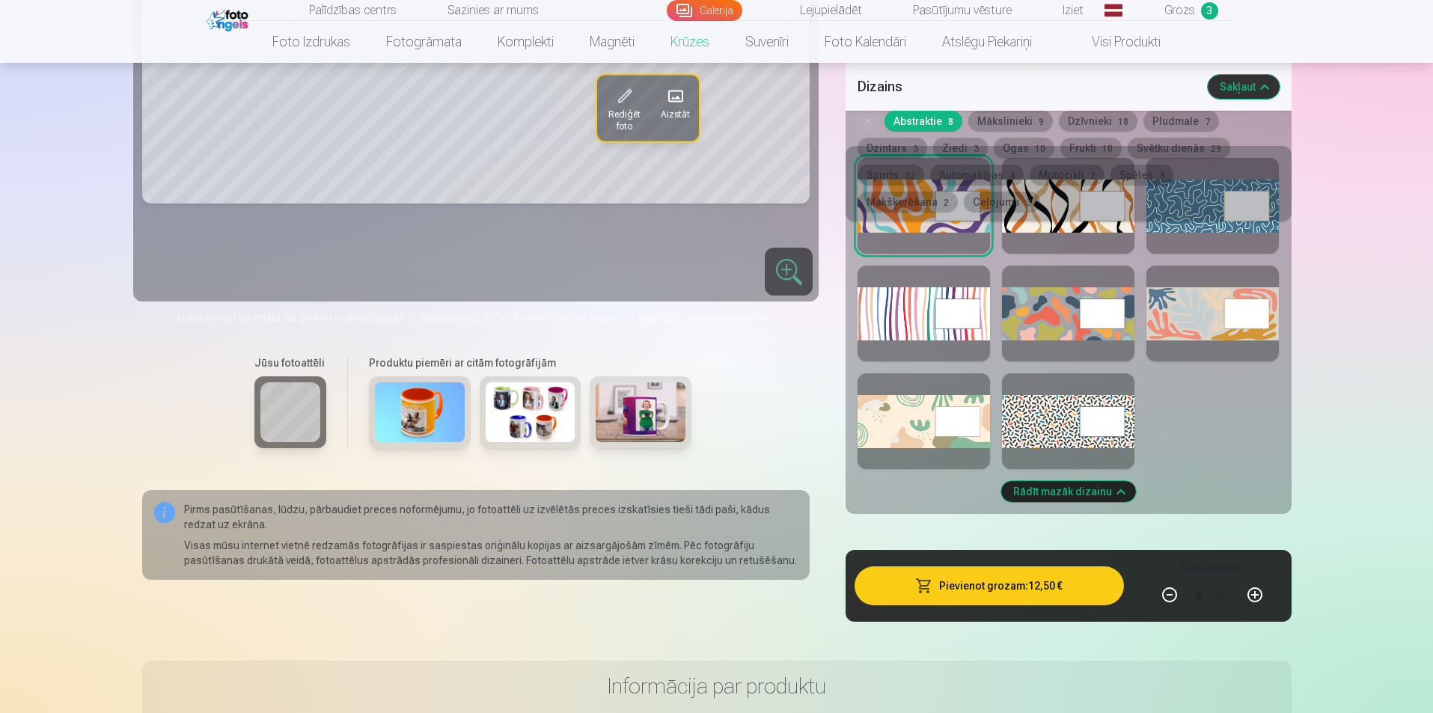
scroll to position [1422, 0]
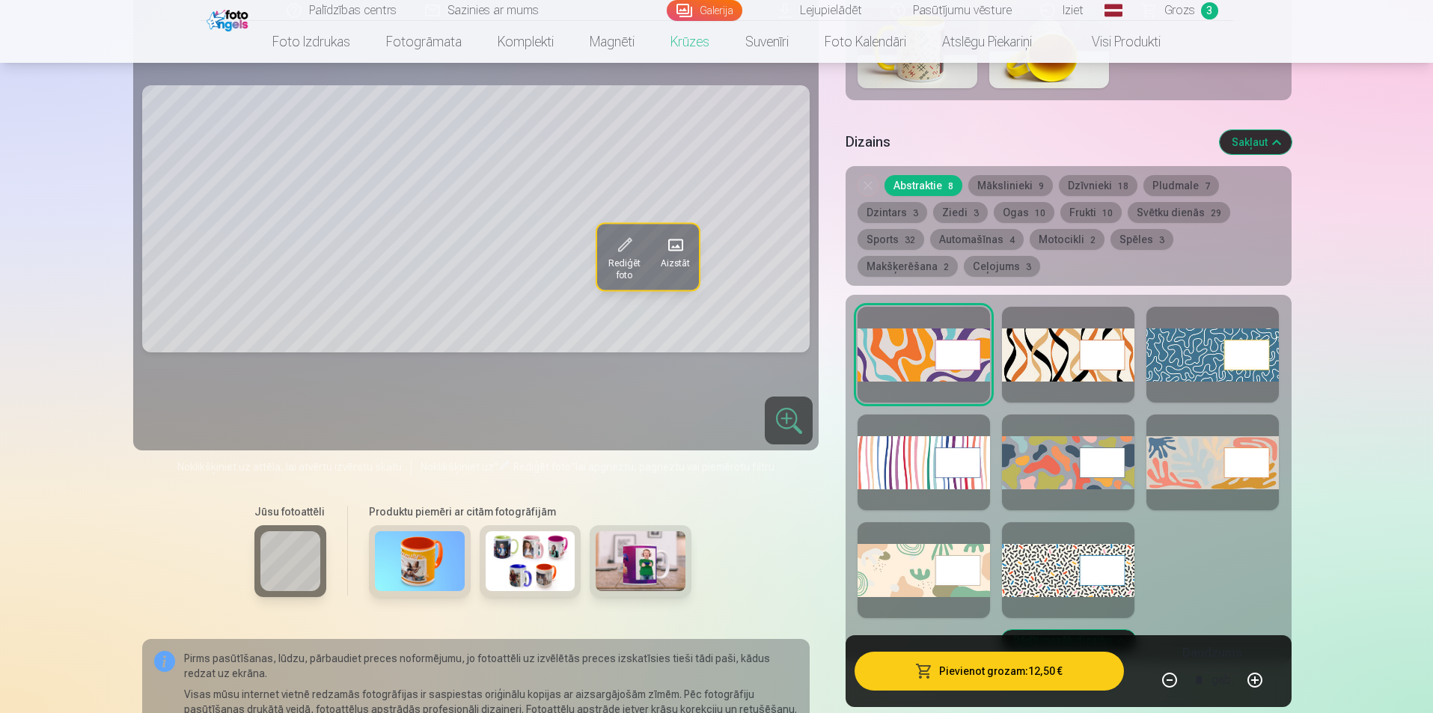
click at [913, 547] on div at bounding box center [923, 570] width 132 height 96
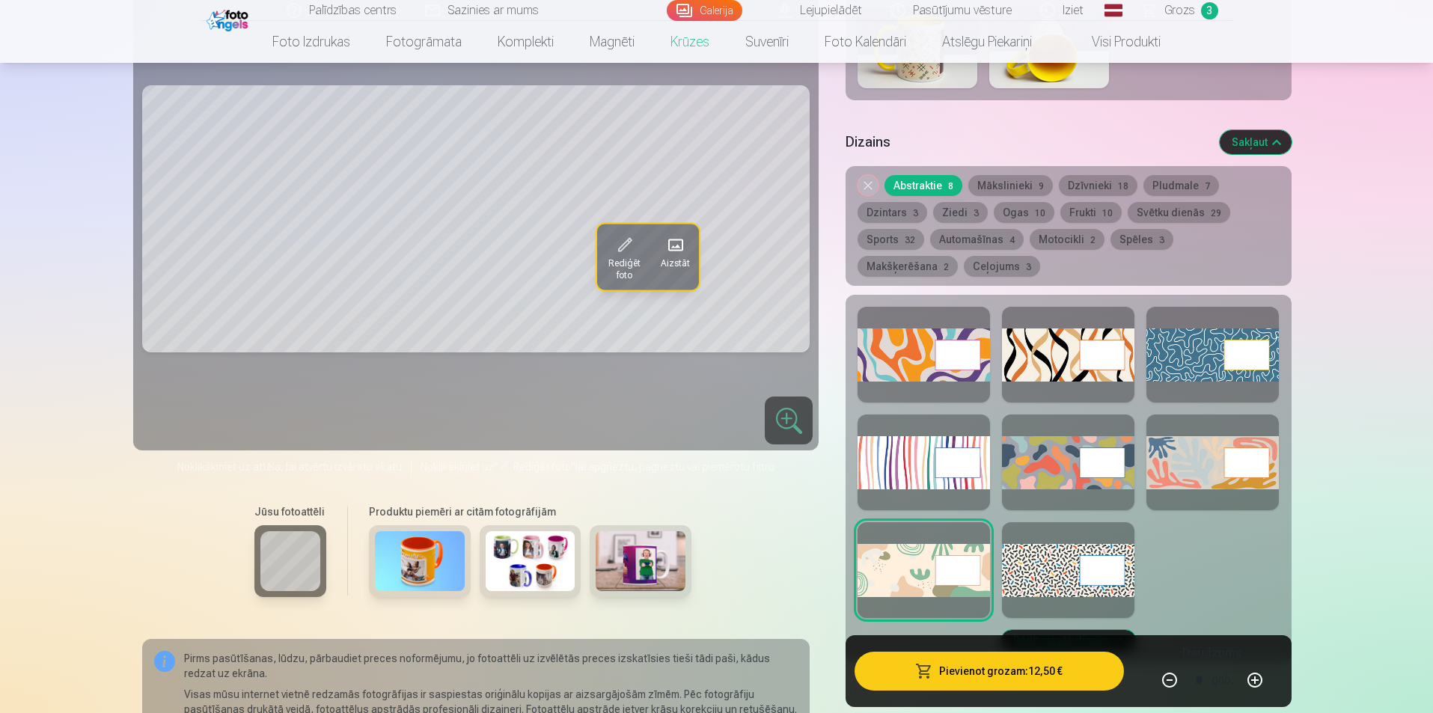
click at [777, 548] on div "Jūsu fotoattēli Produktu piemēri ar citām fotogrāfijām" at bounding box center [476, 558] width 668 height 126
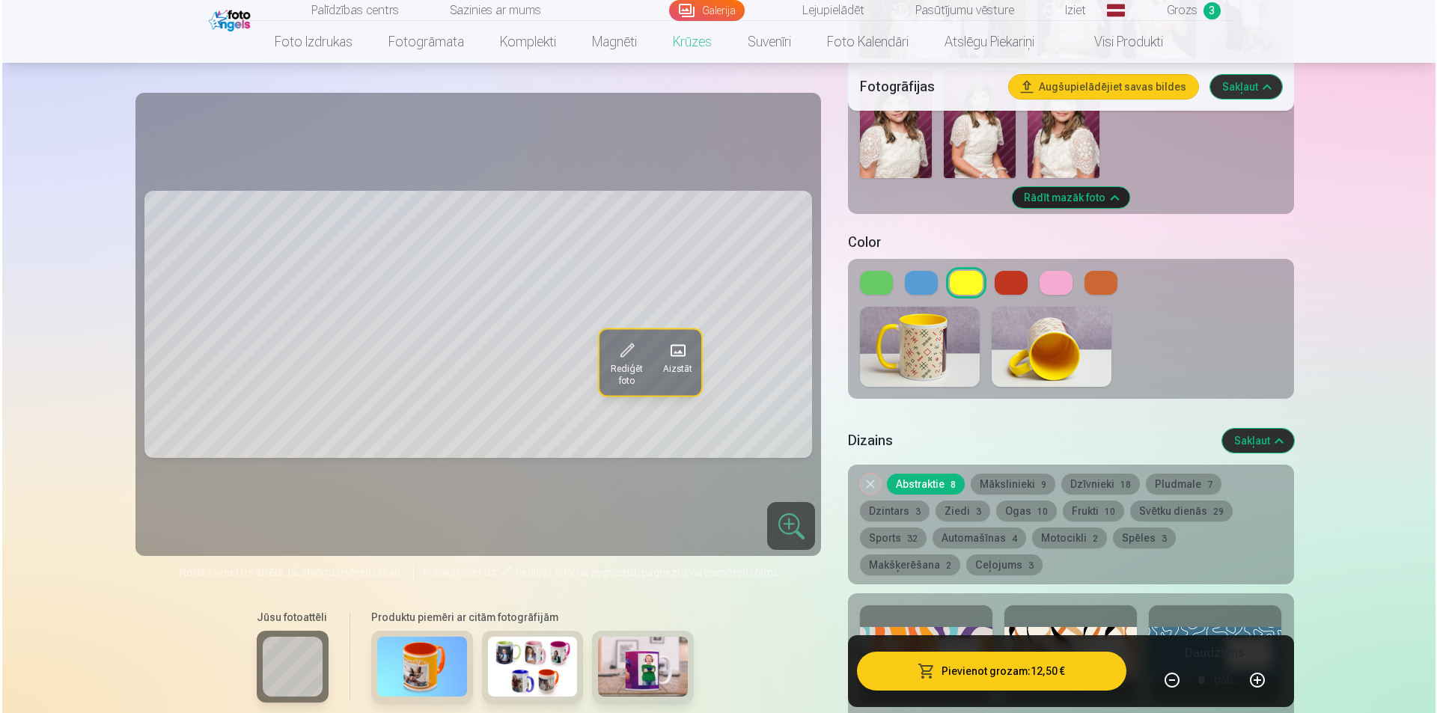
scroll to position [1122, 0]
click at [1054, 275] on button at bounding box center [1053, 284] width 33 height 24
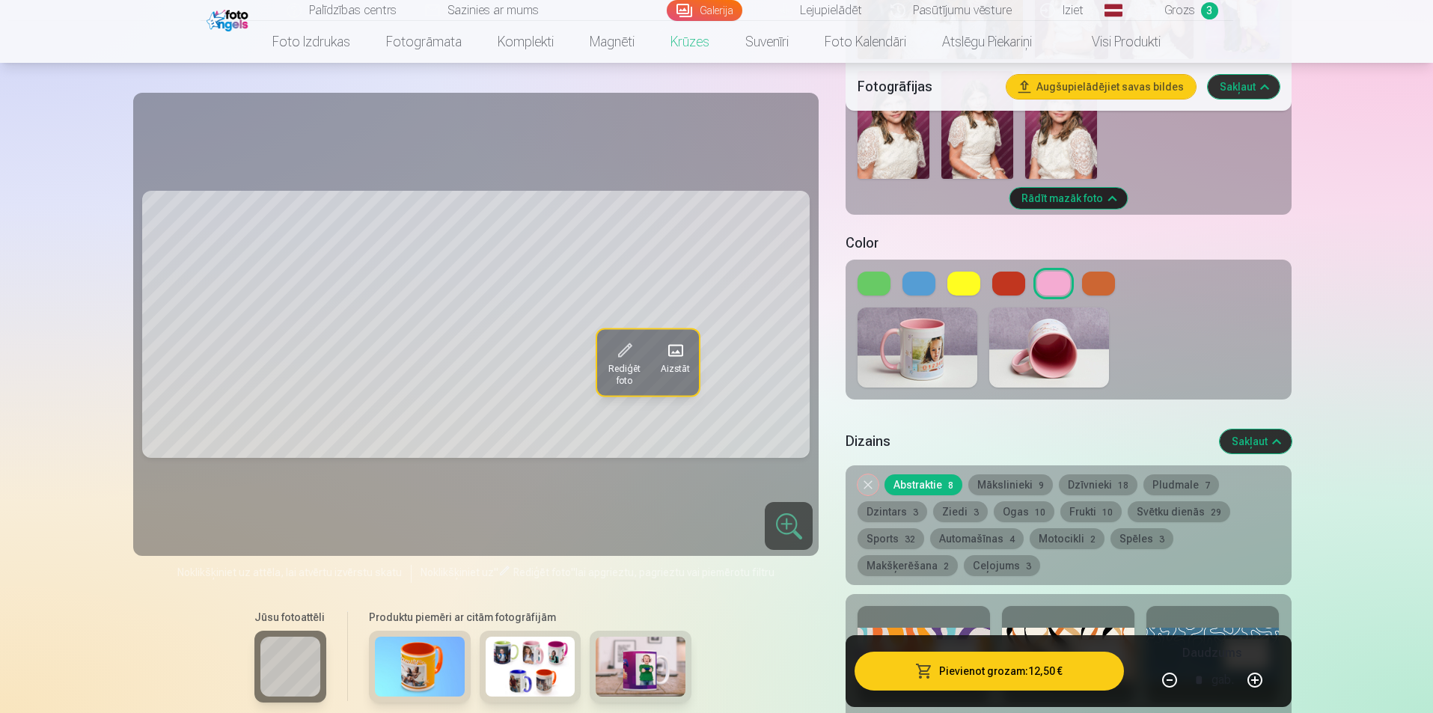
click at [860, 273] on button at bounding box center [873, 284] width 33 height 24
click at [1052, 272] on button at bounding box center [1053, 284] width 33 height 24
click at [944, 680] on button "Pievienot grozam : 12,50 €" at bounding box center [988, 671] width 269 height 39
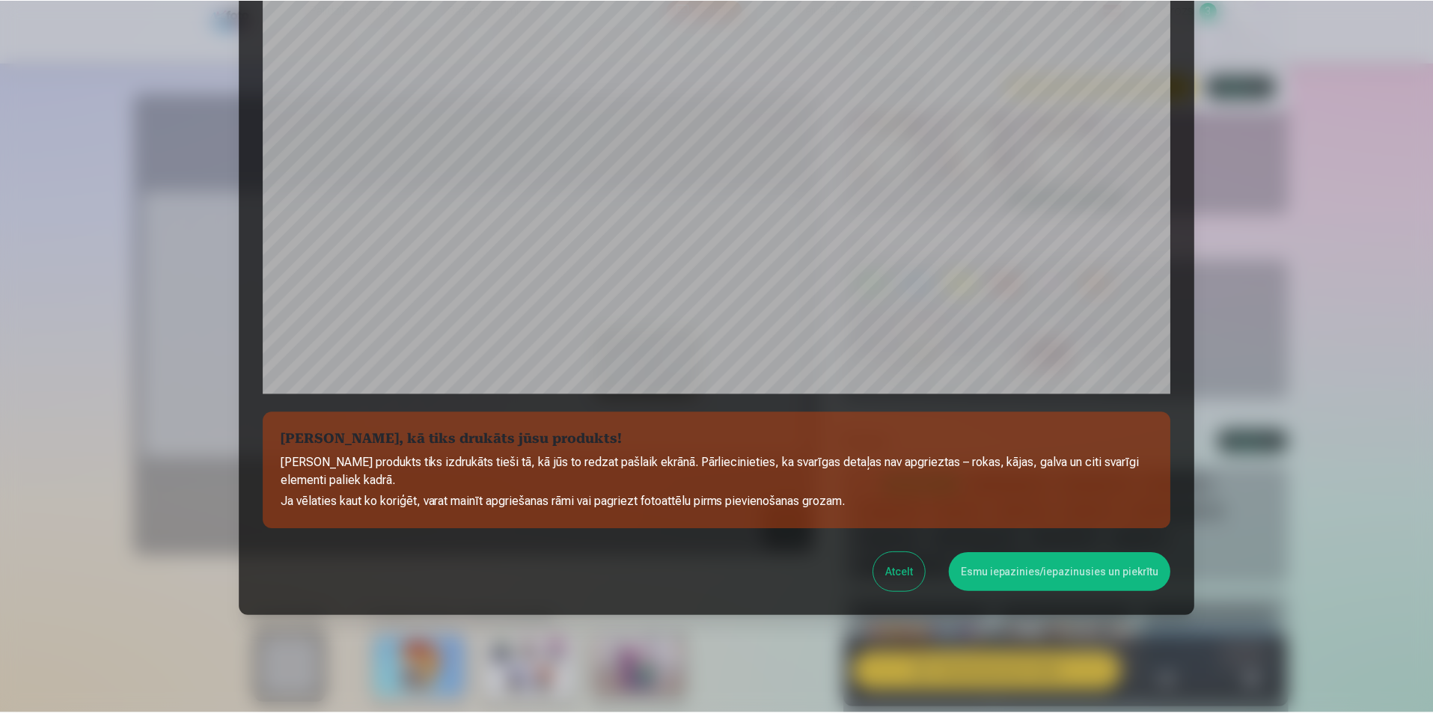
scroll to position [364, 0]
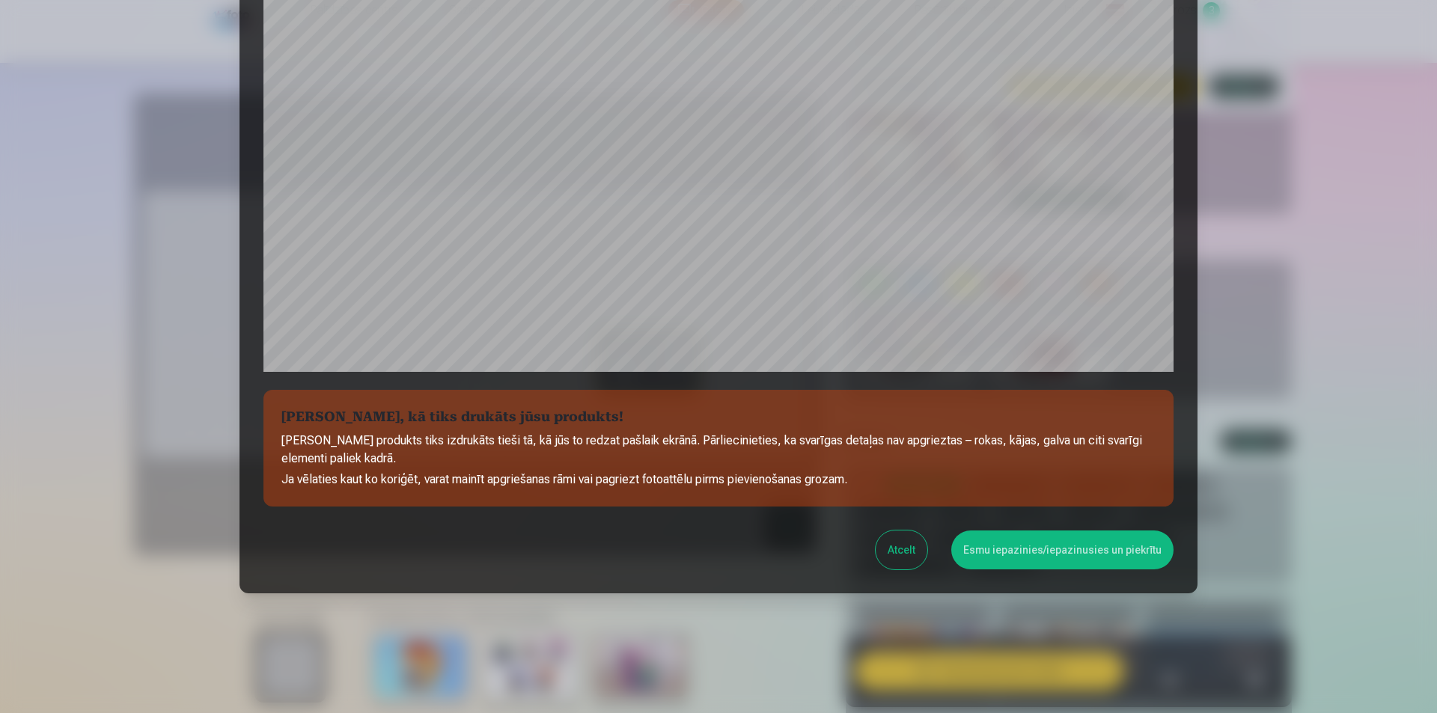
click at [999, 550] on button "Esmu iepazinies/iepazinusies un piekrītu" at bounding box center [1062, 550] width 222 height 39
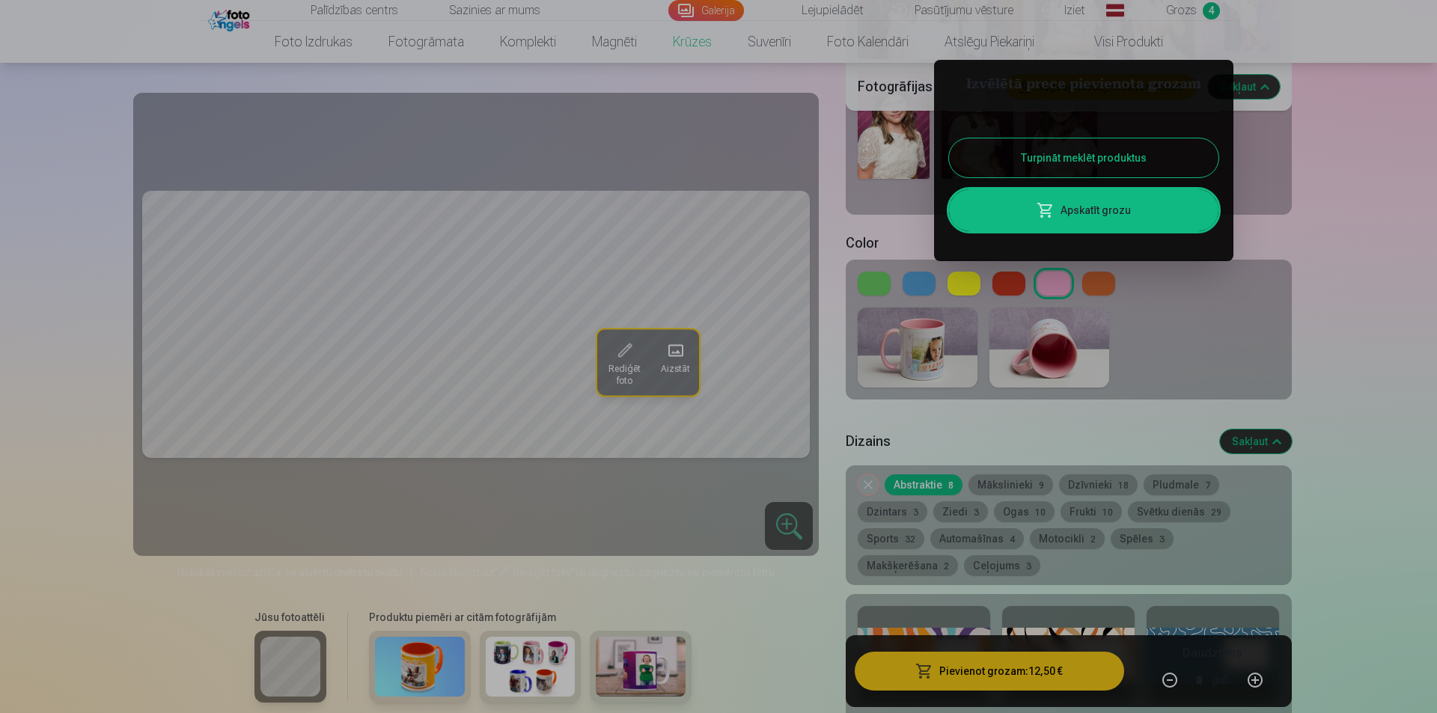
click at [1338, 339] on div at bounding box center [718, 356] width 1437 height 713
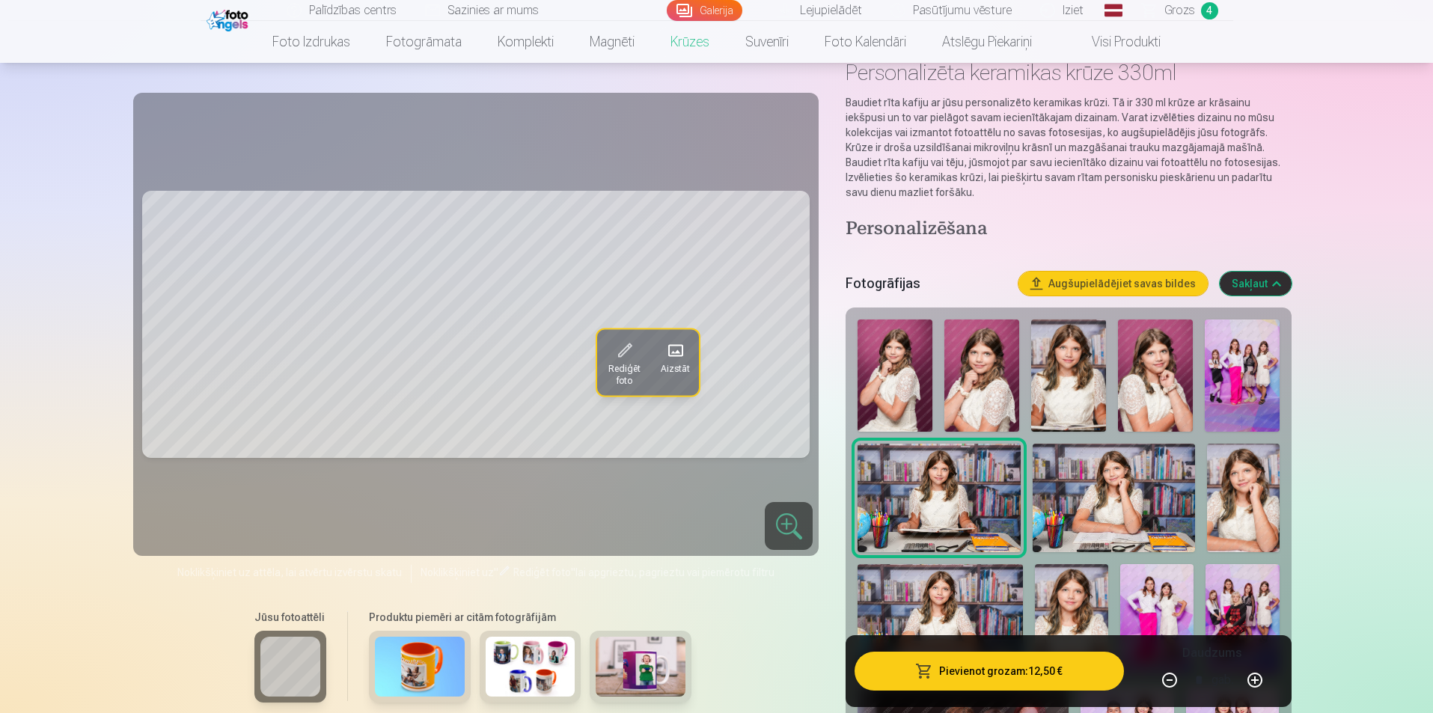
scroll to position [0, 0]
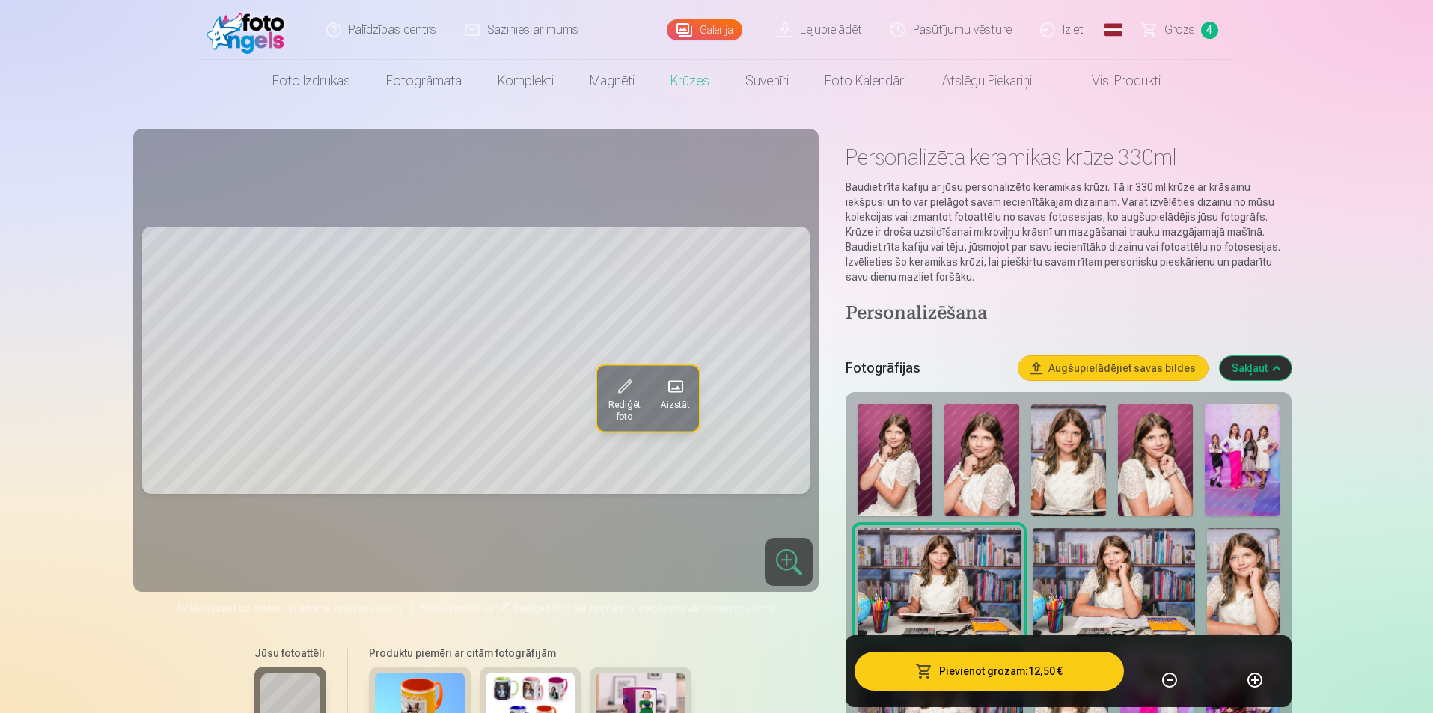
click at [1167, 28] on span "Grozs" at bounding box center [1179, 30] width 31 height 18
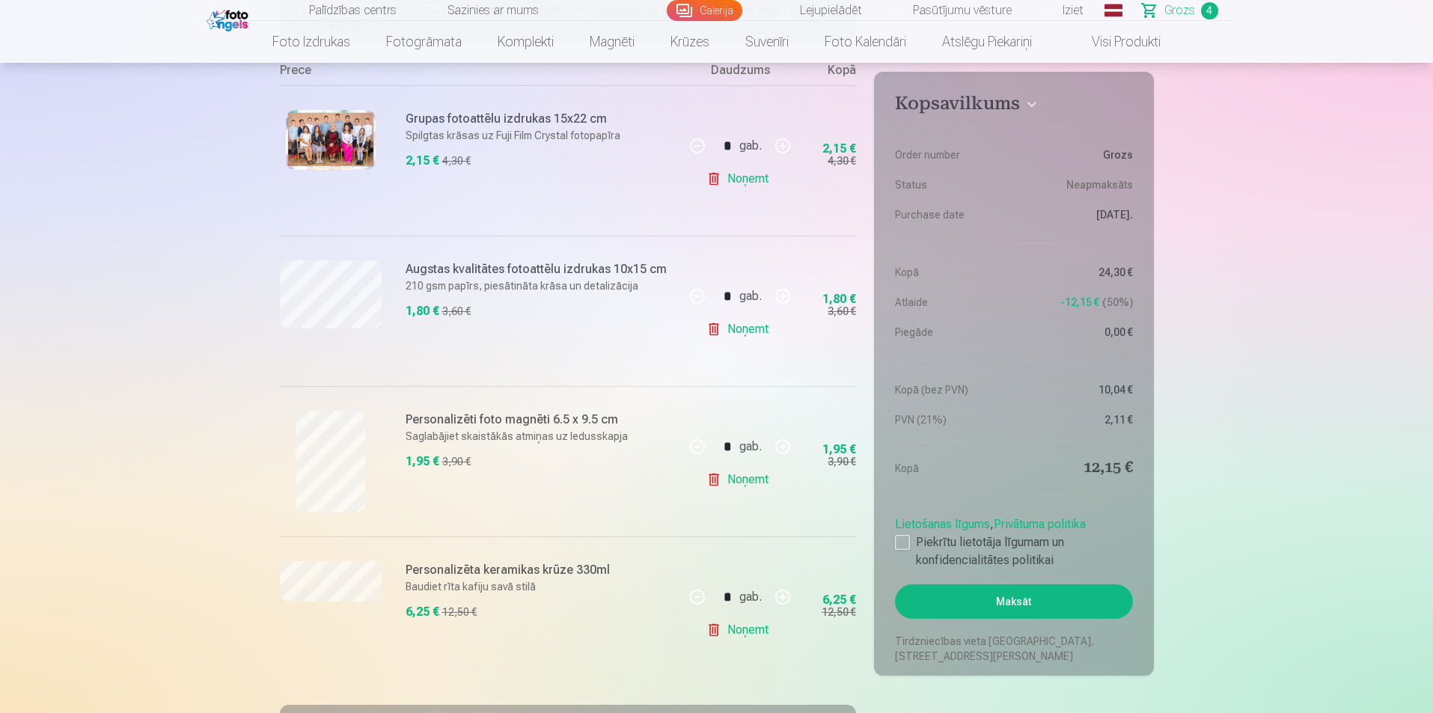
scroll to position [299, 0]
click at [1018, 602] on button "Maksāt" at bounding box center [1013, 601] width 237 height 34
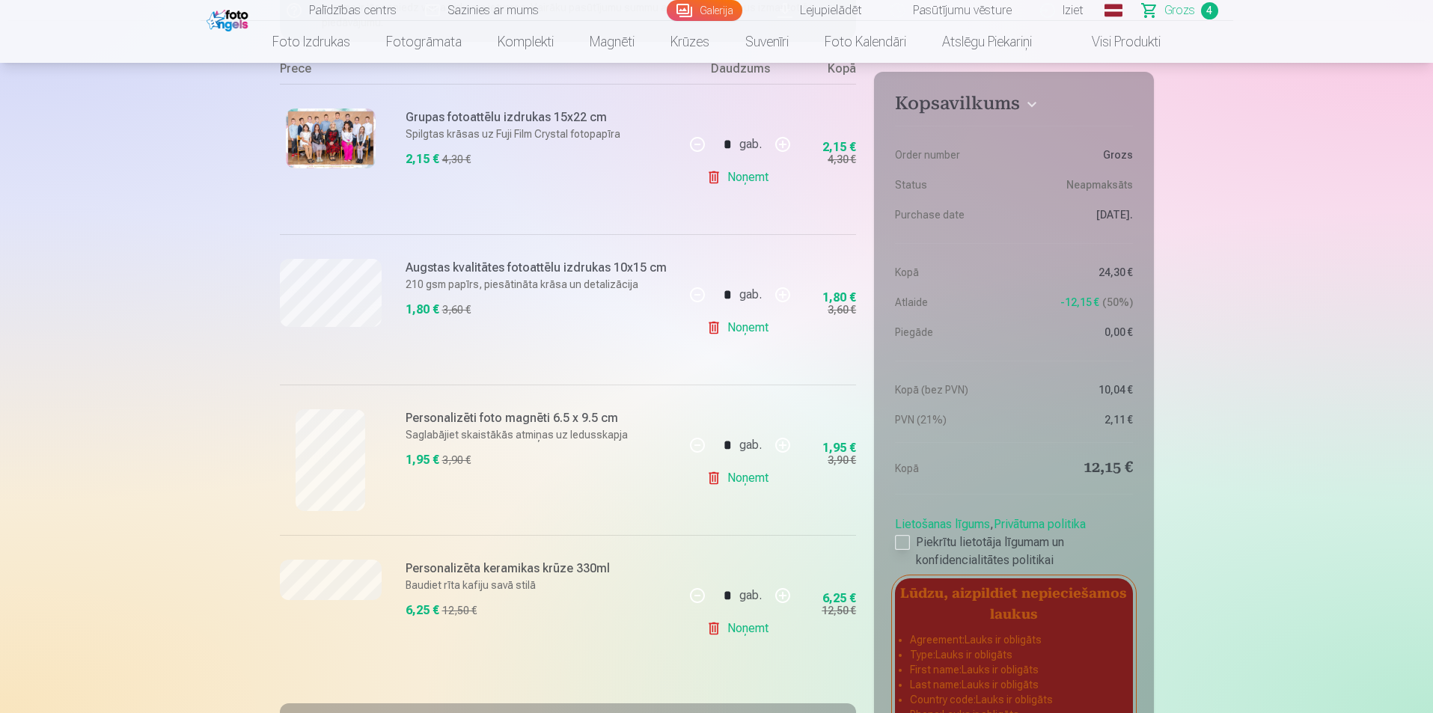
click at [901, 544] on div at bounding box center [902, 542] width 15 height 15
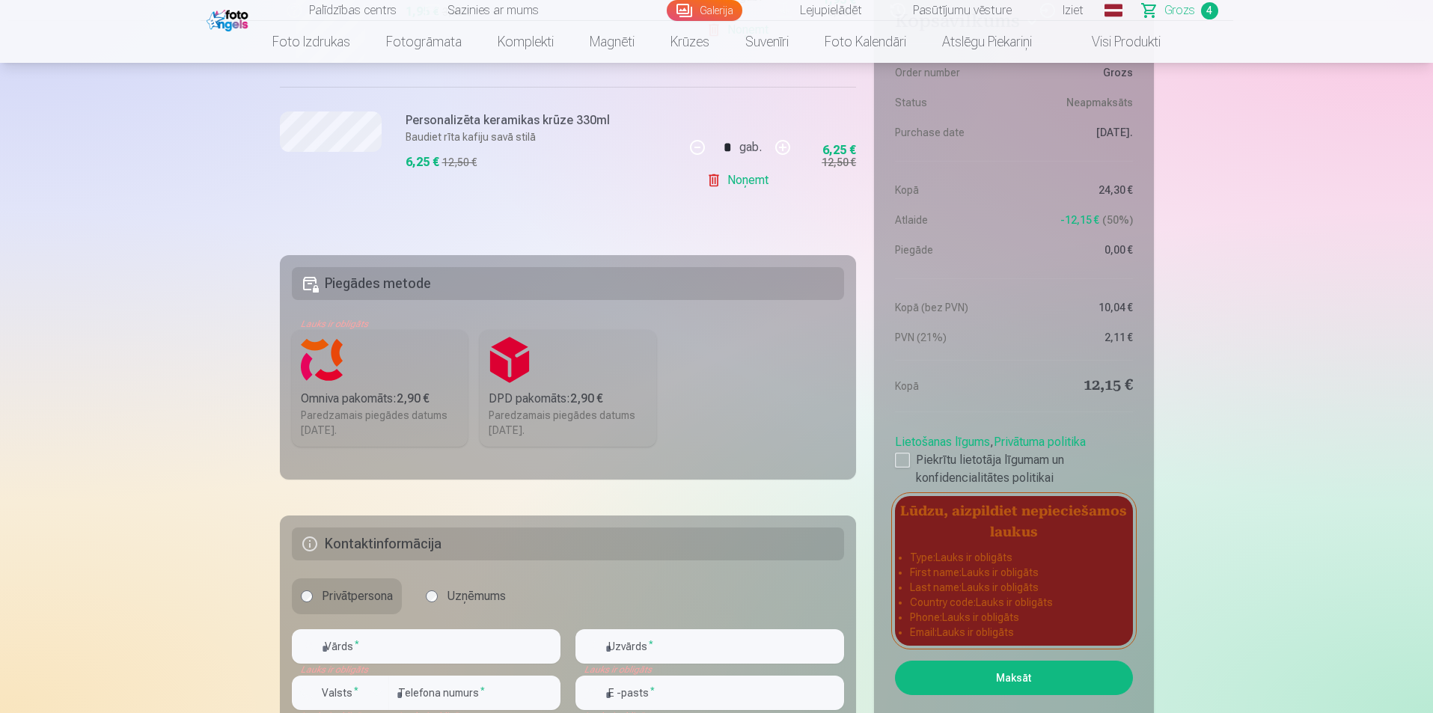
scroll to position [748, 0]
click at [1007, 676] on button "Maksāt" at bounding box center [1013, 677] width 237 height 34
click at [297, 406] on label "Omniva pakomāts : 2,90 € Paredzamais piegādes datums 1.11.2025." at bounding box center [380, 387] width 177 height 117
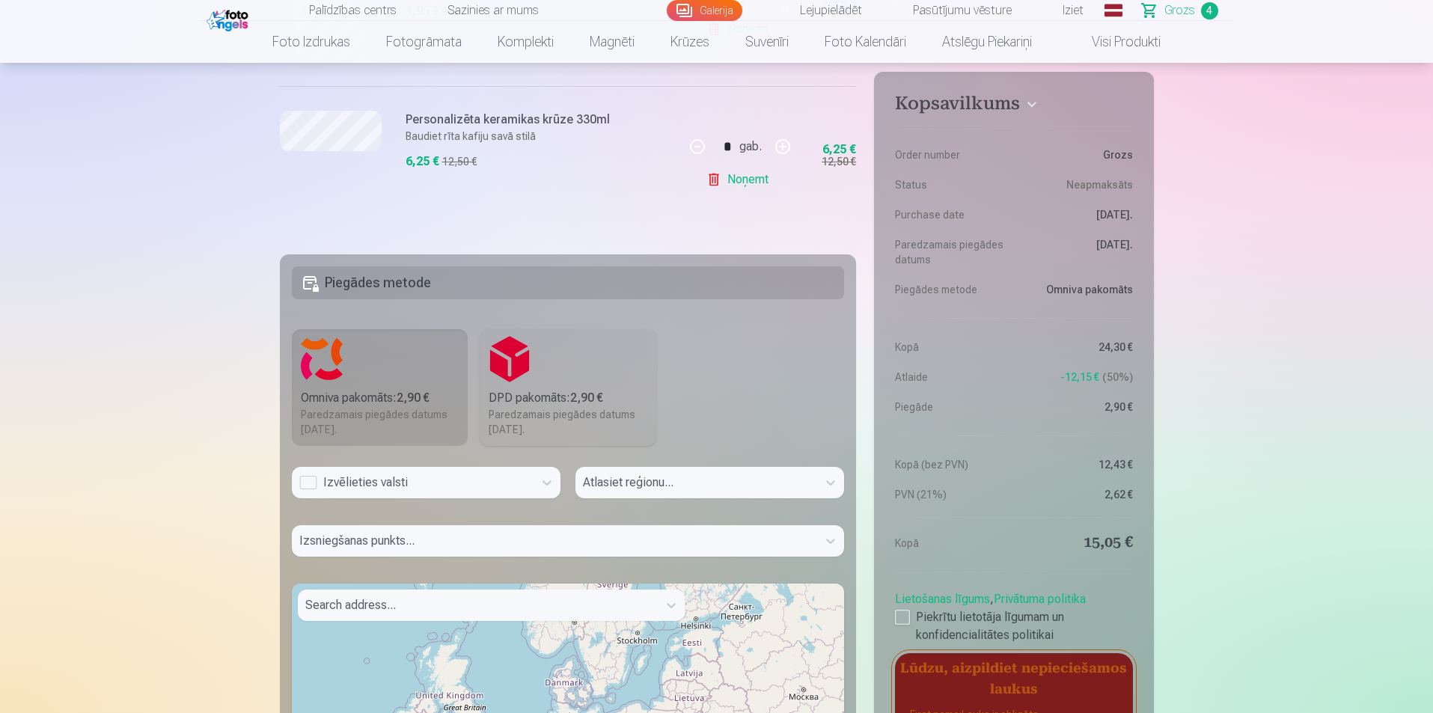
click at [526, 287] on h5 "Piegādes metode" at bounding box center [568, 282] width 553 height 33
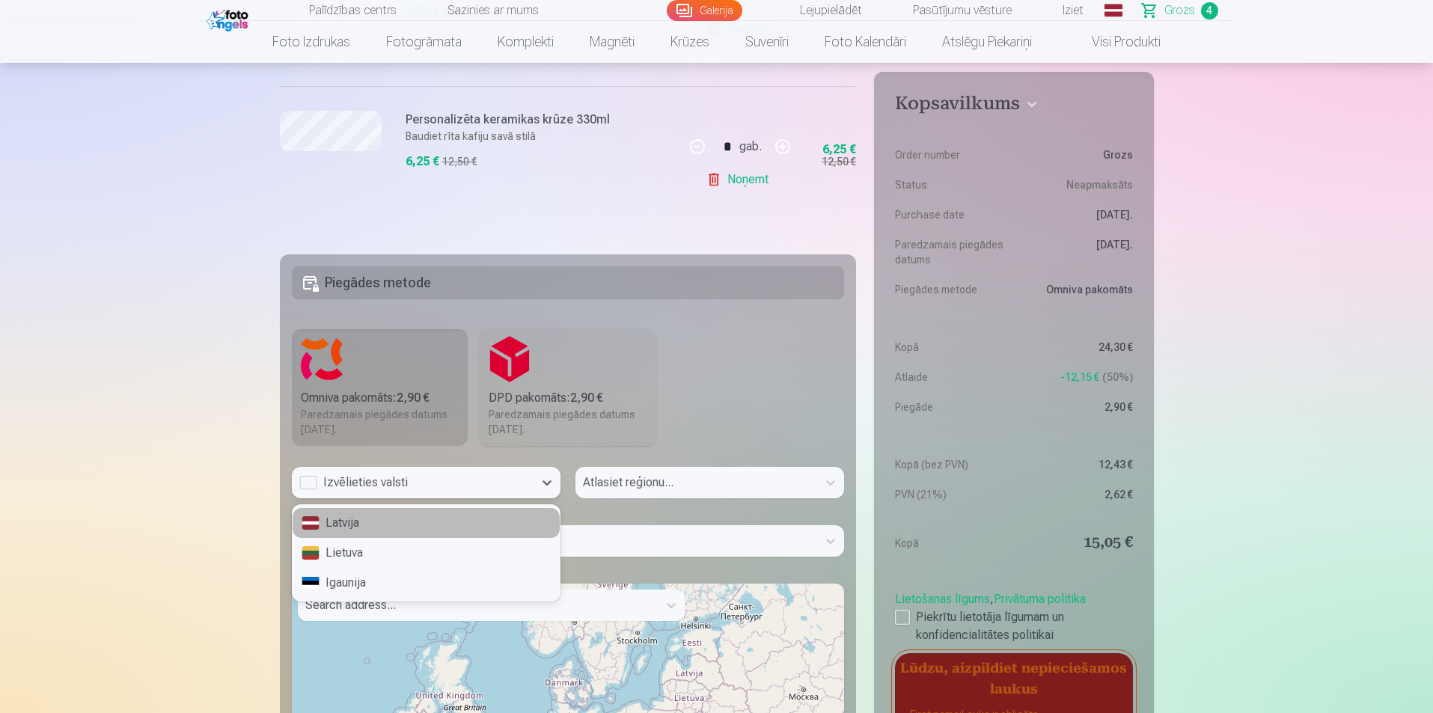
click at [494, 485] on div "Izvēlieties valsti" at bounding box center [412, 483] width 227 height 18
click at [457, 514] on div "Latvija" at bounding box center [426, 523] width 267 height 30
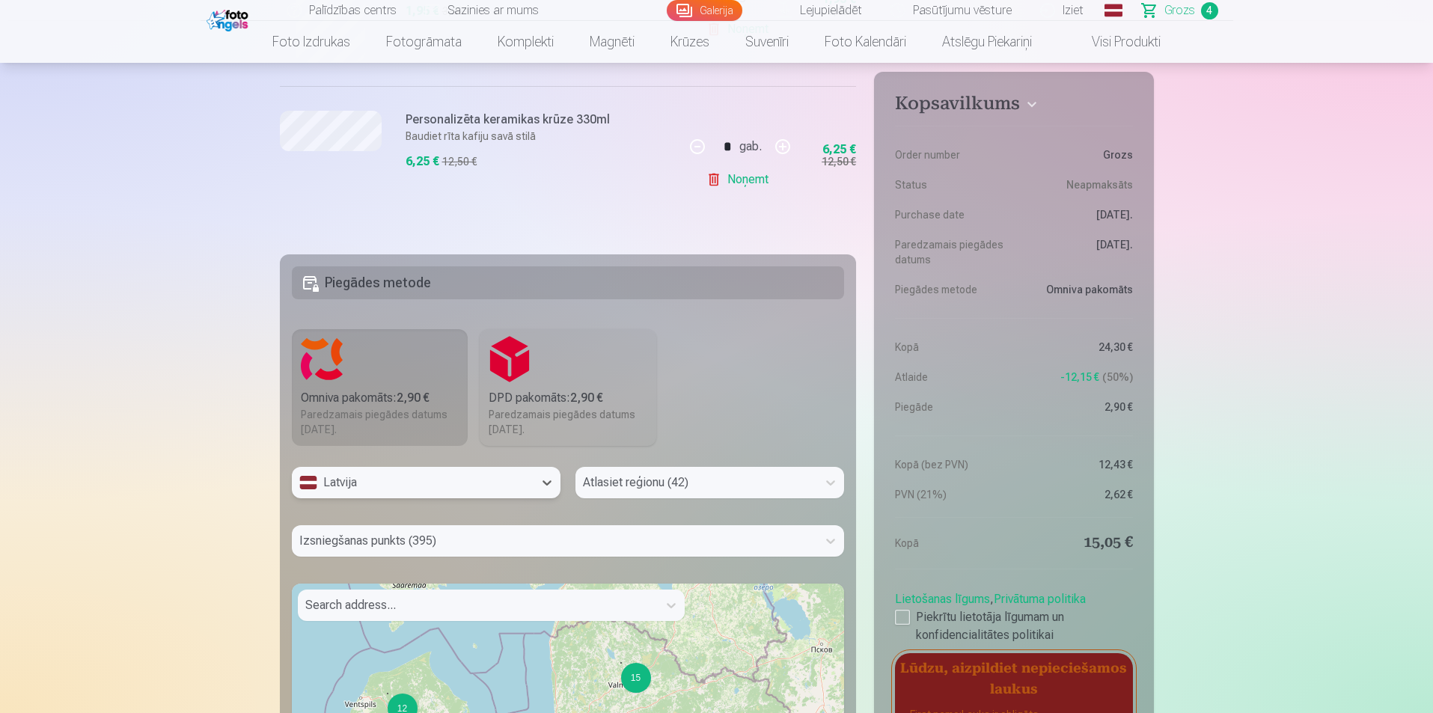
scroll to position [771, 0]
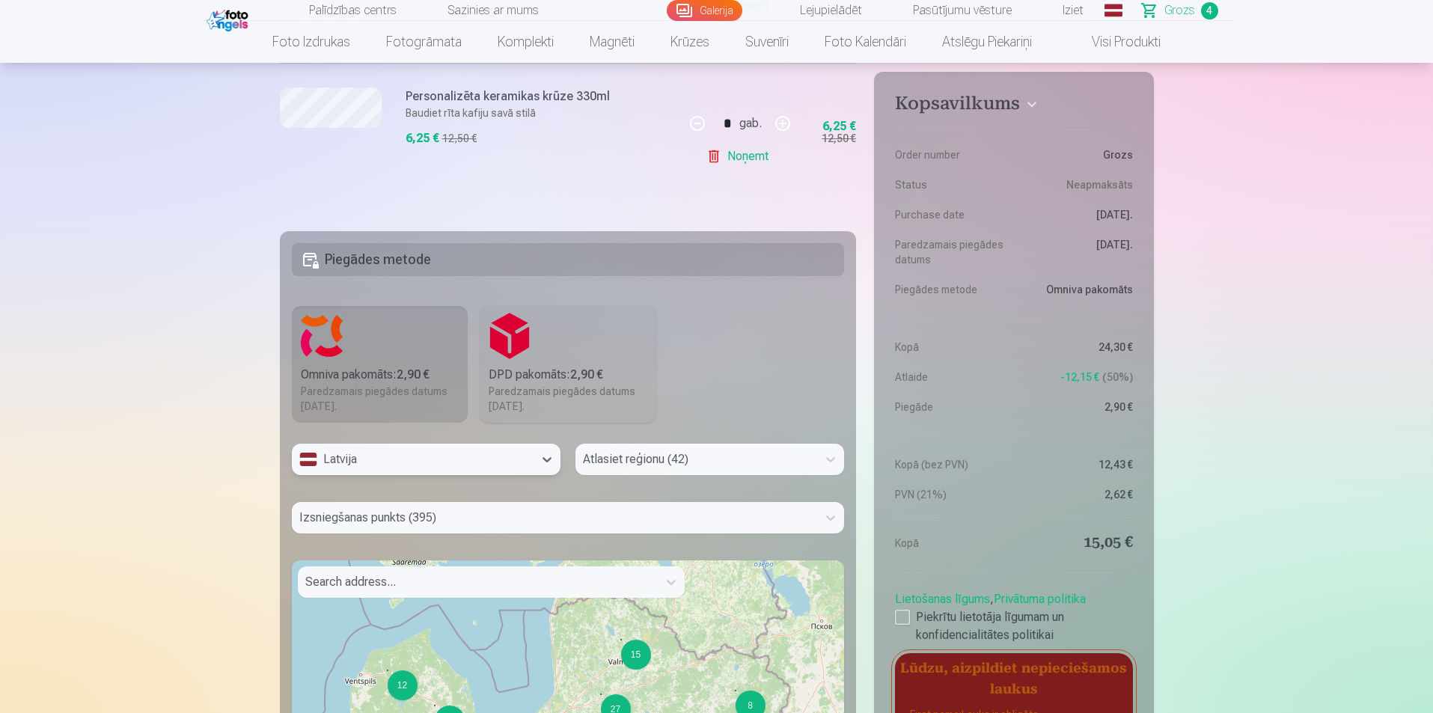
click at [626, 475] on div "Atlasiet reģionu (42)" at bounding box center [709, 459] width 269 height 31
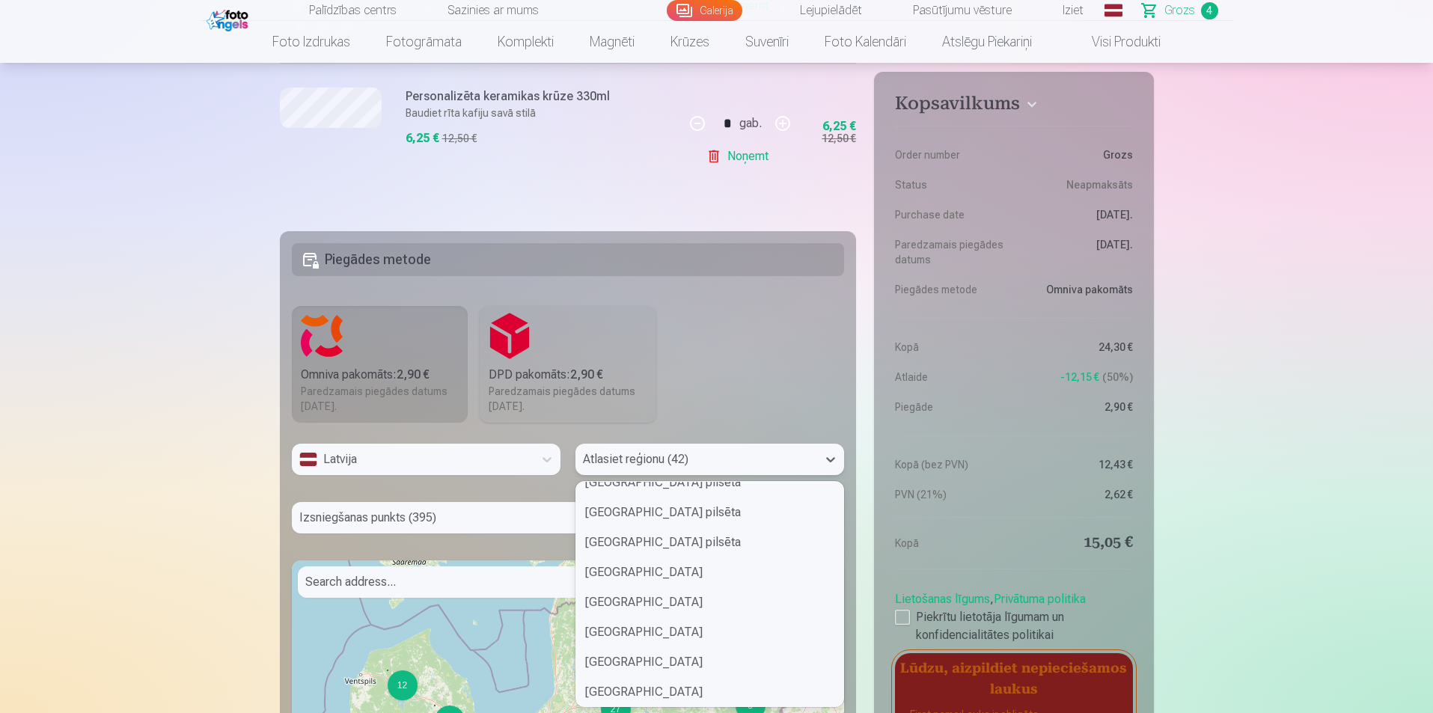
scroll to position [299, 0]
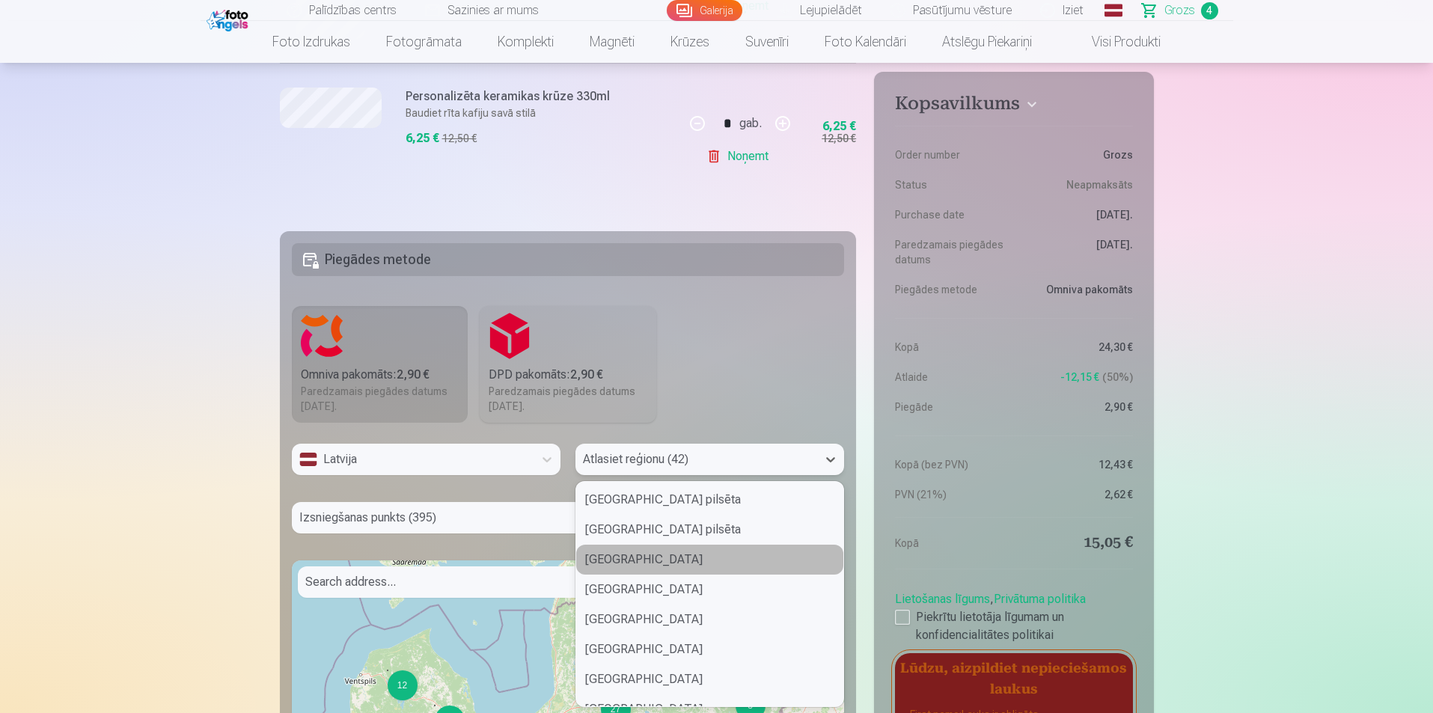
click at [626, 556] on div "Dienvidkurzemes novads" at bounding box center [709, 560] width 267 height 30
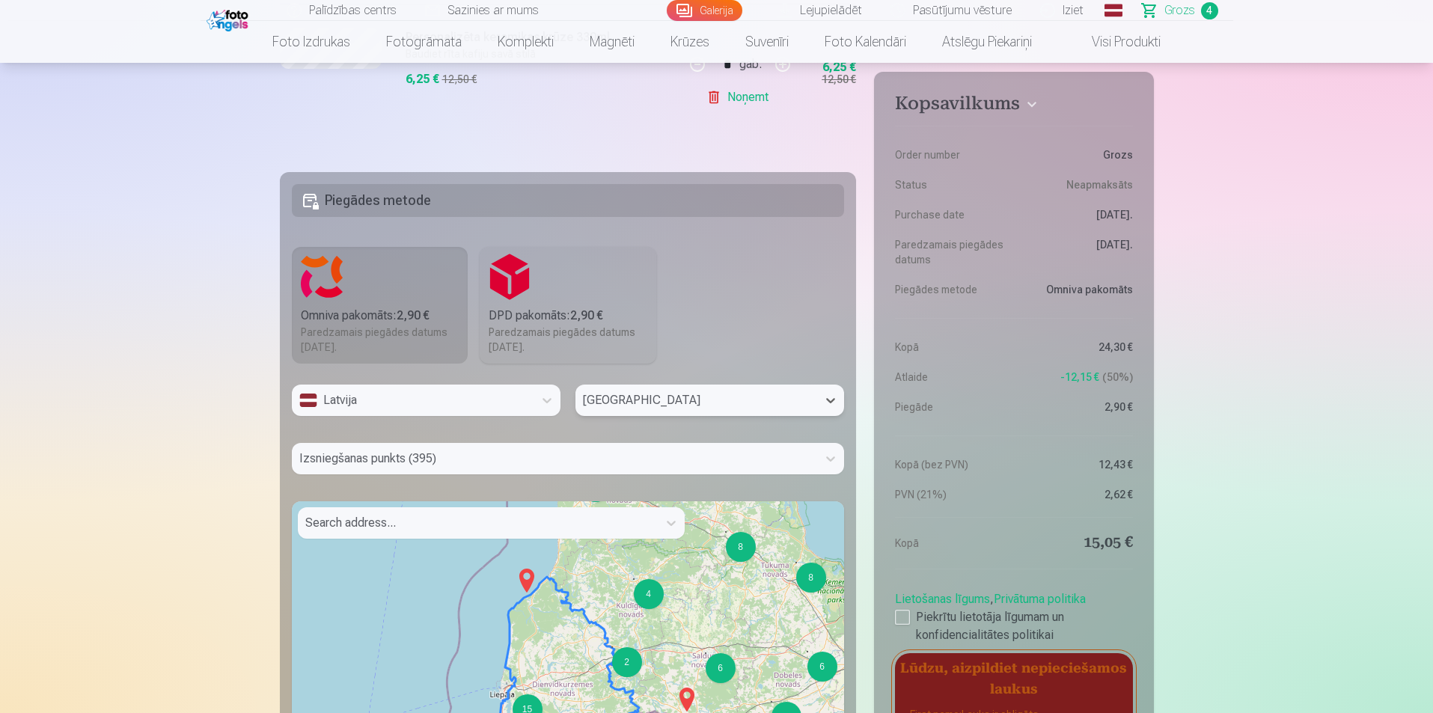
scroll to position [921, 0]
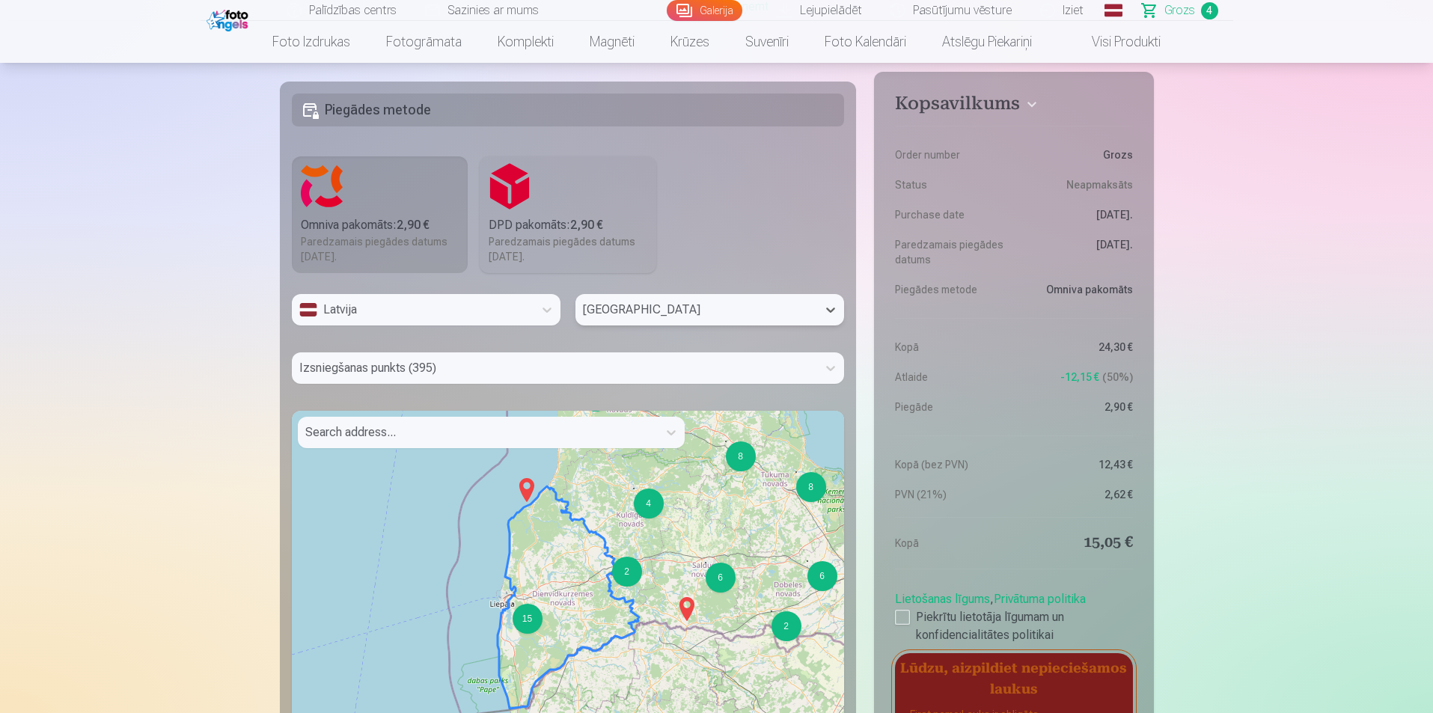
click at [521, 371] on div at bounding box center [554, 368] width 511 height 21
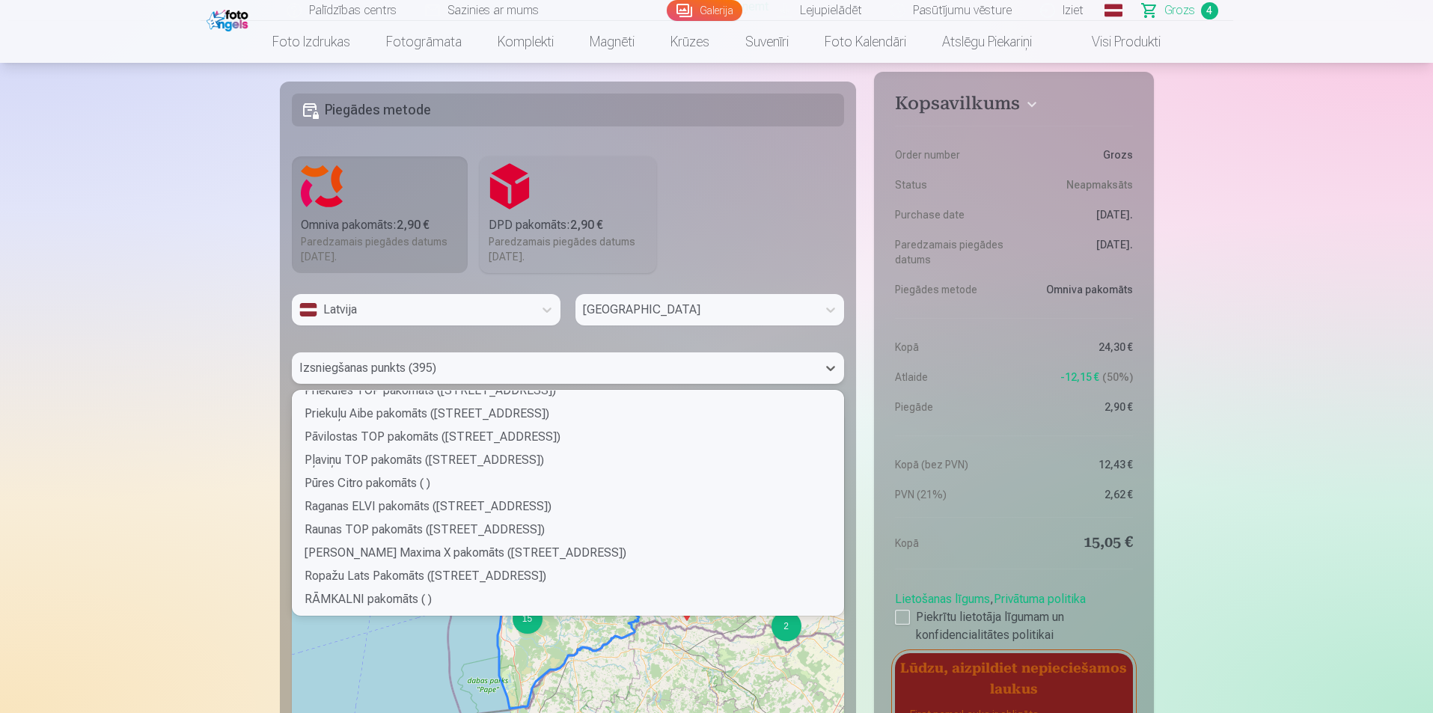
scroll to position [3741, 0]
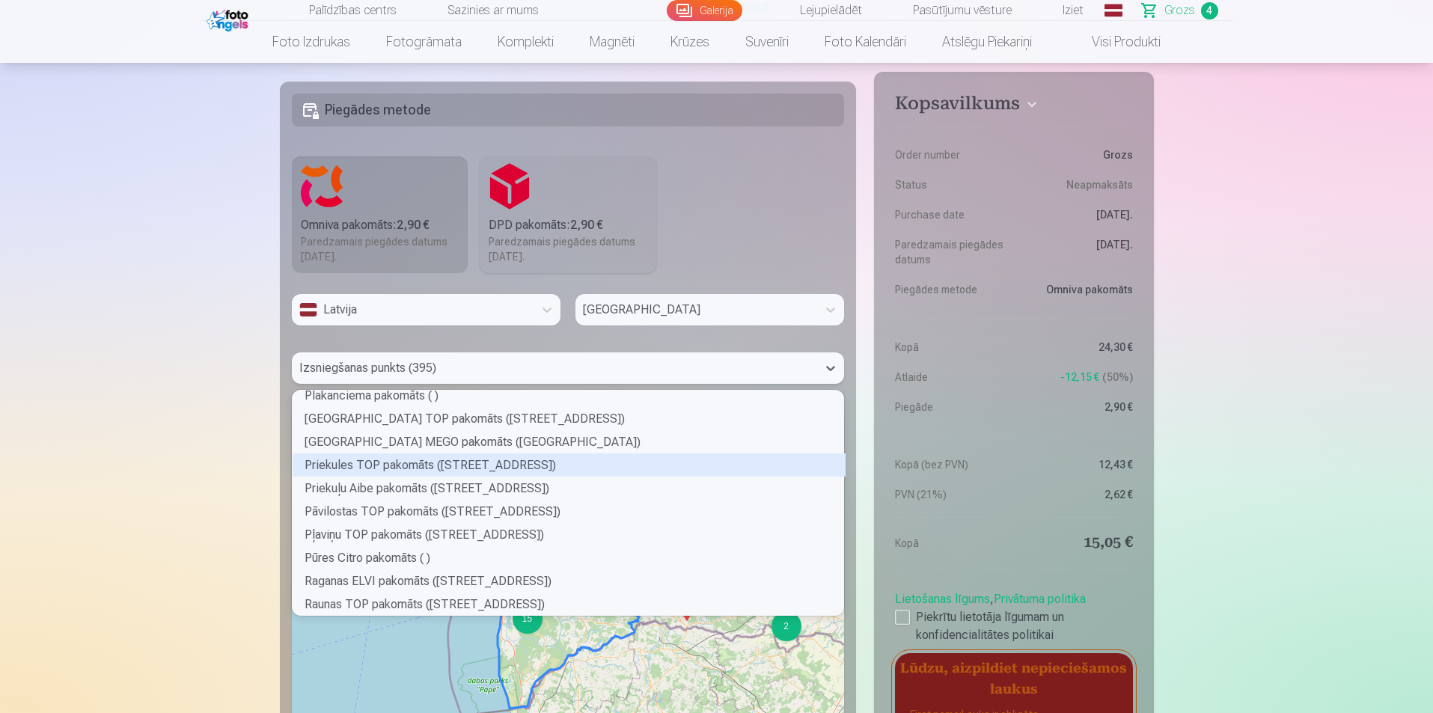
click at [442, 468] on div "Priekules TOP pakomāts (Galvenā iela 1)" at bounding box center [569, 464] width 553 height 23
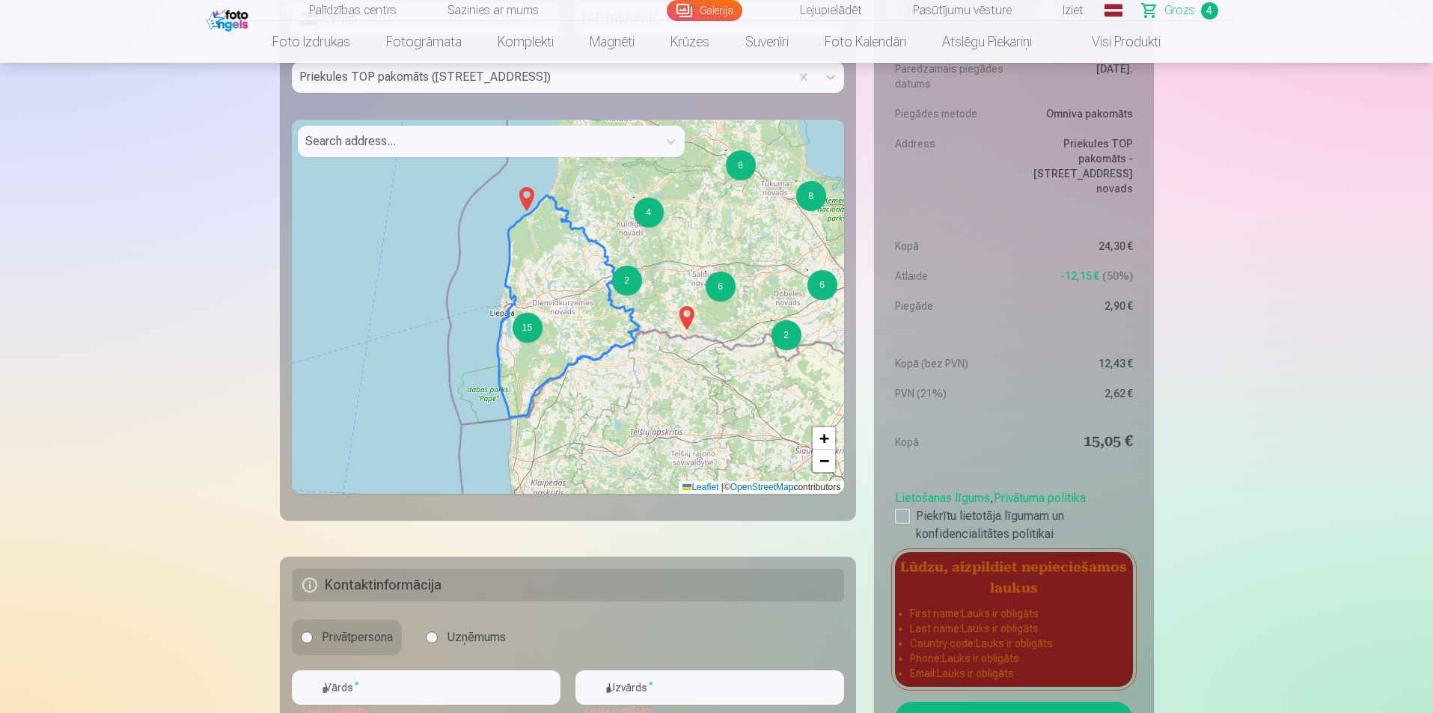
scroll to position [1295, 0]
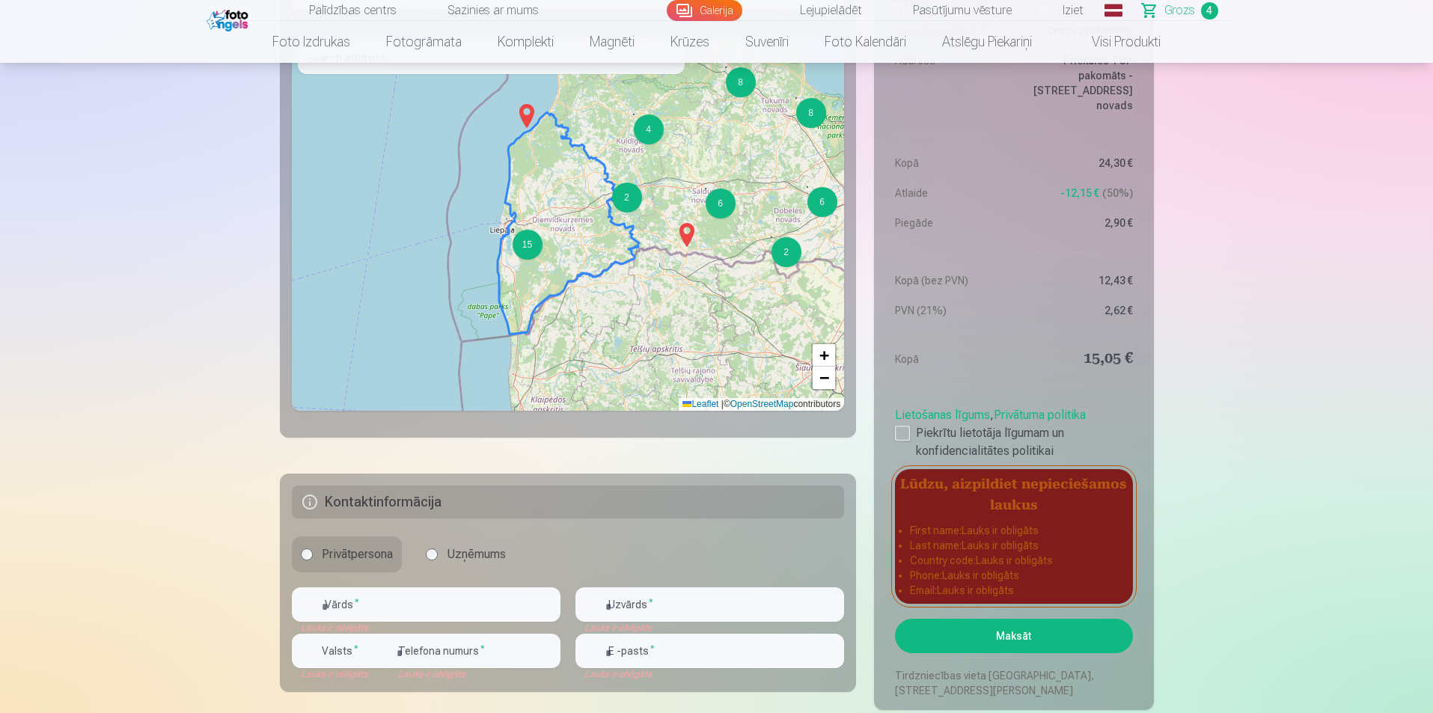
click at [363, 500] on h5 "Kontaktinformācija" at bounding box center [568, 502] width 553 height 33
click at [346, 605] on input "text" at bounding box center [426, 604] width 269 height 34
type input "****"
type input "**********"
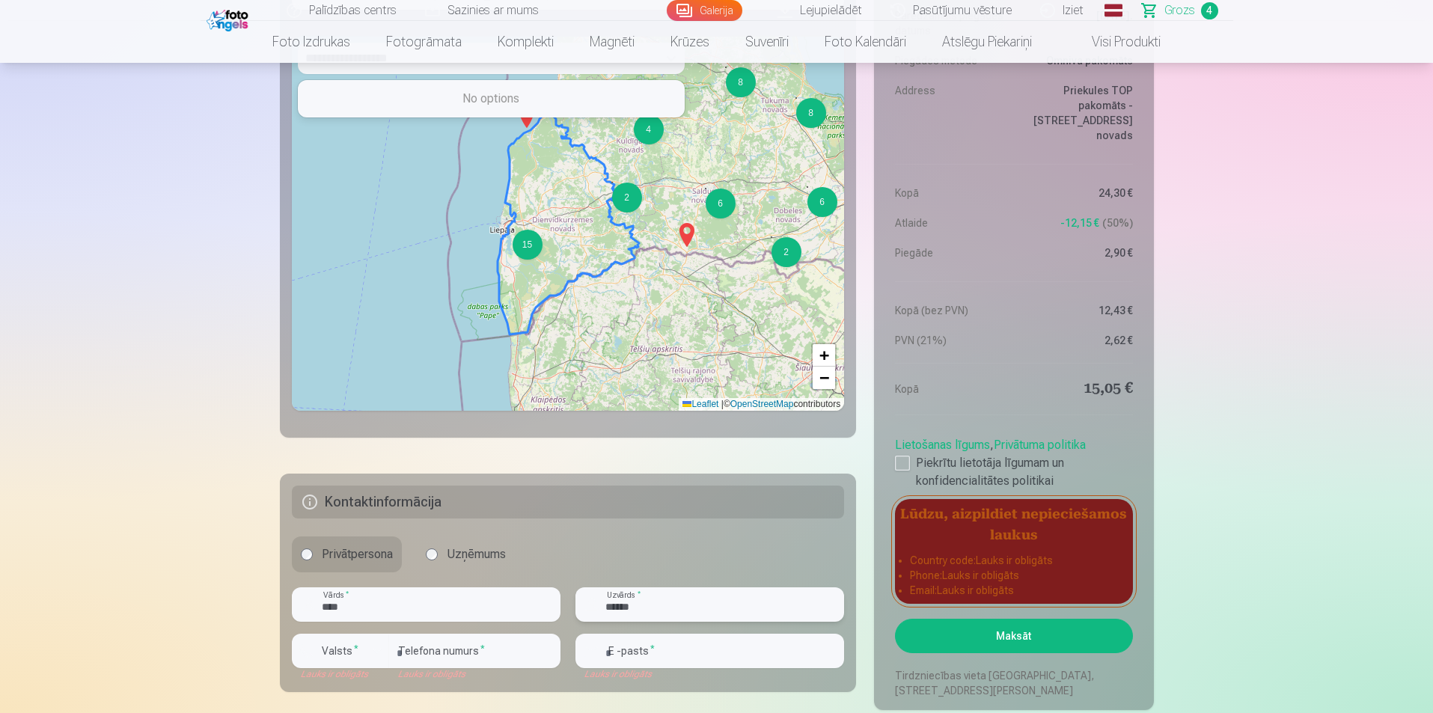
click at [670, 604] on input "******" at bounding box center [709, 604] width 269 height 34
type input "**********"
click at [463, 649] on input "number" at bounding box center [474, 651] width 171 height 34
click at [376, 646] on div "button" at bounding box center [377, 651] width 18 height 18
click at [328, 687] on li "+371 Latvija" at bounding box center [357, 686] width 106 height 30
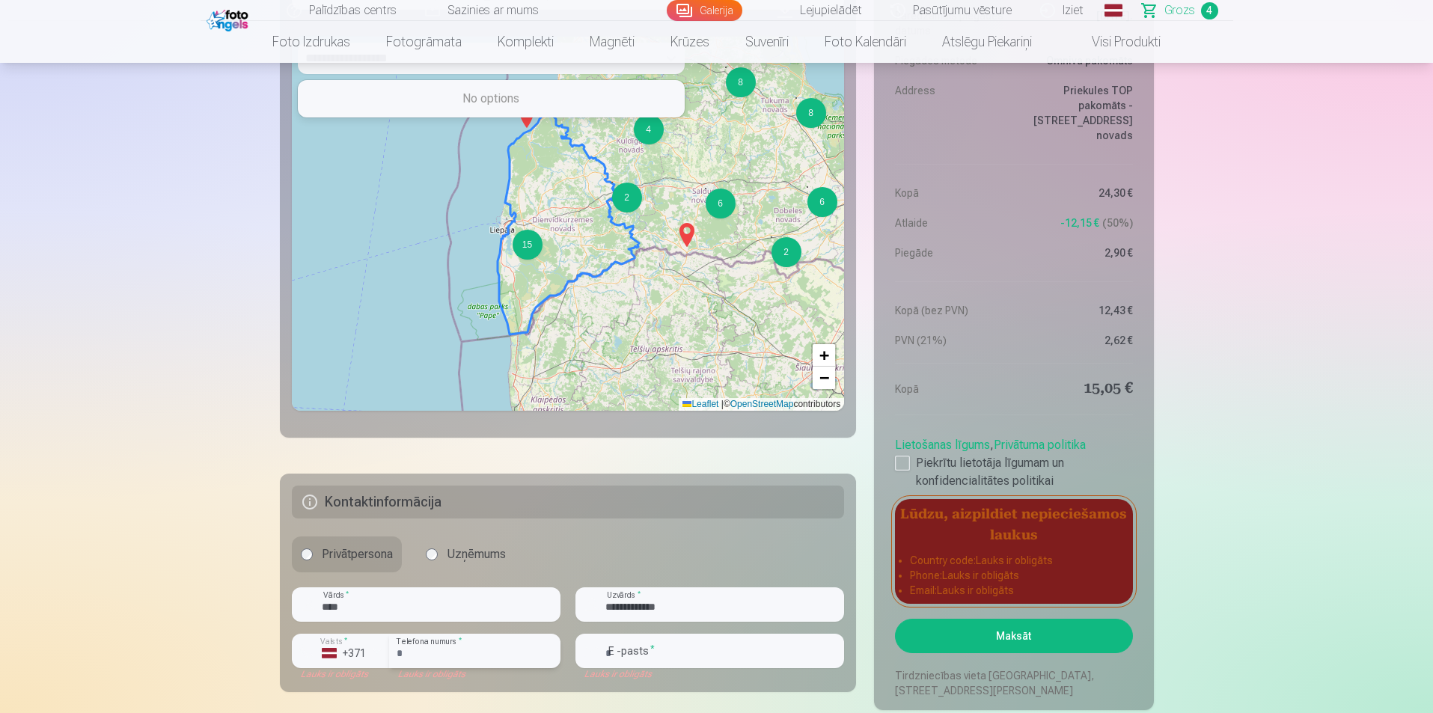
click at [407, 652] on input "number" at bounding box center [474, 651] width 171 height 34
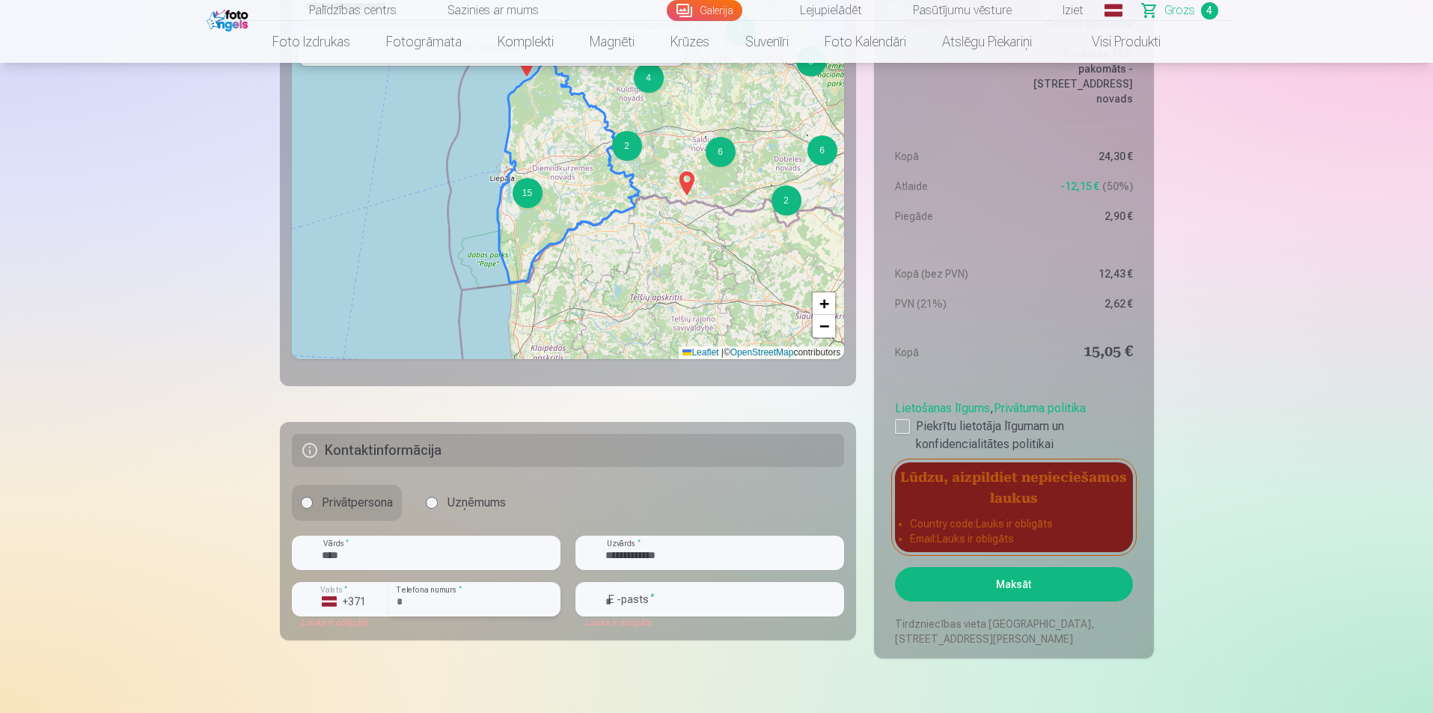
scroll to position [1370, 0]
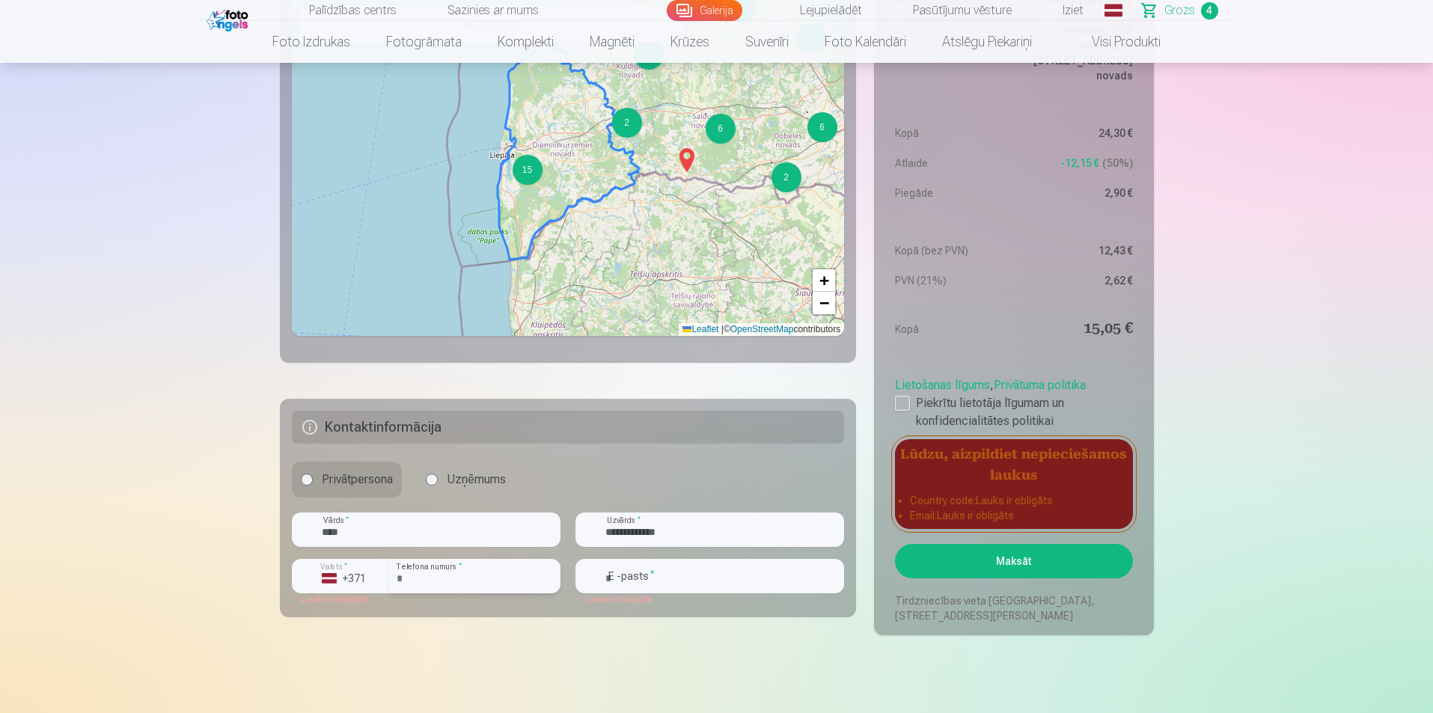
type input "********"
click at [627, 595] on div "Lauks ir obligāts" at bounding box center [709, 599] width 269 height 12
click at [624, 578] on input "email" at bounding box center [709, 576] width 269 height 34
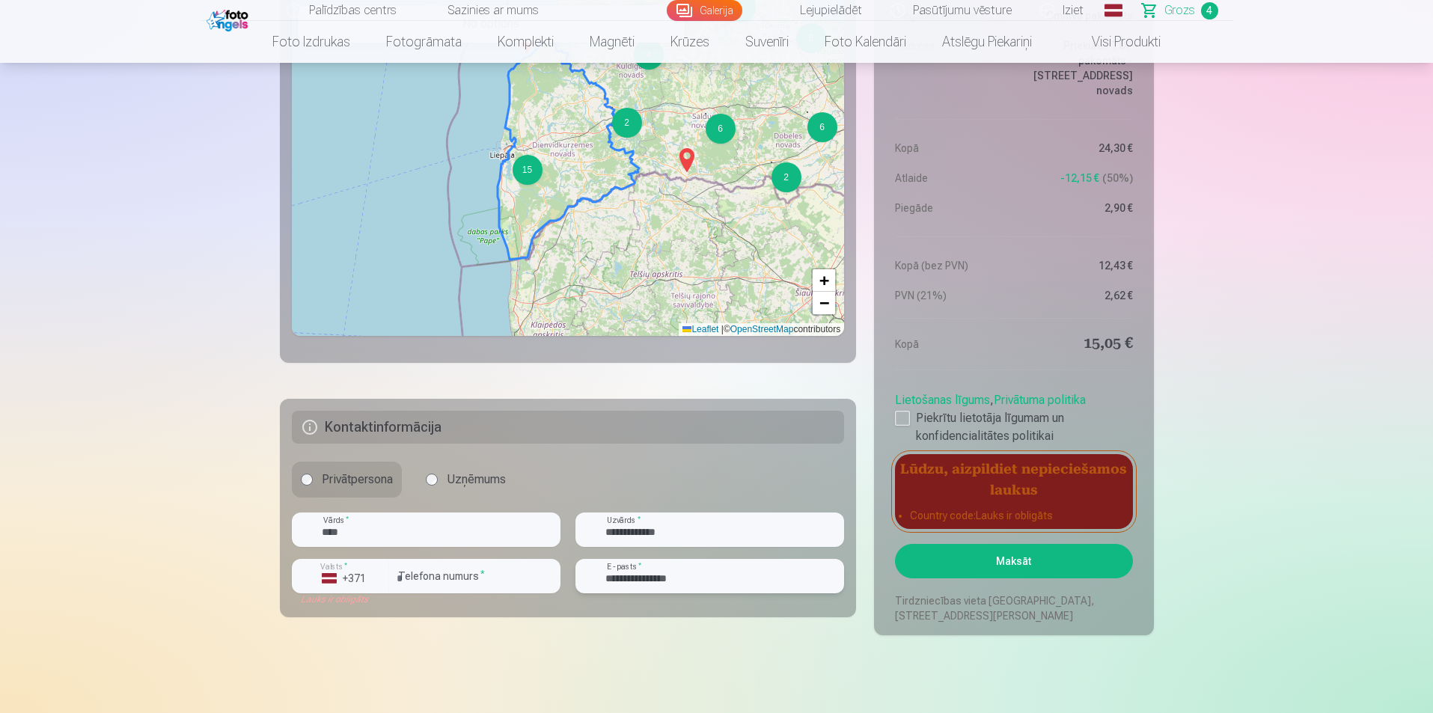
type input "**********"
click at [455, 581] on input "********" at bounding box center [474, 576] width 171 height 34
type input "********"
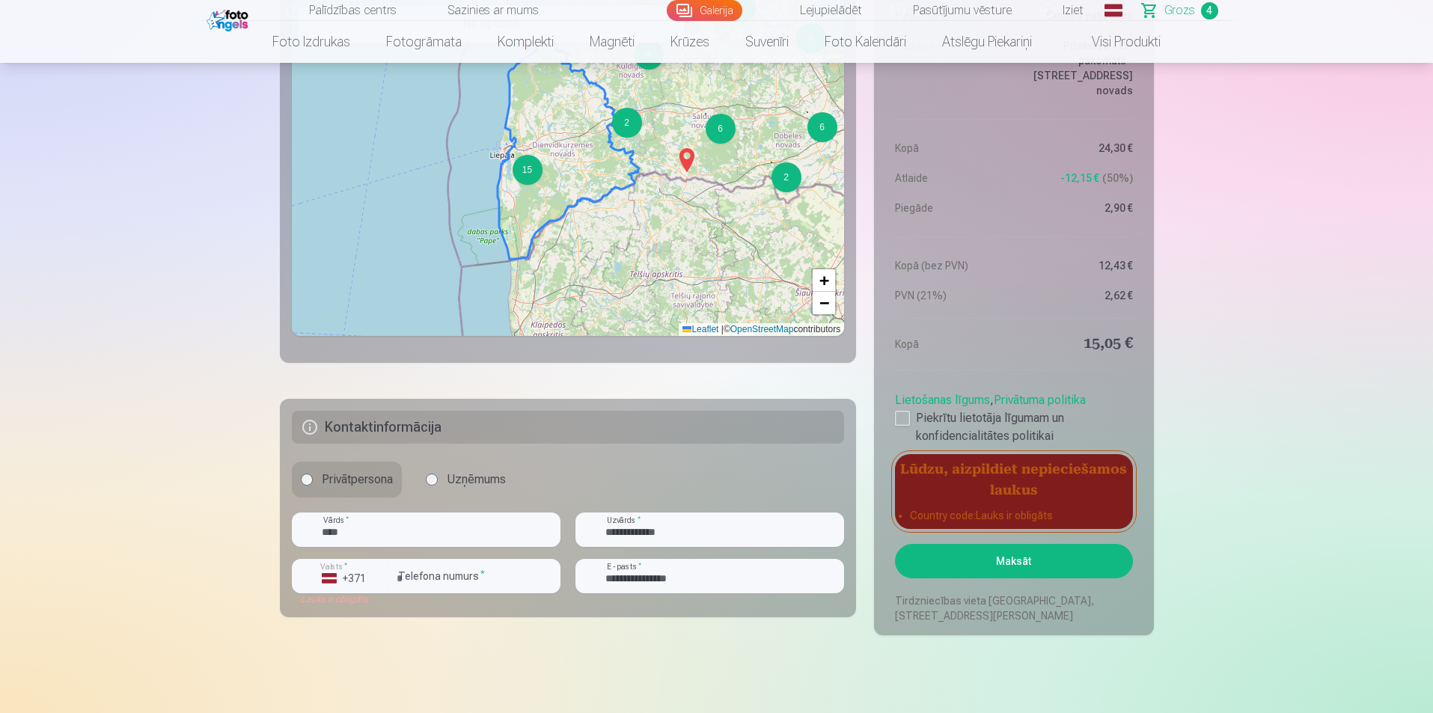
click at [1009, 563] on button "Maksāt" at bounding box center [1013, 561] width 237 height 34
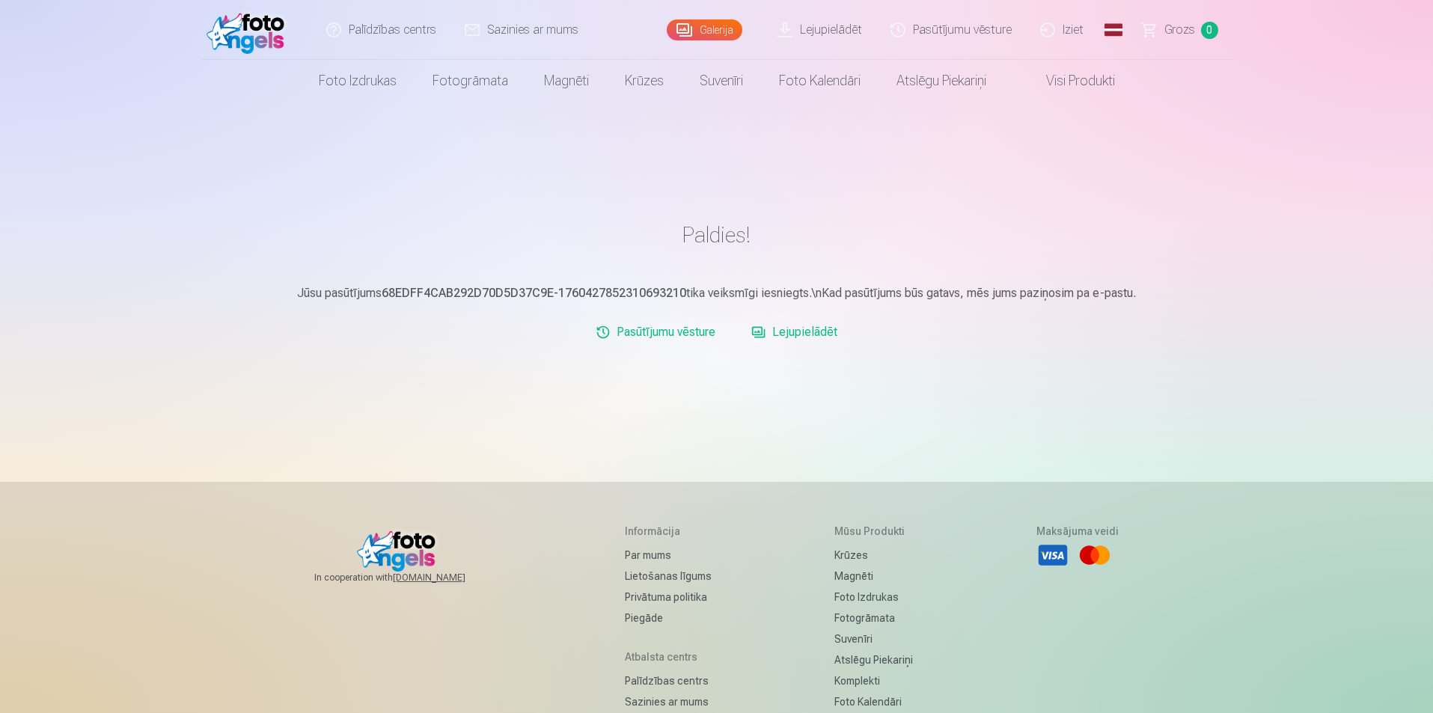
click at [1070, 26] on link "Iziet" at bounding box center [1063, 30] width 72 height 60
